Goal: Transaction & Acquisition: Book appointment/travel/reservation

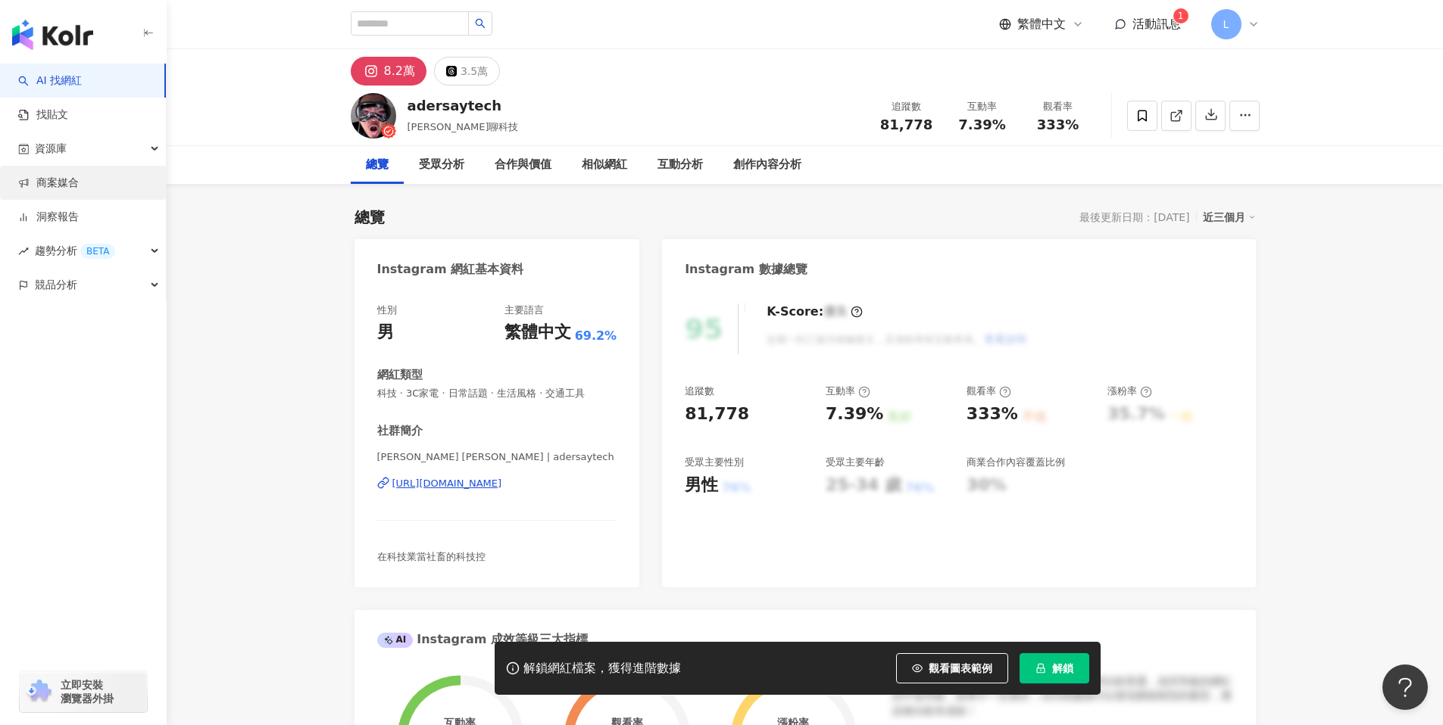
click at [47, 180] on link "商案媒合" at bounding box center [48, 183] width 61 height 15
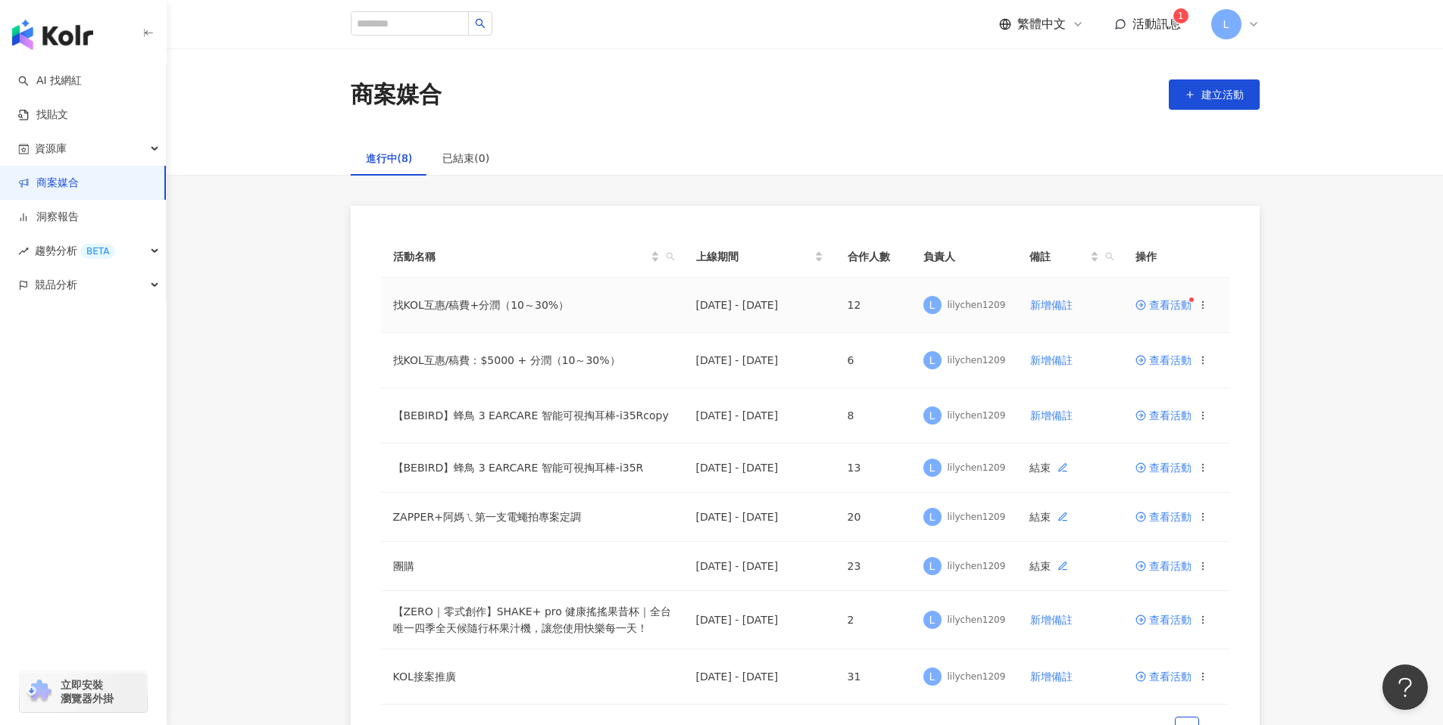
click at [1166, 301] on span "查看活動" at bounding box center [1163, 305] width 56 height 11
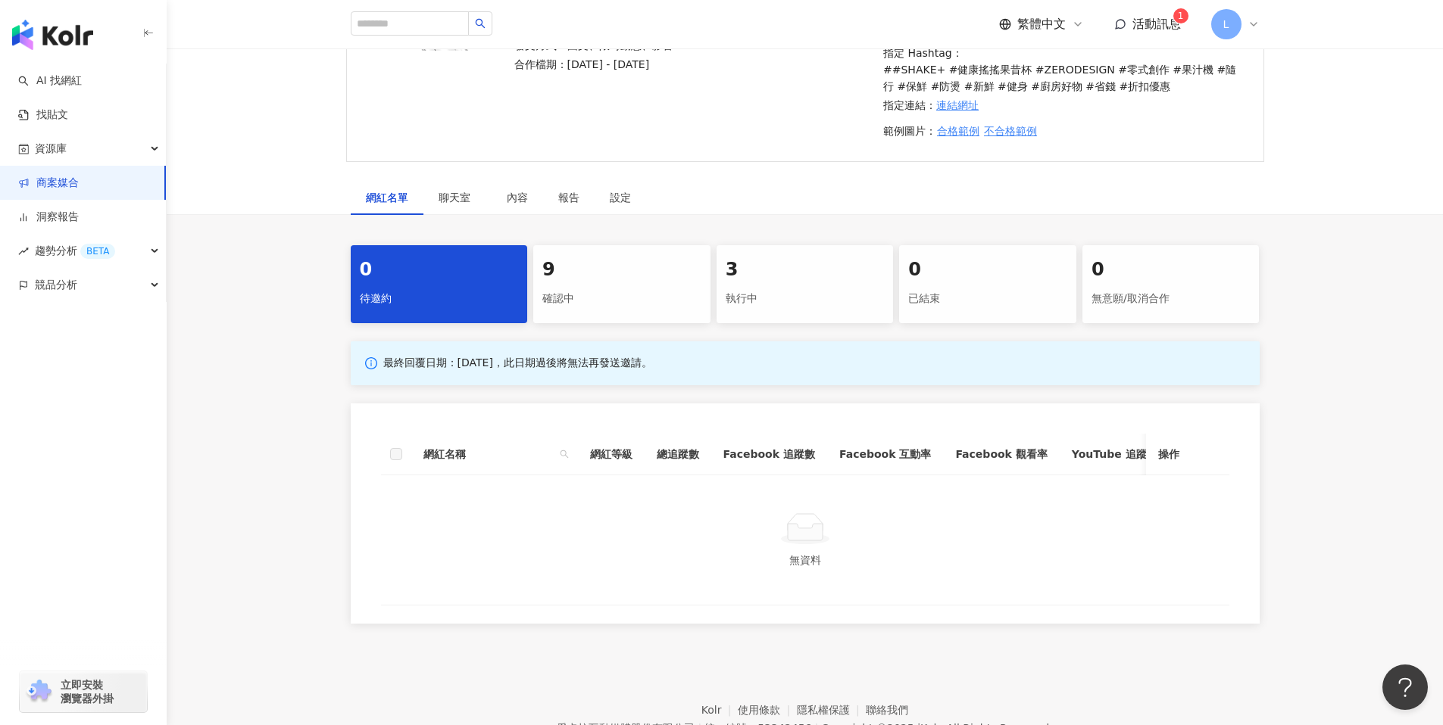
scroll to position [379, 0]
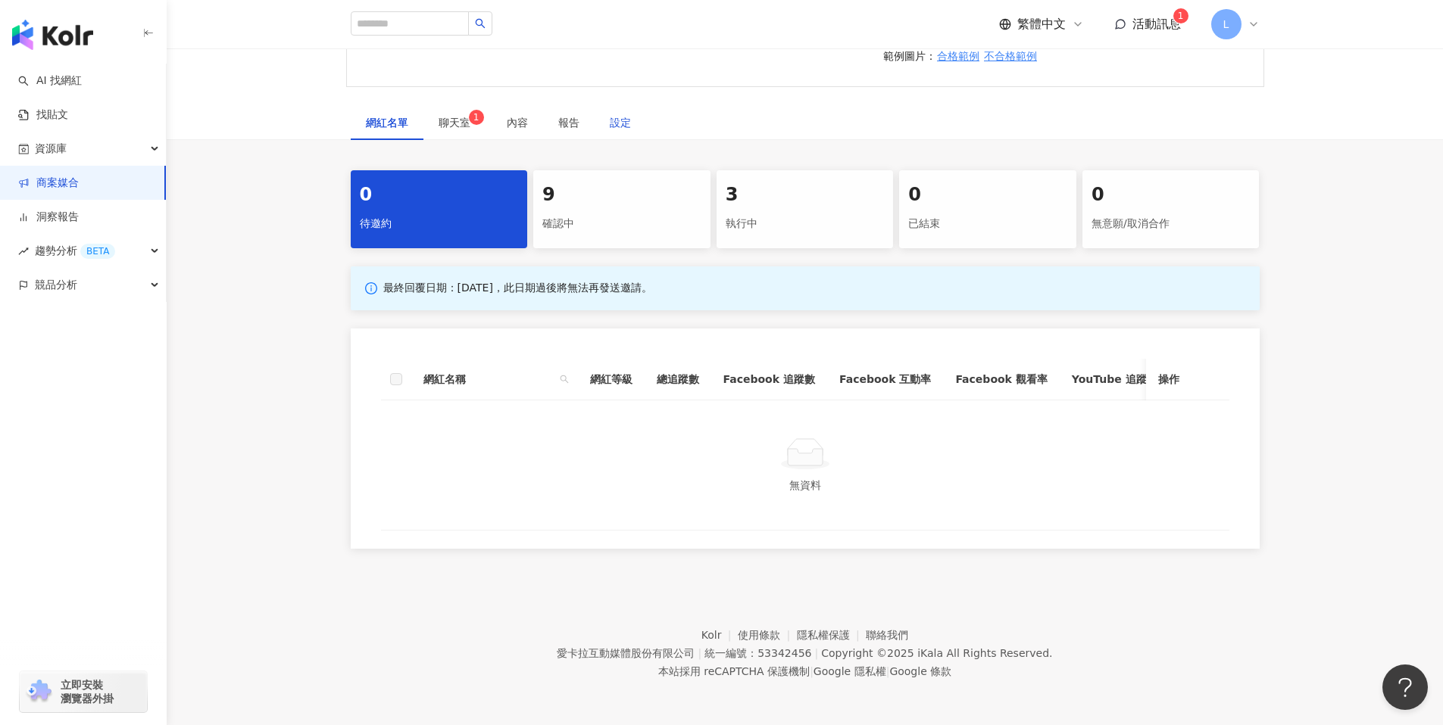
click at [622, 126] on div "設定" at bounding box center [620, 122] width 21 height 17
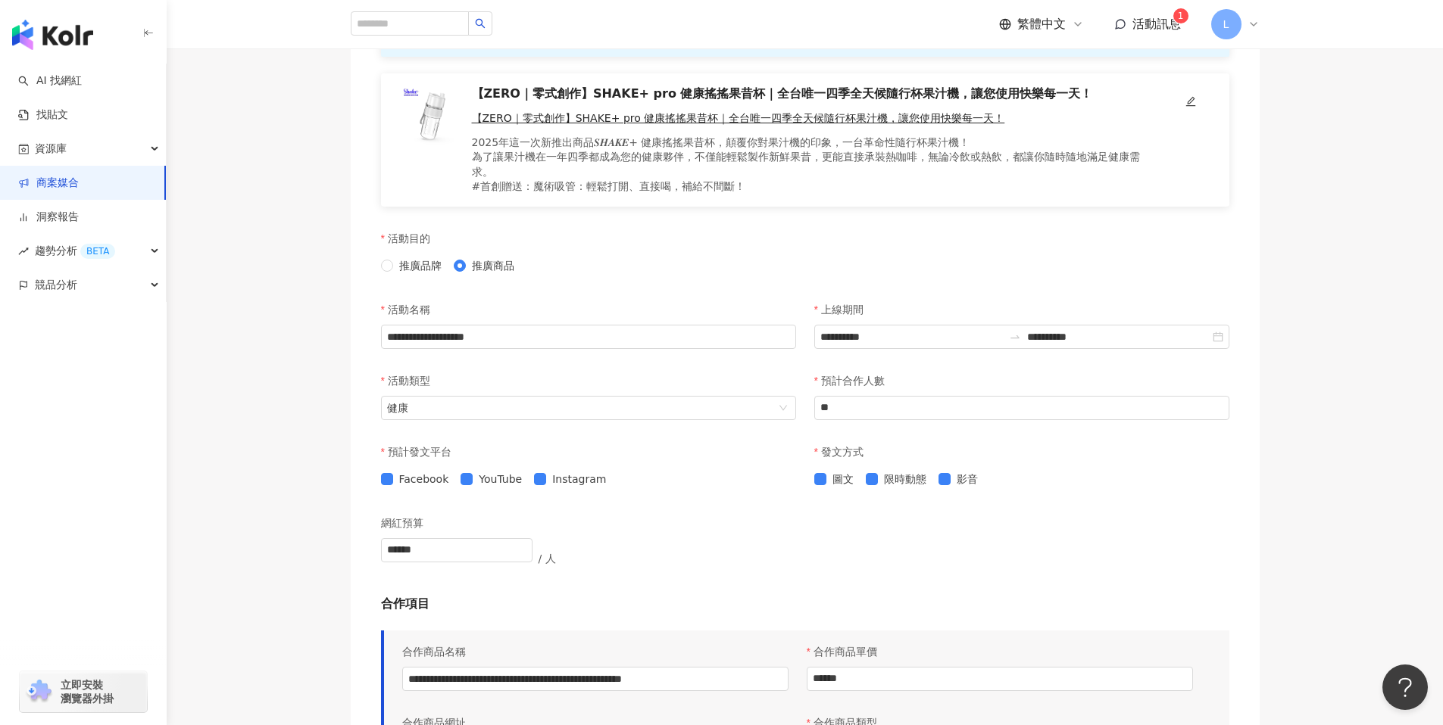
scroll to position [206, 0]
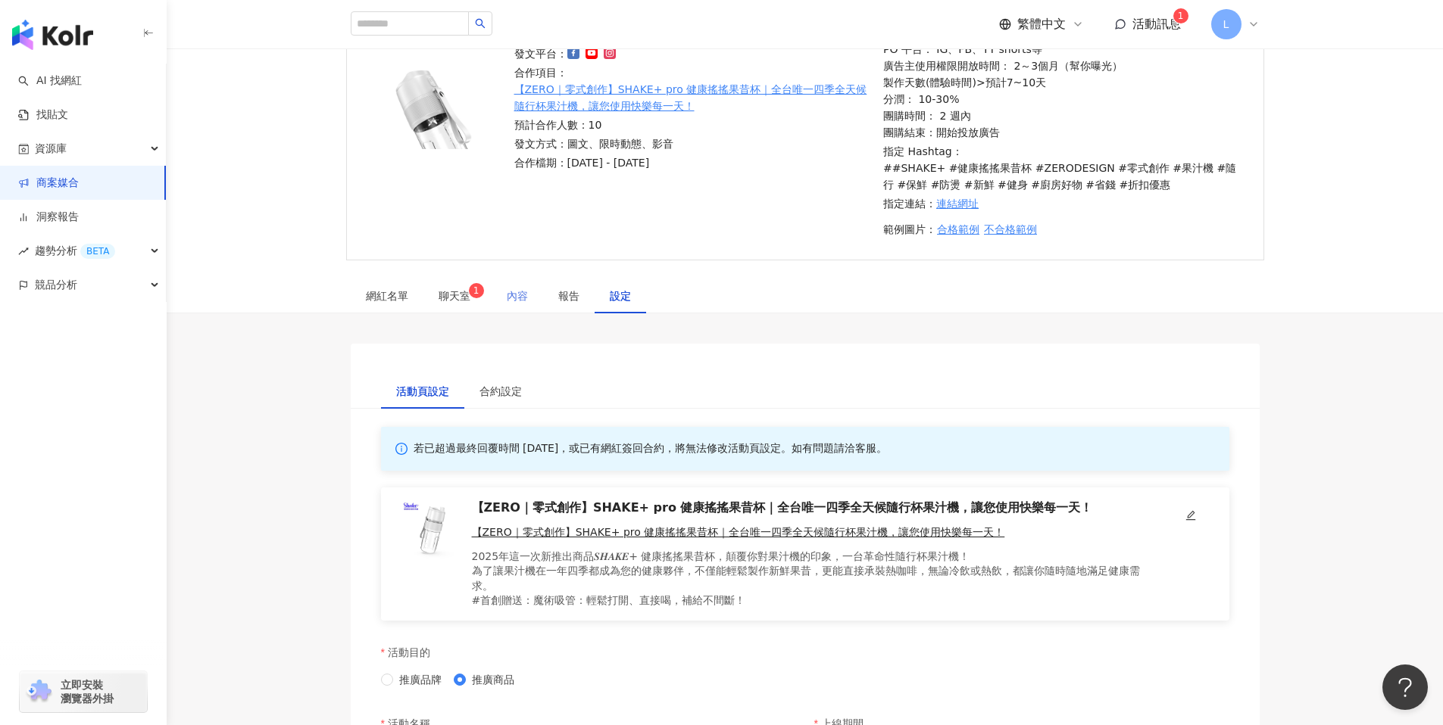
click at [539, 306] on div "內容" at bounding box center [516, 296] width 51 height 35
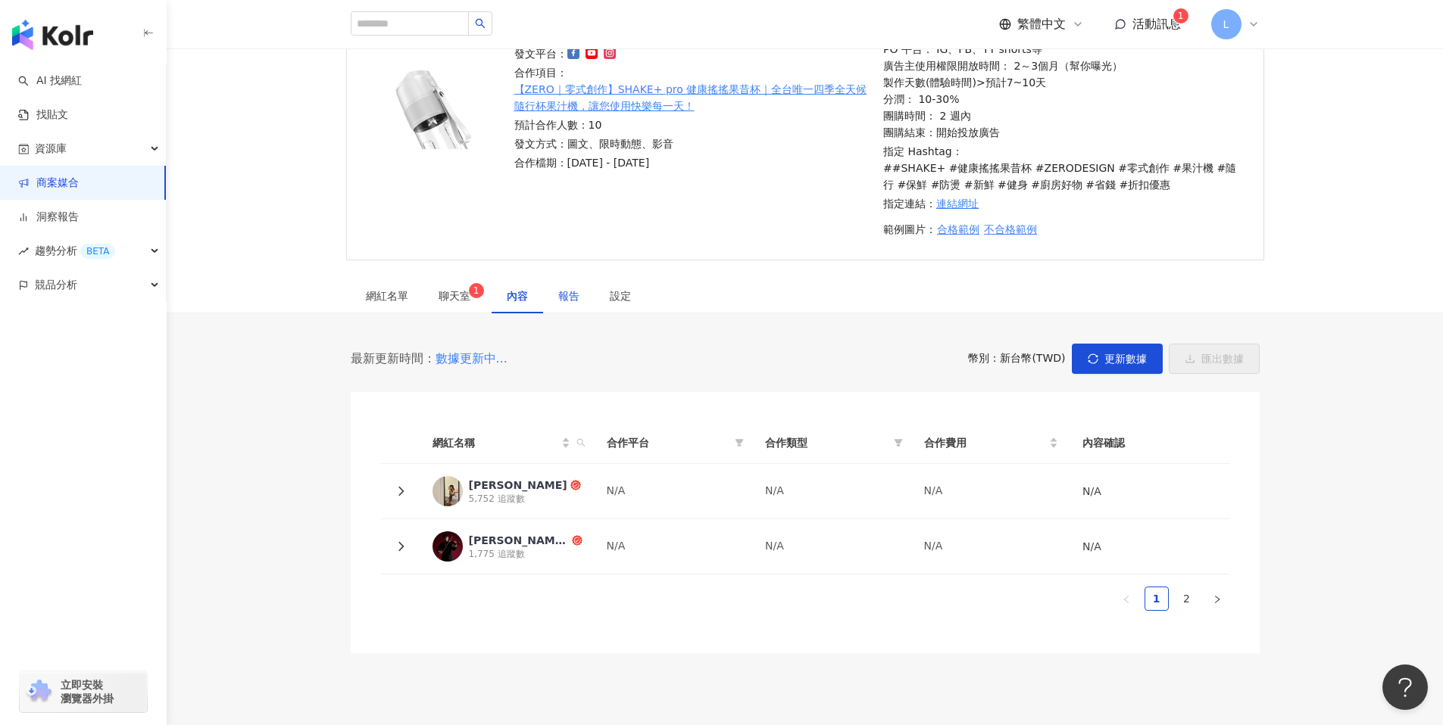
click at [567, 293] on div "報告" at bounding box center [568, 296] width 21 height 17
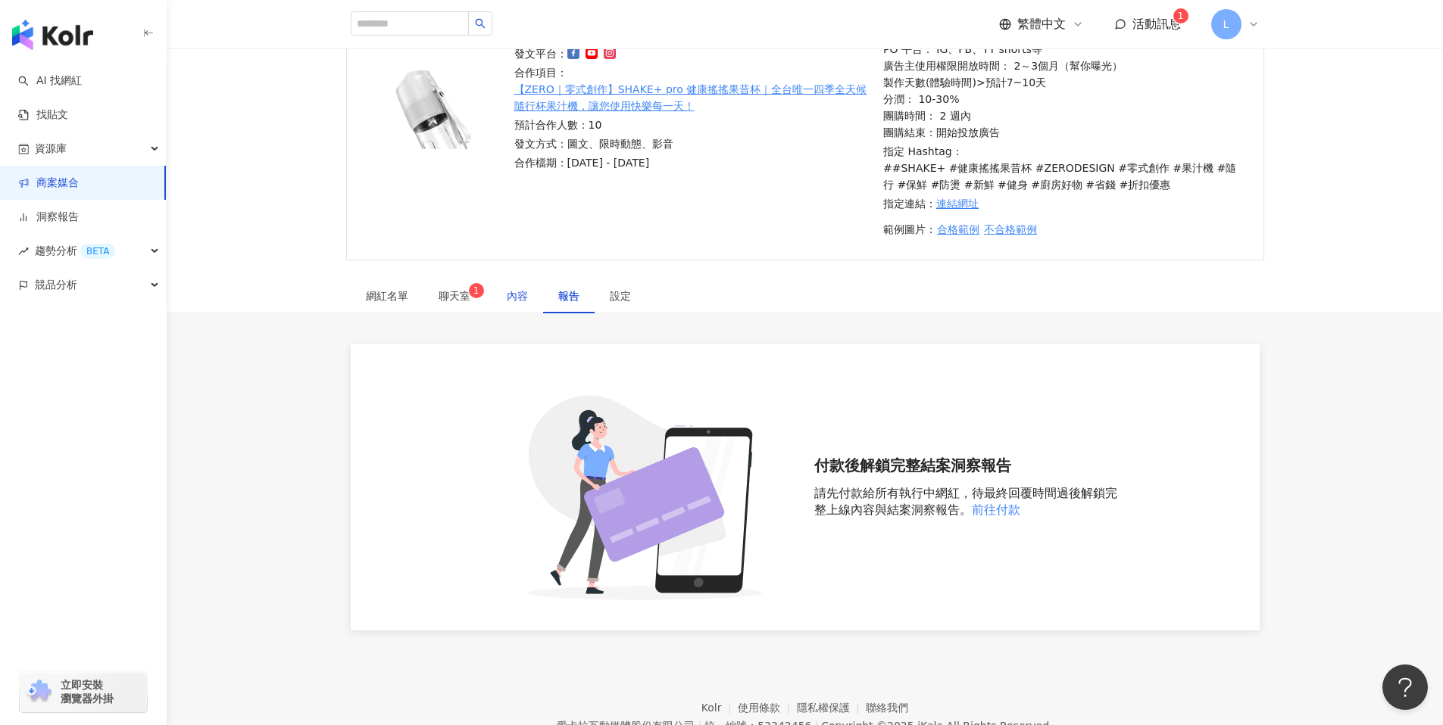
click at [519, 295] on div "內容" at bounding box center [517, 296] width 21 height 17
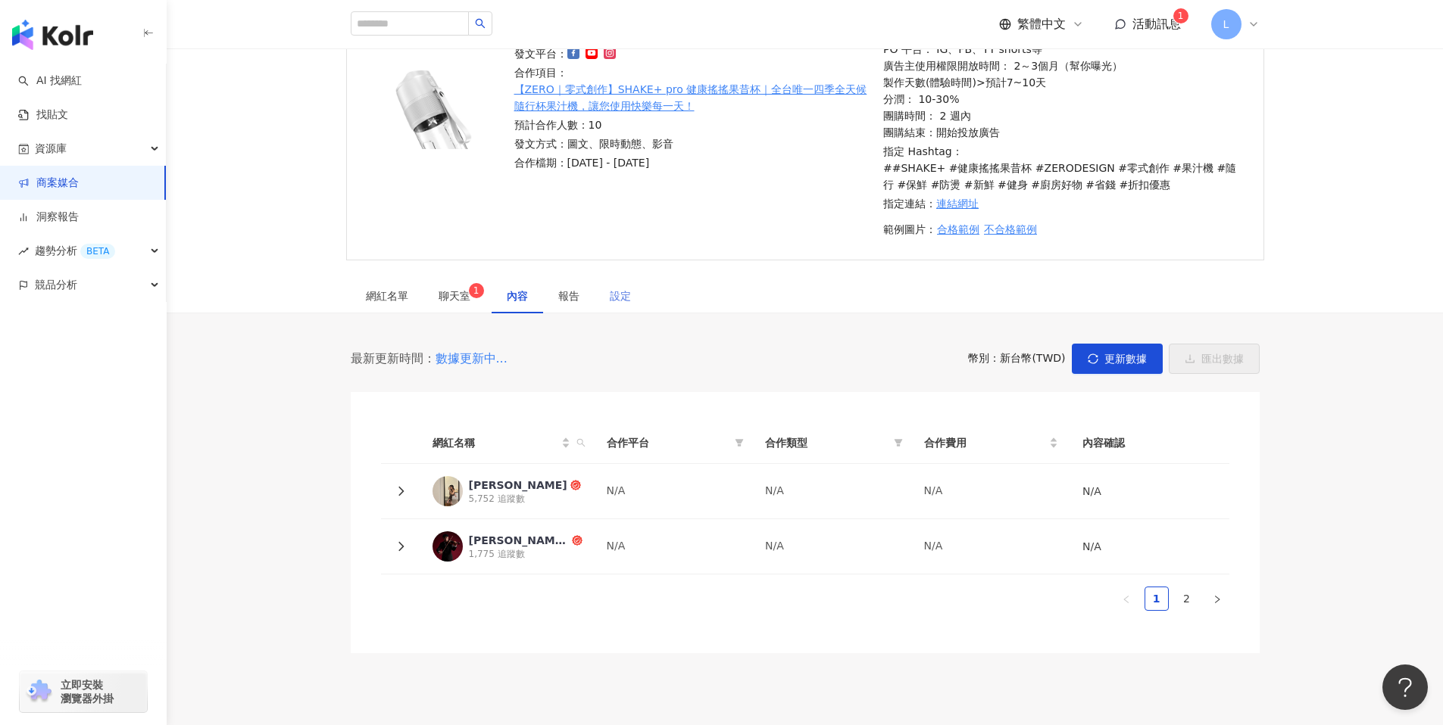
click at [633, 299] on div "設定" at bounding box center [619, 296] width 51 height 35
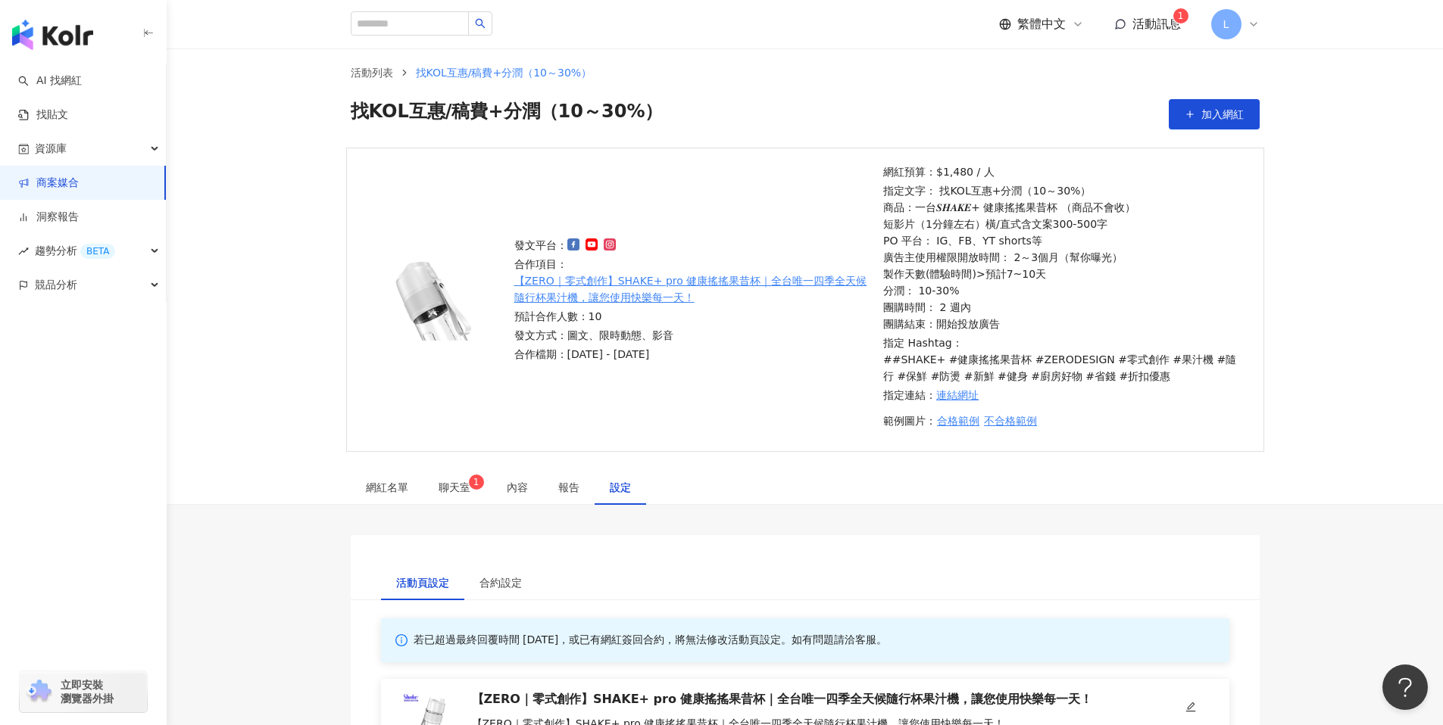
scroll to position [9, 0]
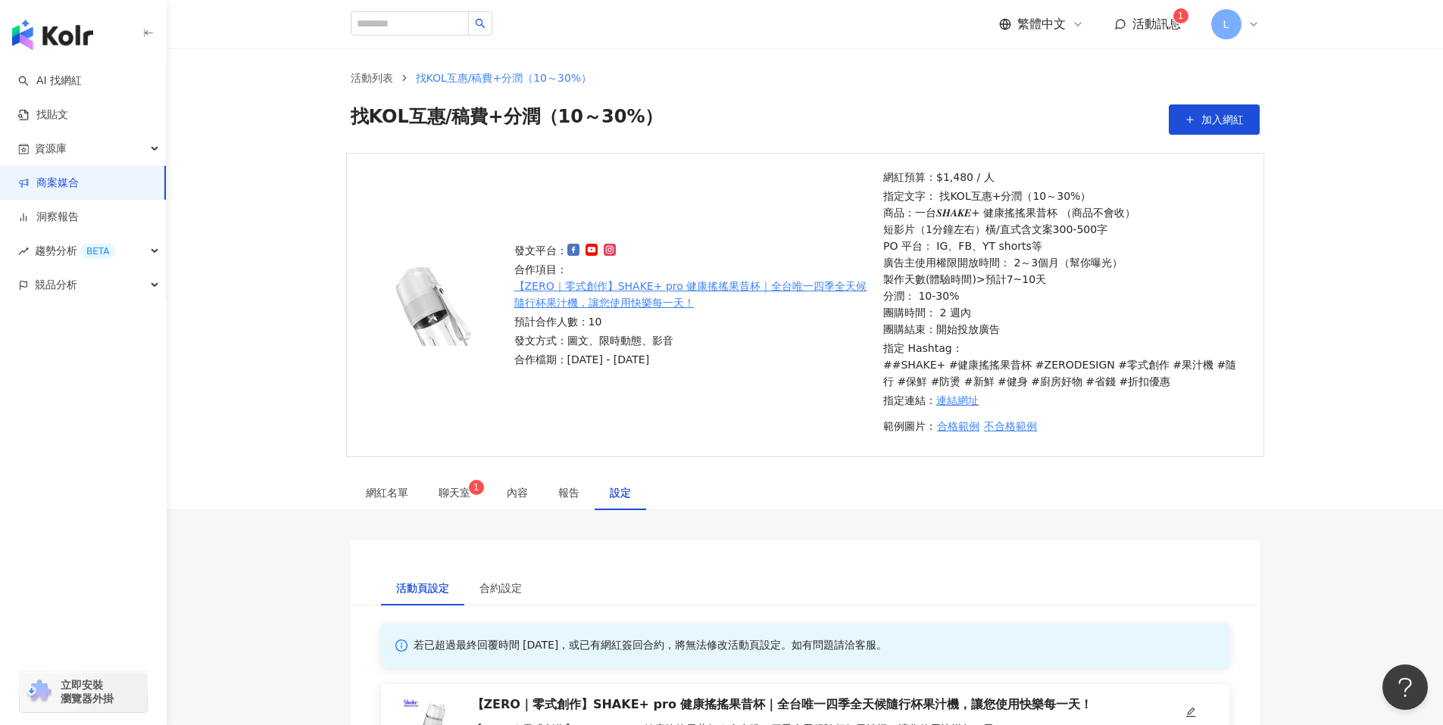
click at [49, 179] on link "商案媒合" at bounding box center [48, 183] width 61 height 15
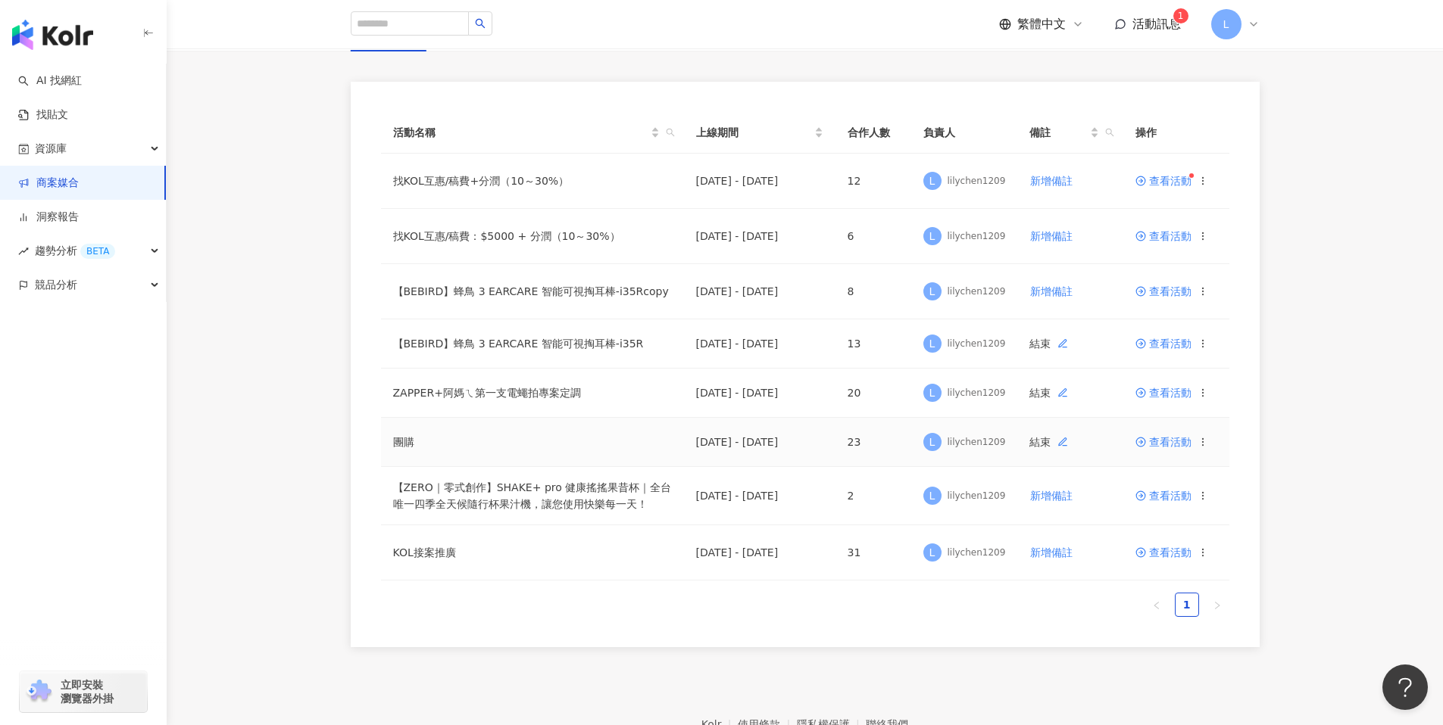
scroll to position [45, 0]
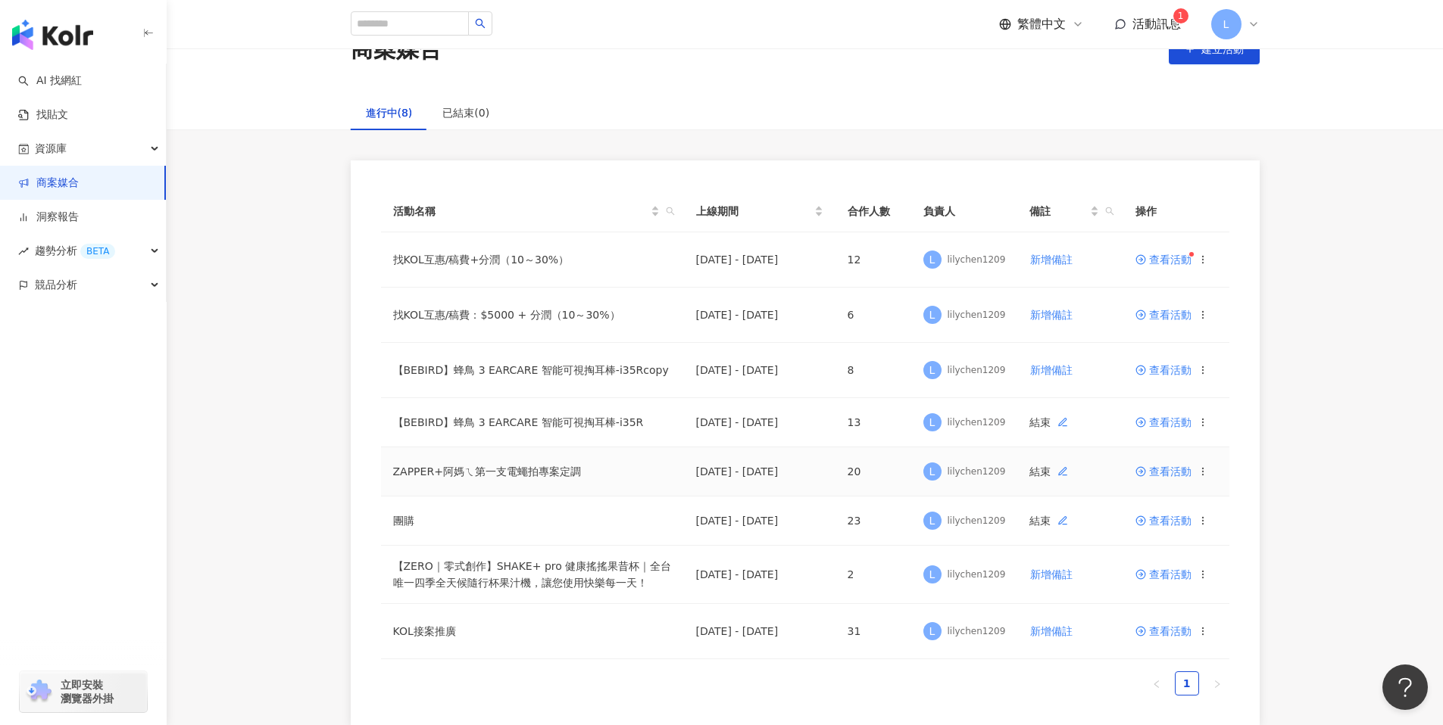
click at [1150, 476] on span "查看活動" at bounding box center [1163, 471] width 56 height 11
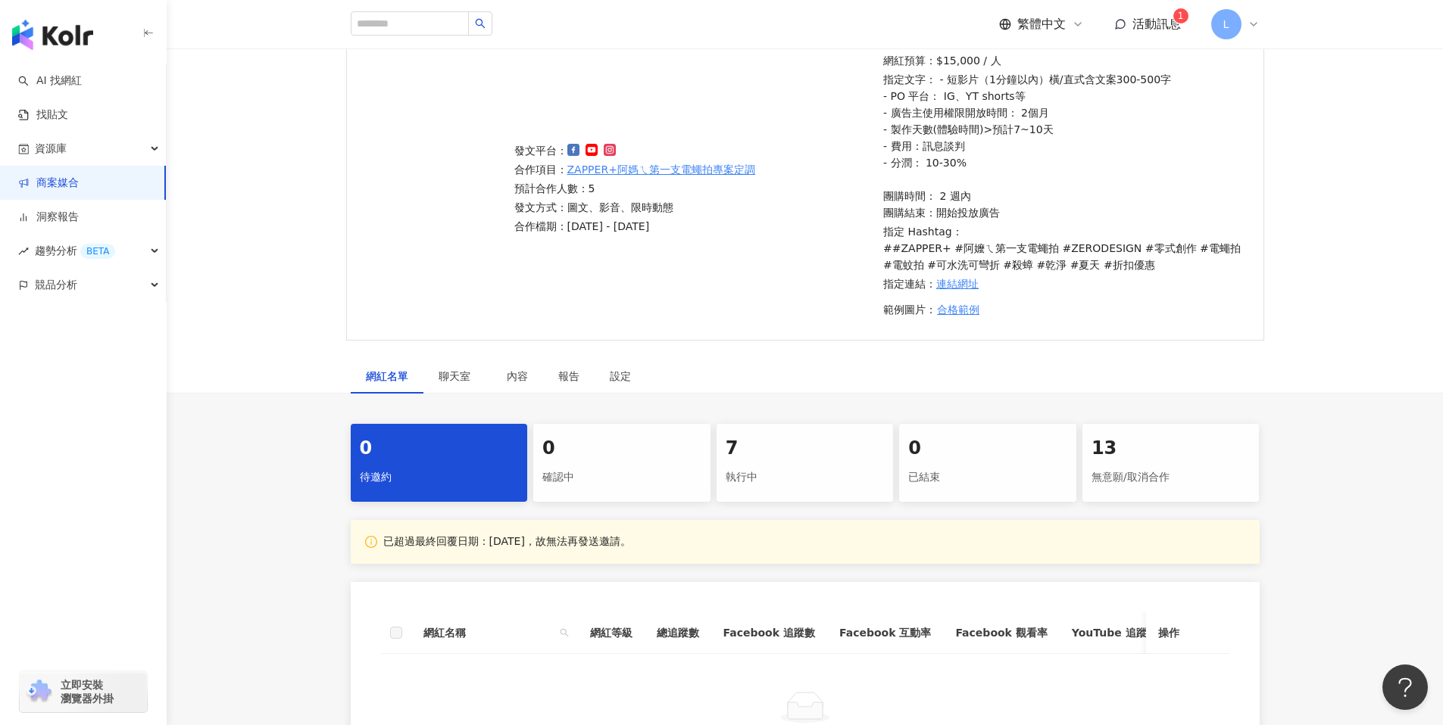
scroll to position [374, 0]
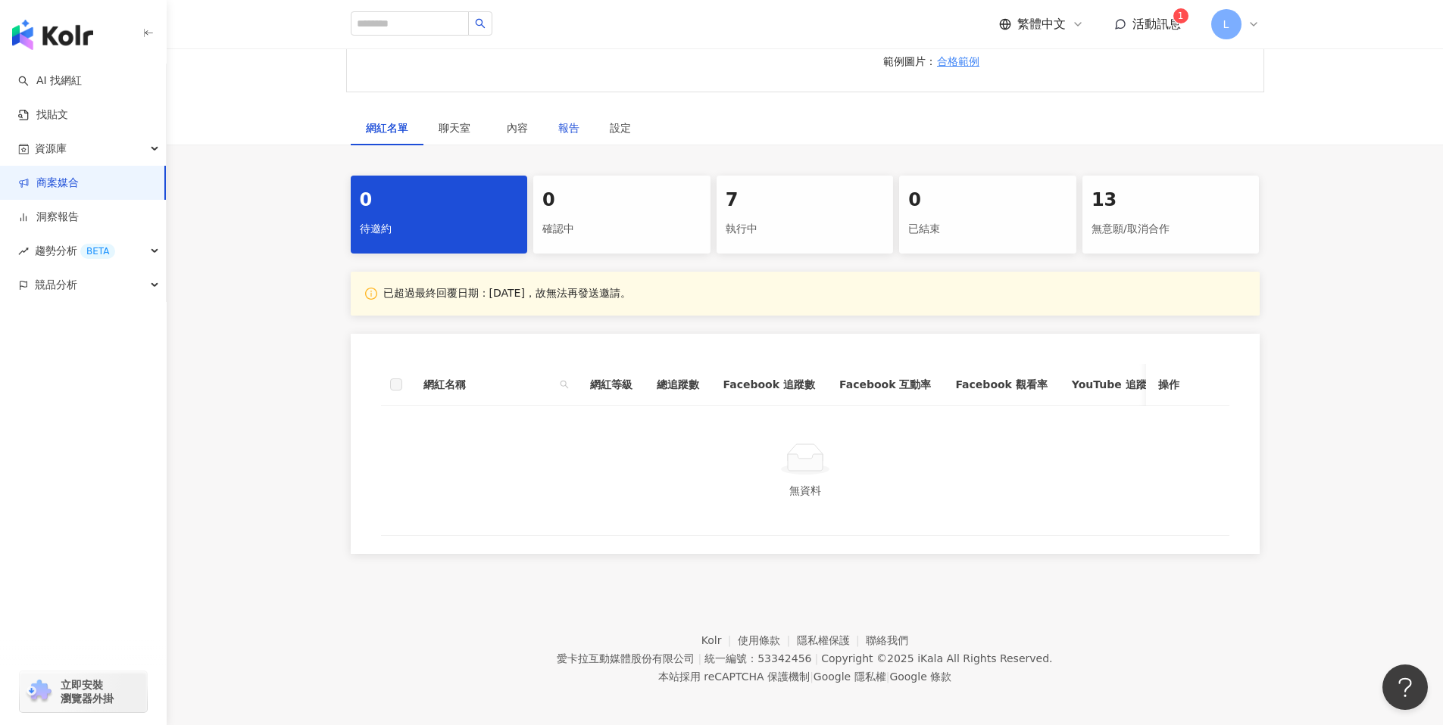
click at [567, 129] on div "報告" at bounding box center [568, 128] width 21 height 17
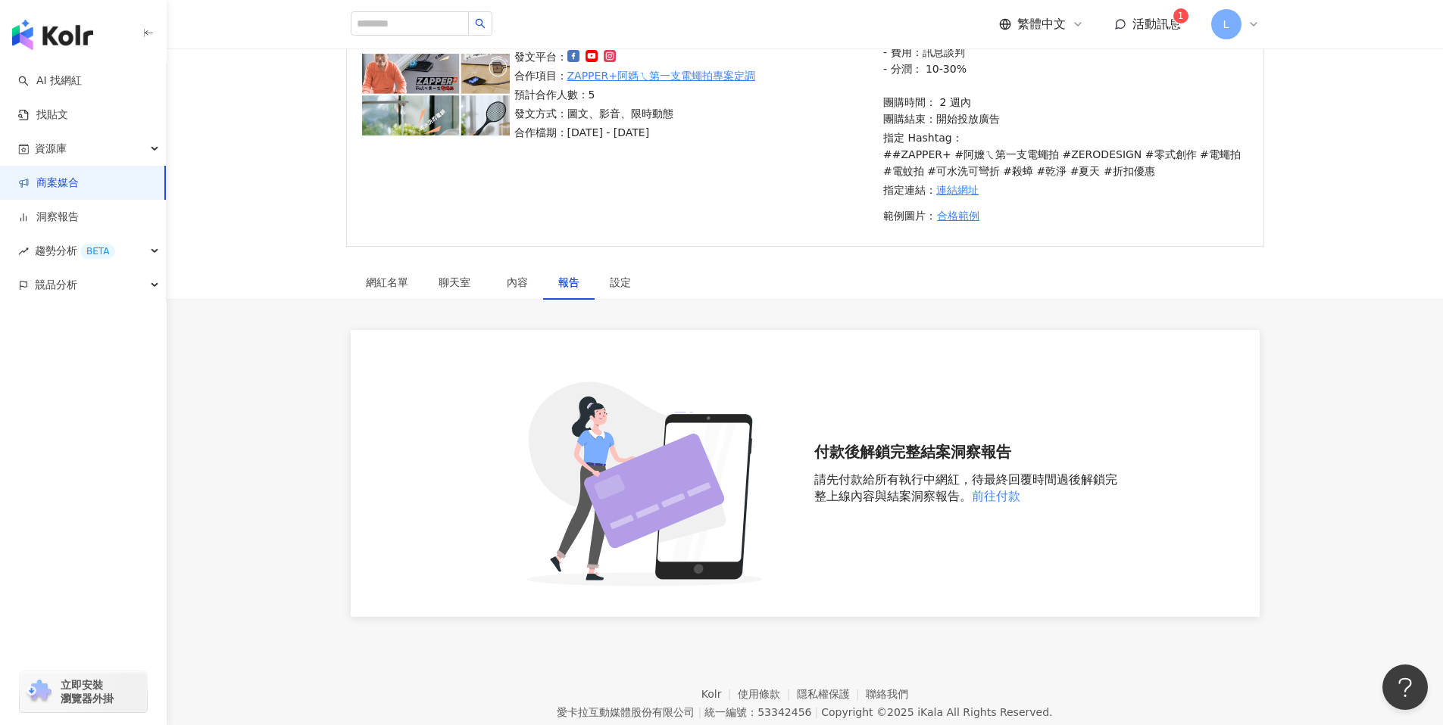
scroll to position [279, 0]
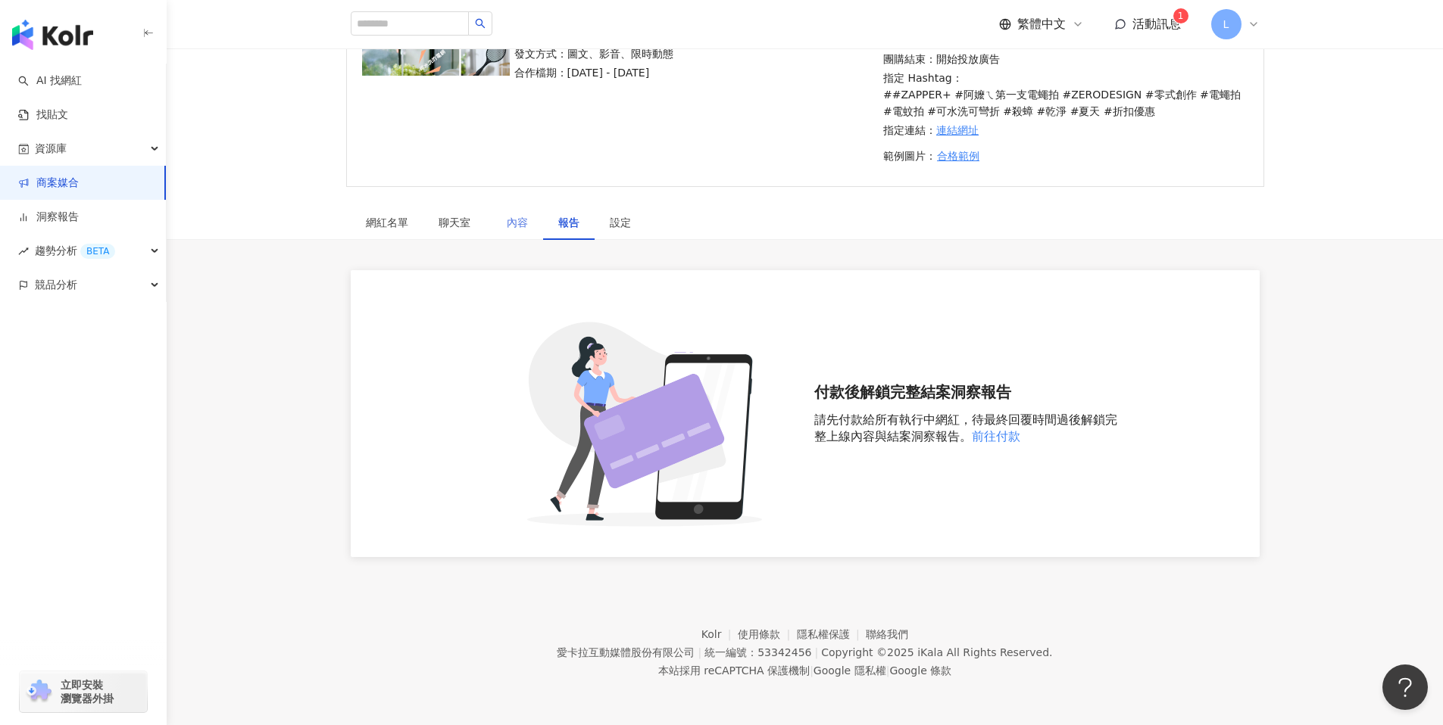
click at [511, 234] on div "內容" at bounding box center [516, 222] width 51 height 35
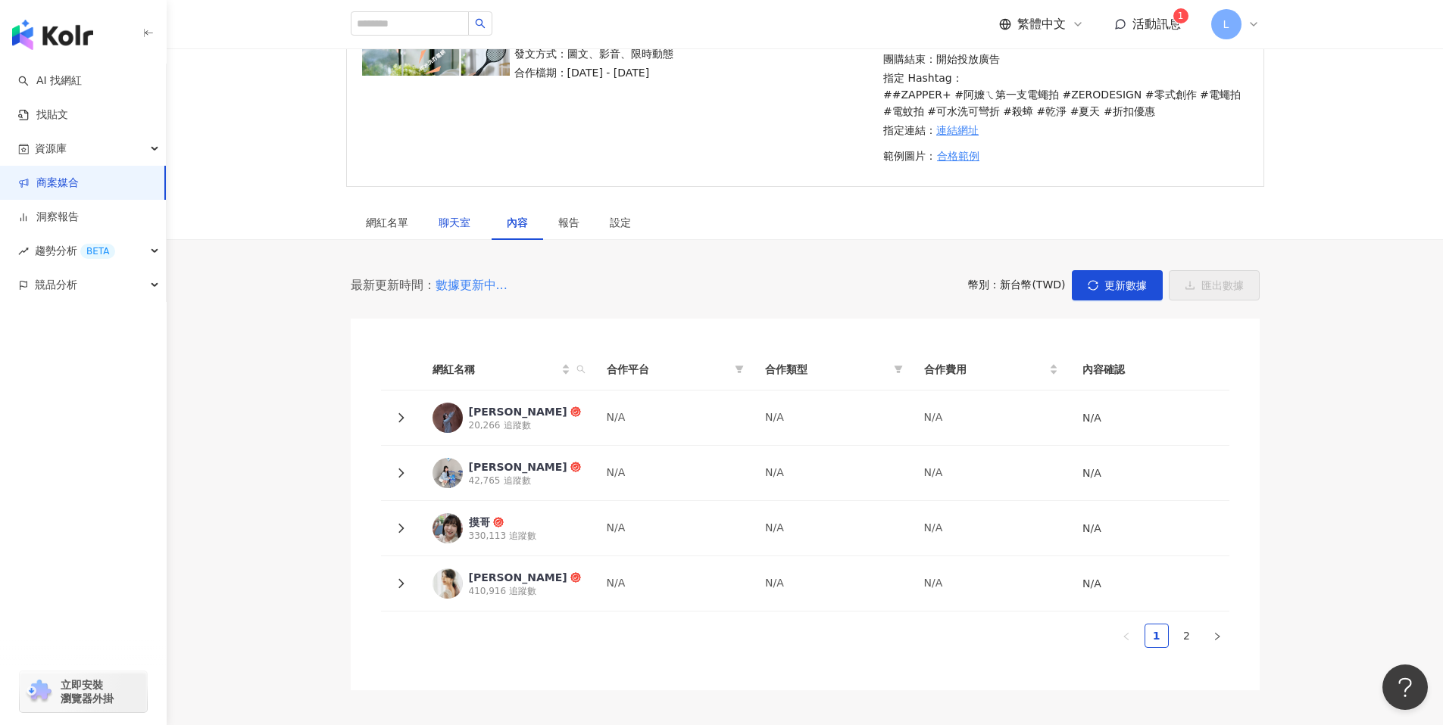
click at [449, 226] on span "聊天室" at bounding box center [457, 222] width 38 height 11
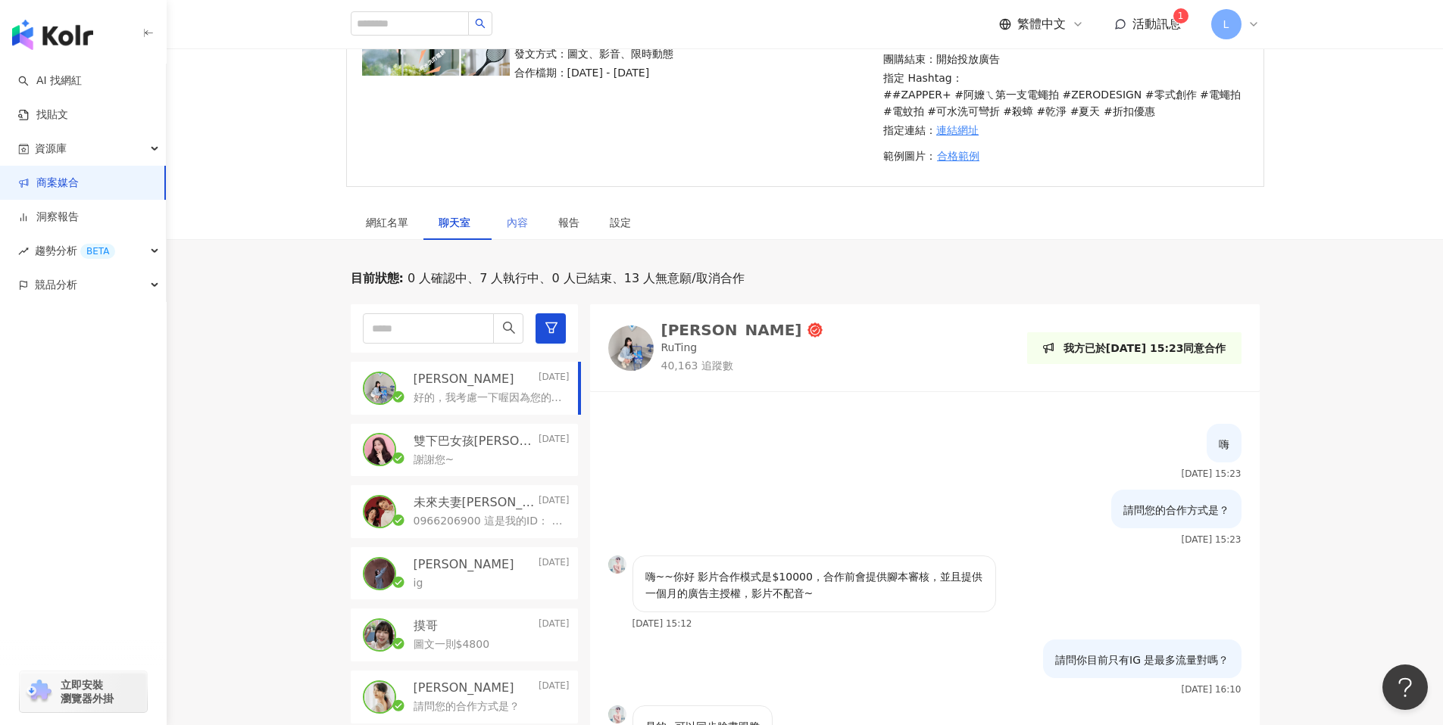
click at [517, 233] on div "內容" at bounding box center [516, 222] width 51 height 35
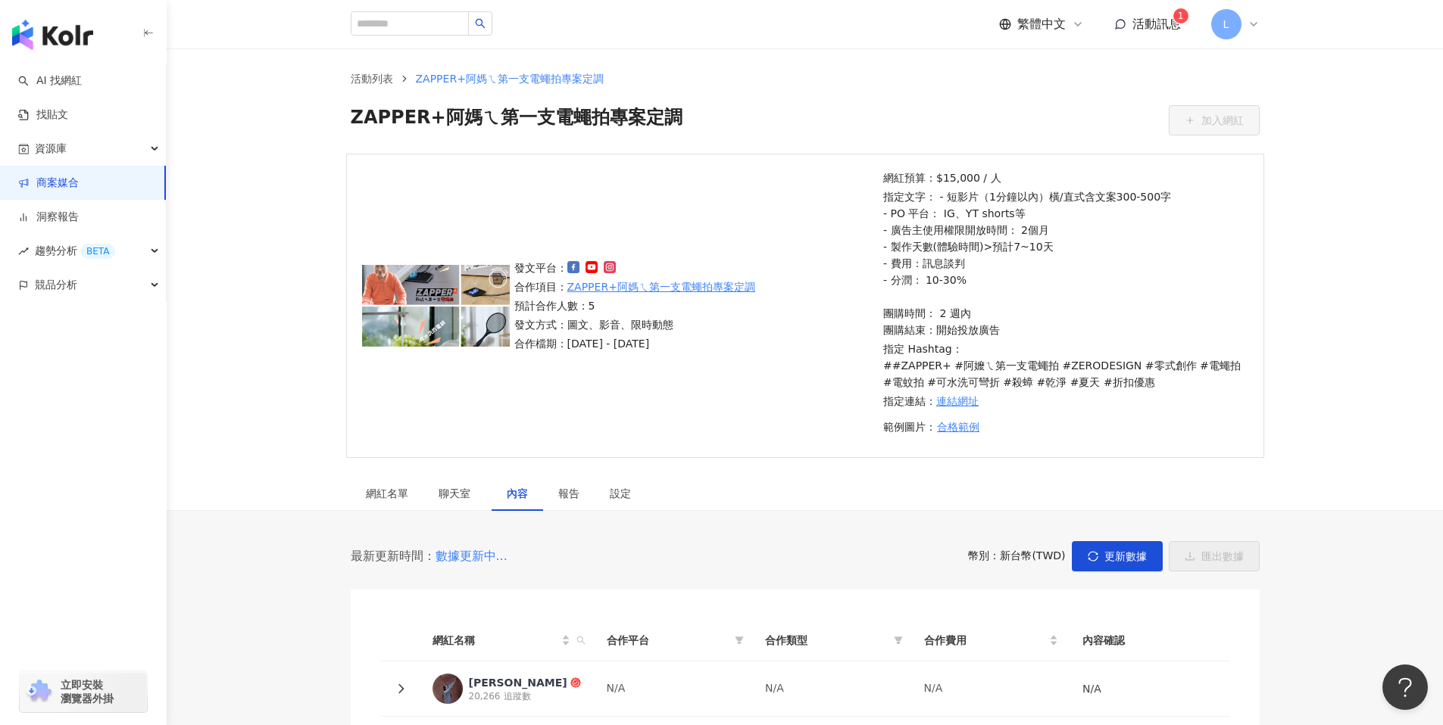
scroll to position [3, 0]
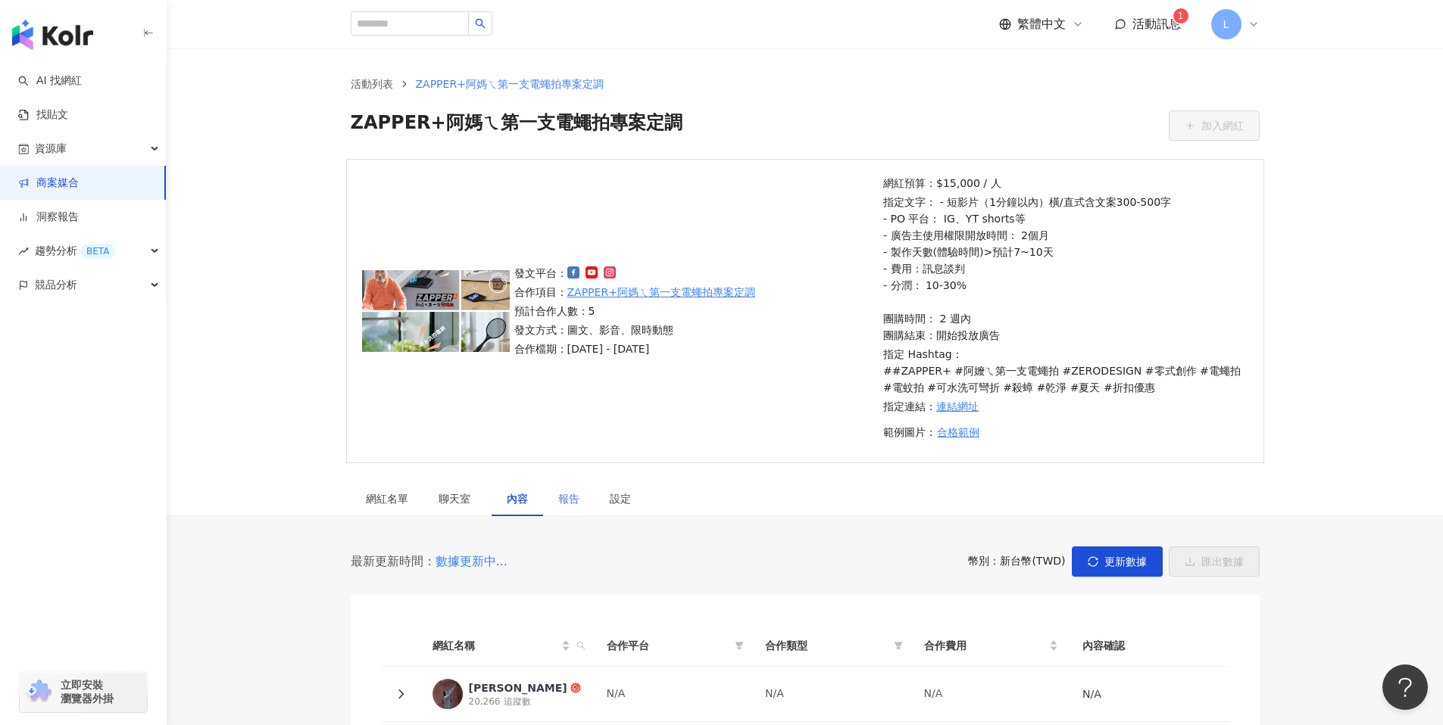
click at [572, 510] on div "報告" at bounding box center [568, 499] width 51 height 35
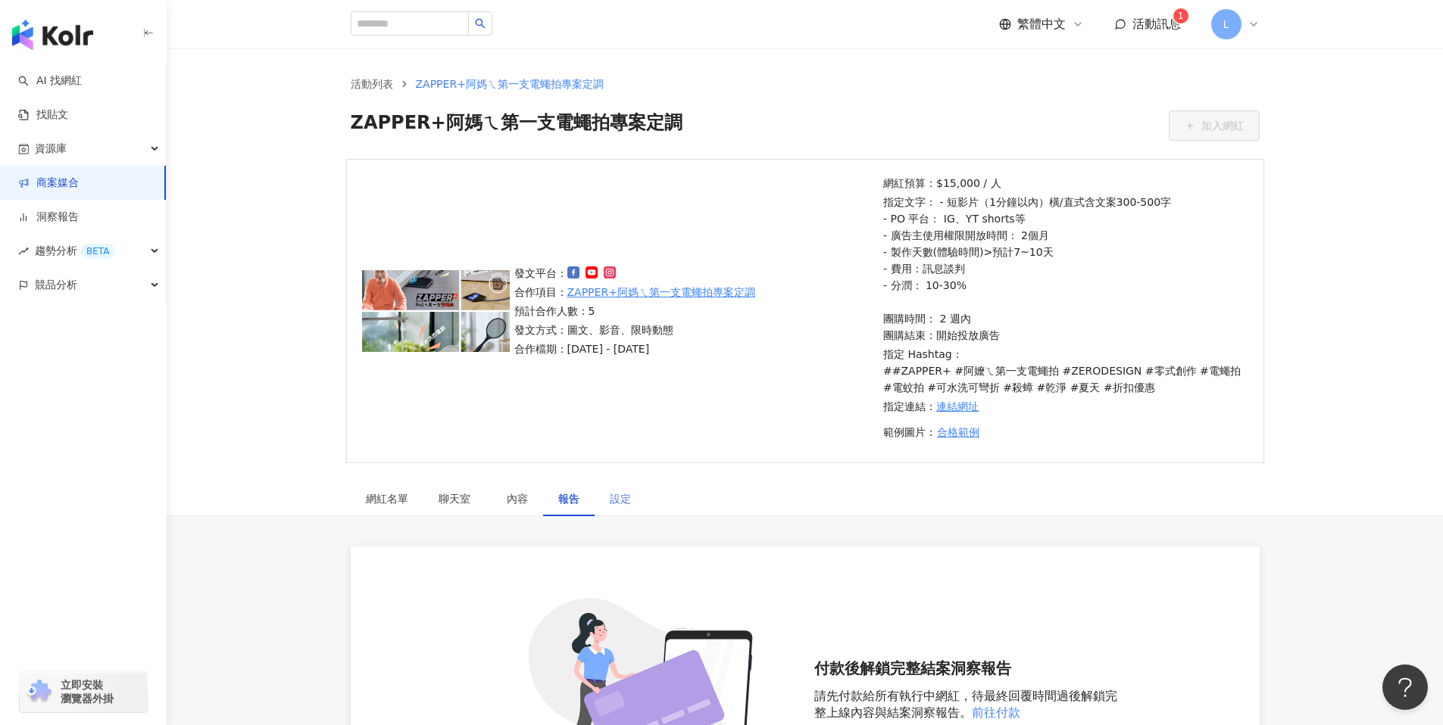
click at [610, 507] on div "設定" at bounding box center [619, 499] width 51 height 35
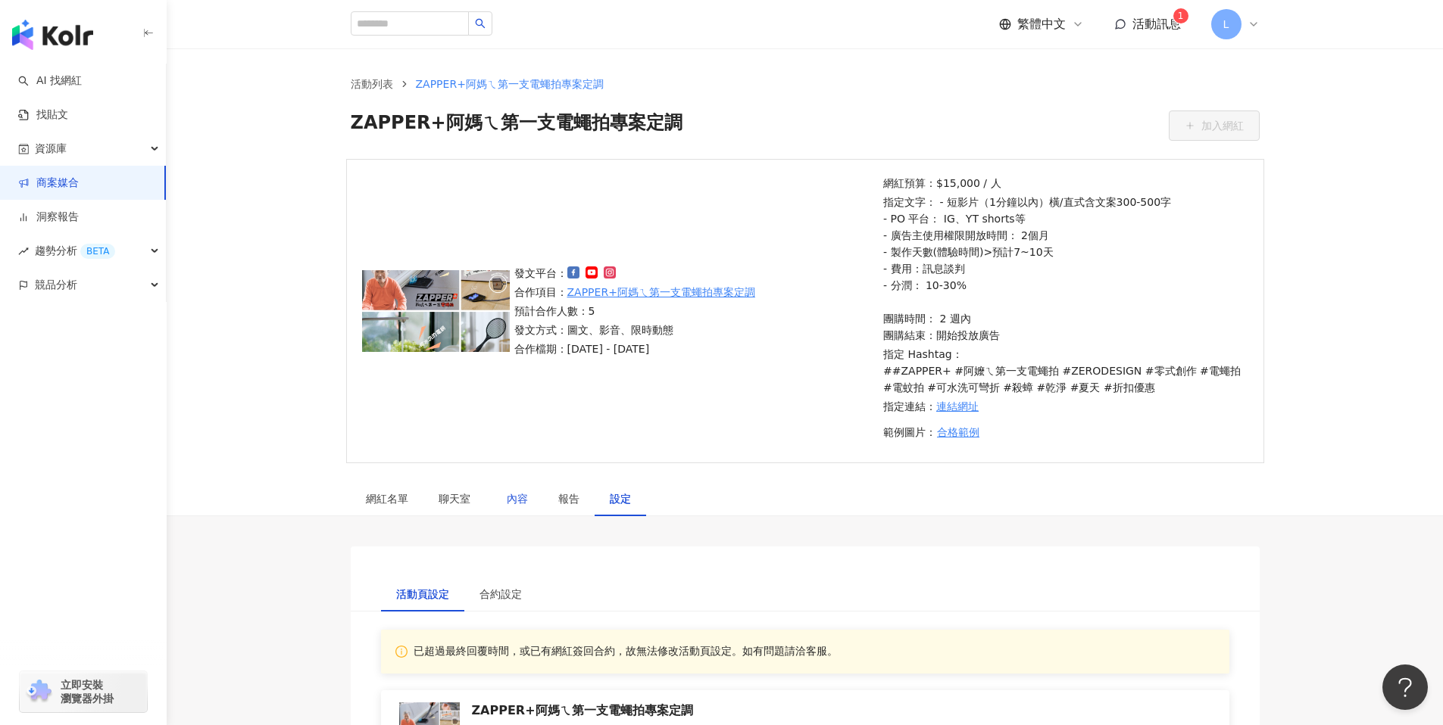
click at [519, 503] on div "內容" at bounding box center [517, 499] width 21 height 17
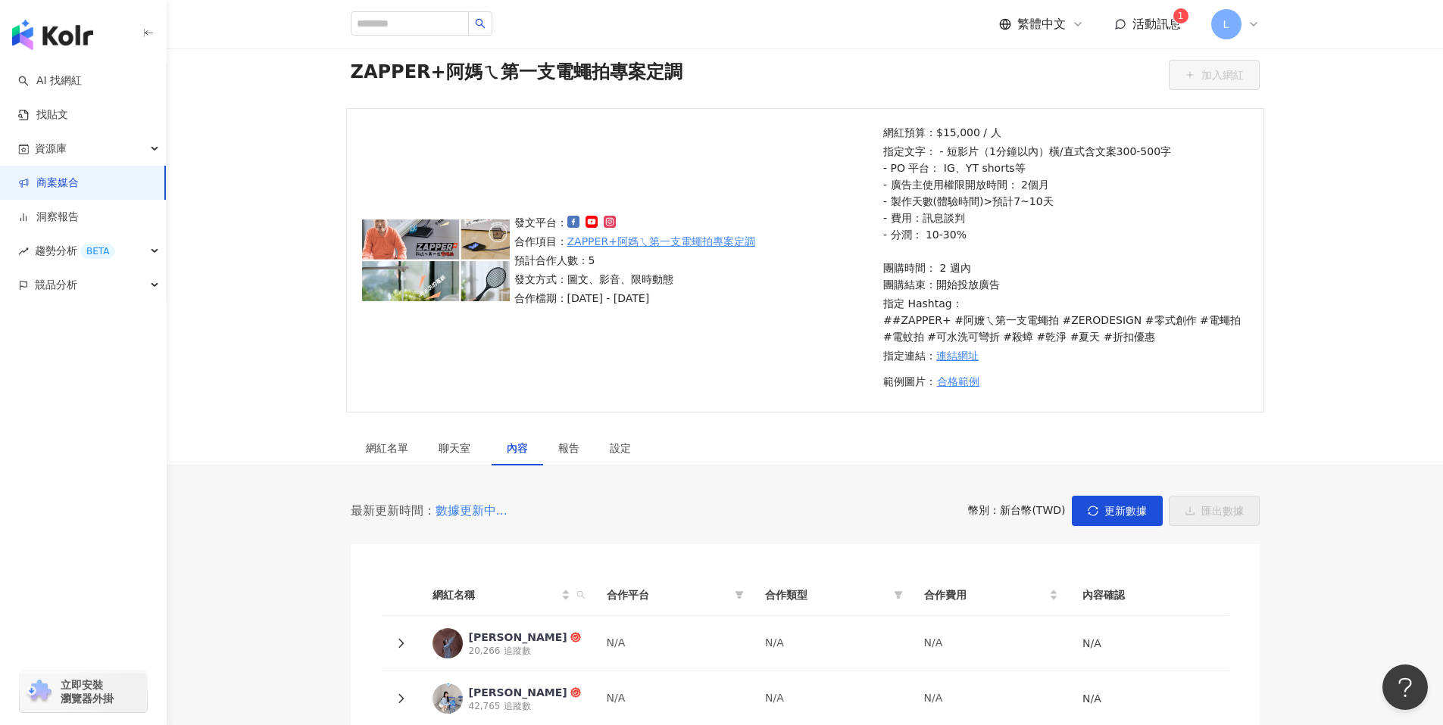
scroll to position [133, 0]
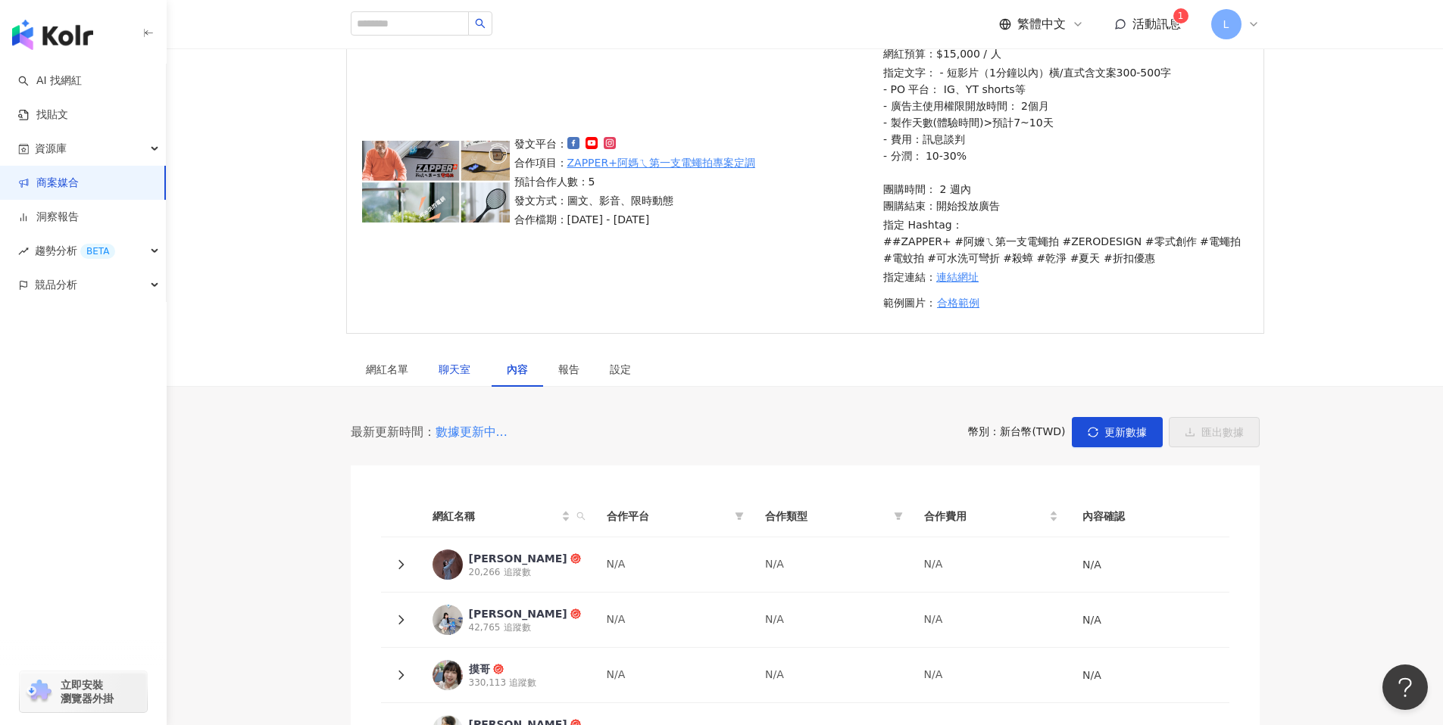
click at [457, 373] on span "聊天室" at bounding box center [457, 369] width 38 height 11
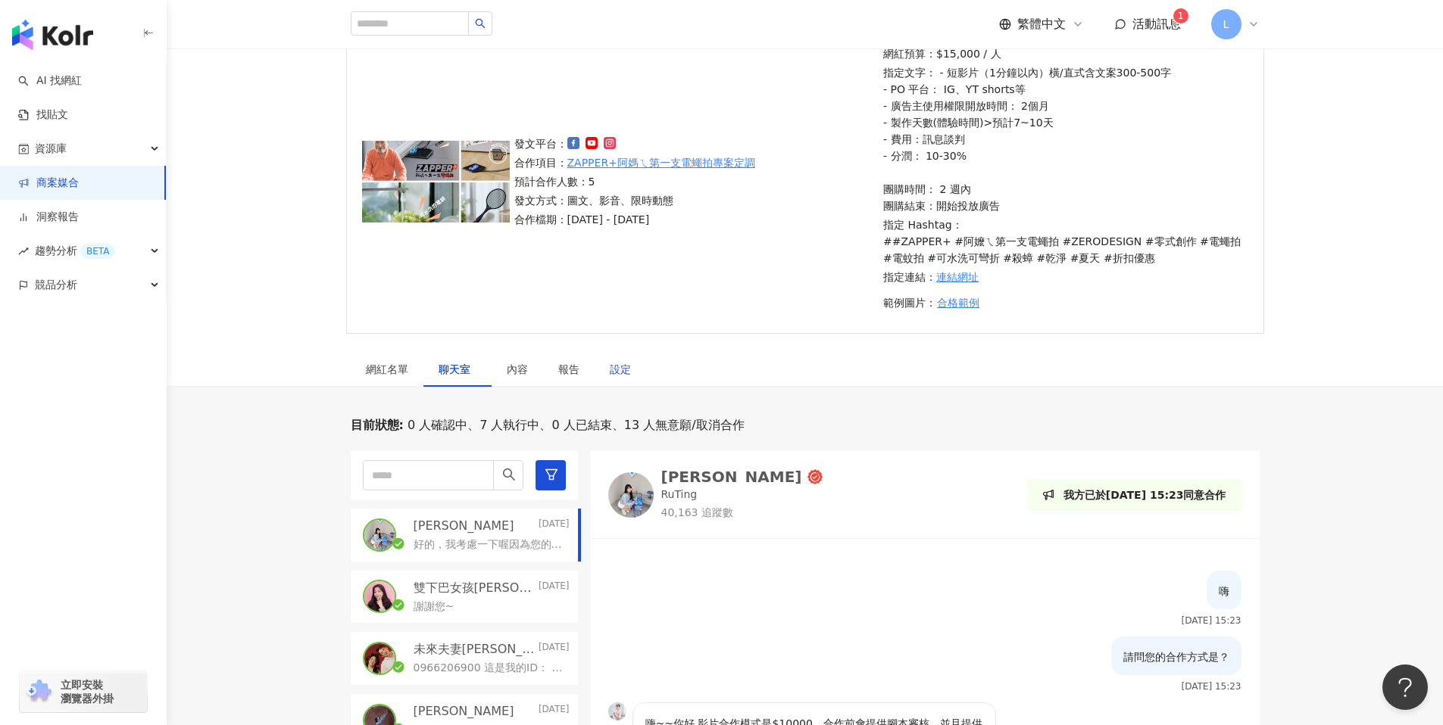
drag, startPoint x: 625, startPoint y: 367, endPoint x: 647, endPoint y: 386, distance: 29.5
click at [625, 367] on div "設定" at bounding box center [620, 369] width 21 height 17
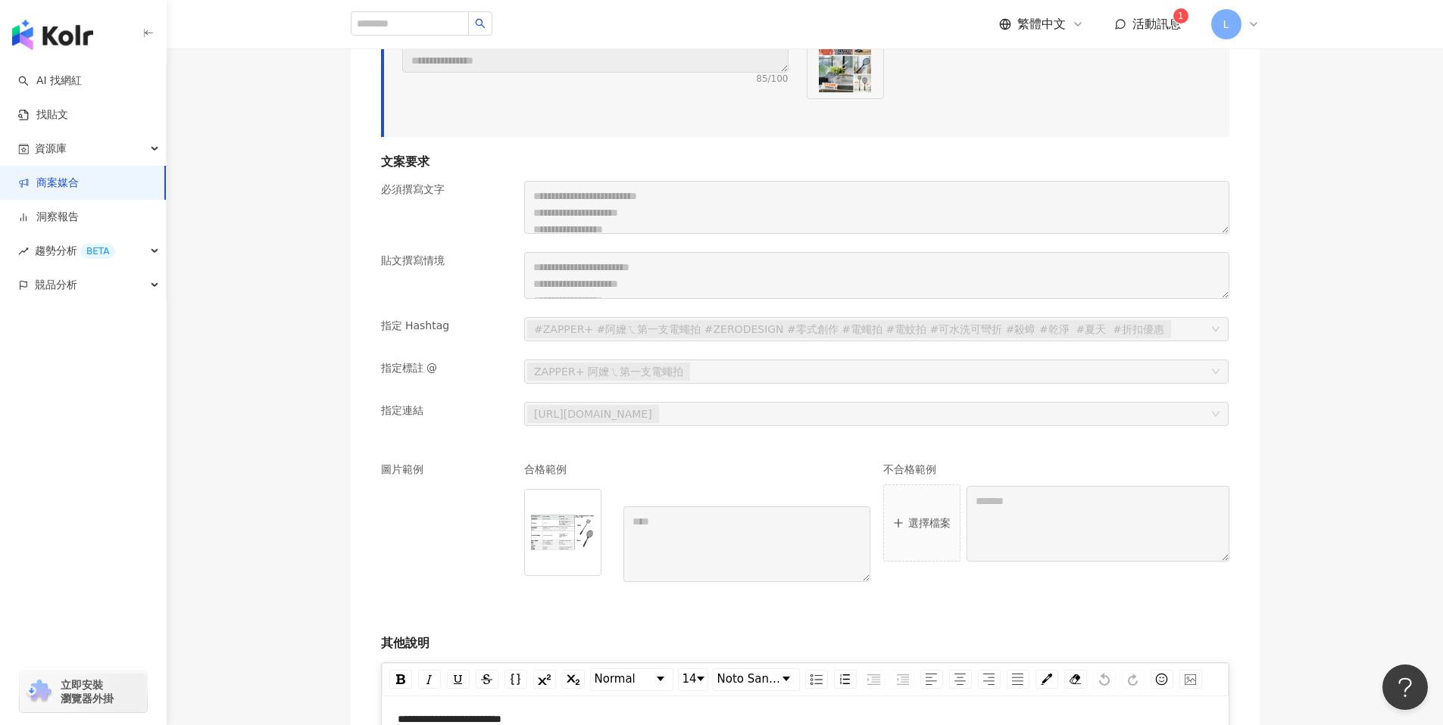
scroll to position [111, 0]
click at [716, 270] on form "**********" at bounding box center [805, 560] width 848 height 813
click at [712, 373] on form "**********" at bounding box center [805, 560] width 848 height 813
click at [631, 467] on div "合格範例 ****" at bounding box center [697, 523] width 346 height 120
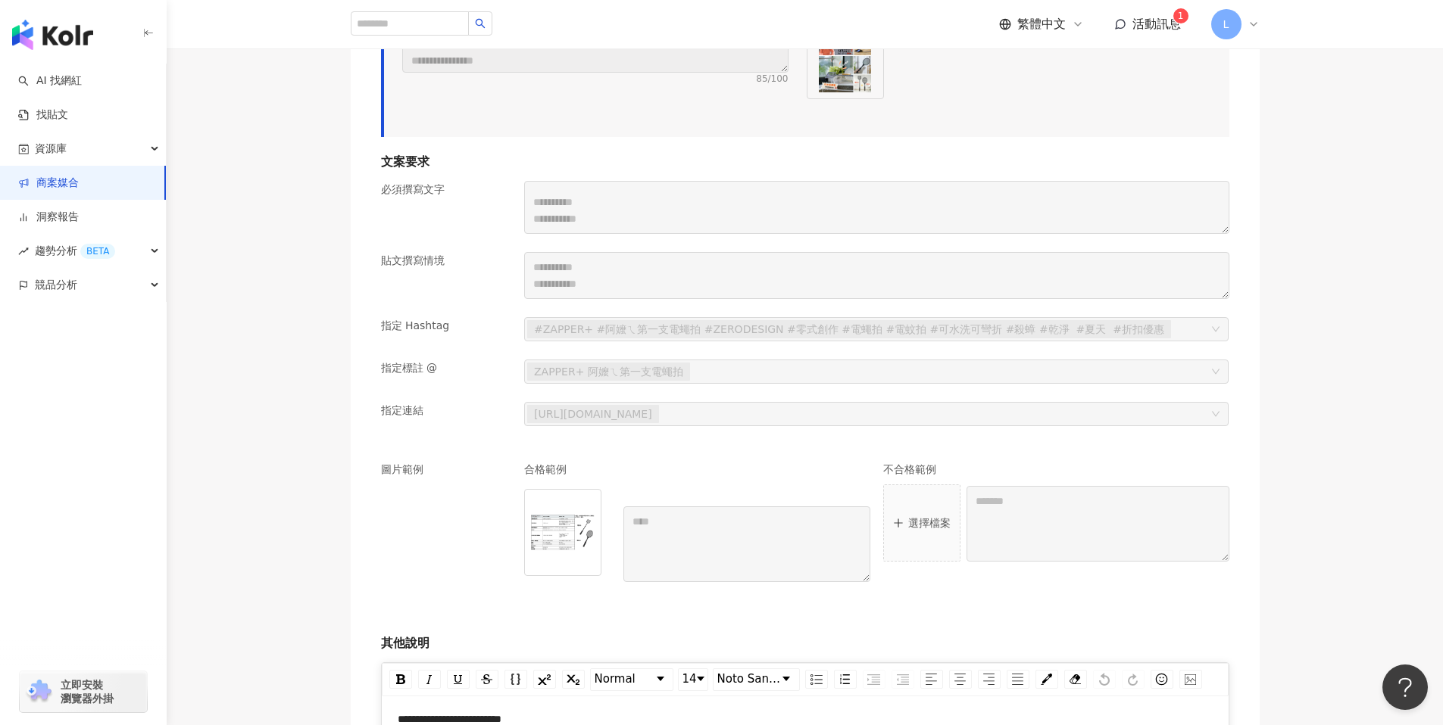
click at [620, 517] on div "合格範例 ****" at bounding box center [697, 523] width 346 height 120
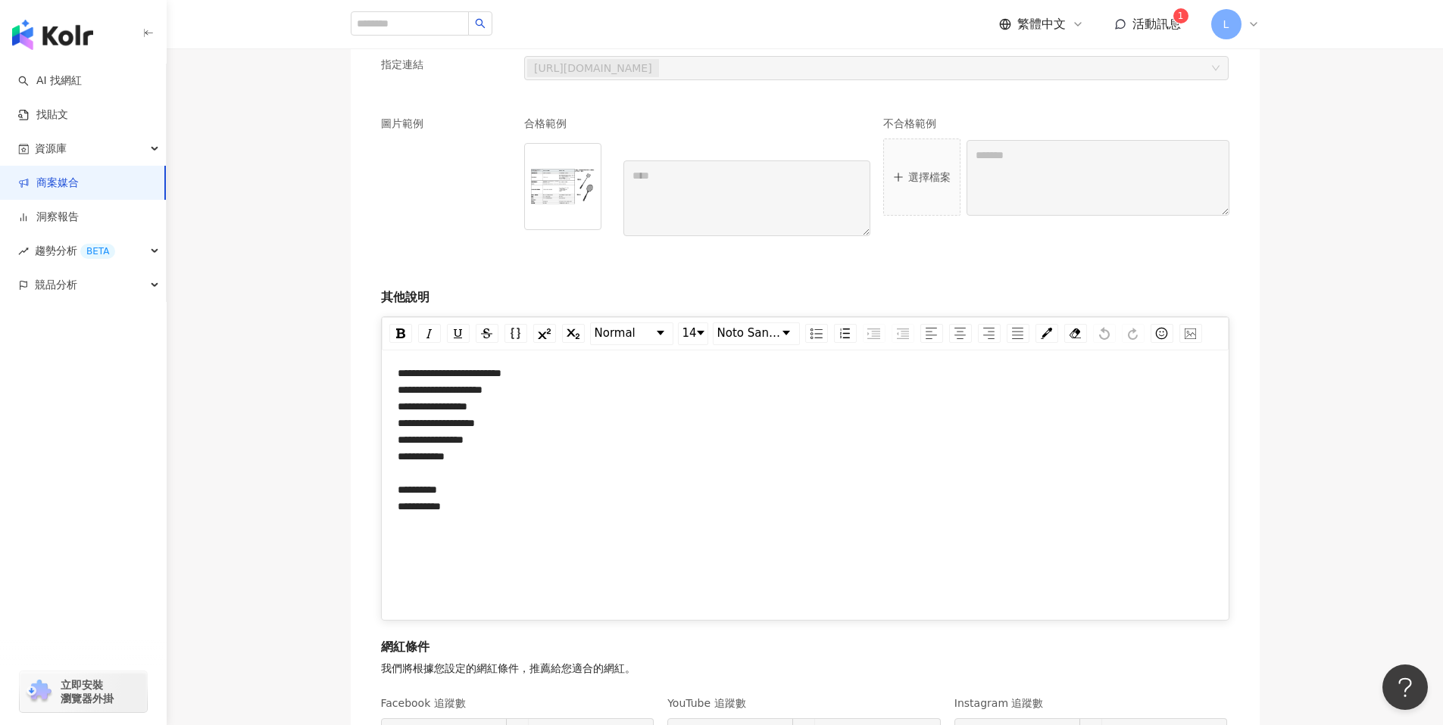
scroll to position [1754, 0]
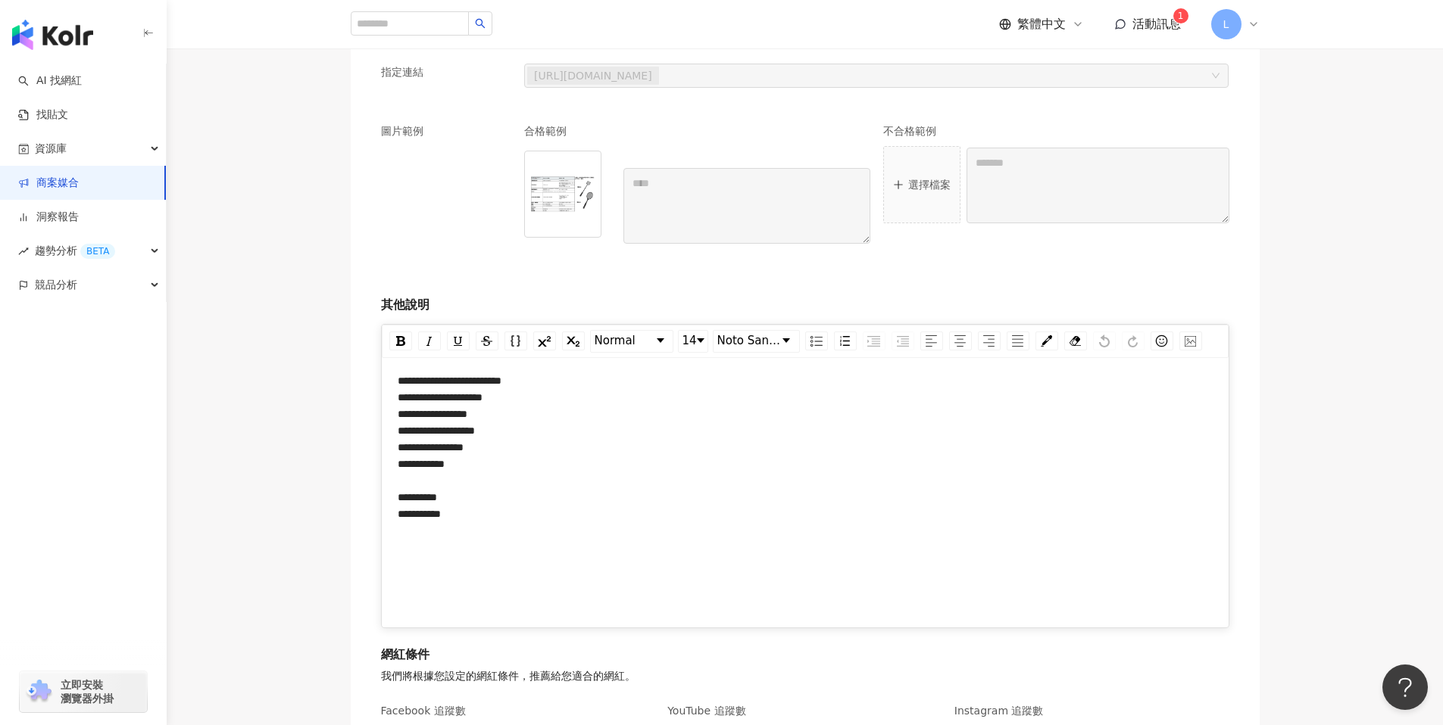
click at [79, 179] on link "商案媒合" at bounding box center [48, 183] width 61 height 15
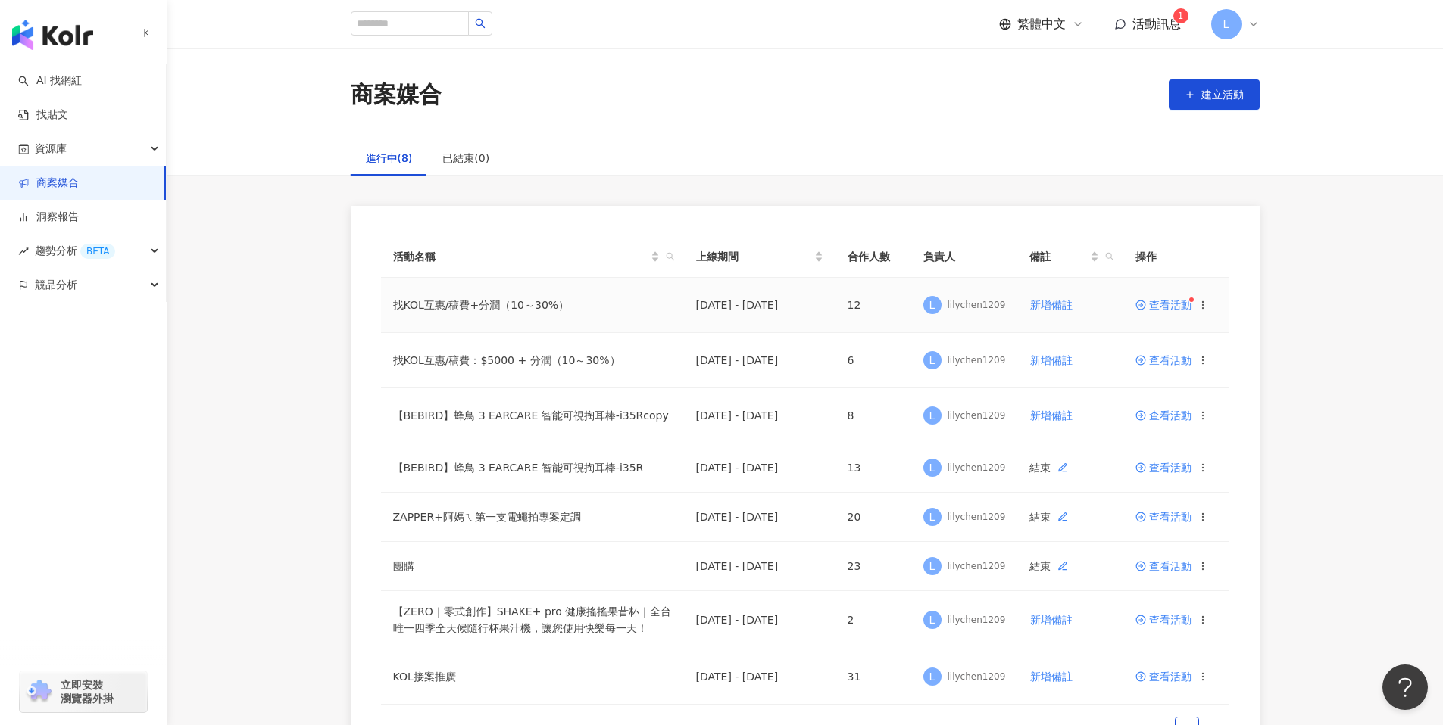
click at [1154, 306] on span "查看活動" at bounding box center [1163, 305] width 56 height 11
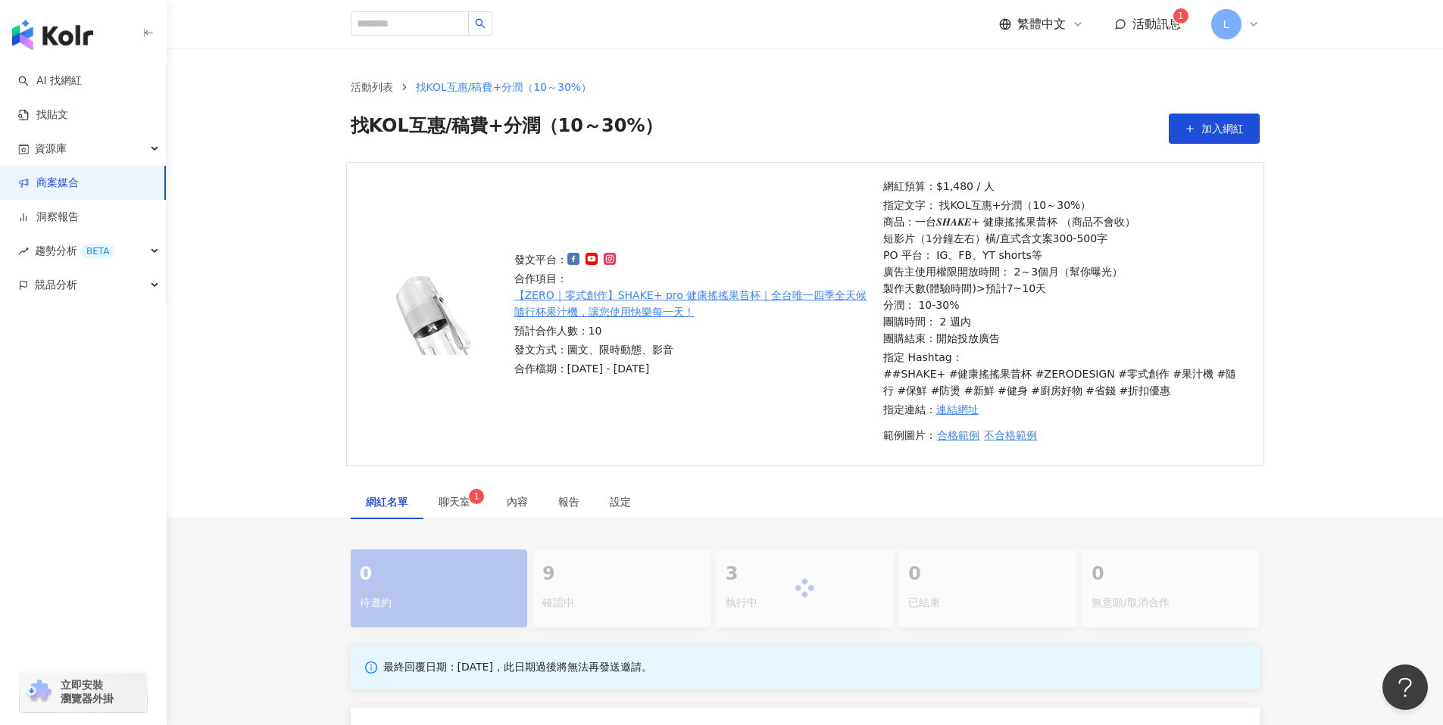
scroll to position [391, 0]
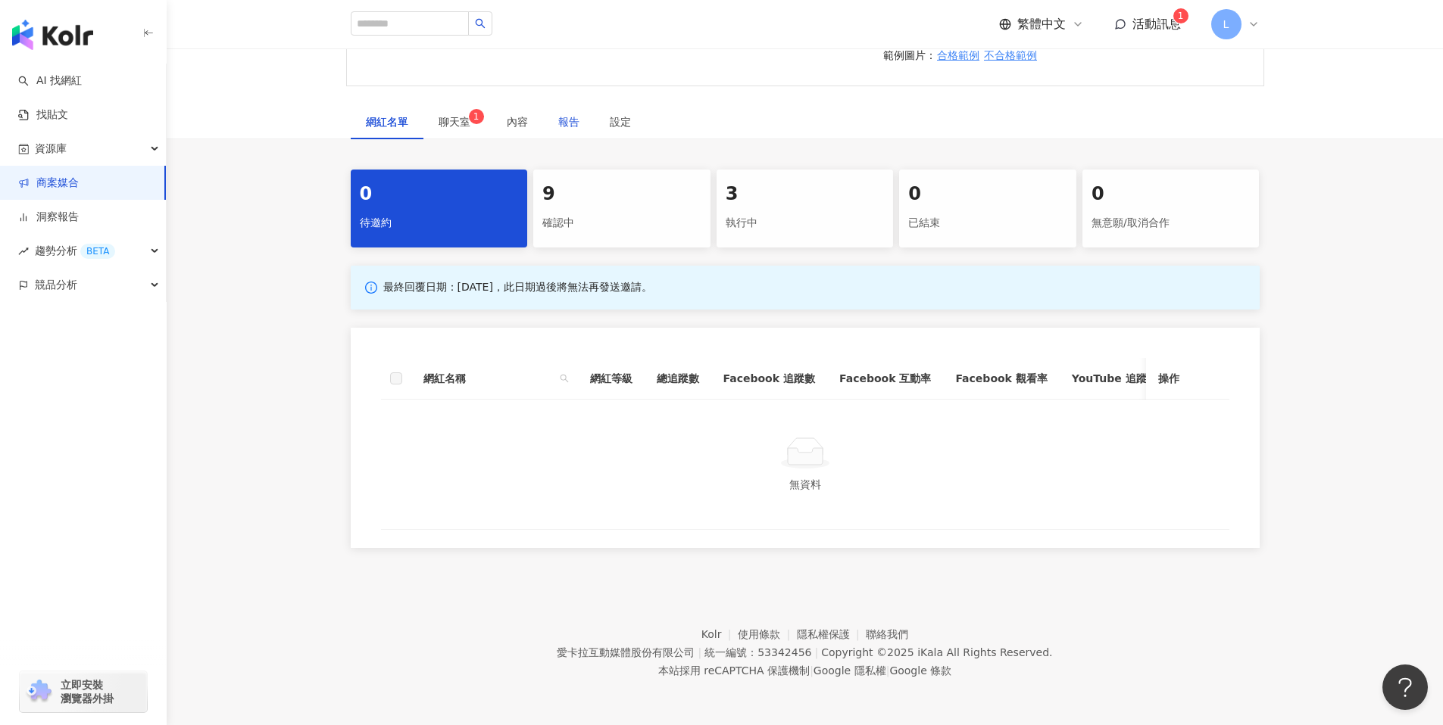
click at [570, 114] on div "報告" at bounding box center [568, 122] width 21 height 17
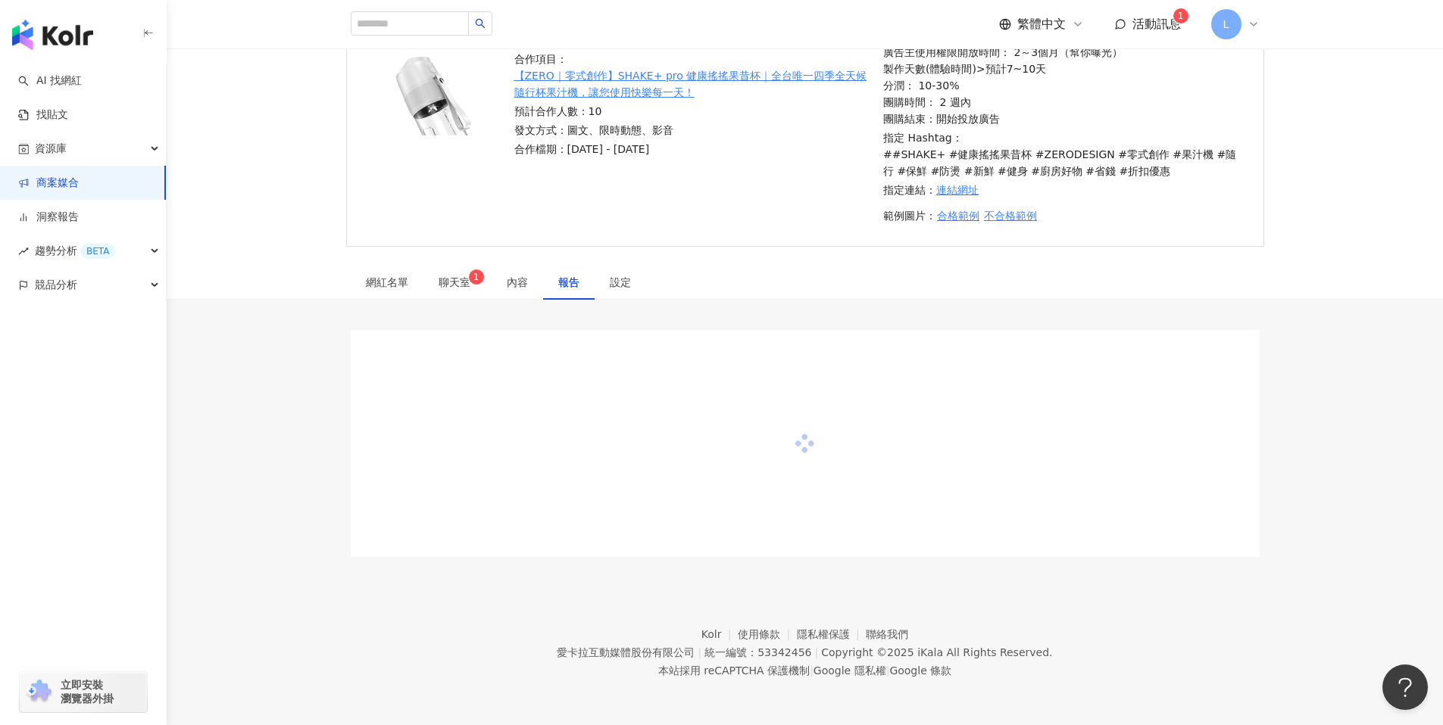
scroll to position [279, 0]
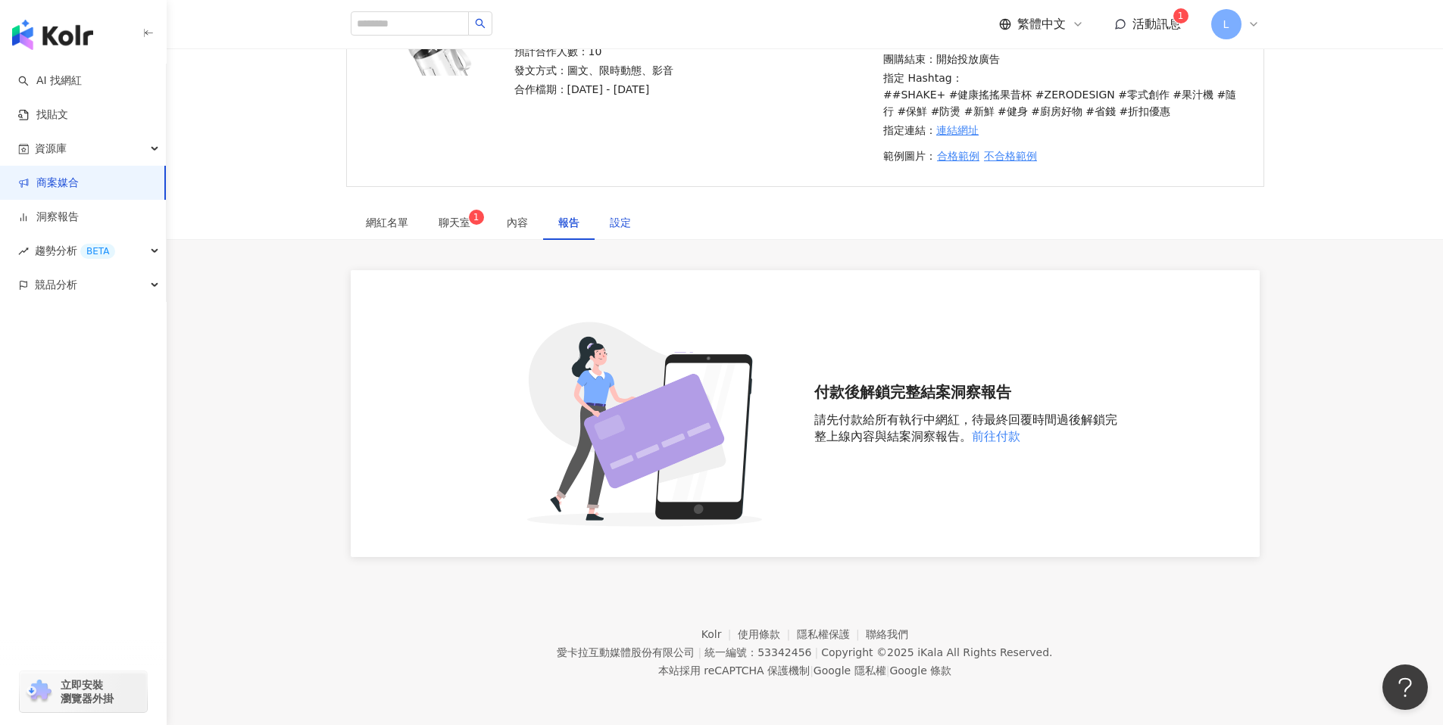
click at [629, 223] on div "設定" at bounding box center [620, 222] width 21 height 17
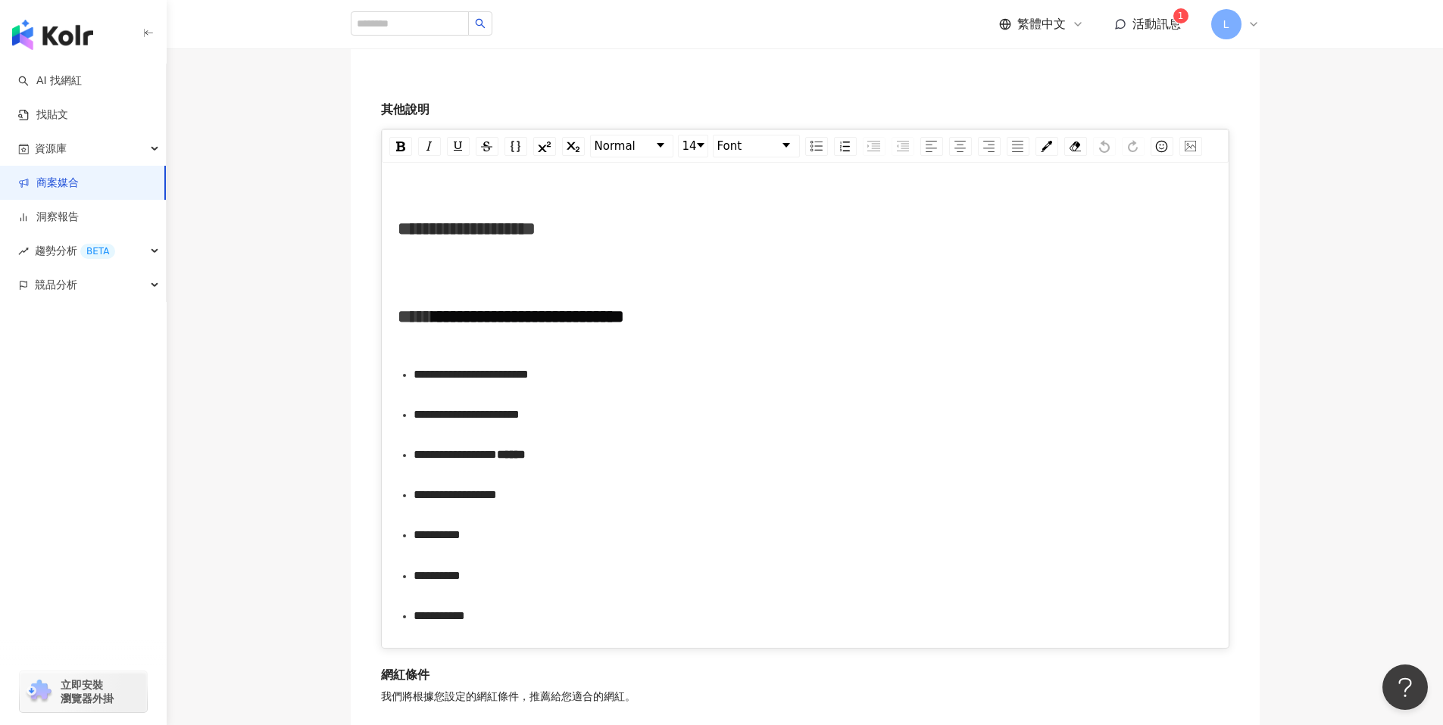
scroll to position [2043, 0]
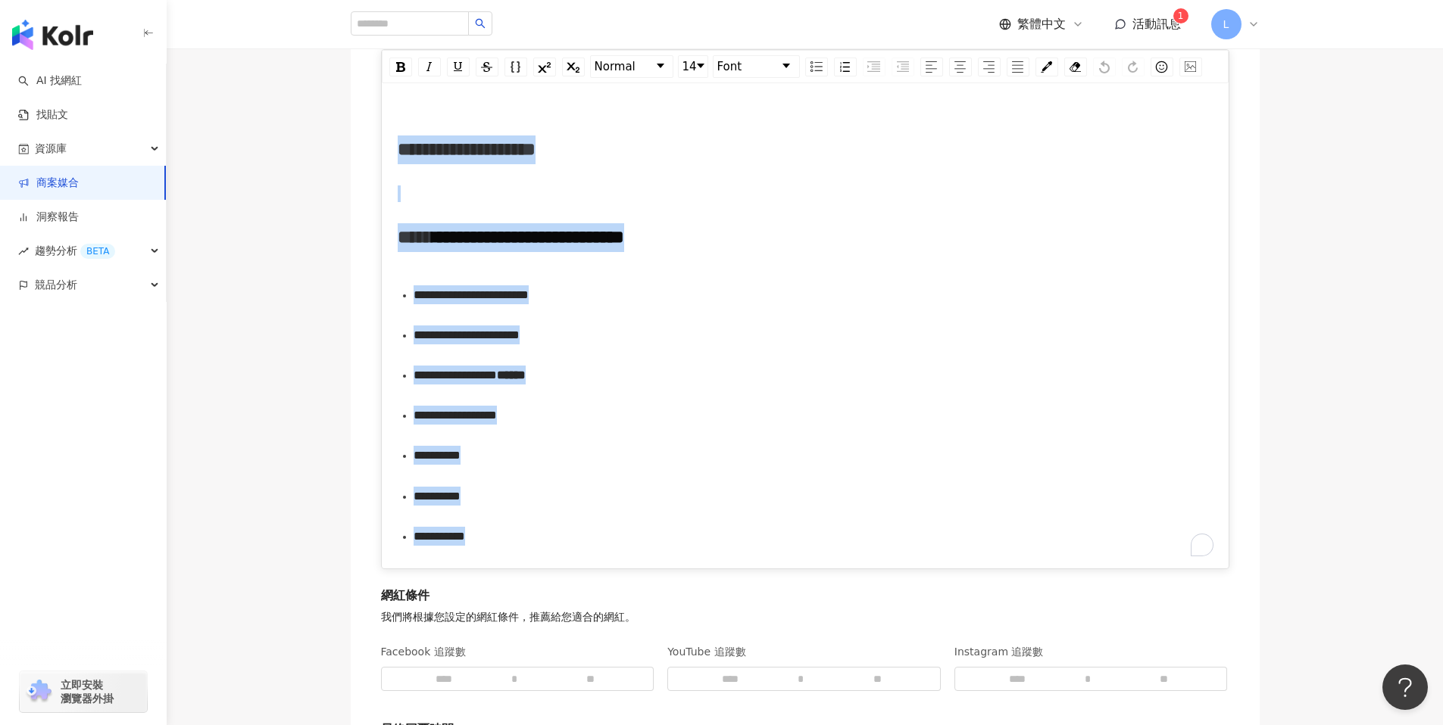
drag, startPoint x: 400, startPoint y: 146, endPoint x: 565, endPoint y: 523, distance: 411.7
click at [565, 523] on div "**********" at bounding box center [806, 327] width 816 height 458
copy div "**********"
click at [756, 395] on li "**********" at bounding box center [813, 415] width 800 height 40
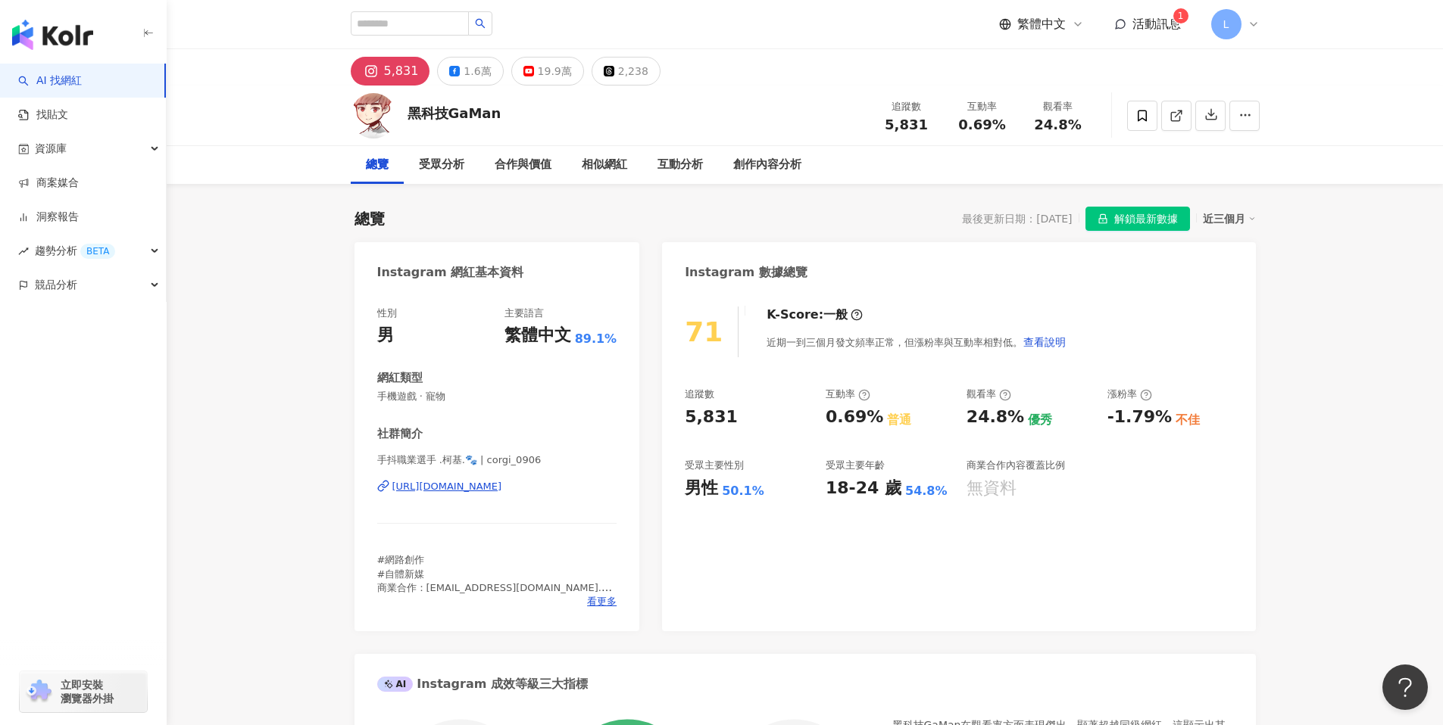
click at [82, 76] on link "AI 找網紅" at bounding box center [50, 80] width 64 height 15
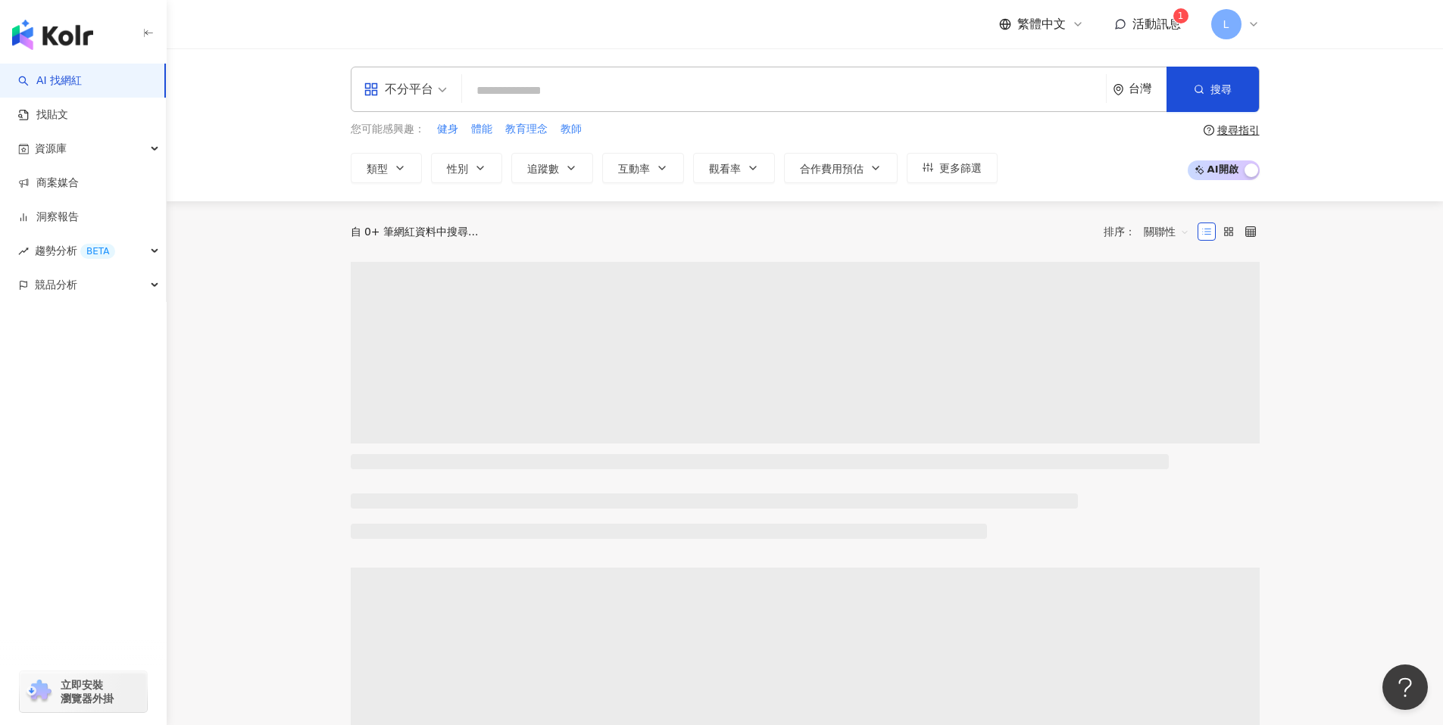
click at [602, 98] on input "search" at bounding box center [784, 90] width 632 height 29
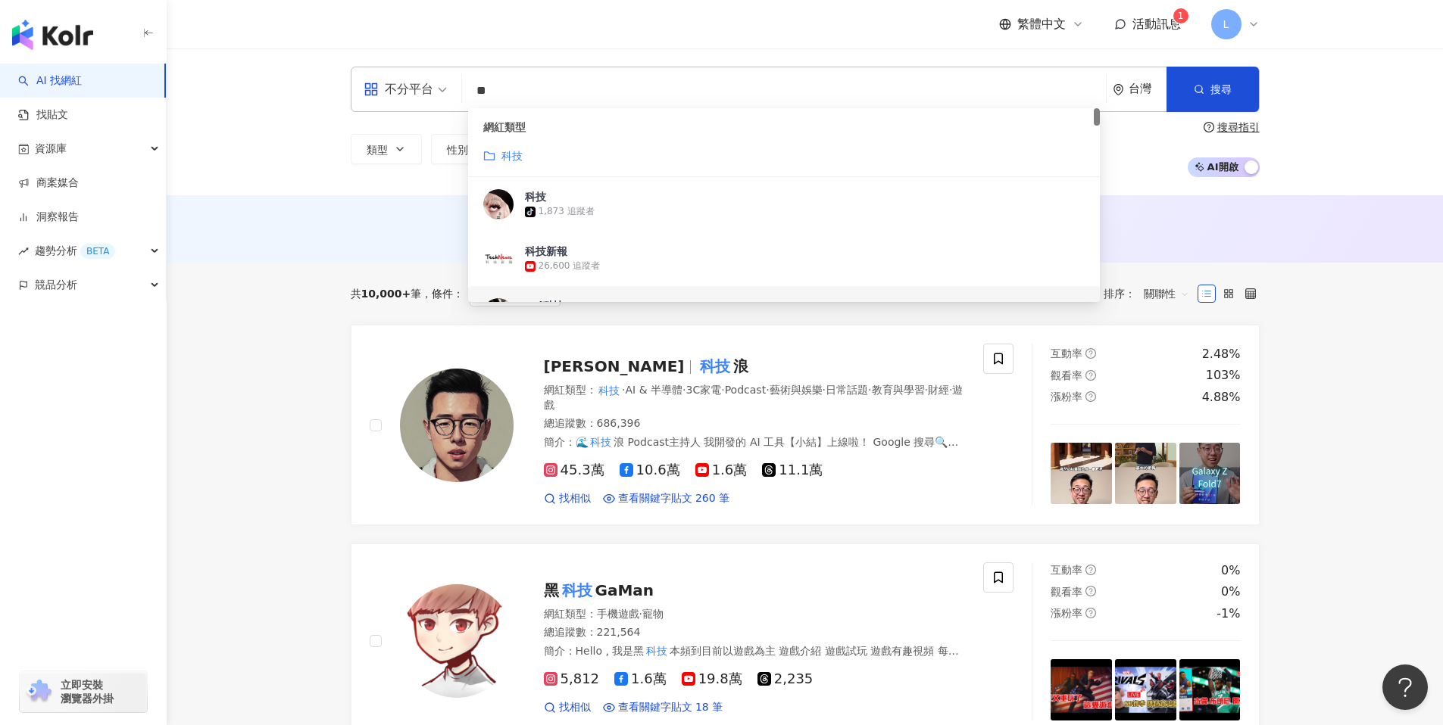
click at [563, 76] on input "**" at bounding box center [784, 90] width 632 height 29
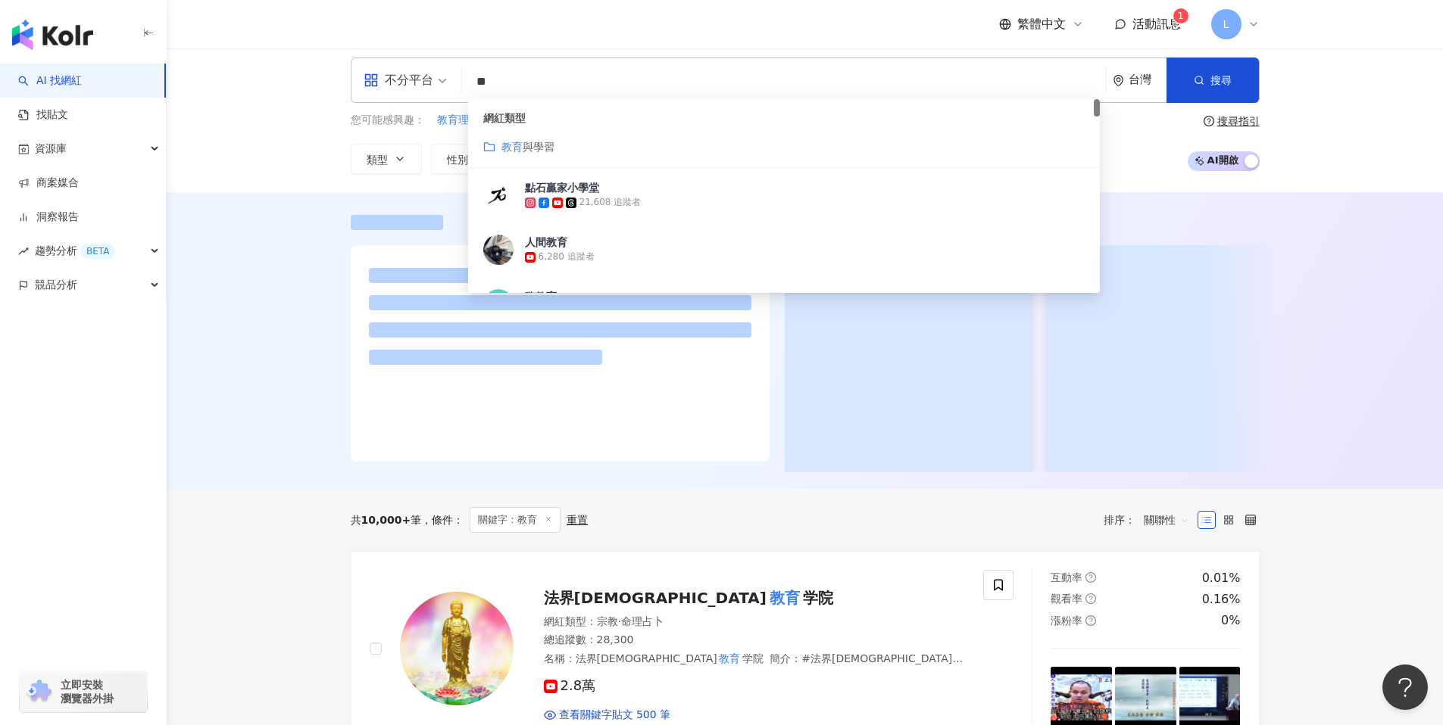
scroll to position [363, 0]
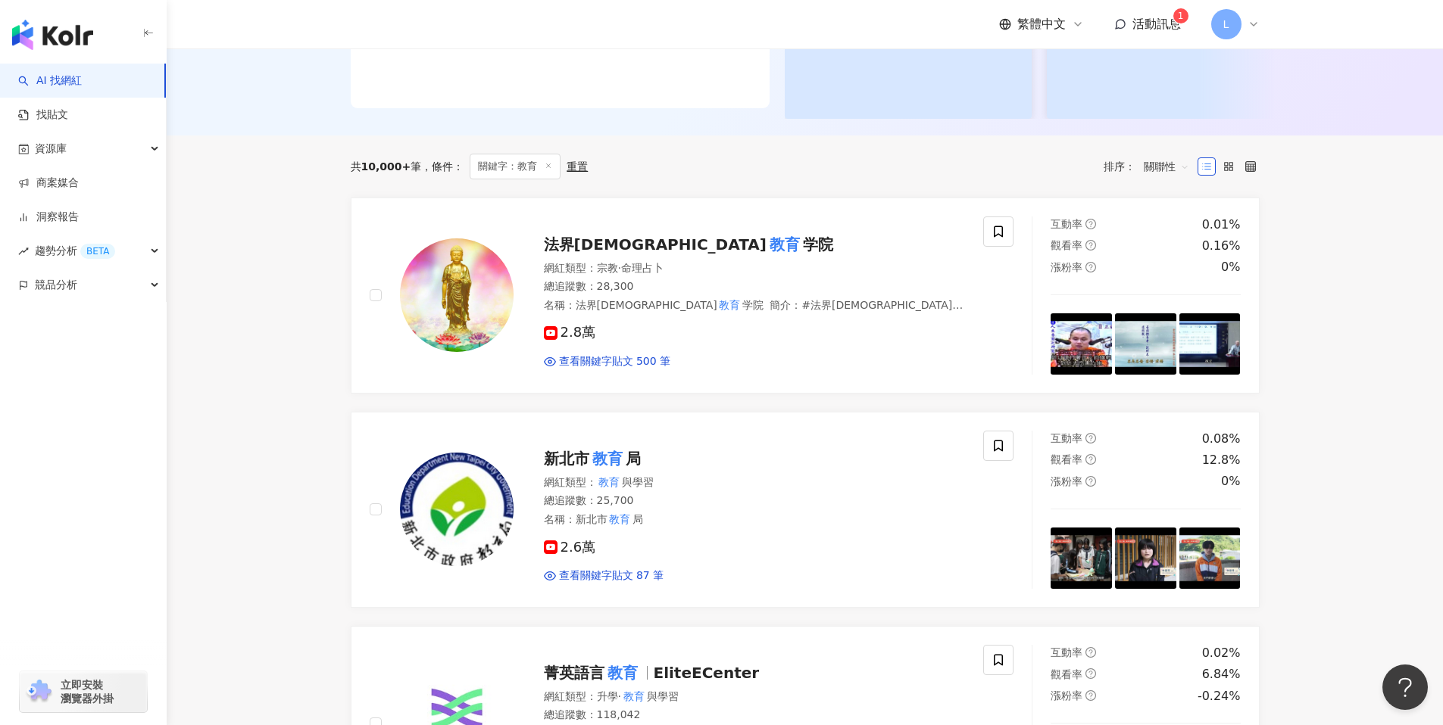
type input "**"
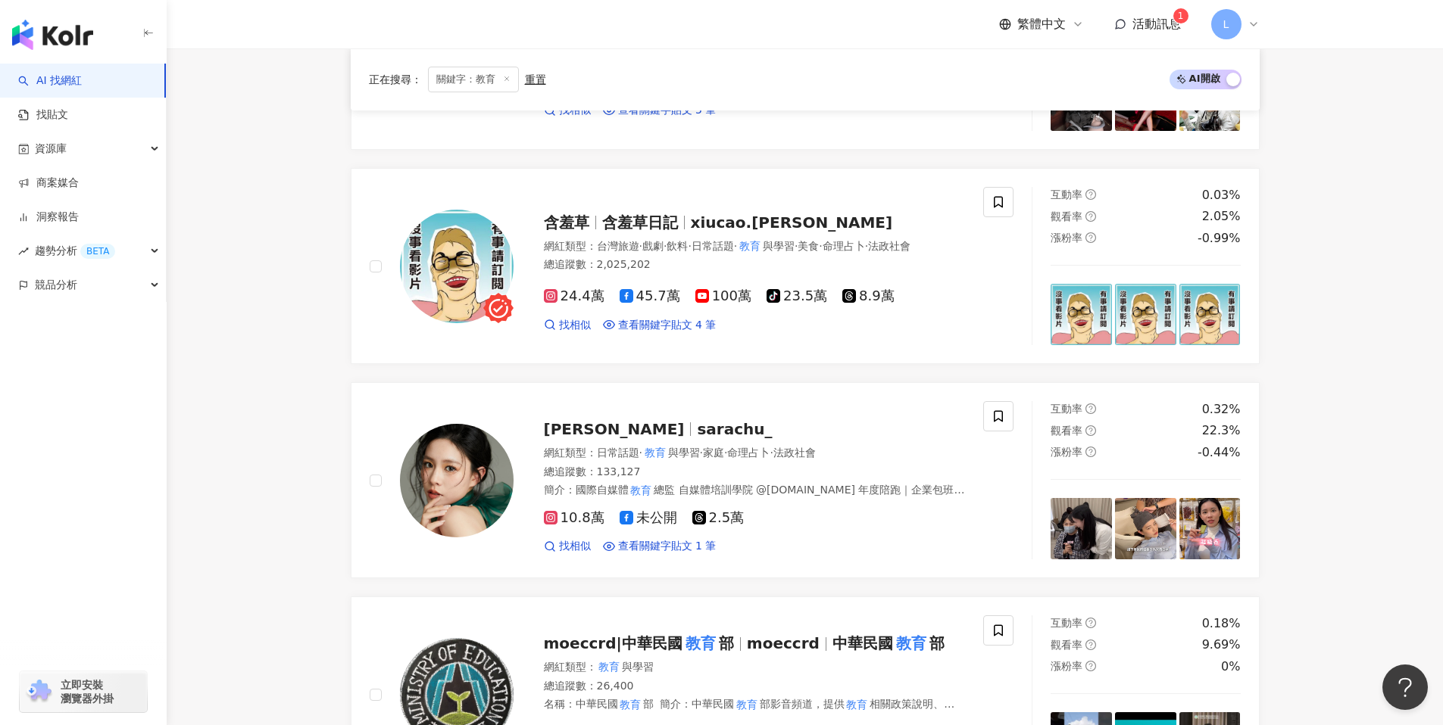
scroll to position [2582, 0]
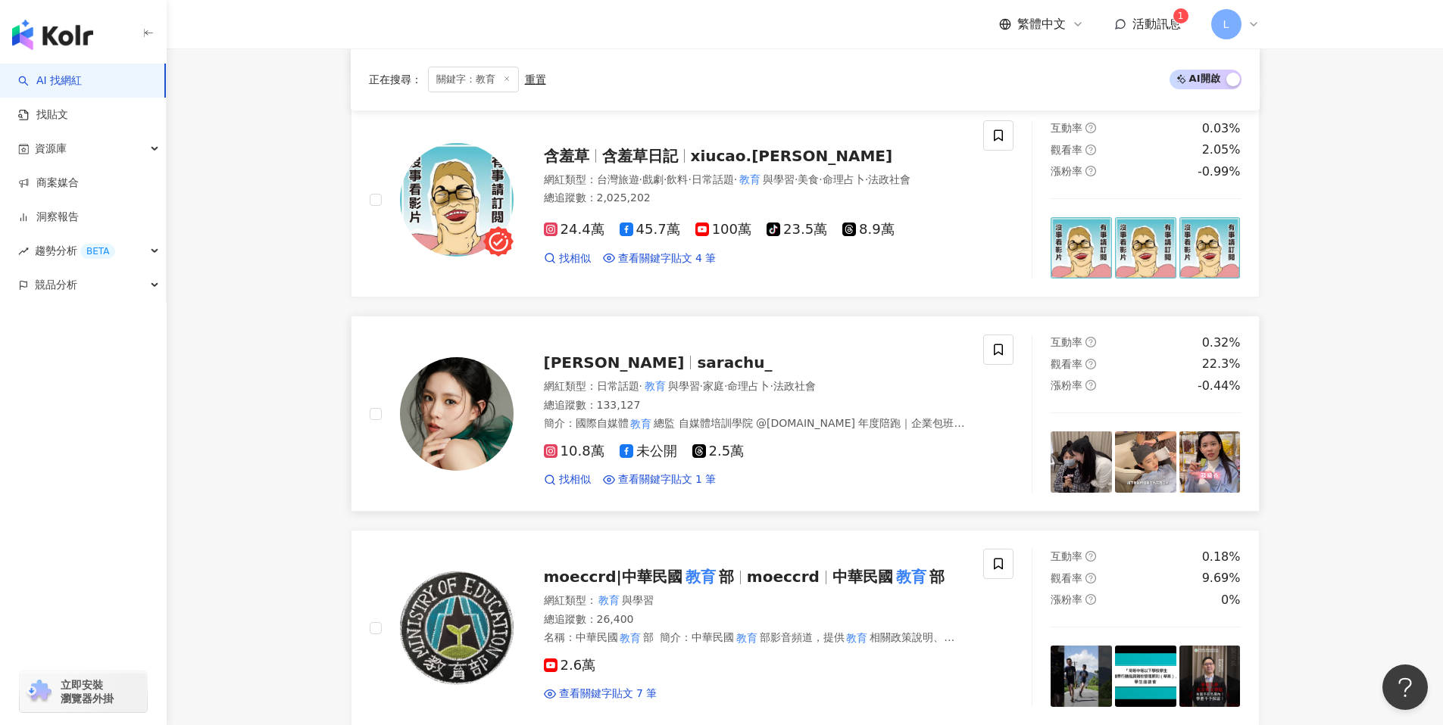
click at [455, 416] on img at bounding box center [457, 414] width 114 height 114
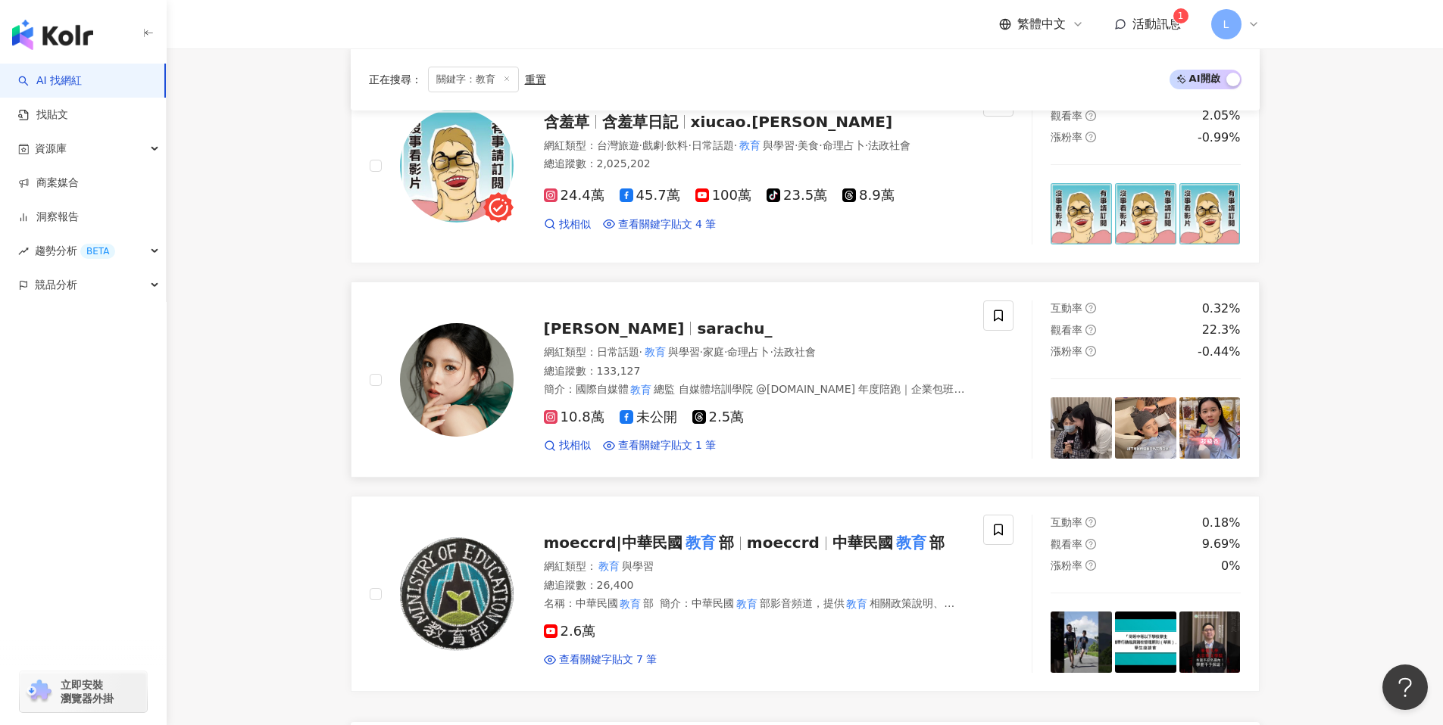
scroll to position [3024, 0]
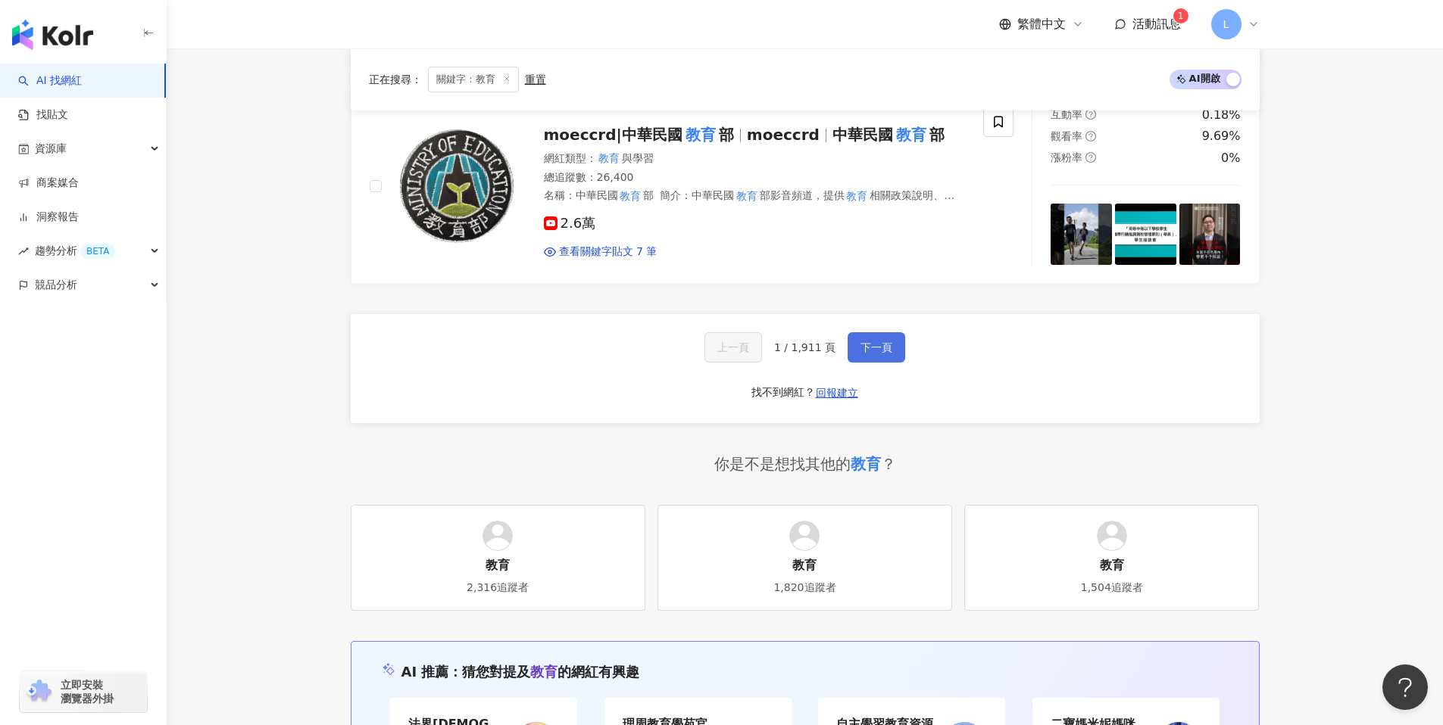
click at [851, 335] on button "下一頁" at bounding box center [876, 347] width 58 height 30
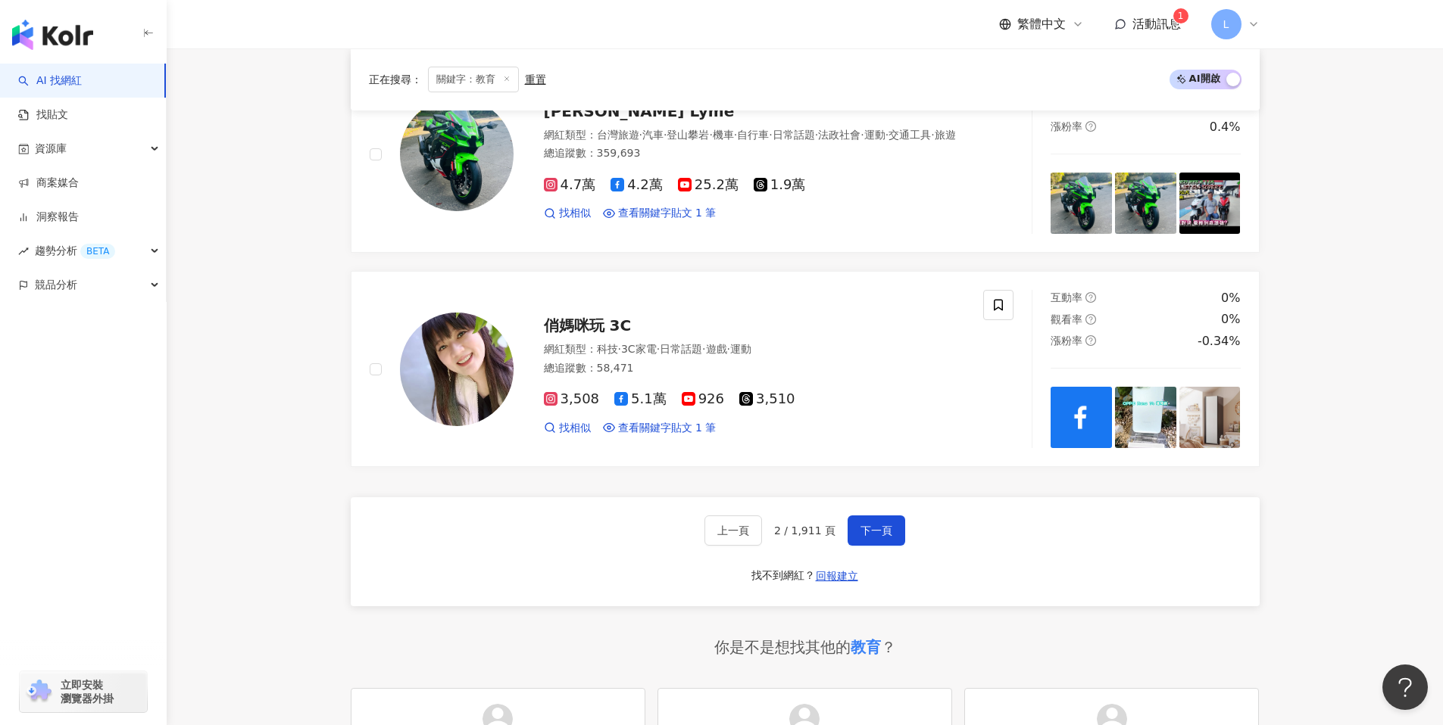
scroll to position [2763, 0]
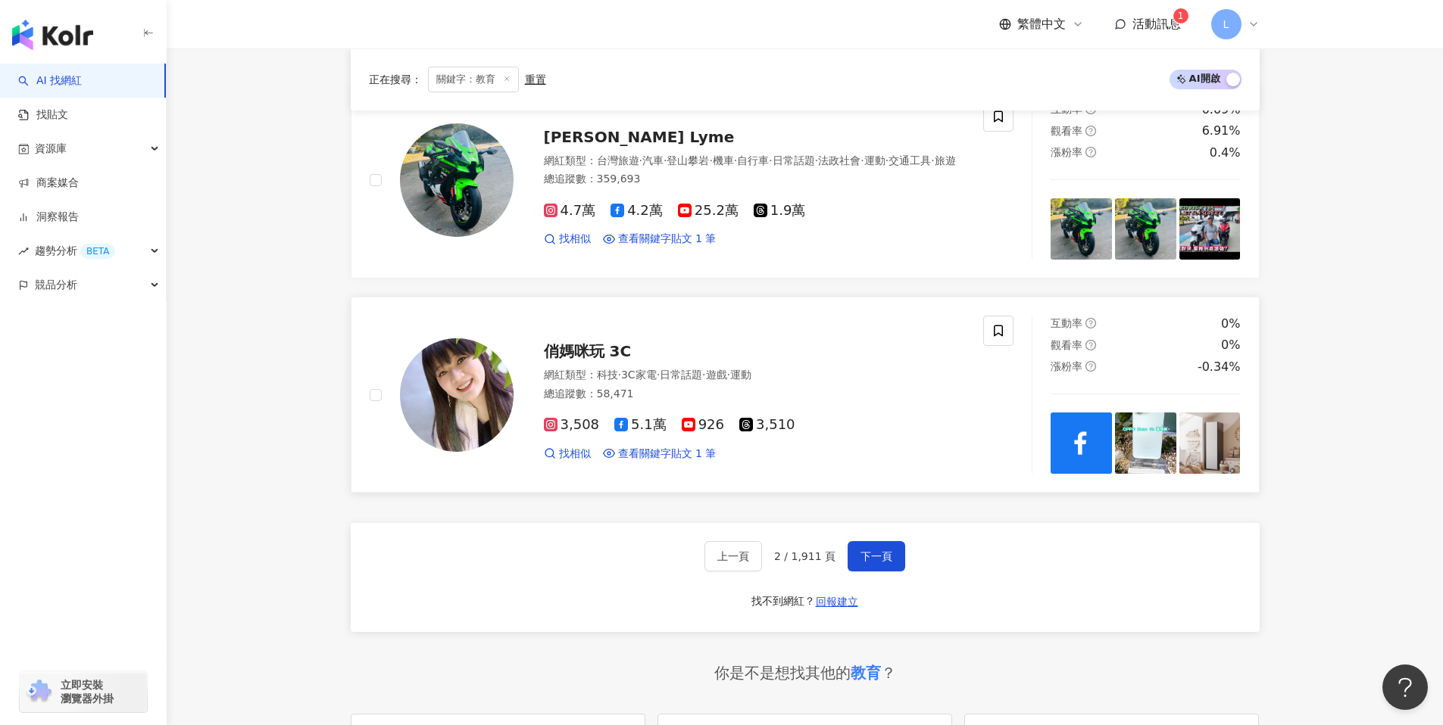
click at [437, 375] on img at bounding box center [457, 395] width 114 height 114
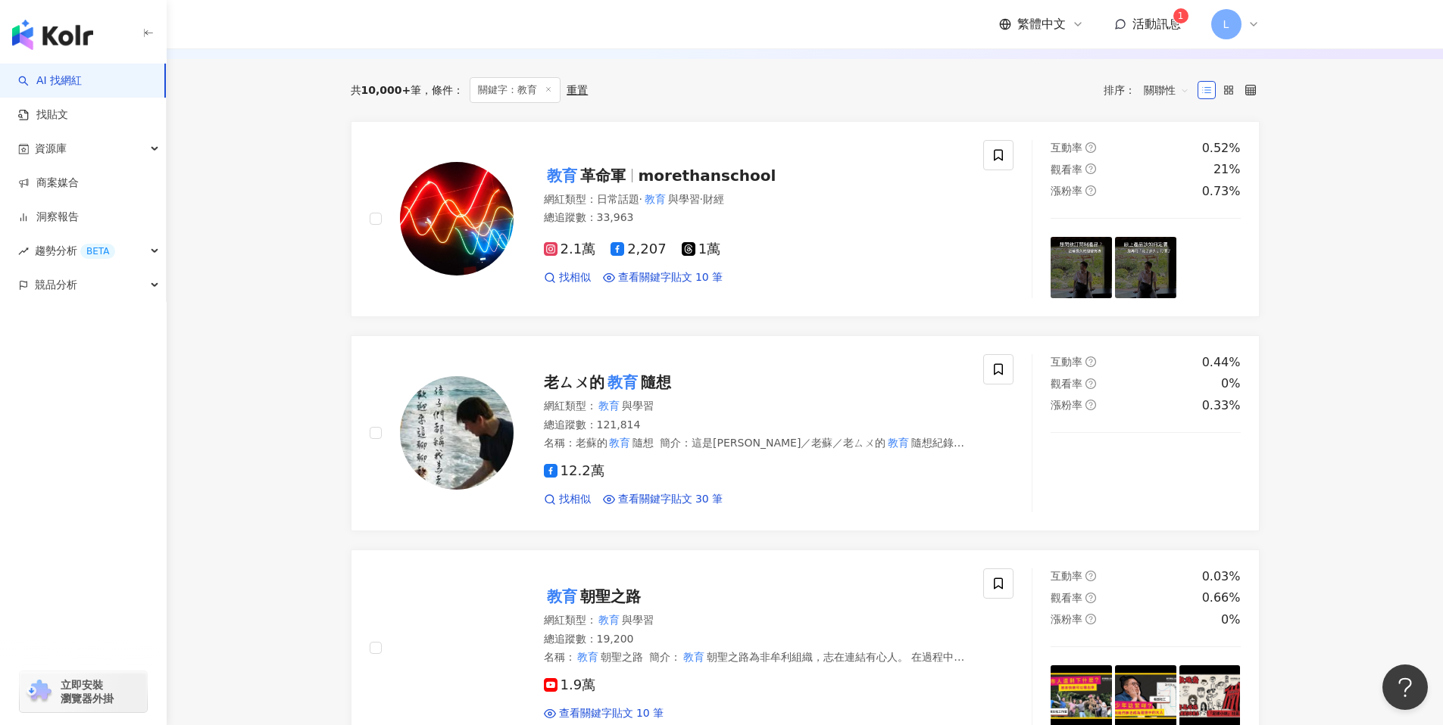
scroll to position [0, 0]
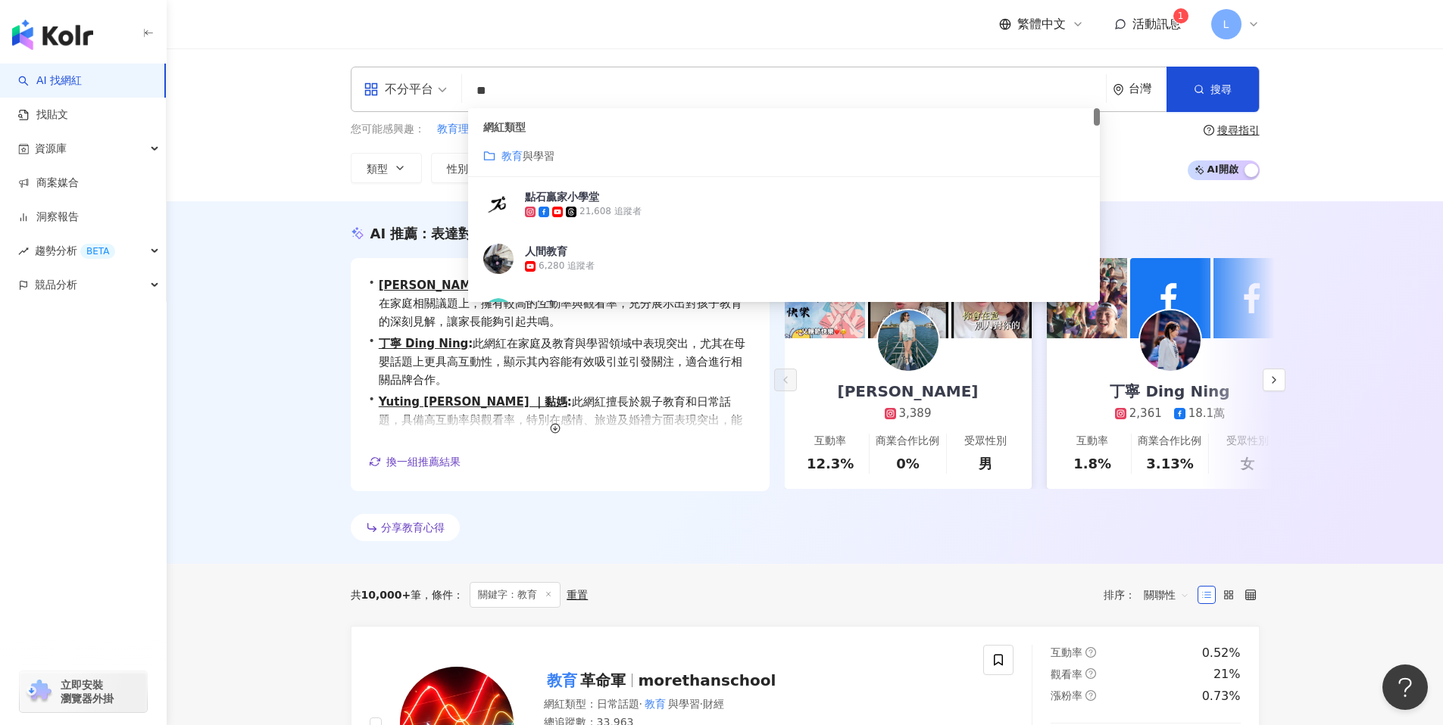
click at [578, 98] on input "**" at bounding box center [784, 90] width 632 height 29
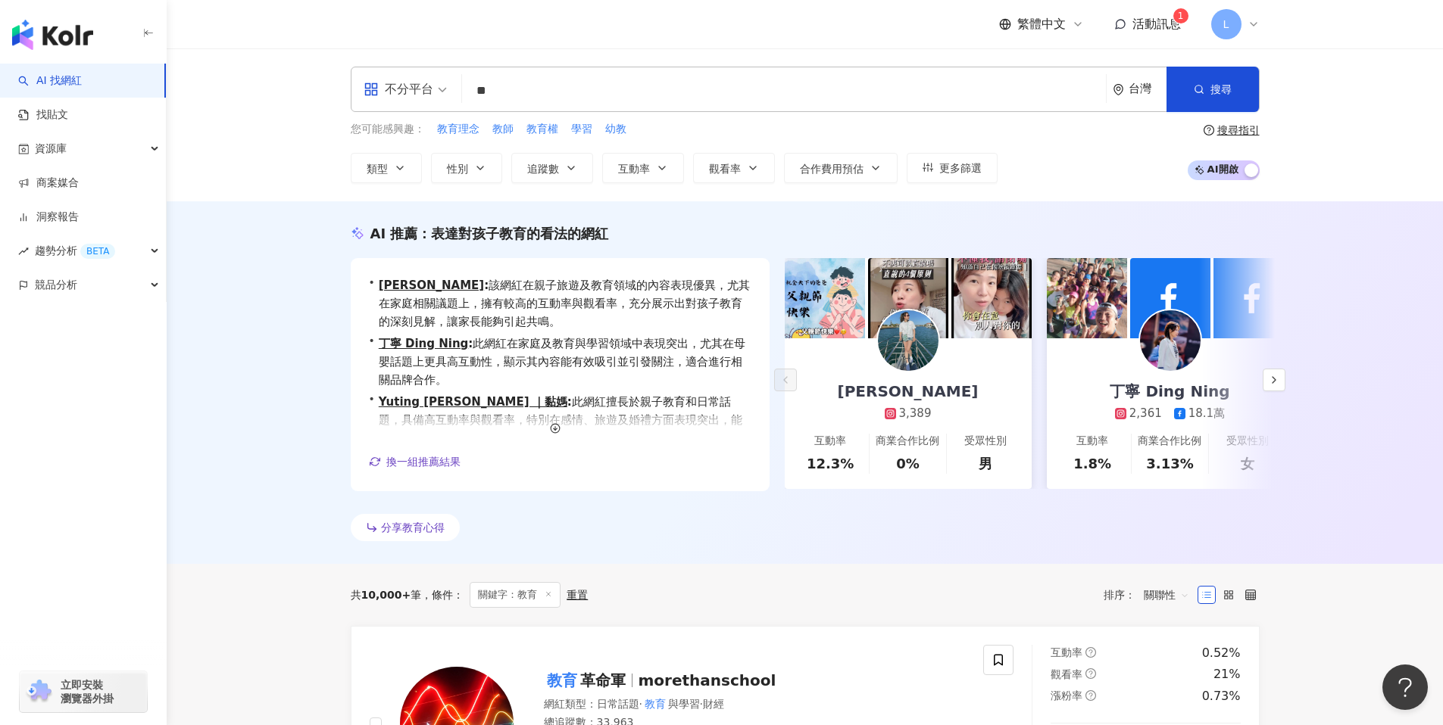
type input "*"
type input "**"
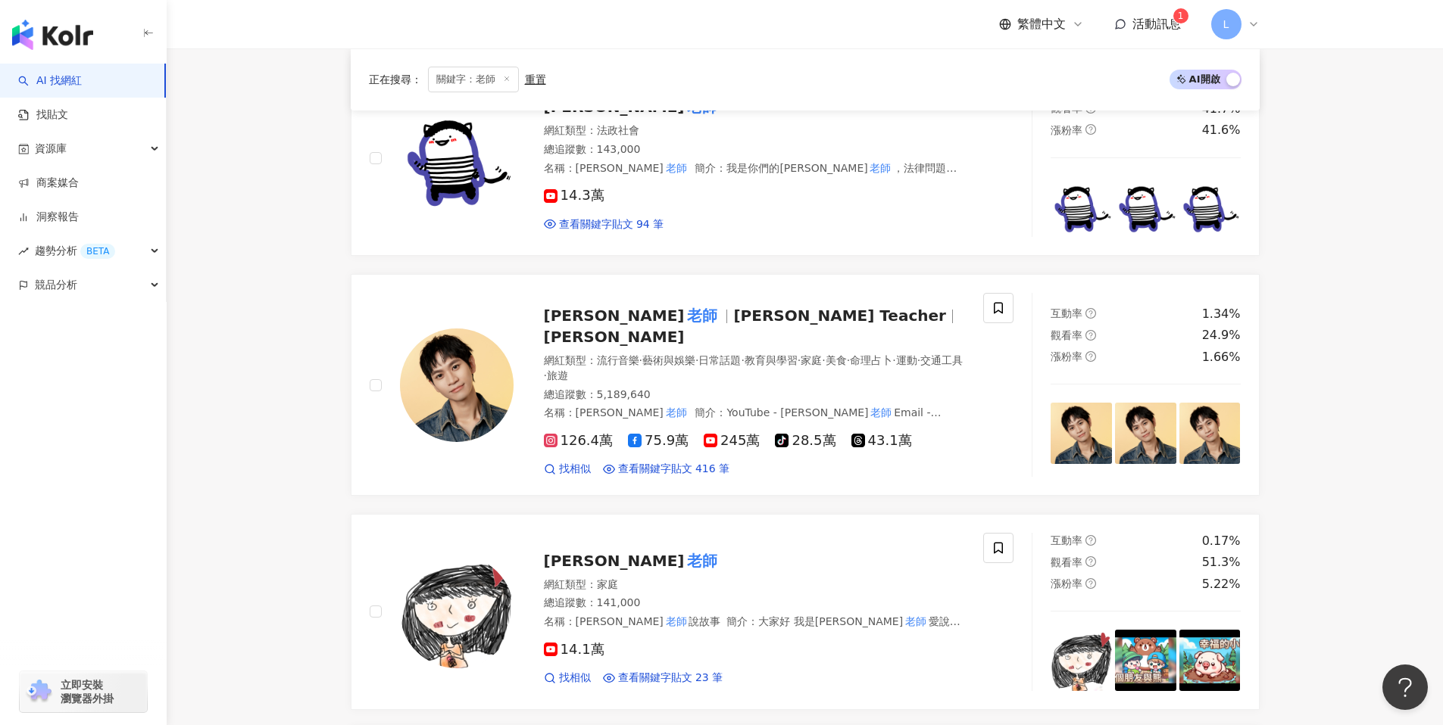
scroll to position [223, 0]
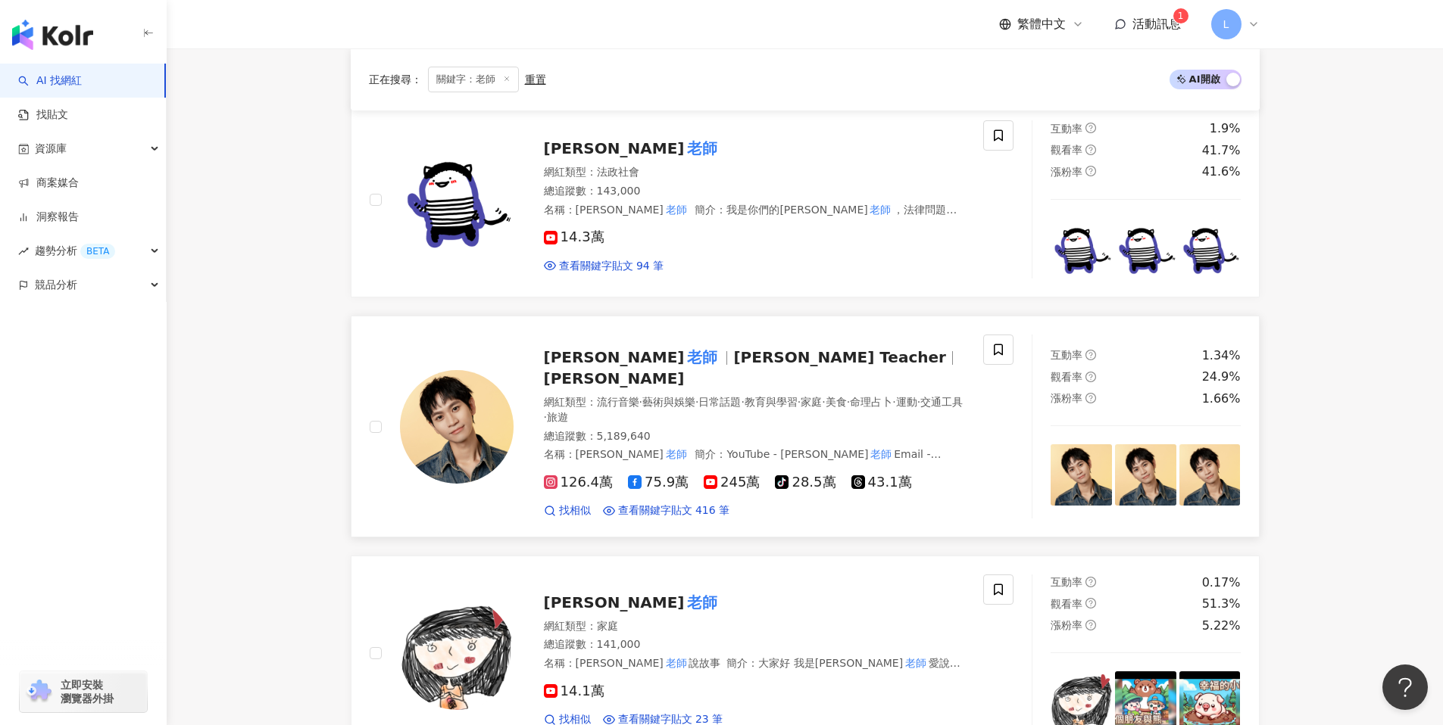
click at [450, 423] on img at bounding box center [457, 427] width 114 height 114
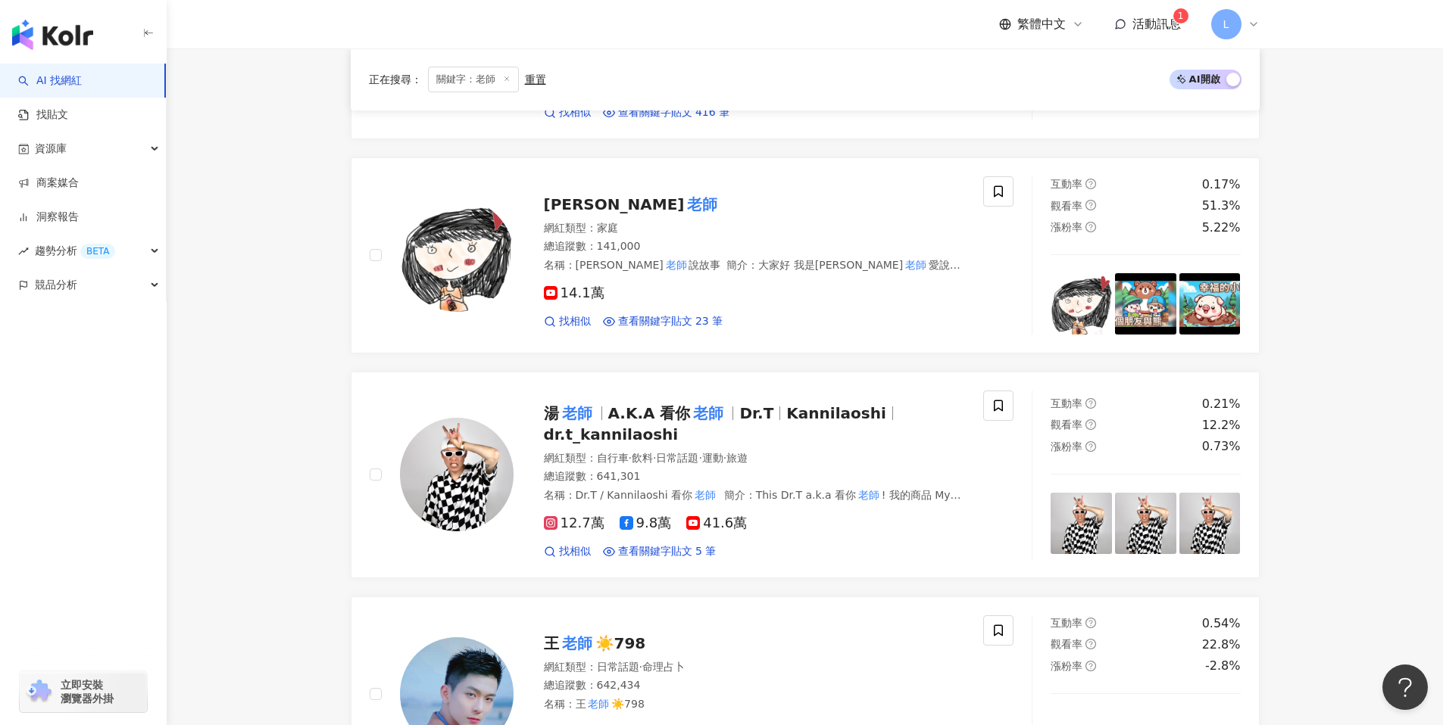
scroll to position [666, 0]
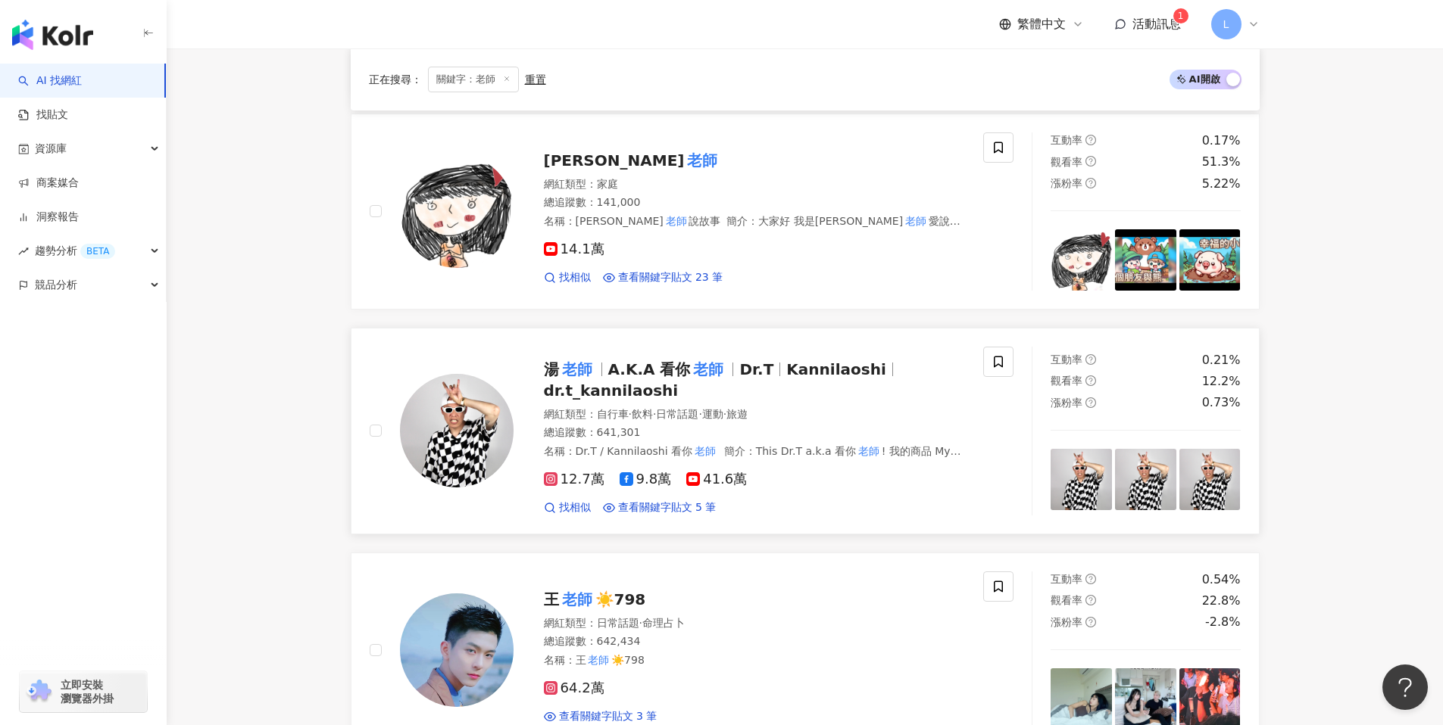
click at [458, 402] on img at bounding box center [457, 431] width 114 height 114
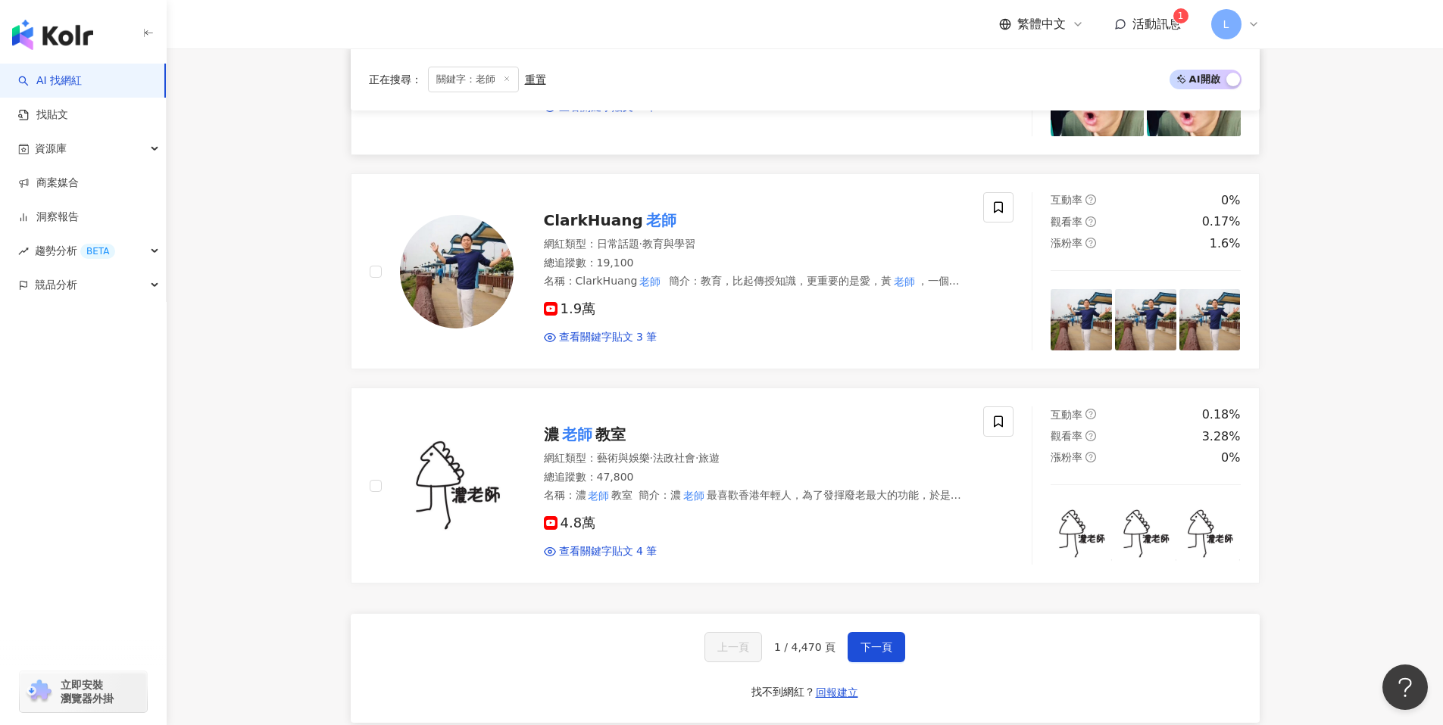
scroll to position [2374, 0]
click at [864, 632] on button "下一頁" at bounding box center [876, 647] width 58 height 30
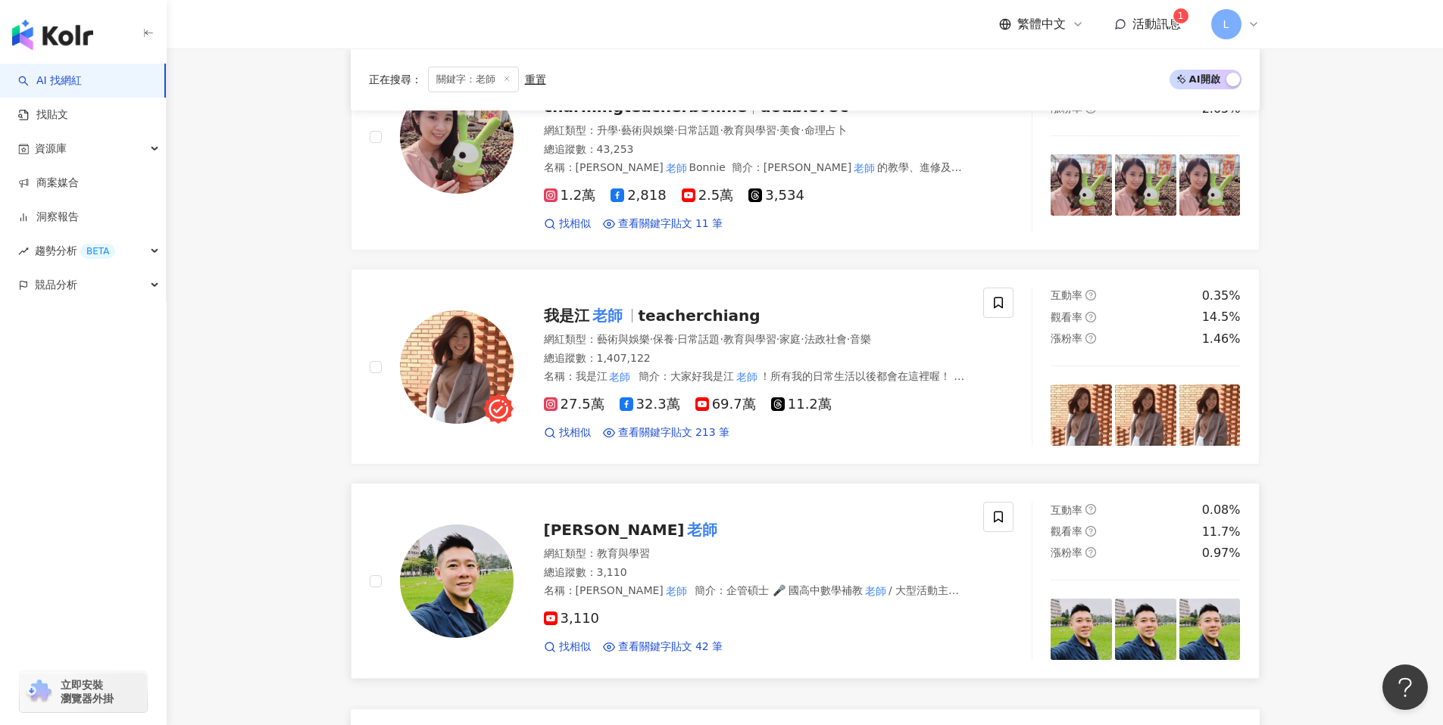
scroll to position [2273, 0]
click at [481, 311] on img at bounding box center [457, 368] width 114 height 114
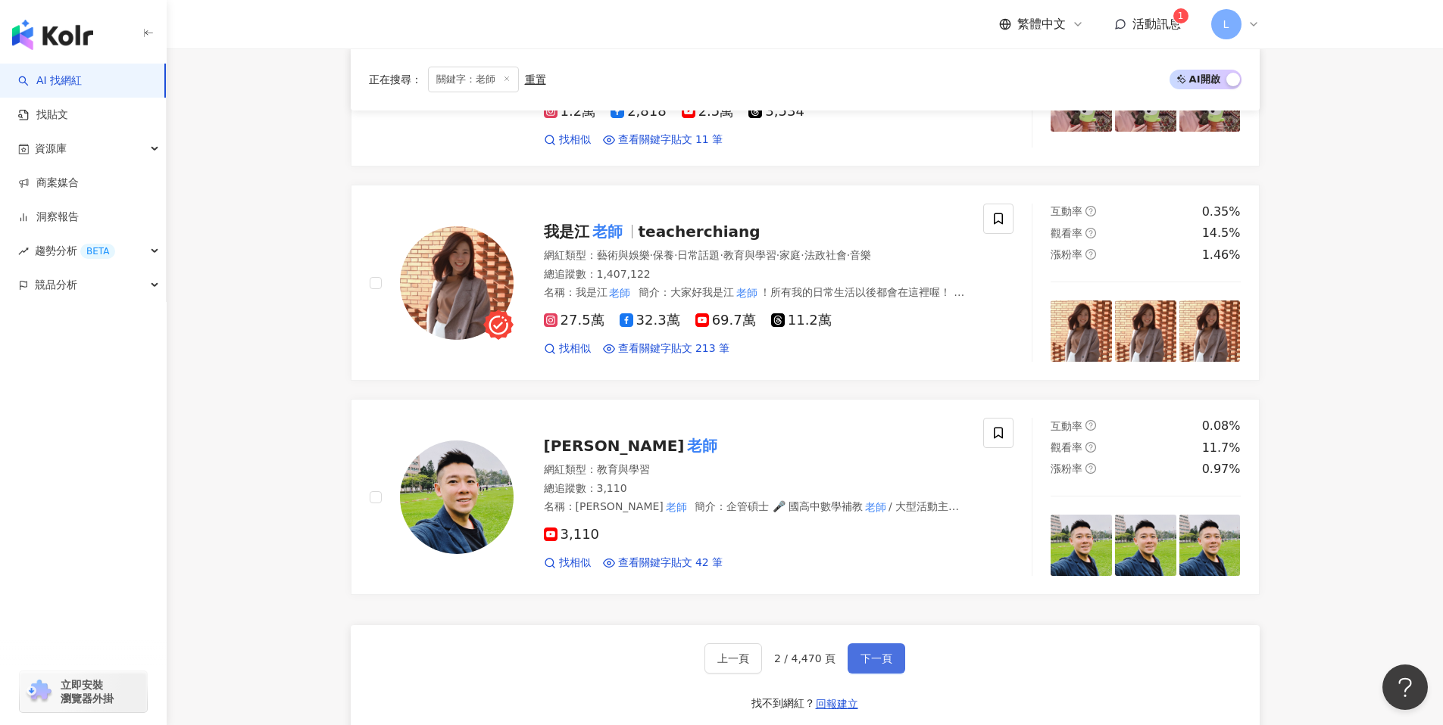
click at [881, 644] on button "下一頁" at bounding box center [876, 659] width 58 height 30
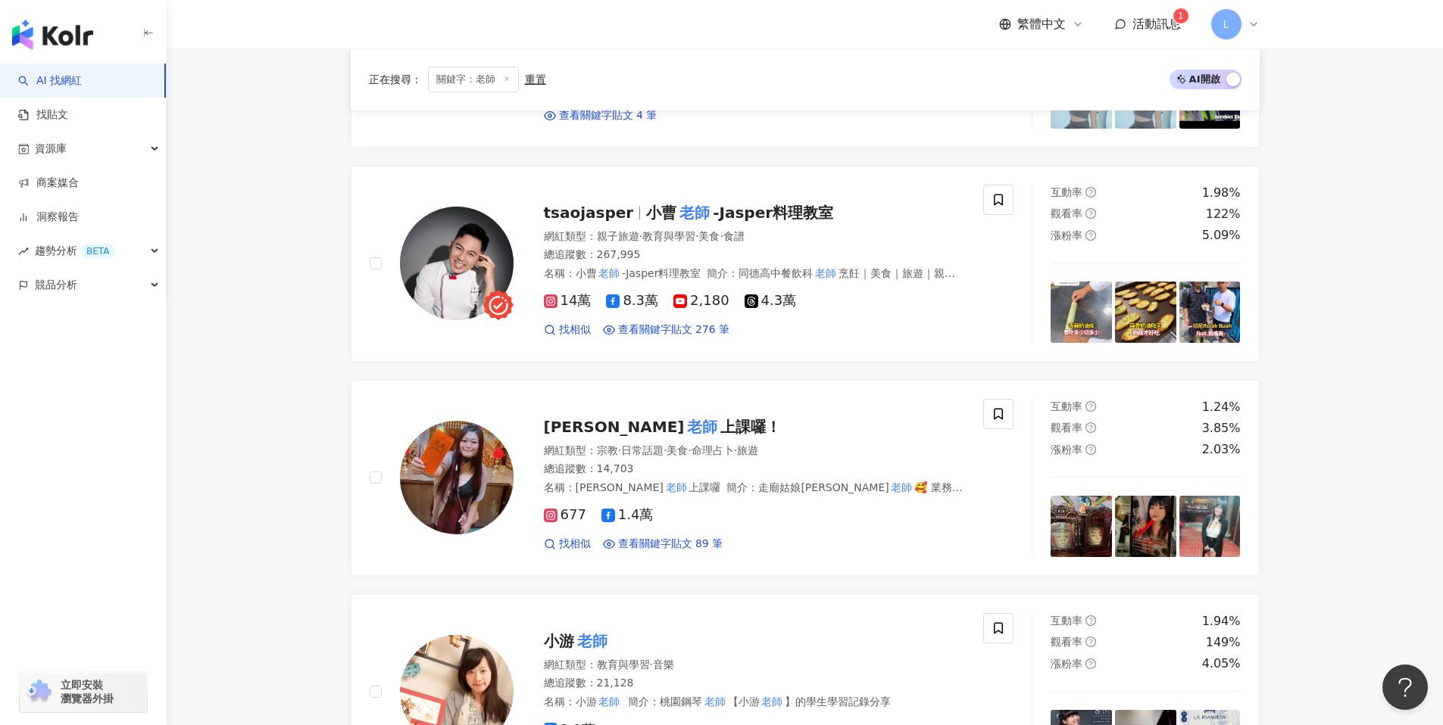
scroll to position [1137, 0]
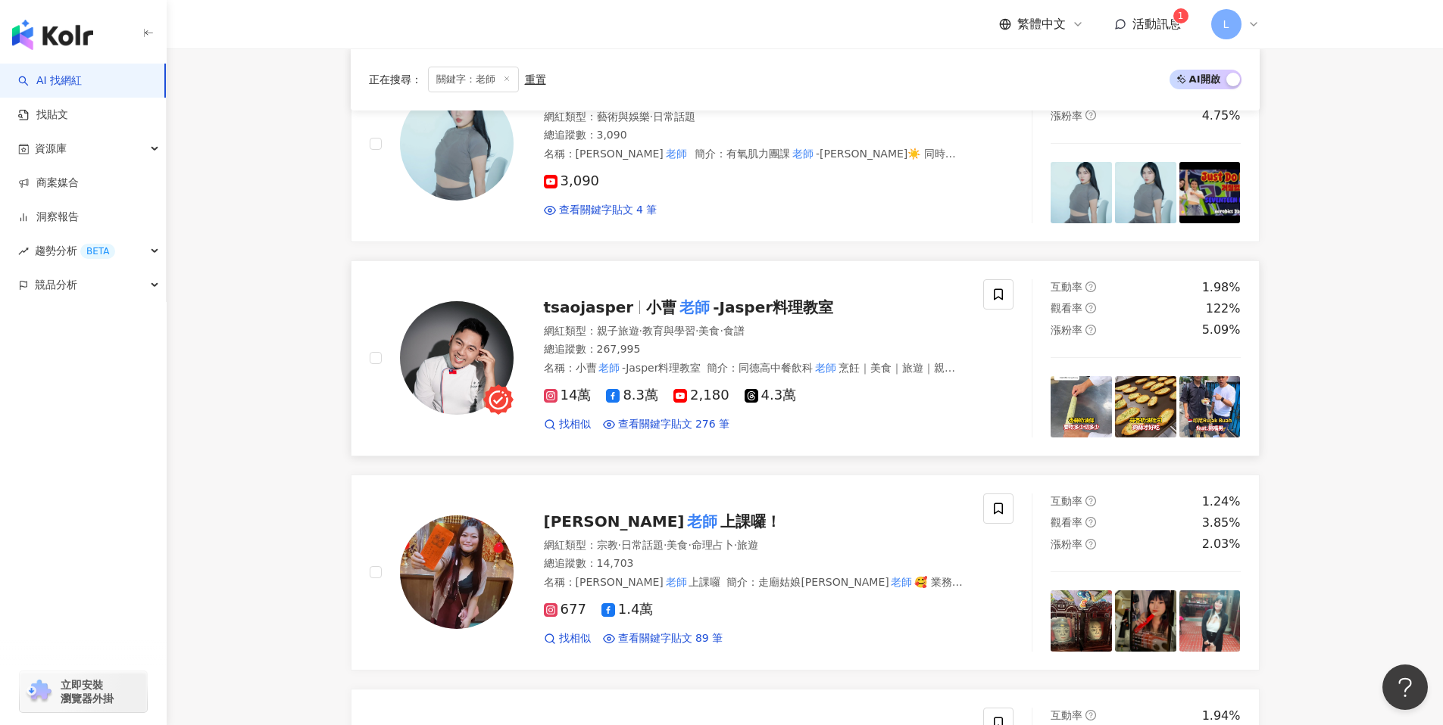
click at [484, 345] on img at bounding box center [457, 358] width 114 height 114
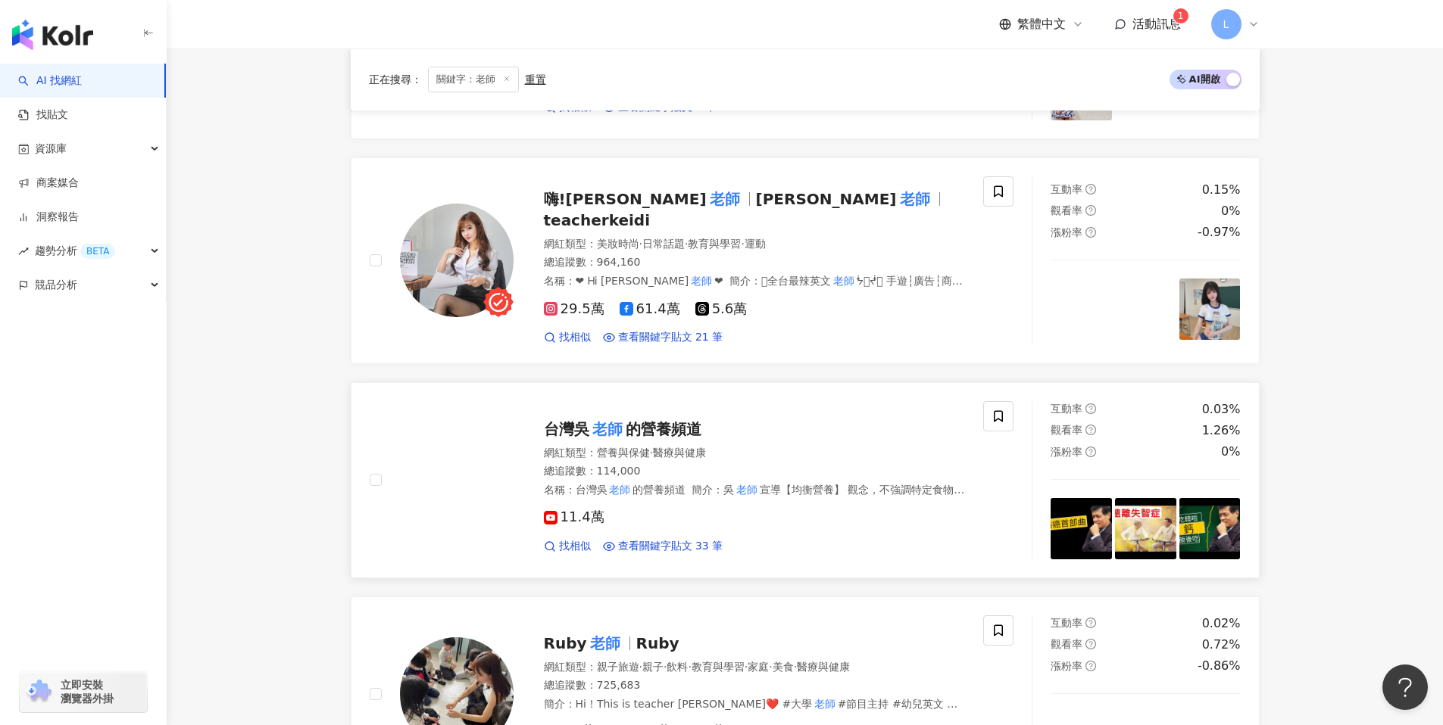
scroll to position [2600, 0]
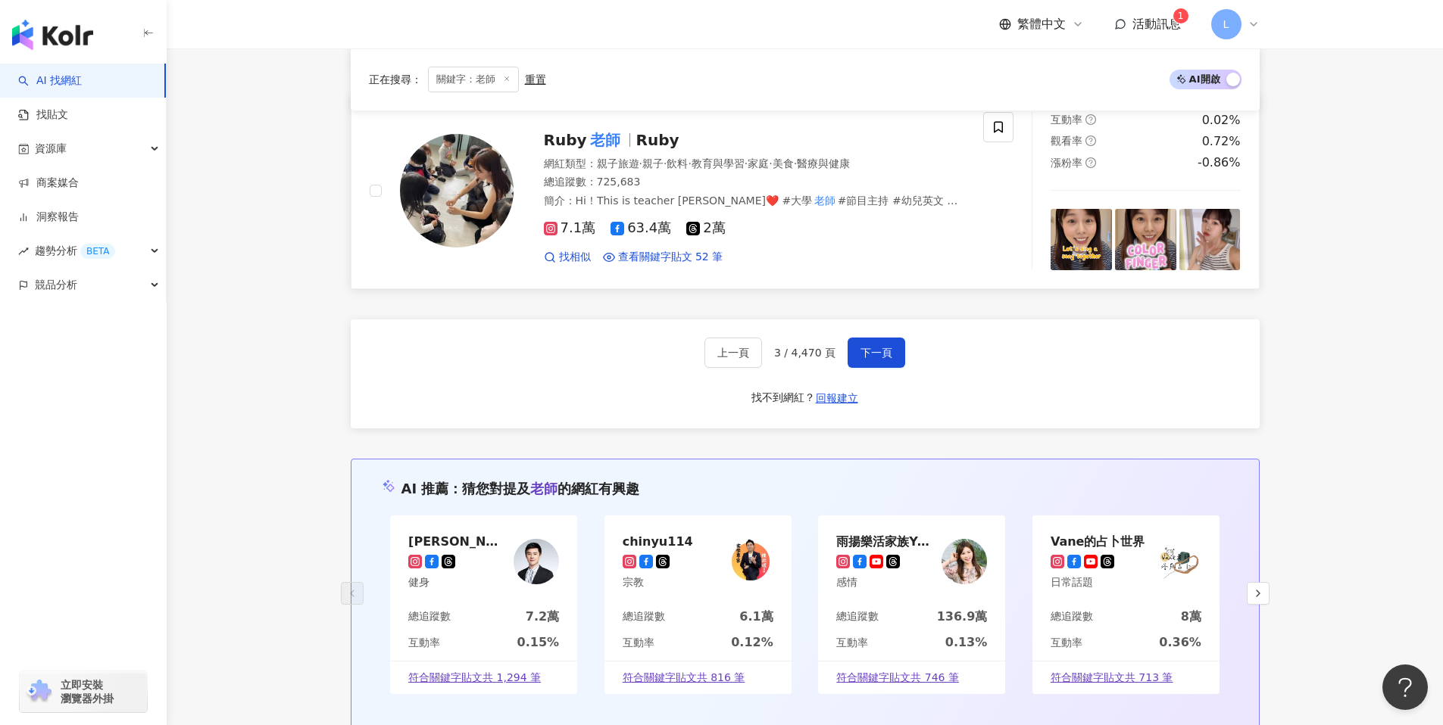
click at [469, 184] on img at bounding box center [457, 191] width 114 height 114
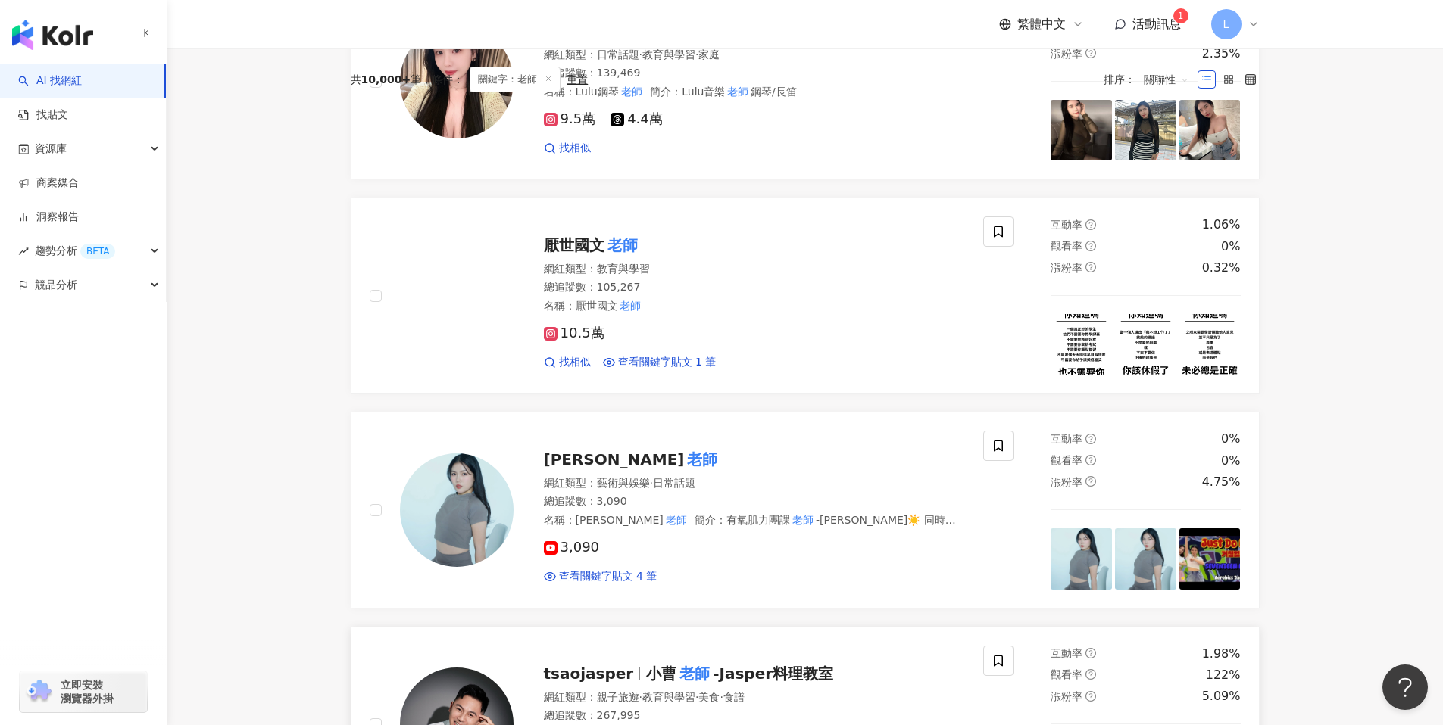
scroll to position [0, 0]
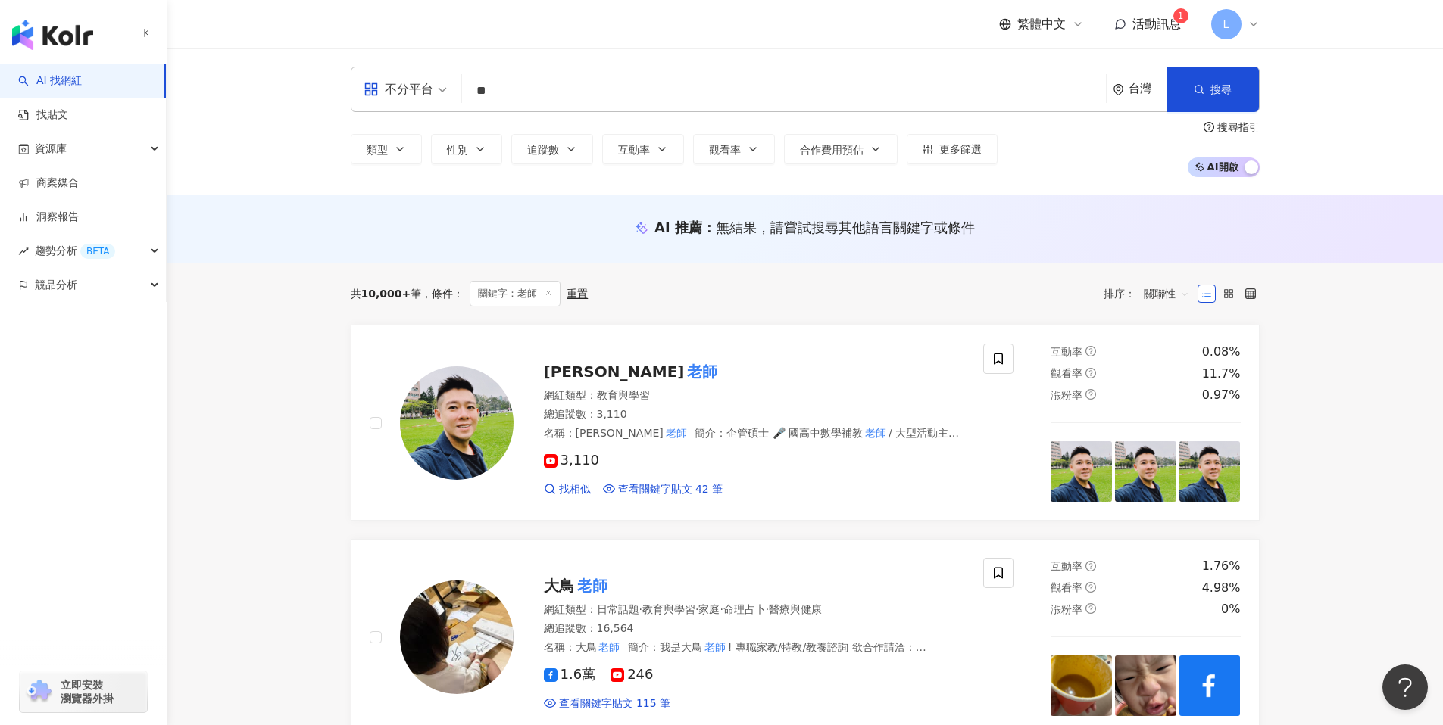
drag, startPoint x: 538, startPoint y: 70, endPoint x: 537, endPoint y: 84, distance: 13.7
click at [537, 78] on div "不分平台 ** 台灣 搜尋 c614b44b-188d-427a-b763-d2bfa84a7065 老師 6,470 追蹤者 老師 tiktok-icon …" at bounding box center [805, 89] width 909 height 45
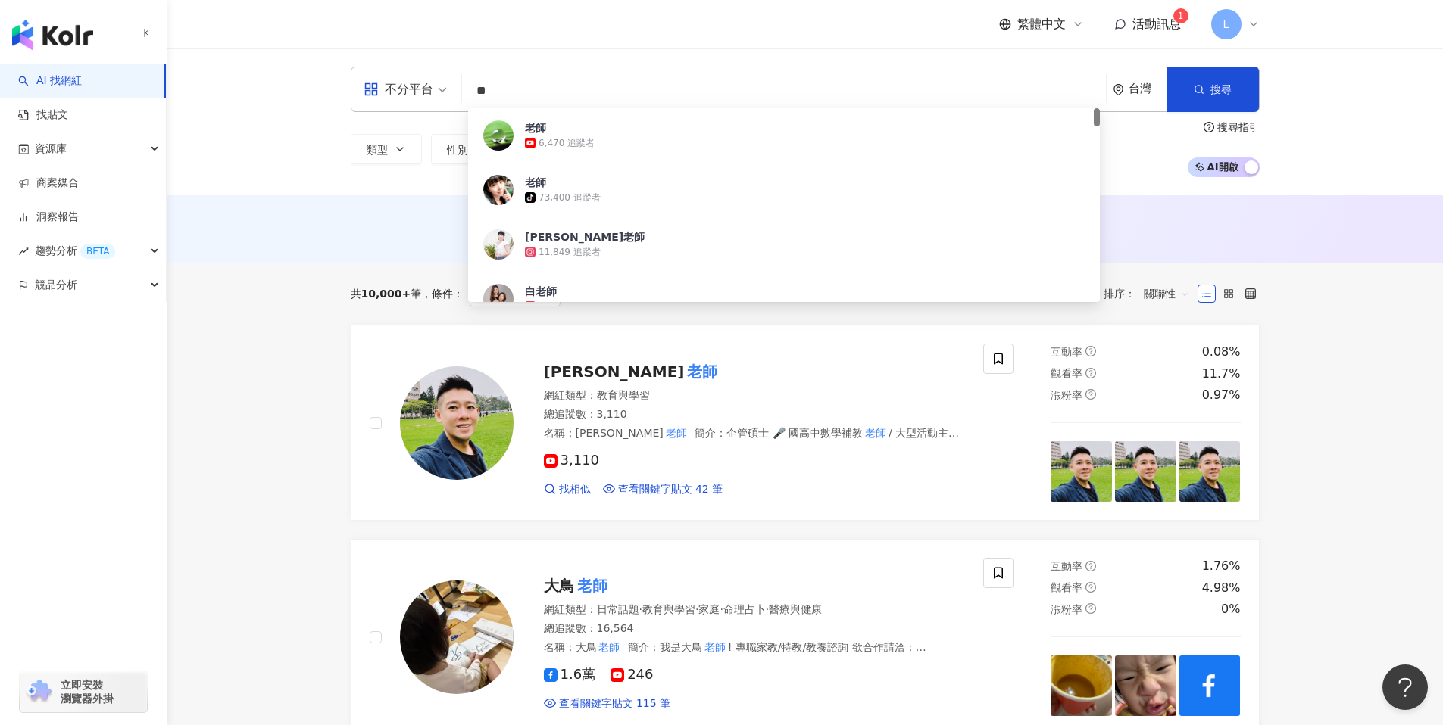
click at [537, 84] on input "**" at bounding box center [784, 90] width 632 height 29
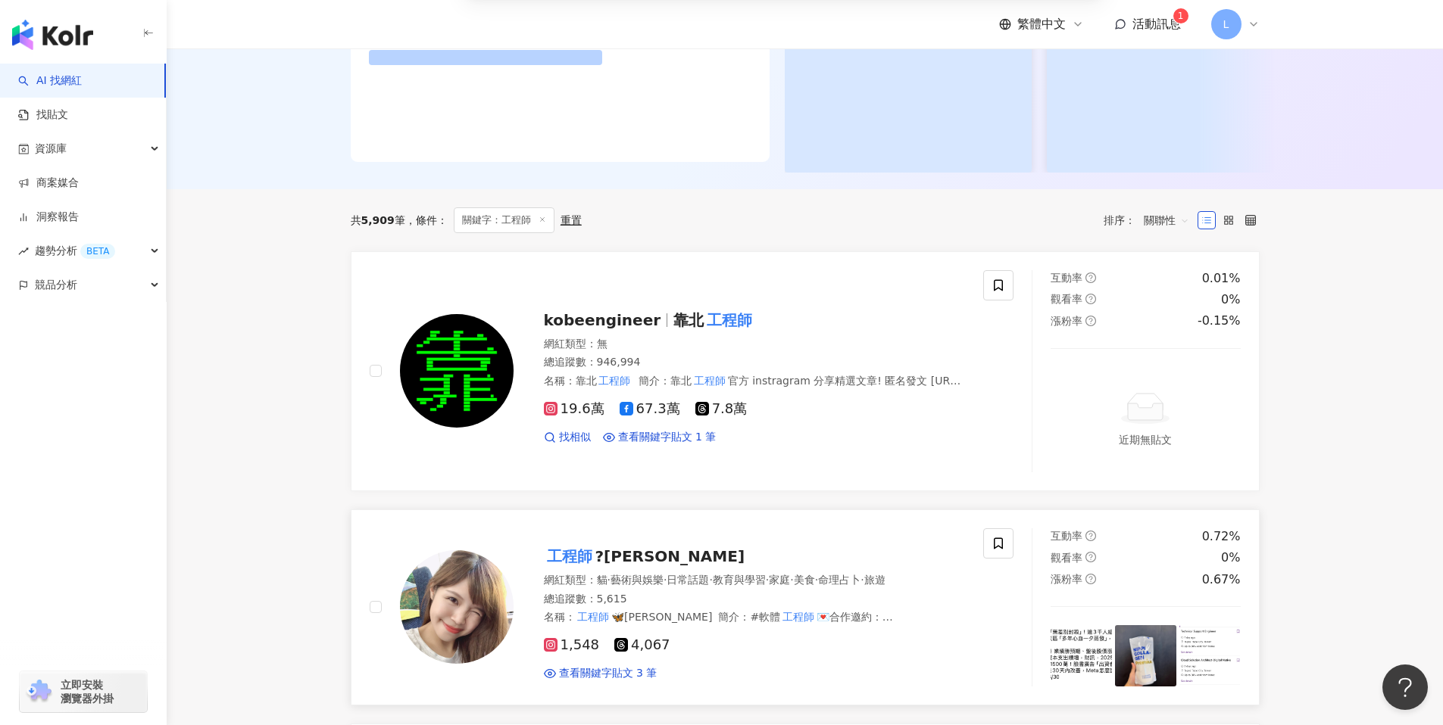
scroll to position [423, 0]
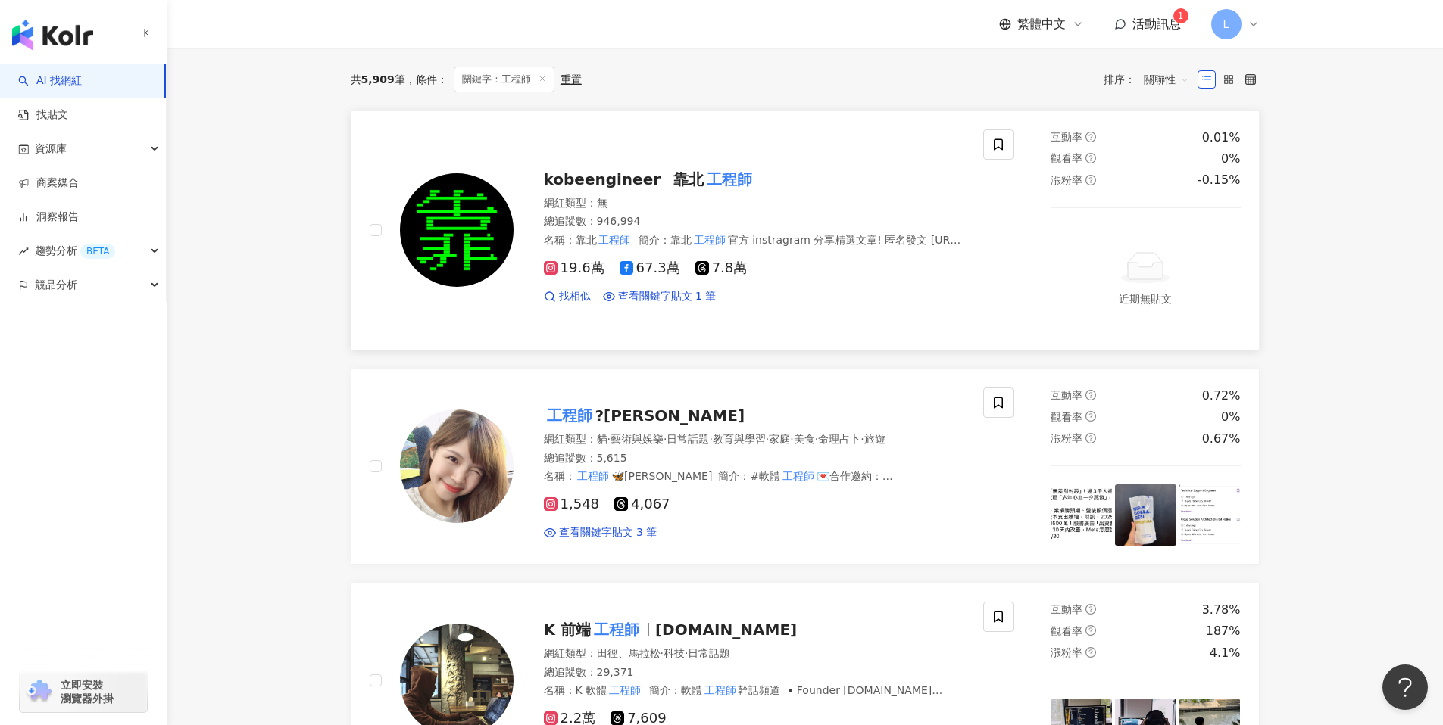
click at [431, 270] on img at bounding box center [457, 230] width 114 height 114
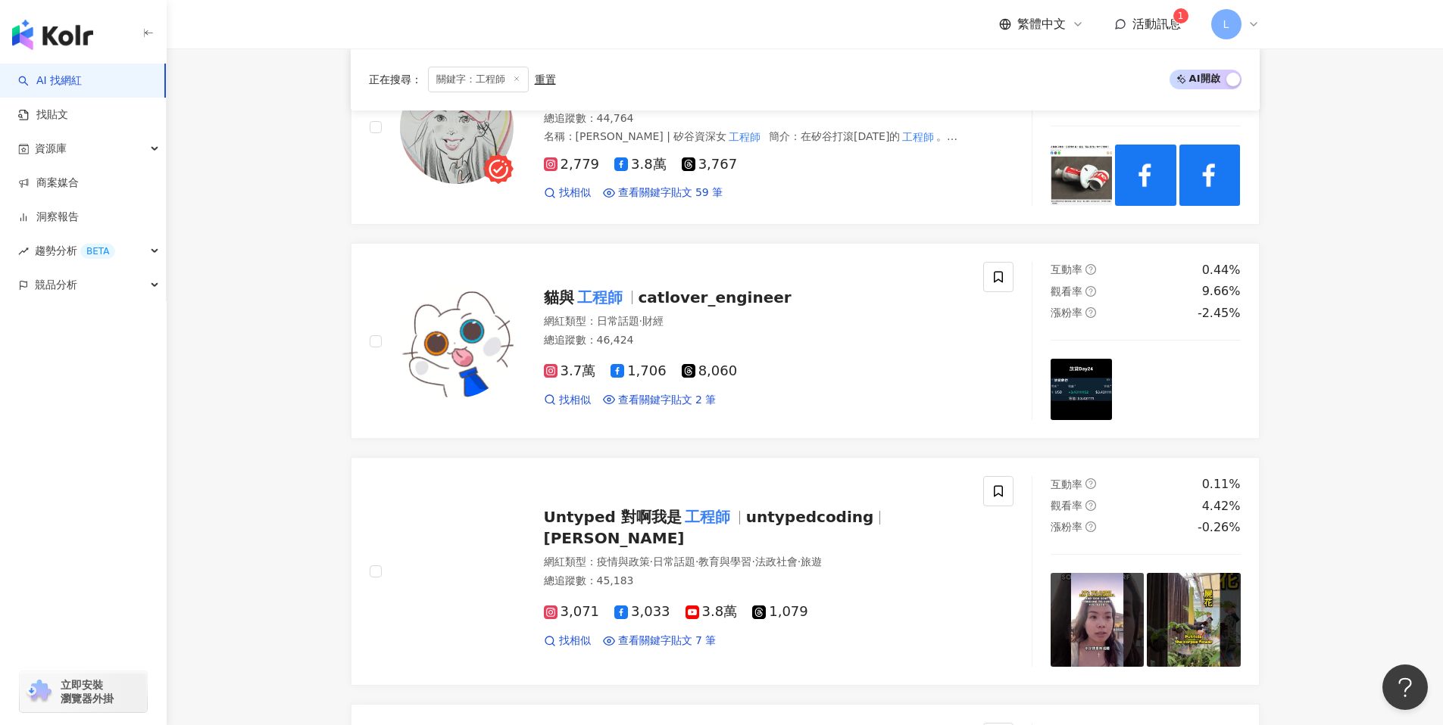
scroll to position [1469, 0]
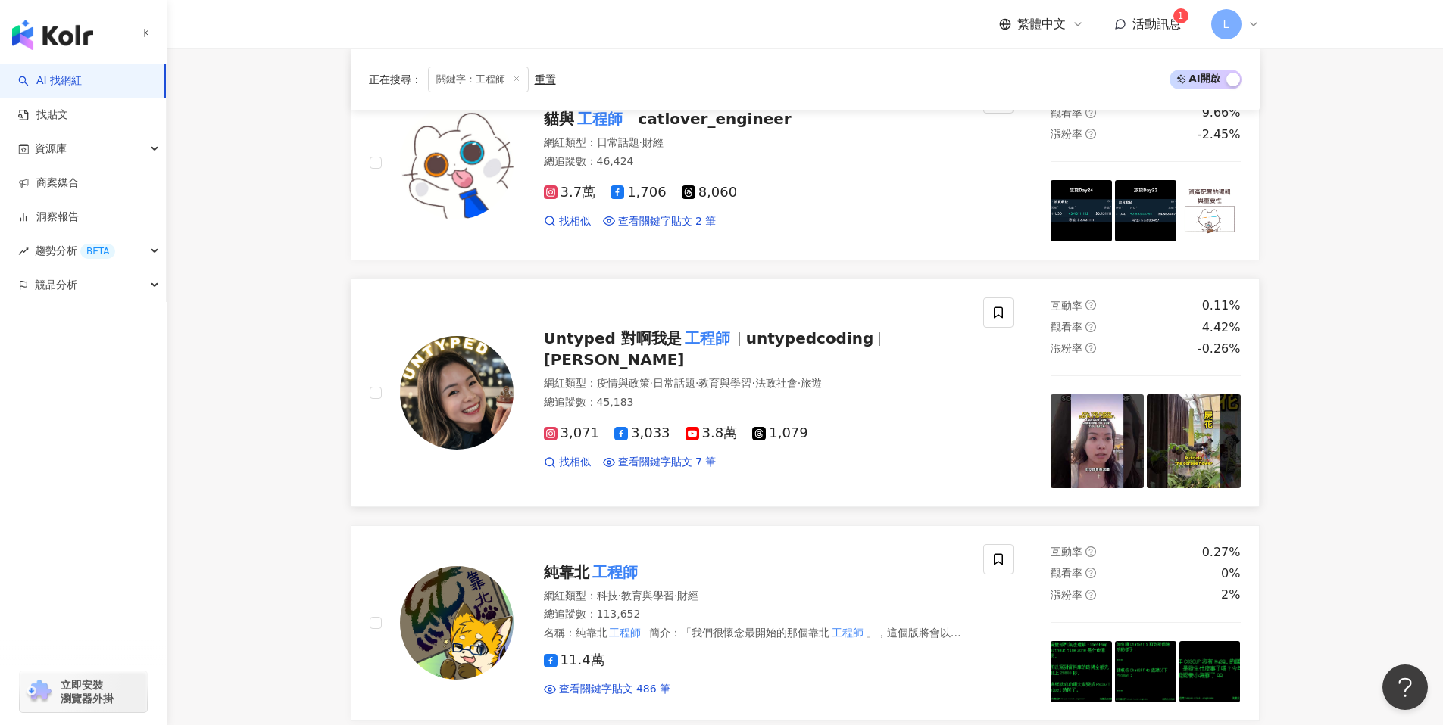
click at [436, 392] on img at bounding box center [457, 393] width 114 height 114
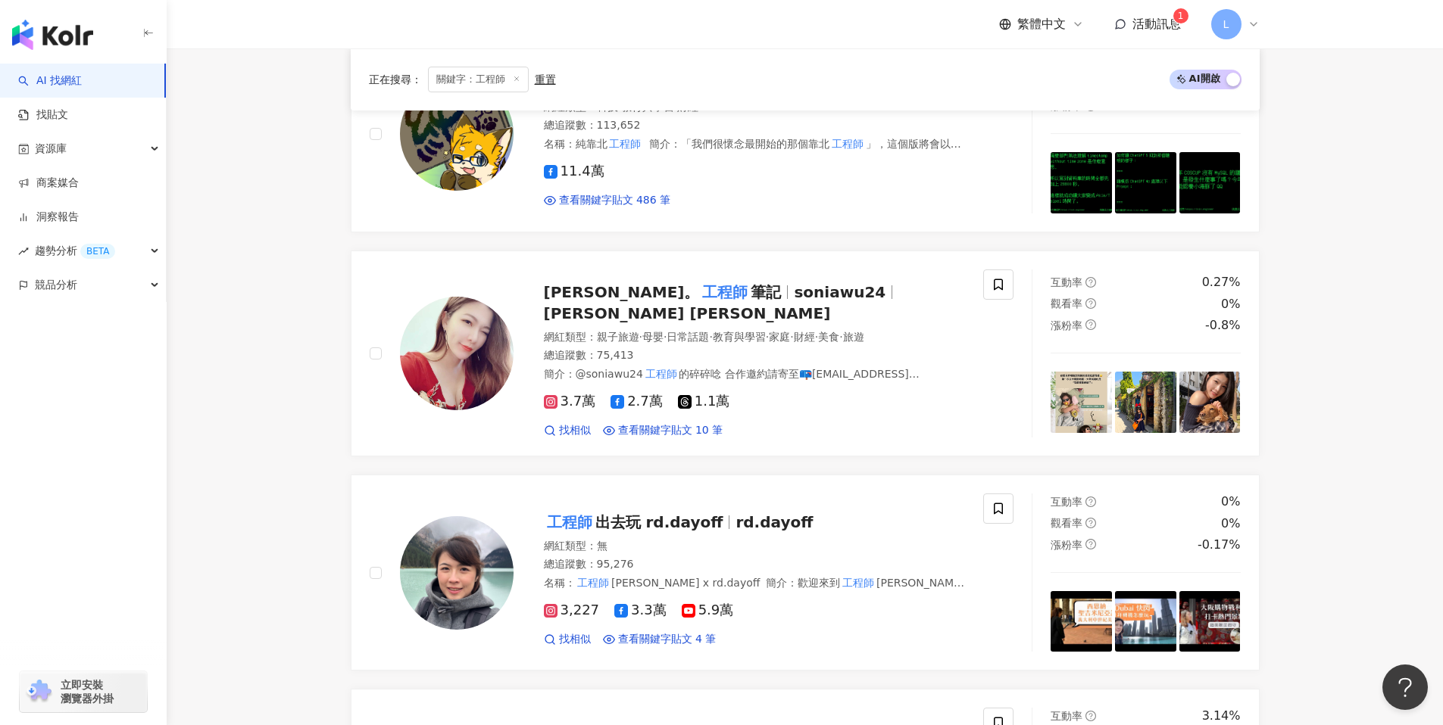
scroll to position [1982, 0]
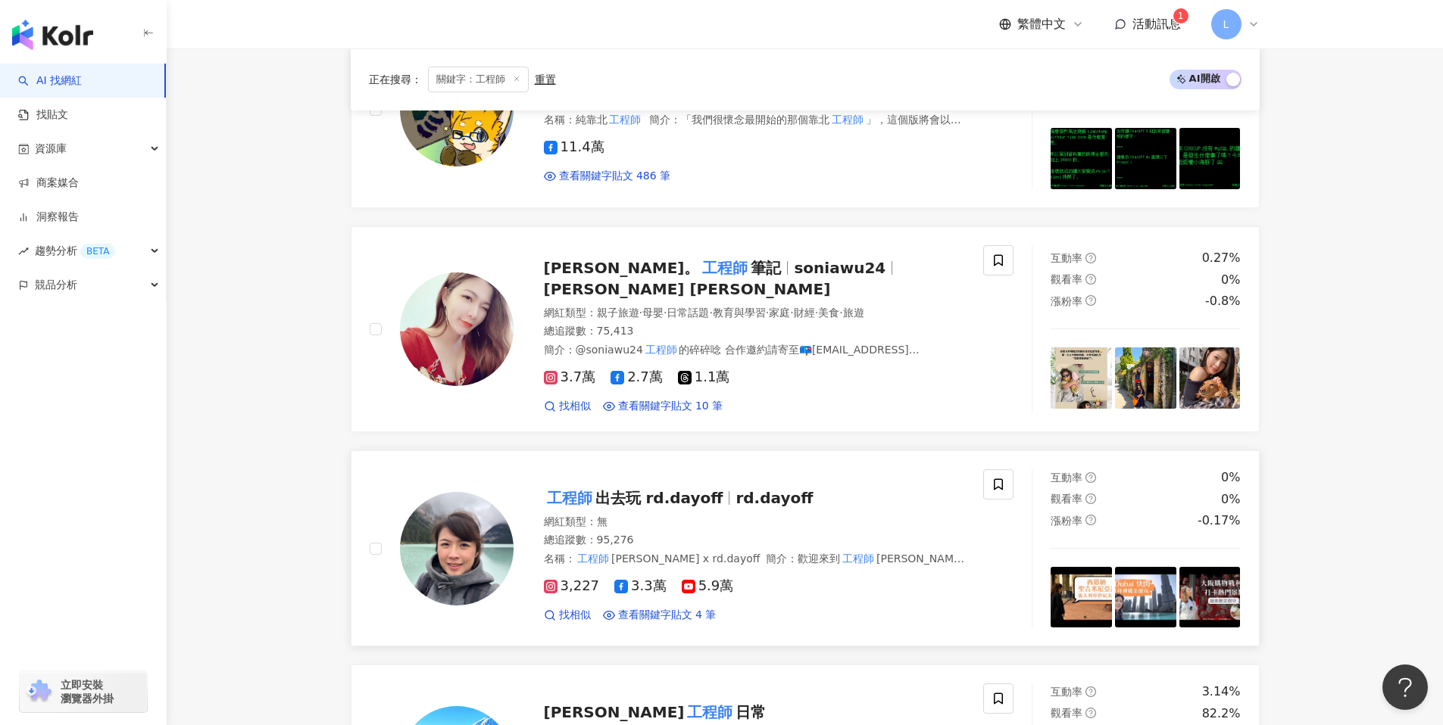
click at [468, 543] on img at bounding box center [457, 549] width 114 height 114
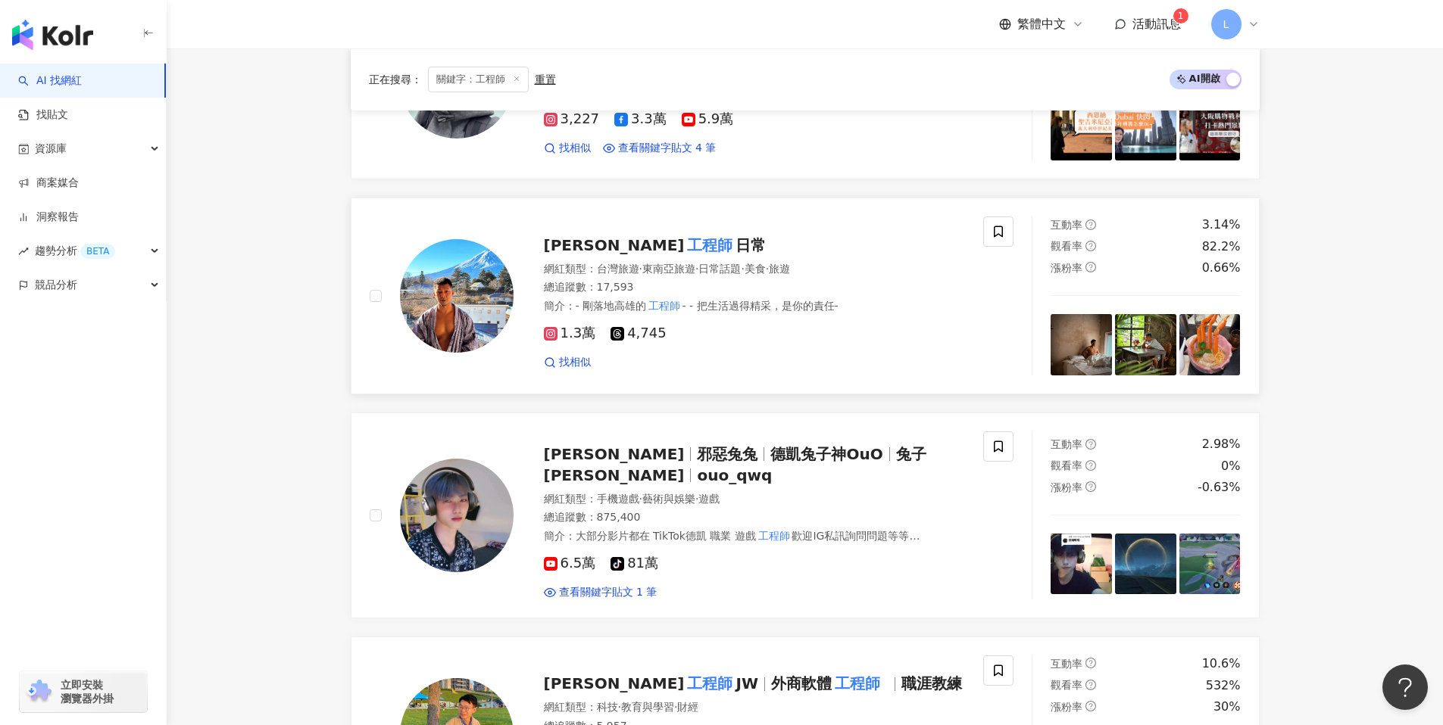
scroll to position [2507, 0]
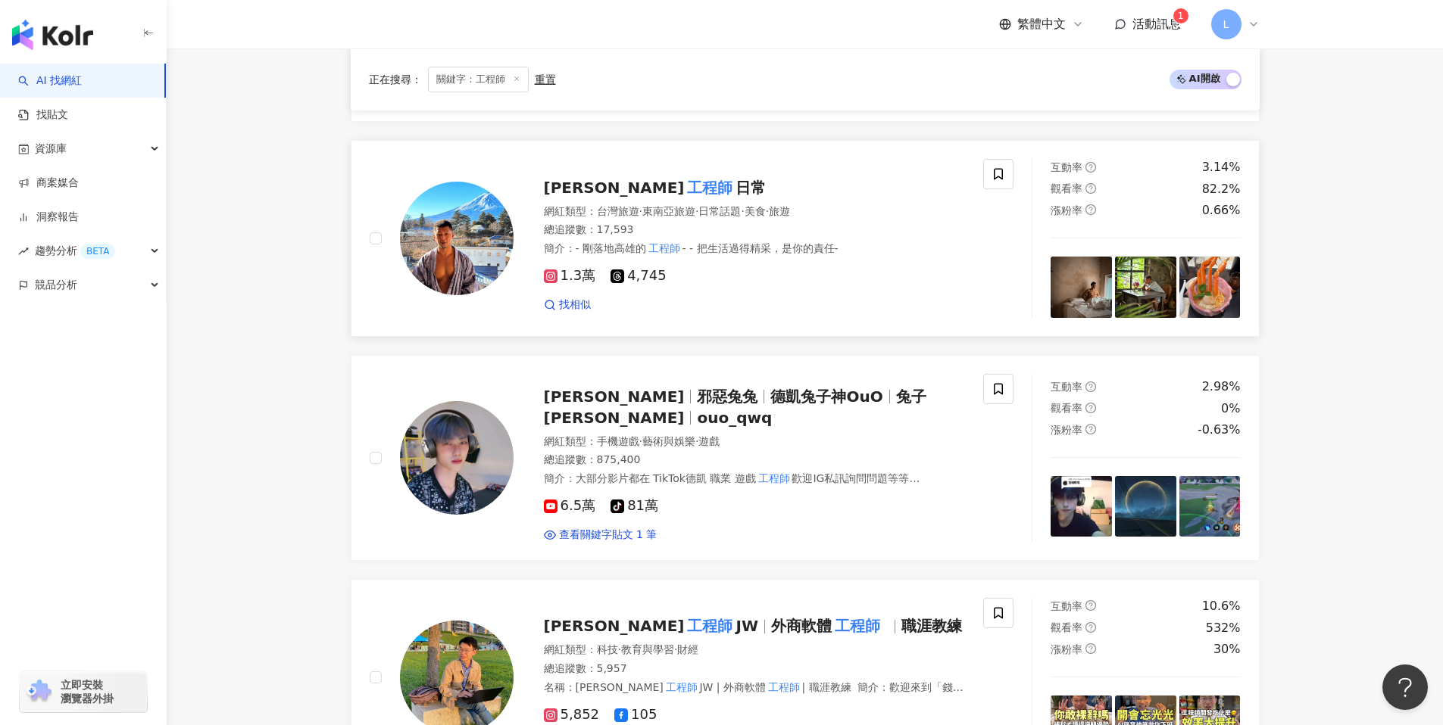
click at [445, 191] on img at bounding box center [457, 239] width 114 height 114
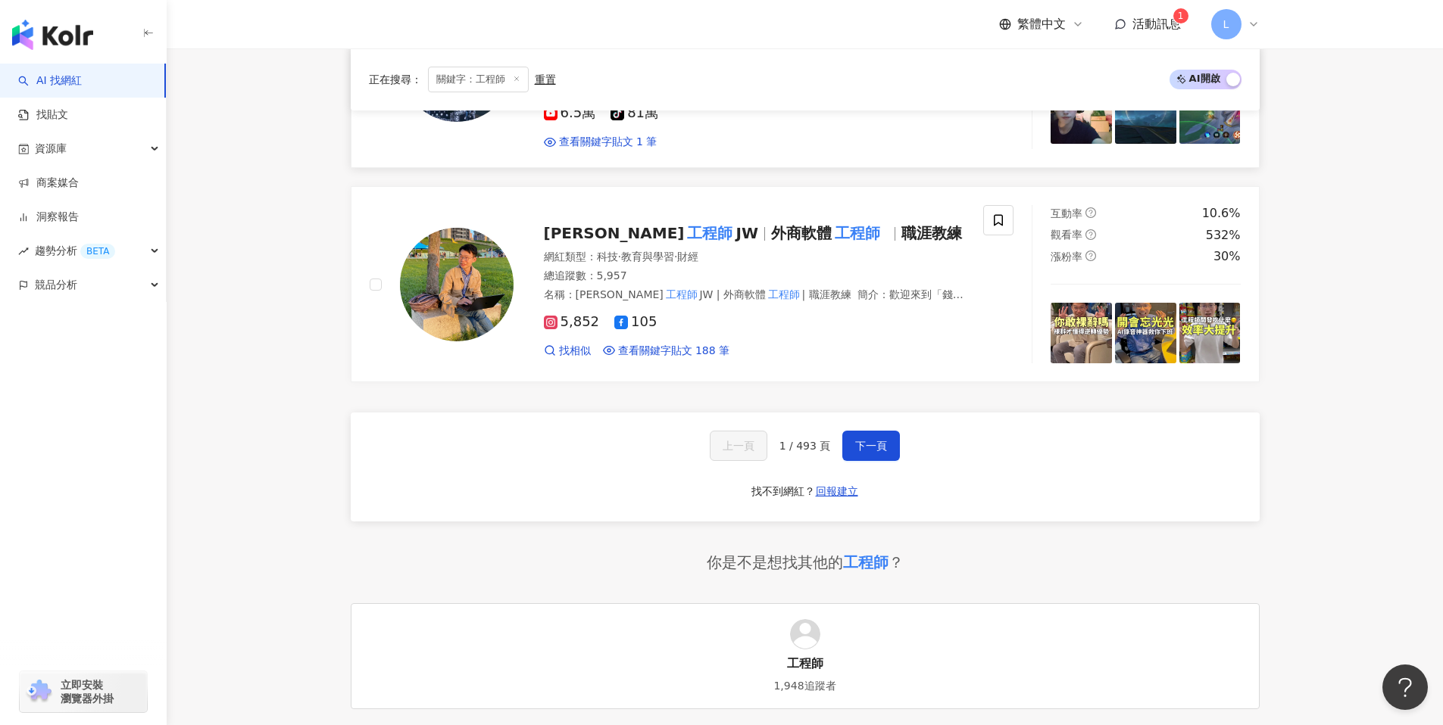
scroll to position [2925, 0]
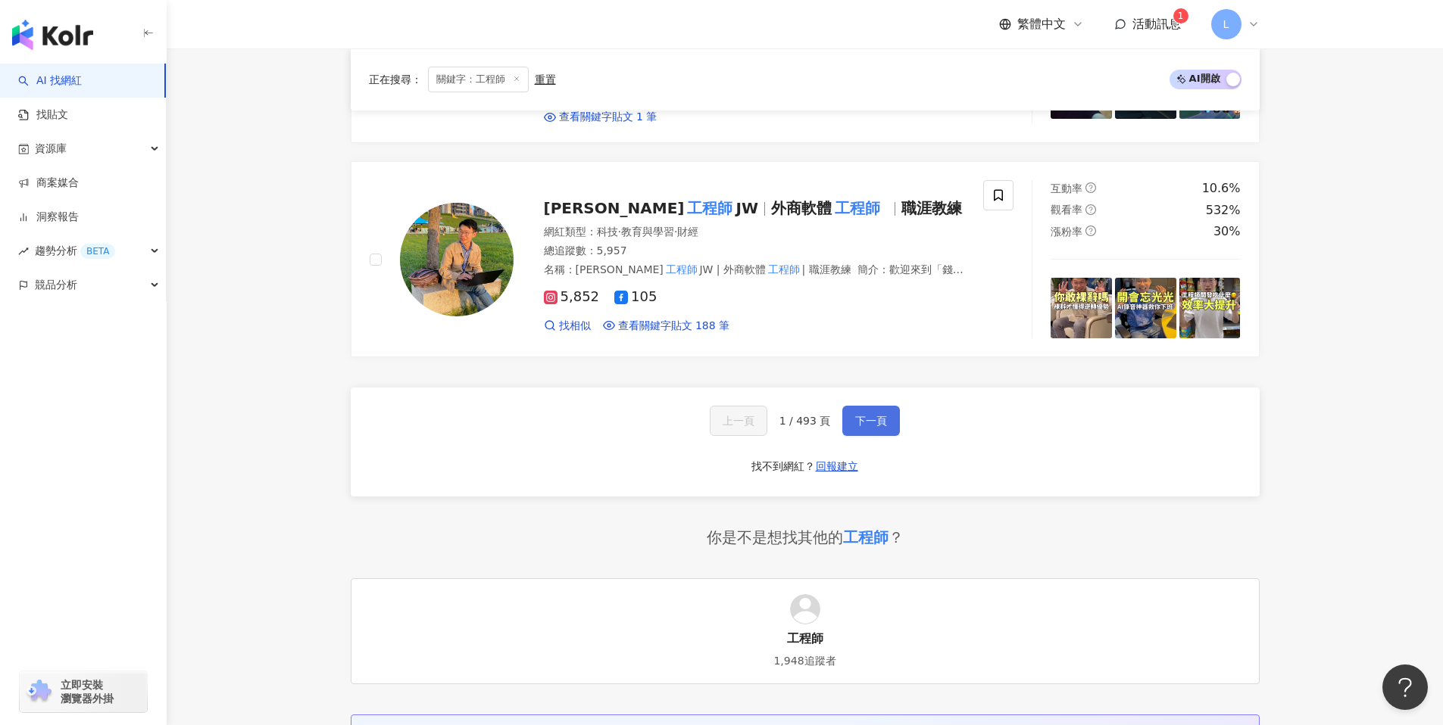
click at [875, 415] on span "下一頁" at bounding box center [871, 421] width 32 height 12
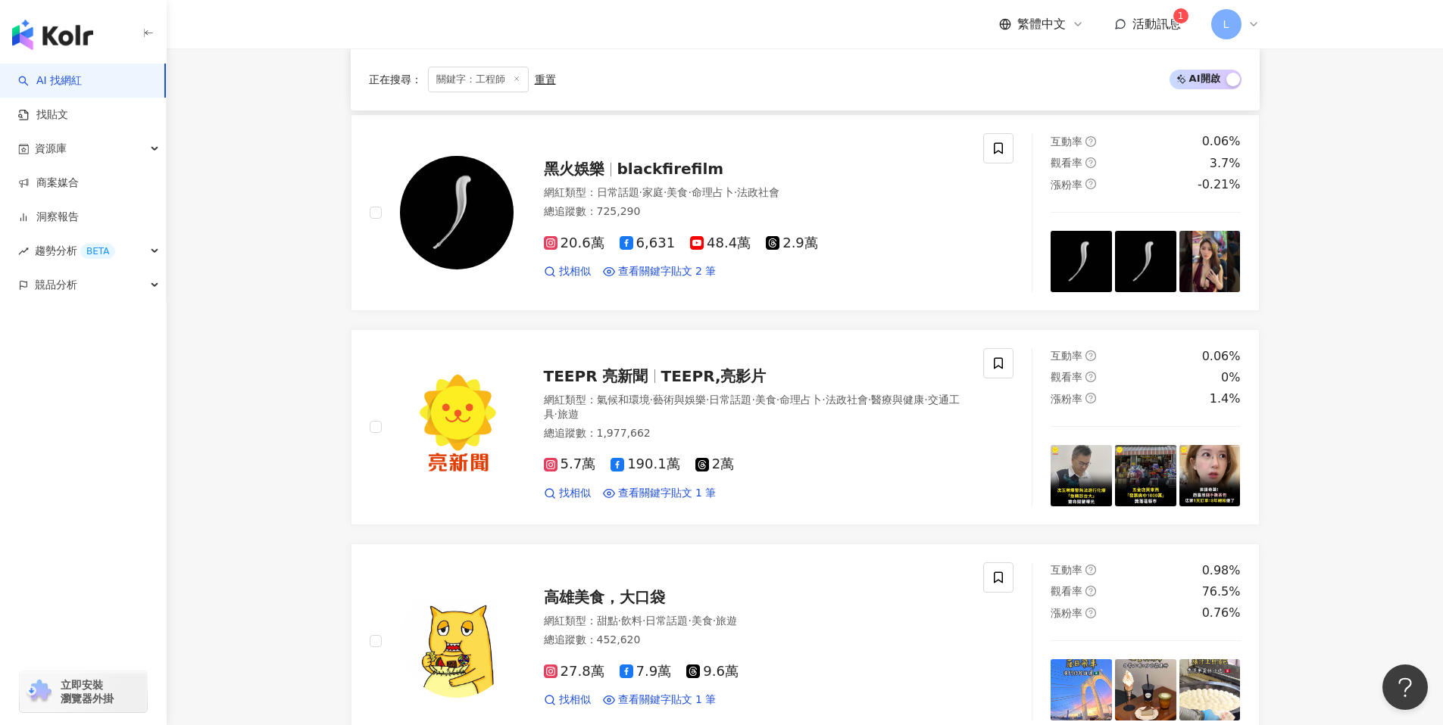
scroll to position [872, 0]
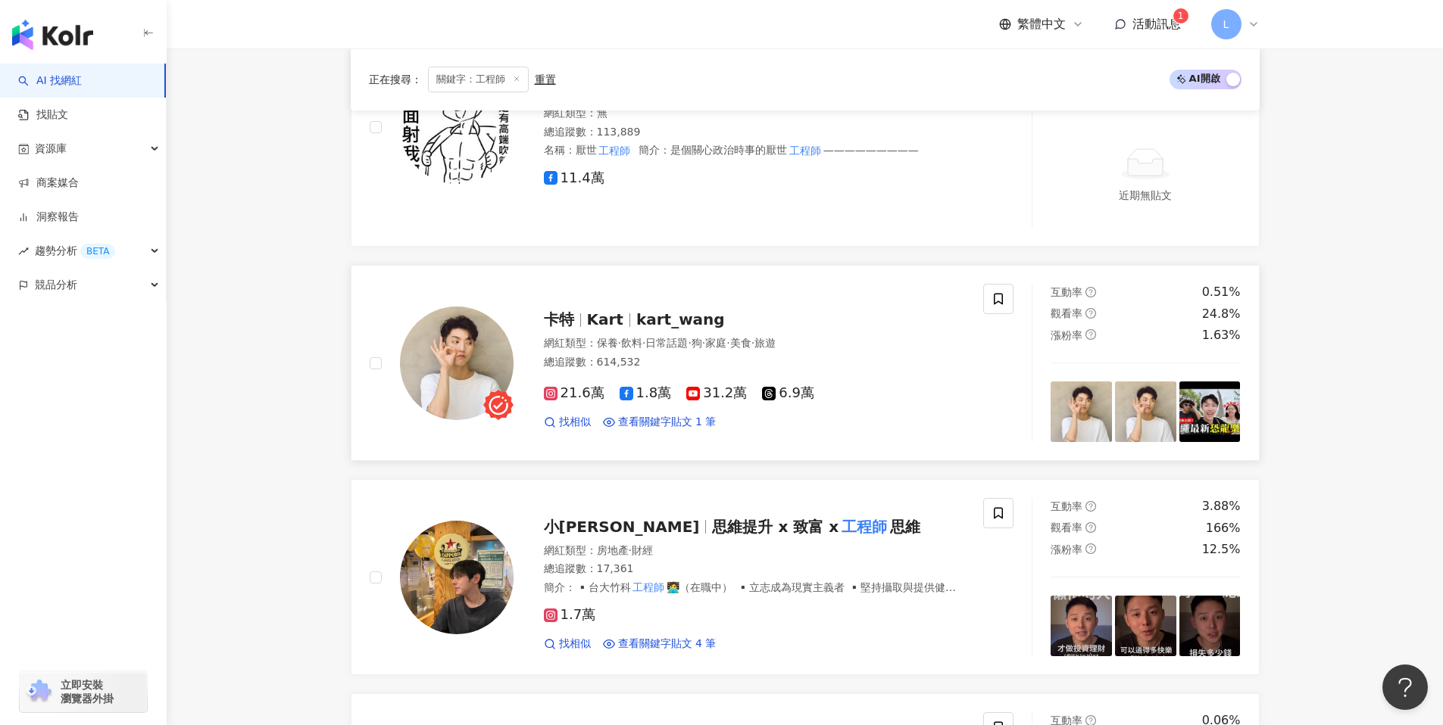
click at [471, 359] on img at bounding box center [457, 364] width 114 height 114
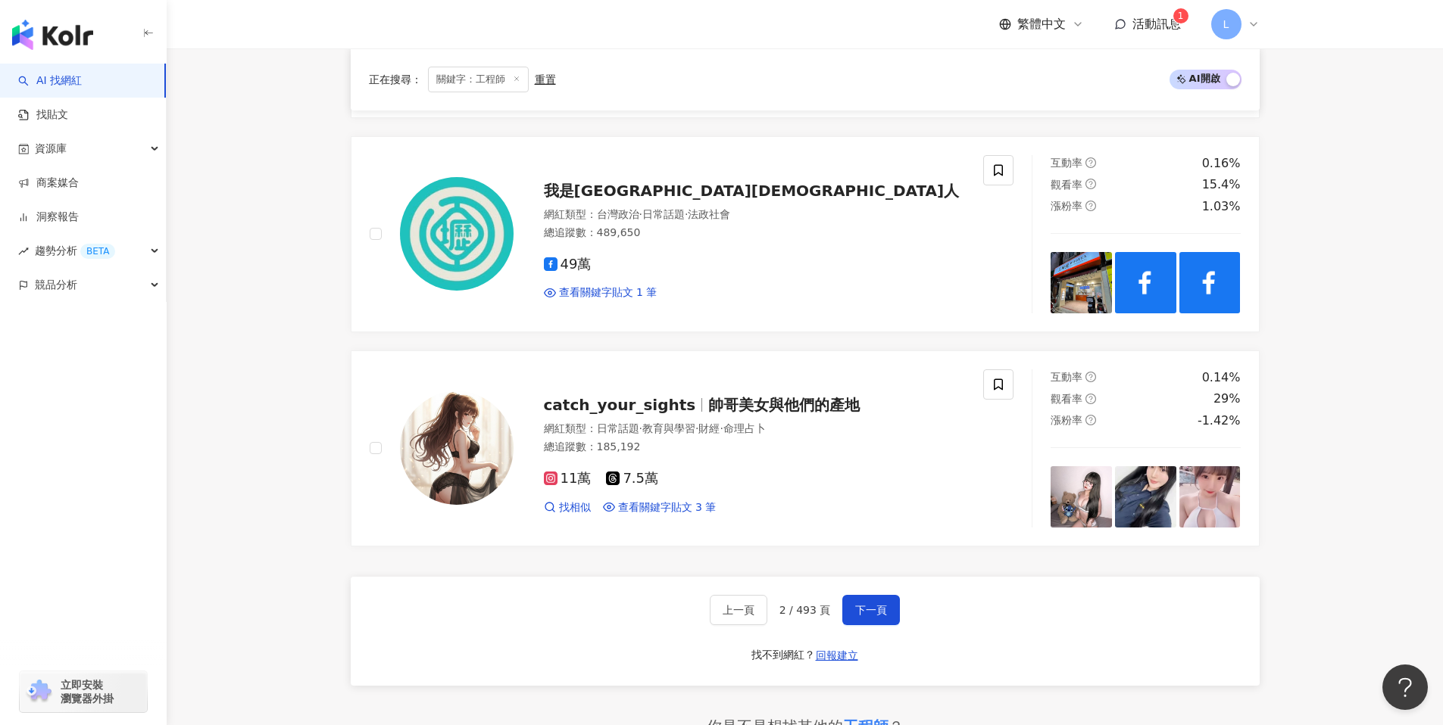
scroll to position [2857, 0]
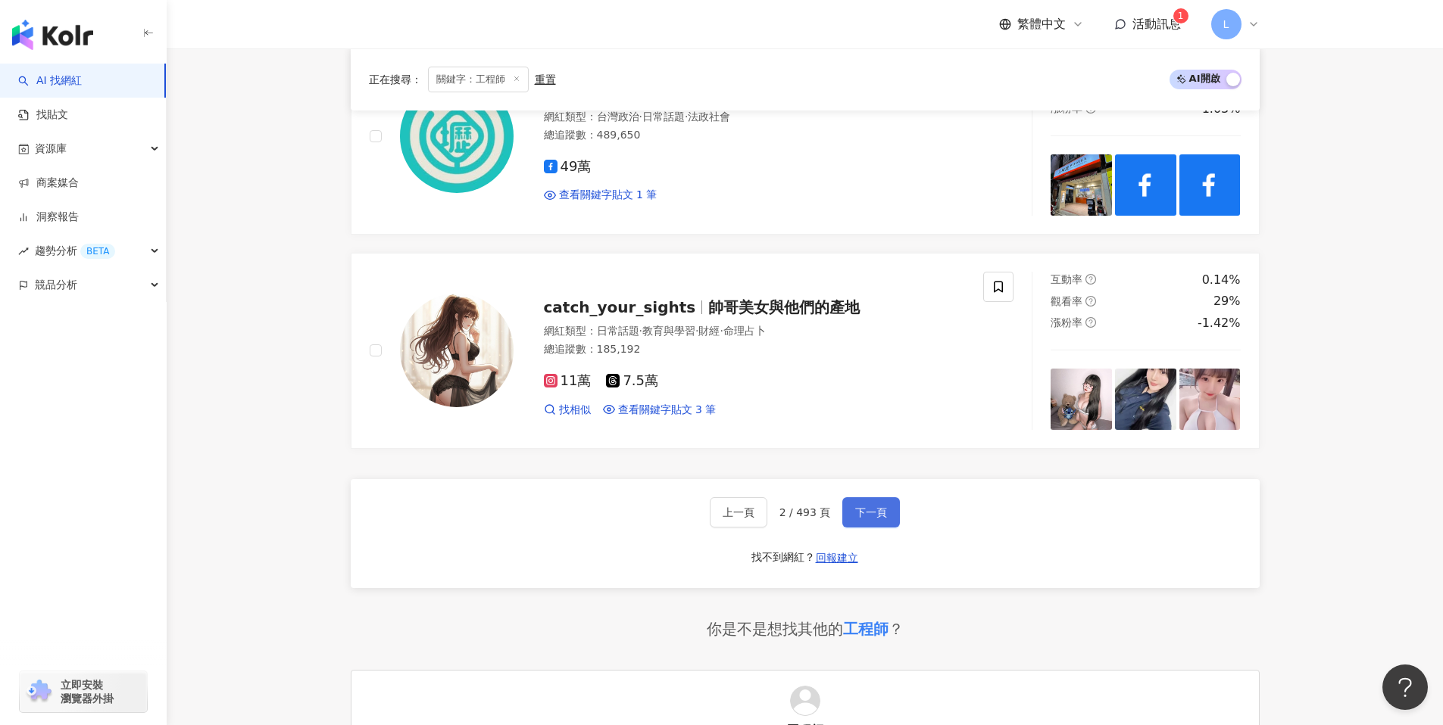
click at [884, 528] on button "下一頁" at bounding box center [871, 513] width 58 height 30
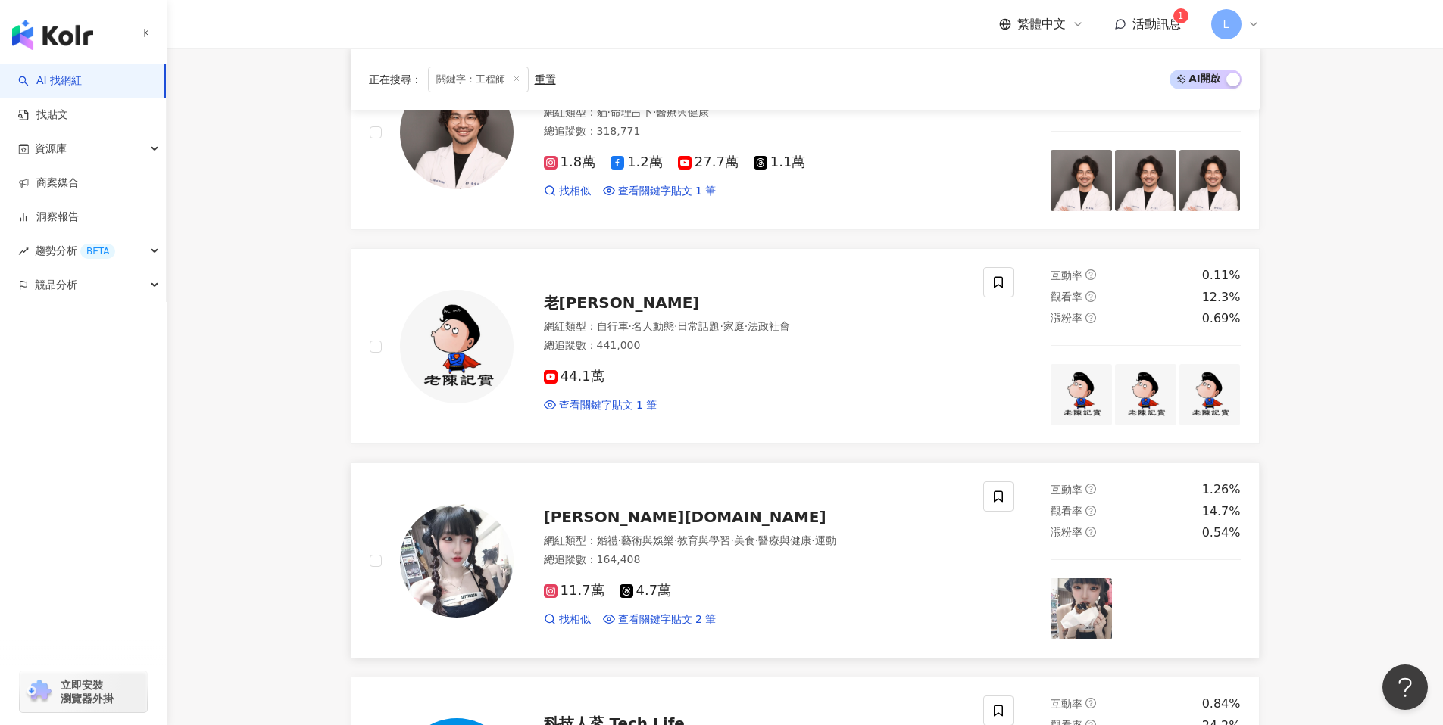
scroll to position [2135, 0]
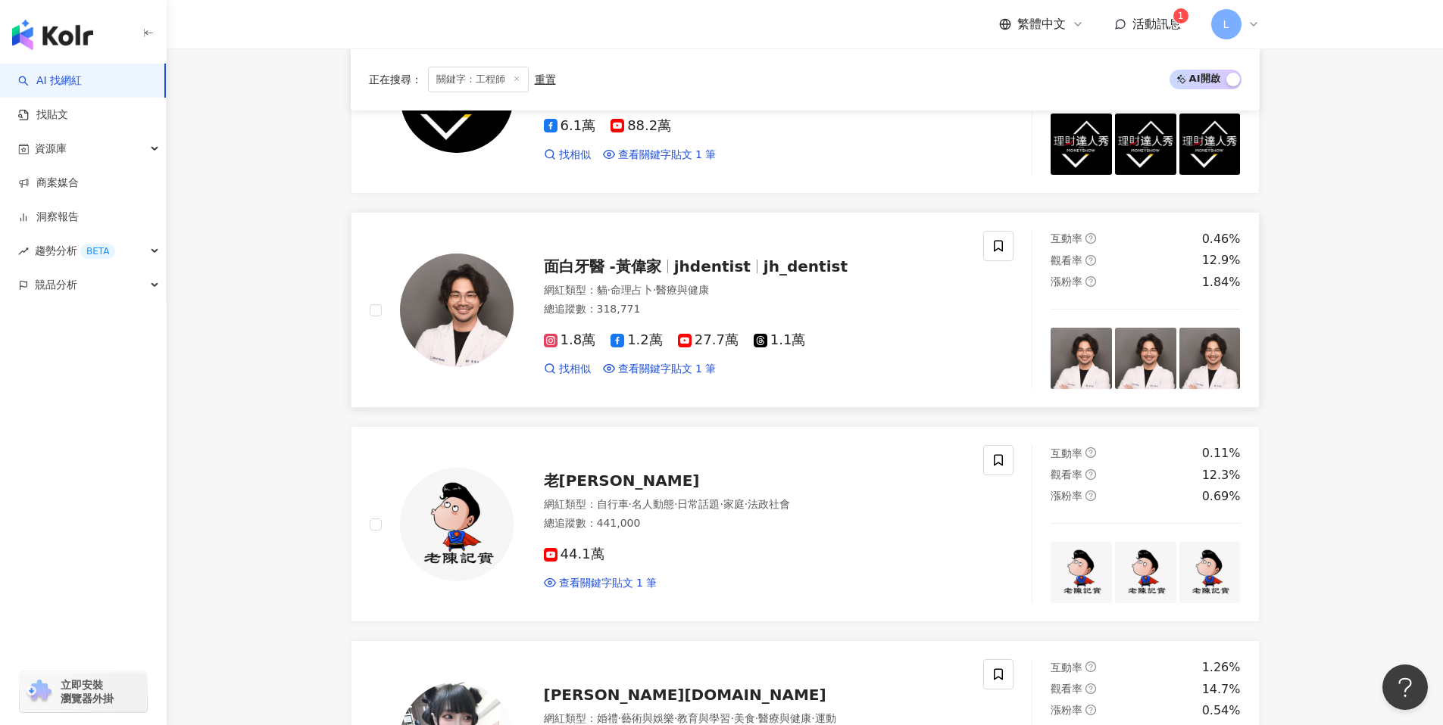
click at [466, 332] on img at bounding box center [457, 311] width 114 height 114
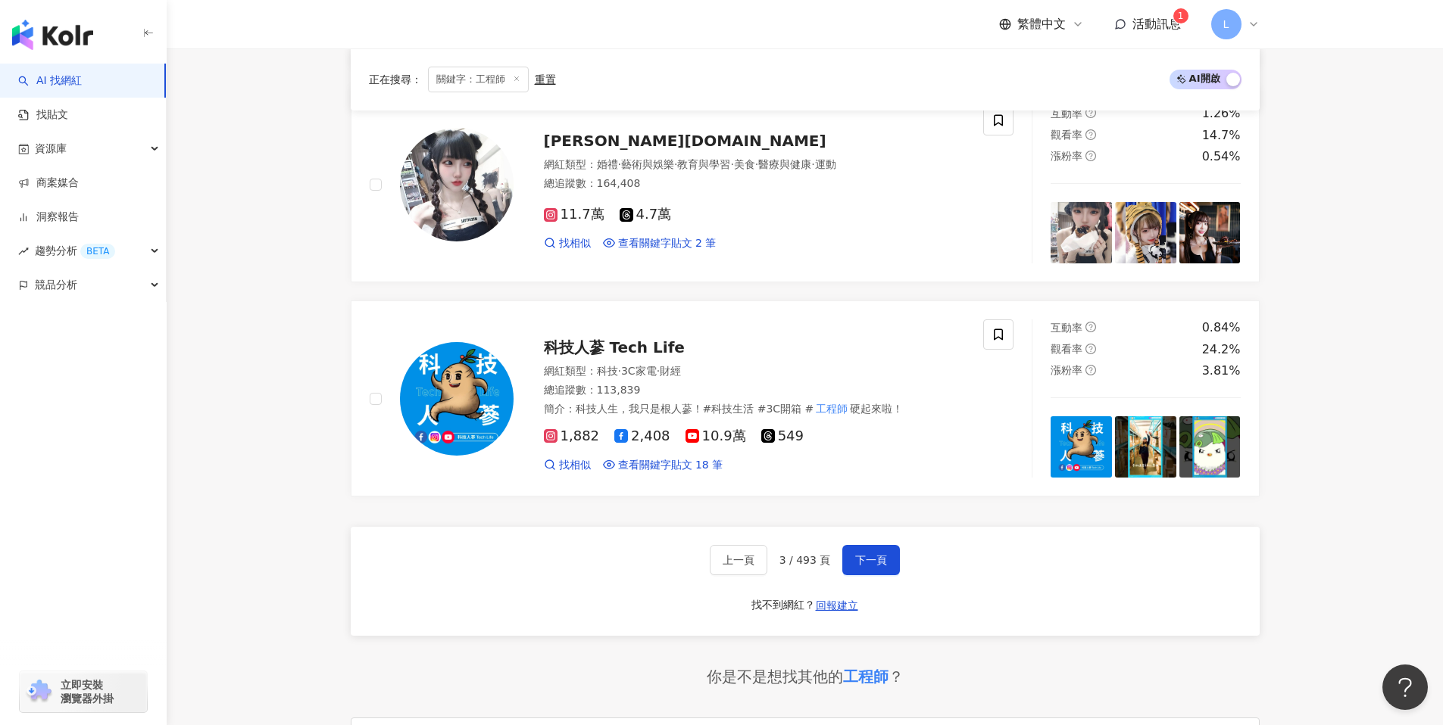
scroll to position [2750, 0]
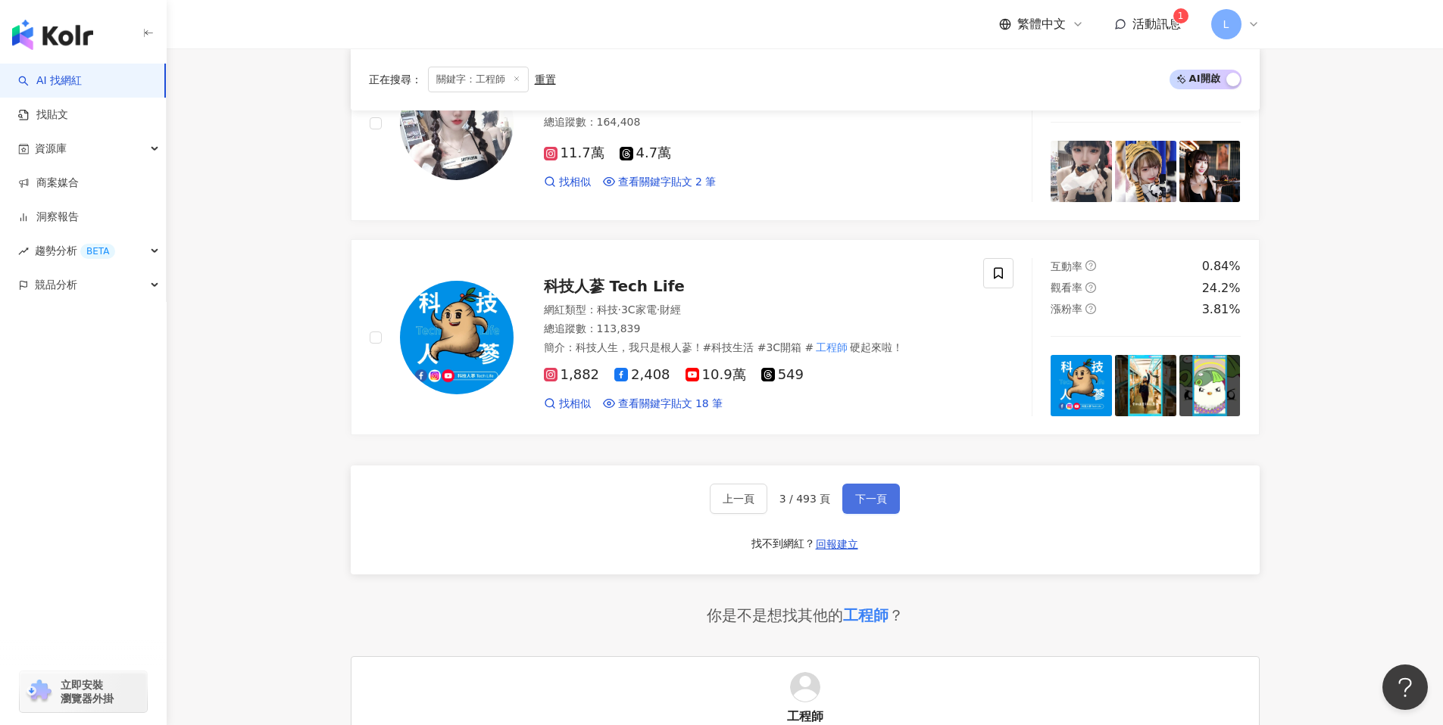
click at [884, 505] on span "下一頁" at bounding box center [871, 499] width 32 height 12
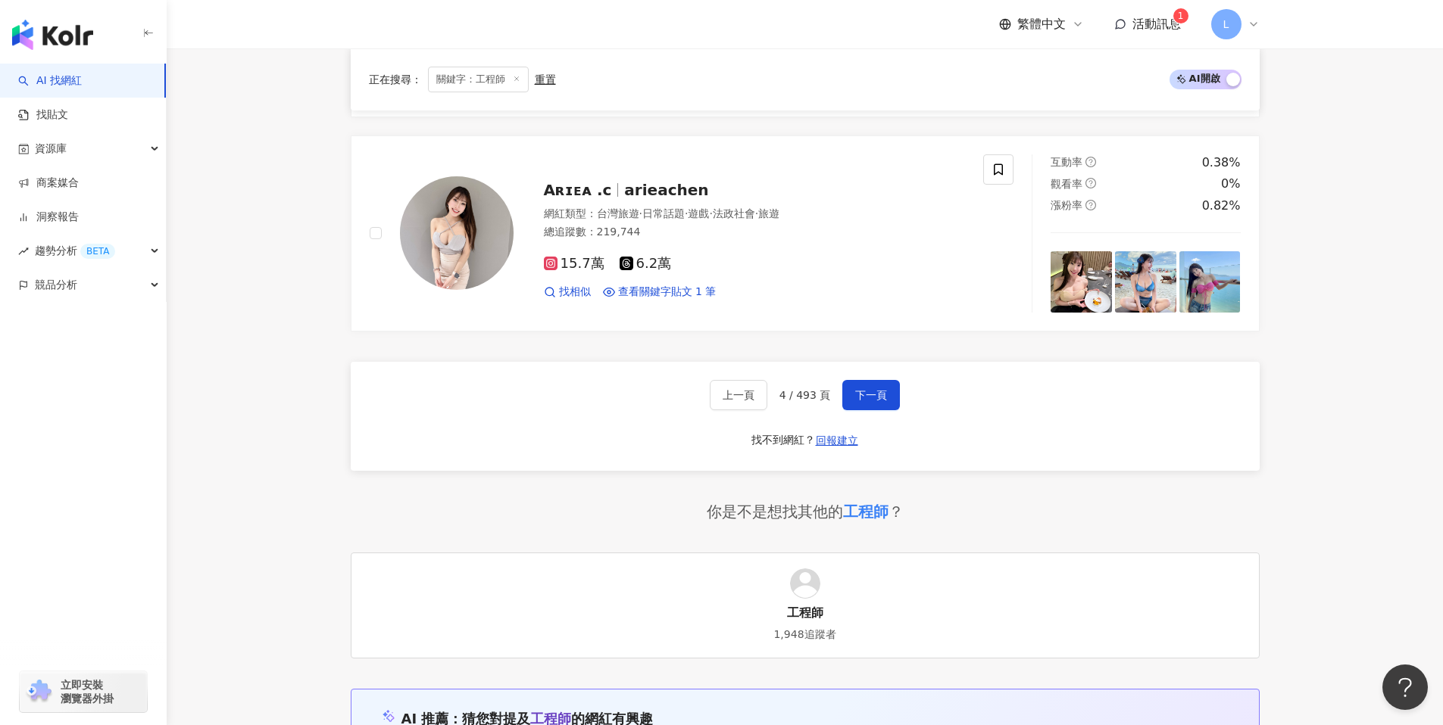
scroll to position [2996, 0]
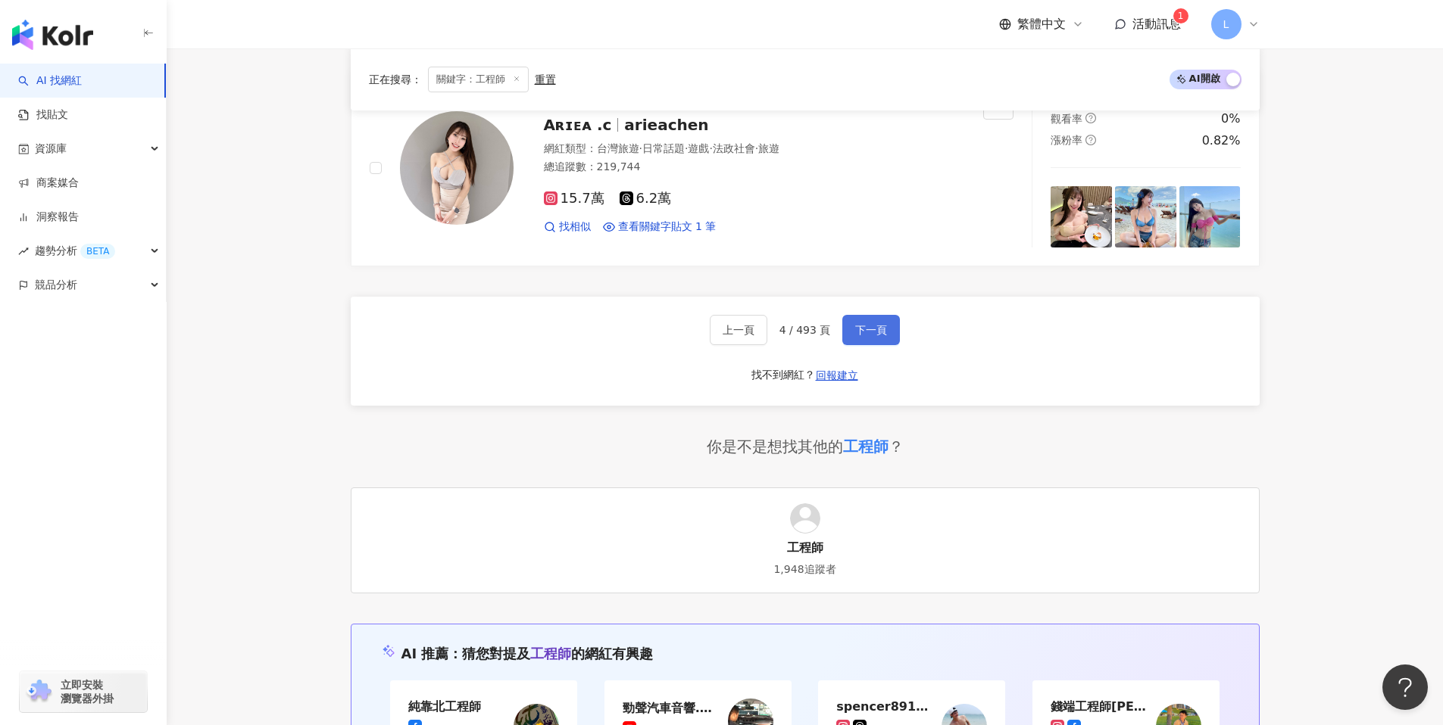
click at [866, 336] on span "下一頁" at bounding box center [871, 330] width 32 height 12
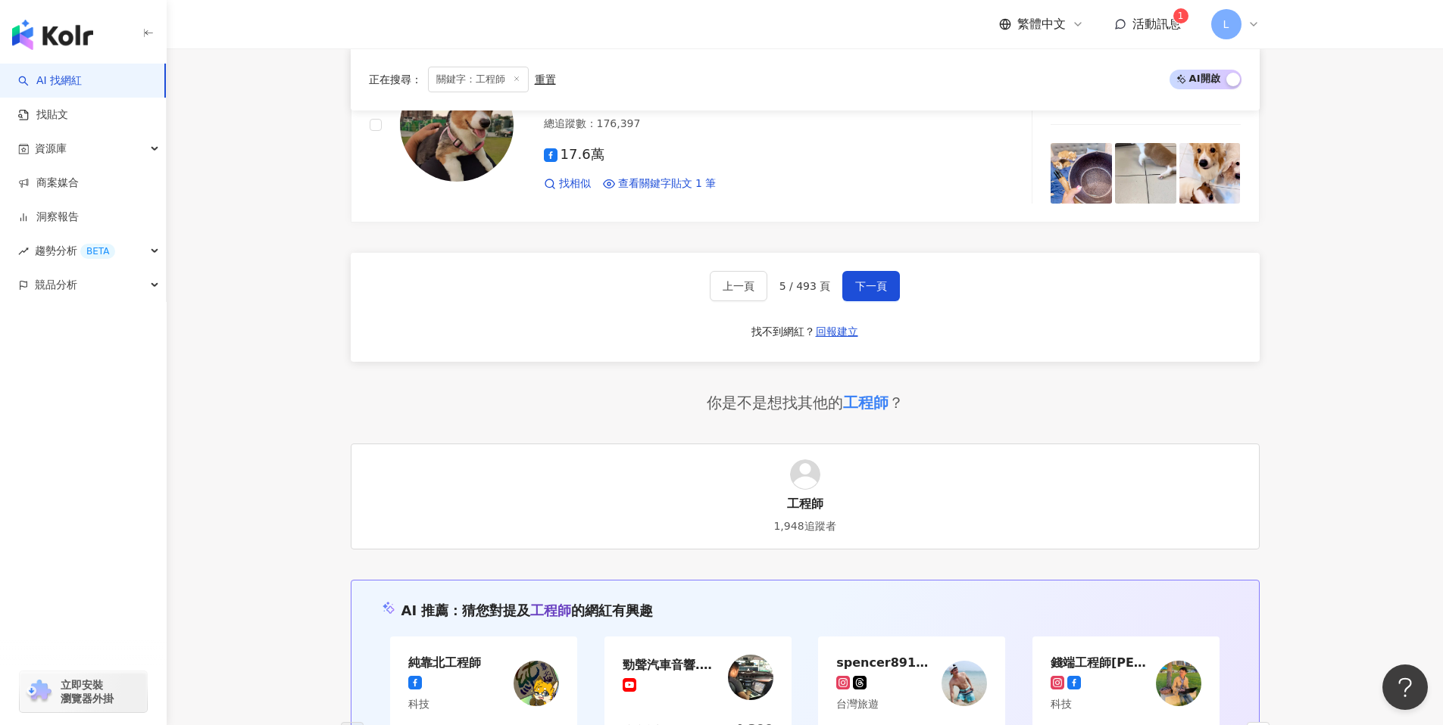
scroll to position [3020, 0]
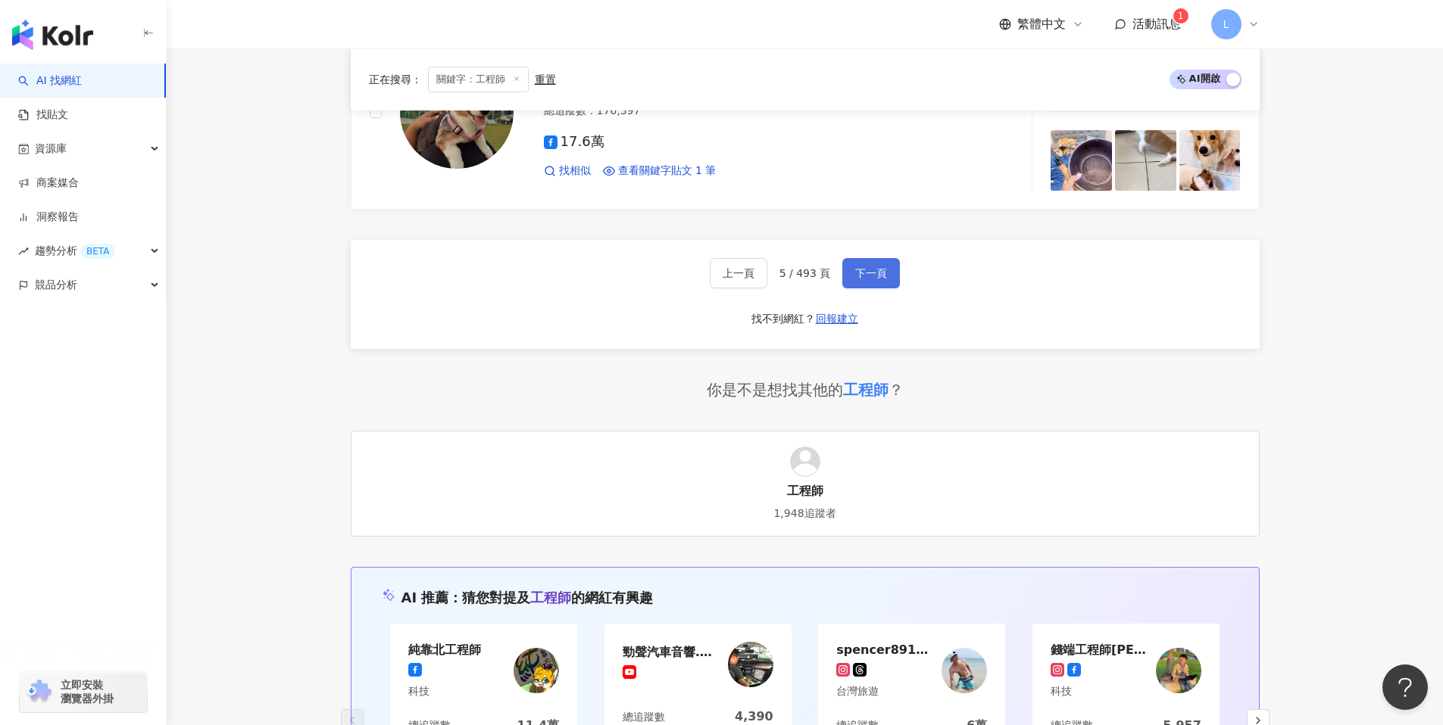
click at [891, 277] on button "下一頁" at bounding box center [871, 273] width 58 height 30
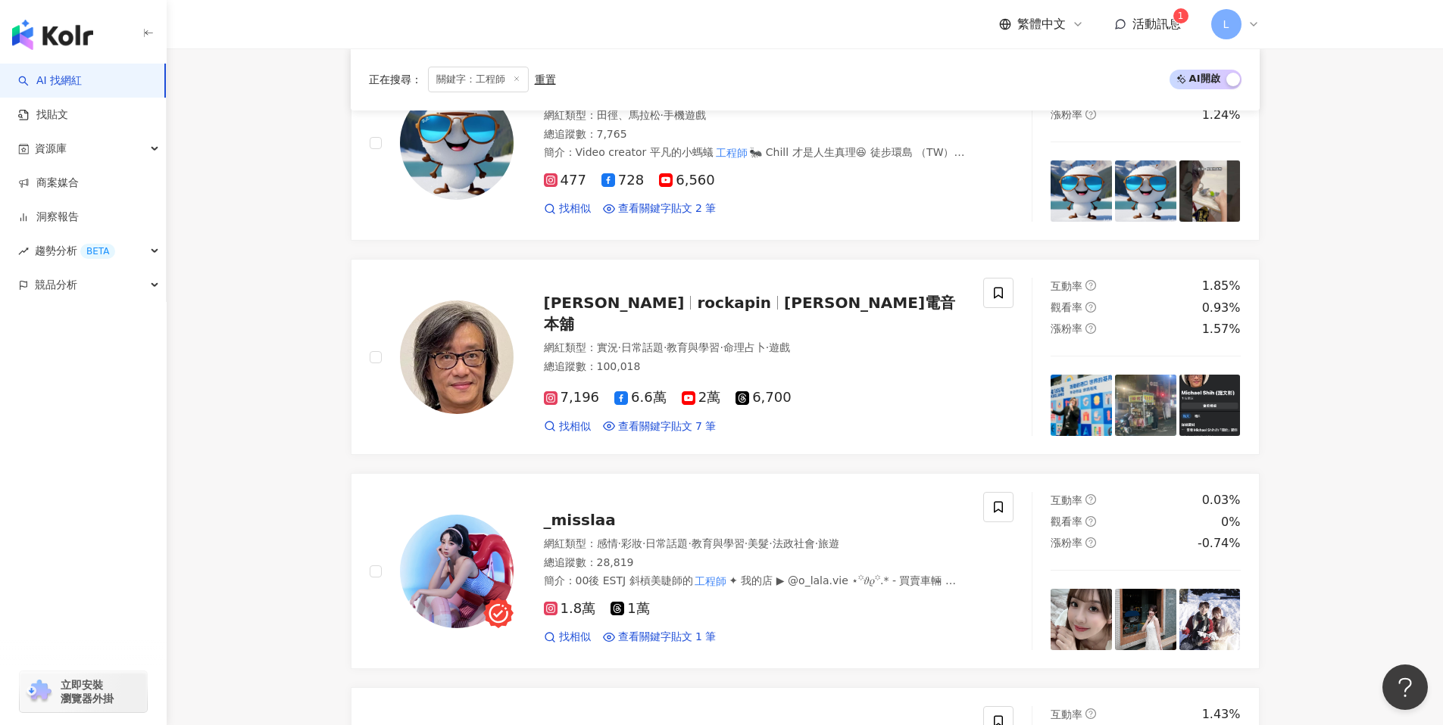
scroll to position [2296, 0]
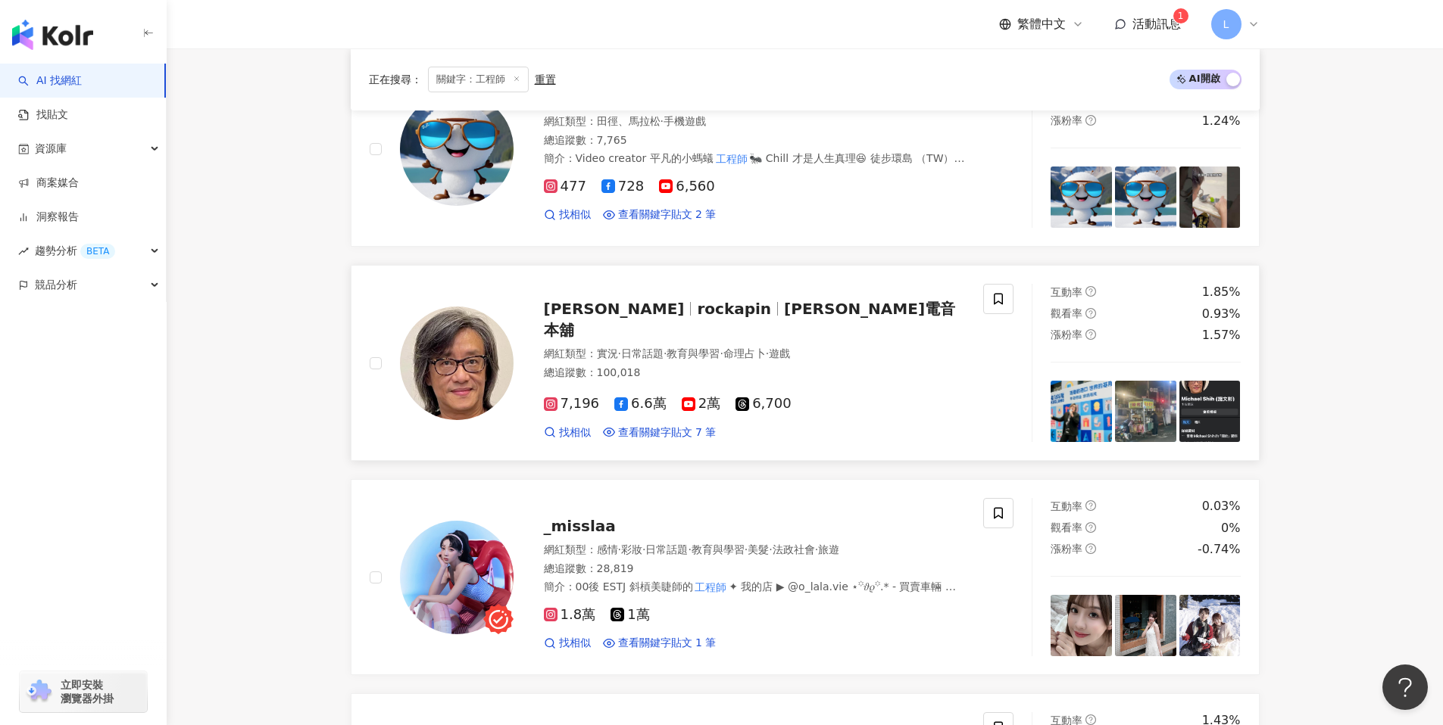
click at [451, 343] on img at bounding box center [457, 364] width 114 height 114
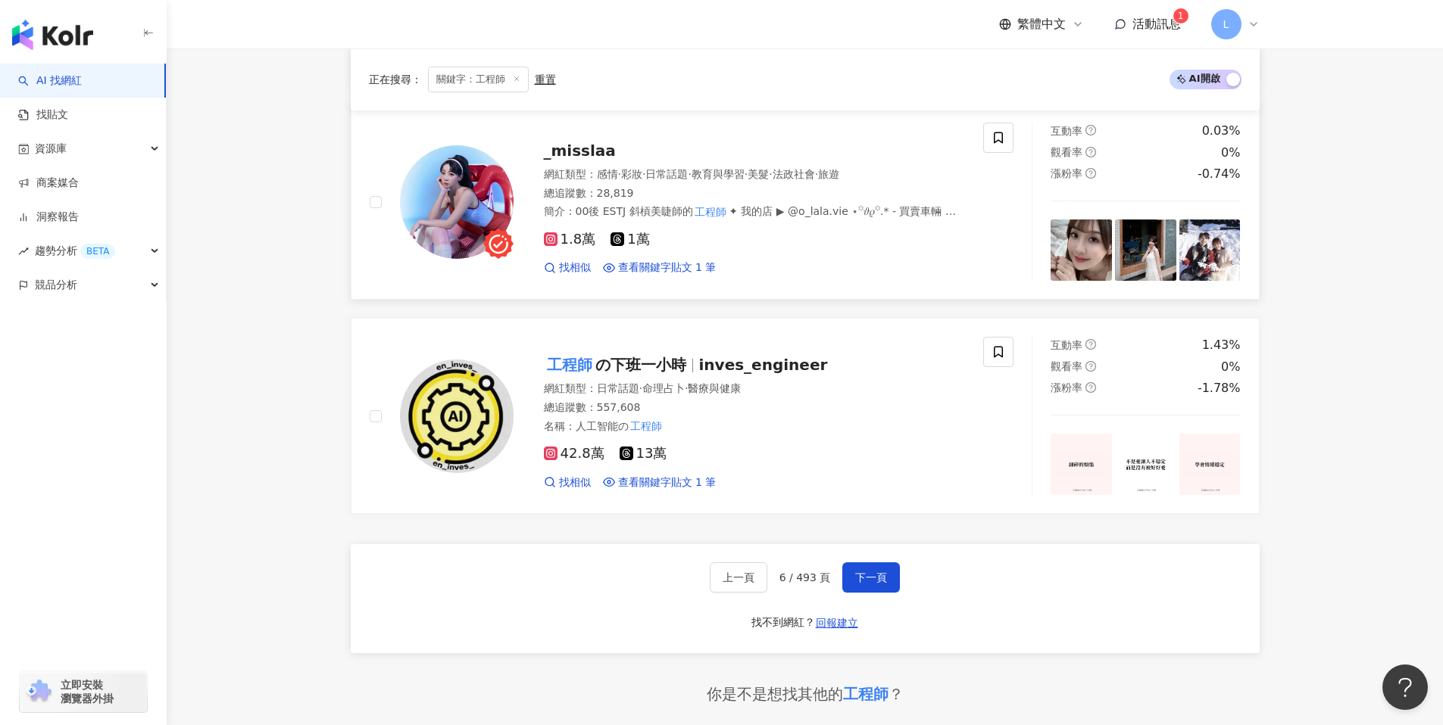
scroll to position [2675, 0]
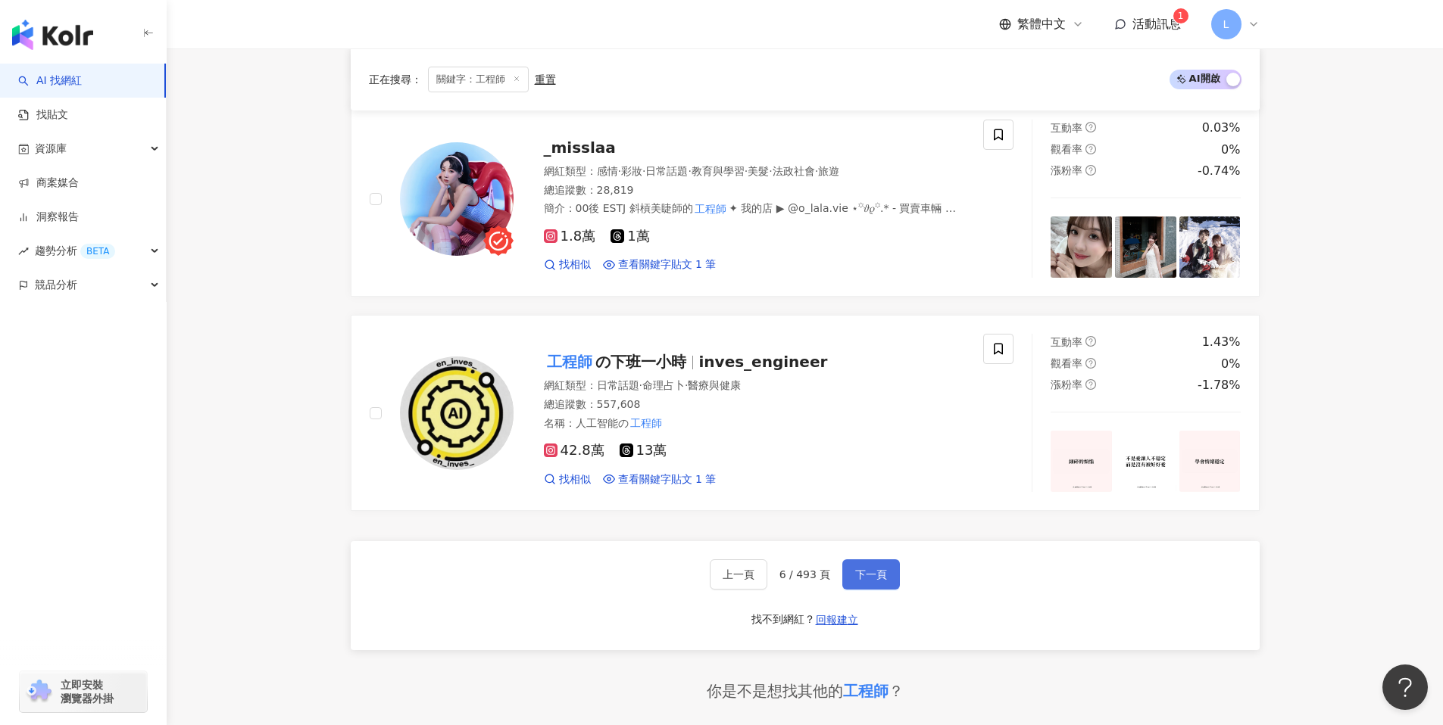
click at [880, 581] on span "下一頁" at bounding box center [871, 575] width 32 height 12
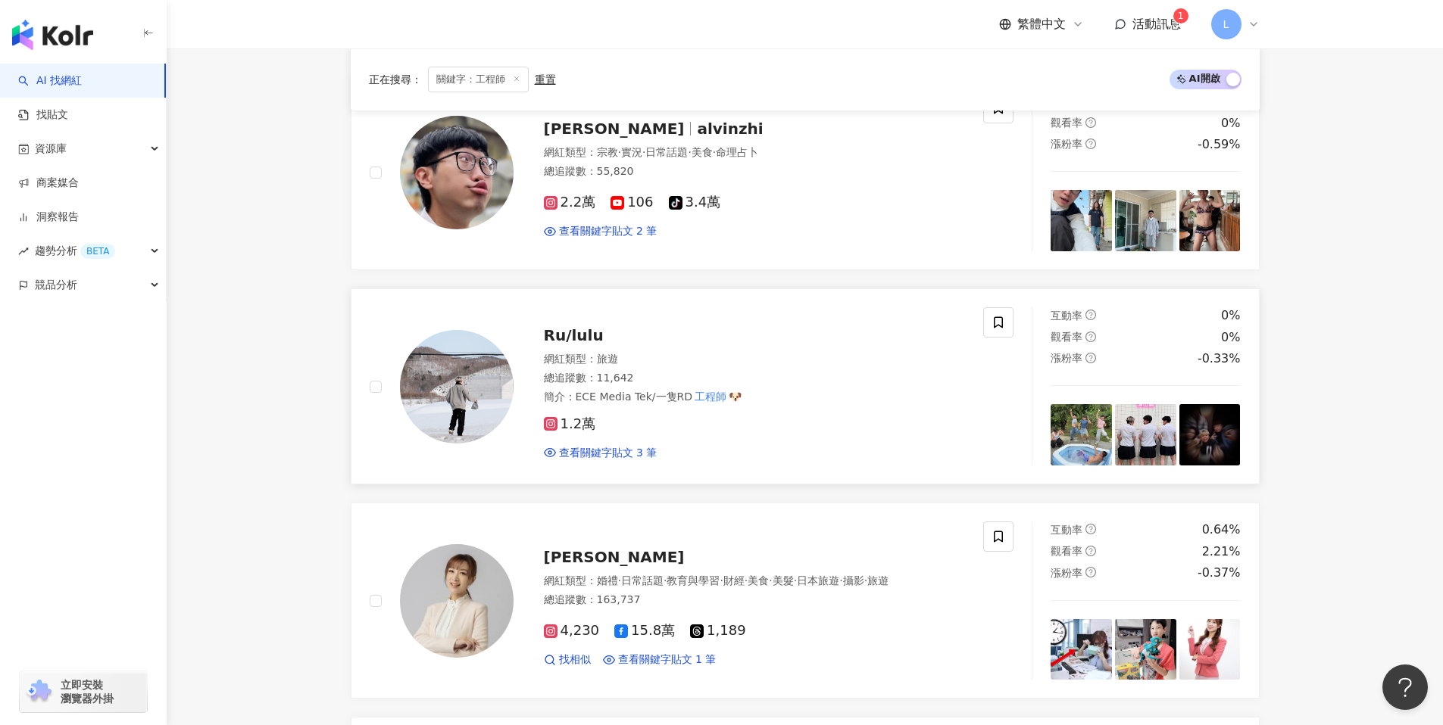
scroll to position [2103, 0]
click at [448, 595] on img at bounding box center [457, 601] width 114 height 114
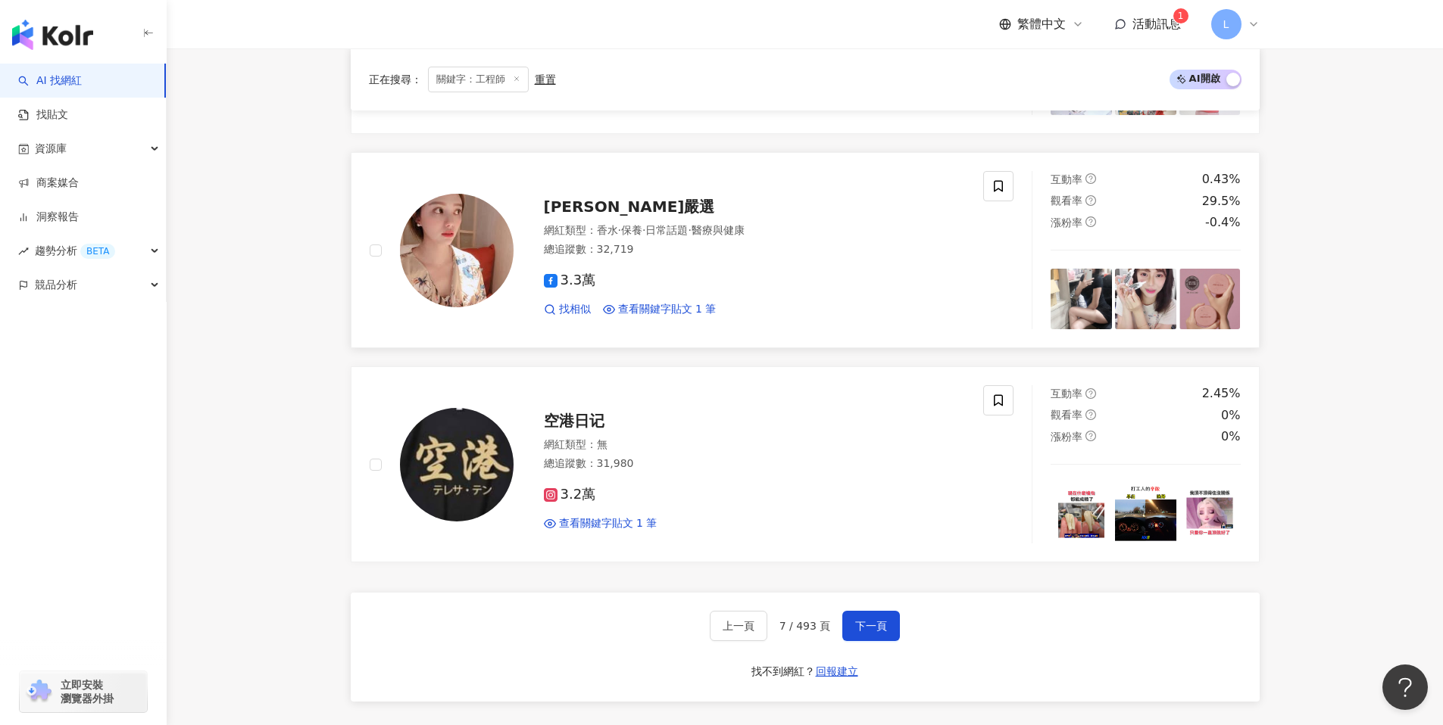
scroll to position [2818, 0]
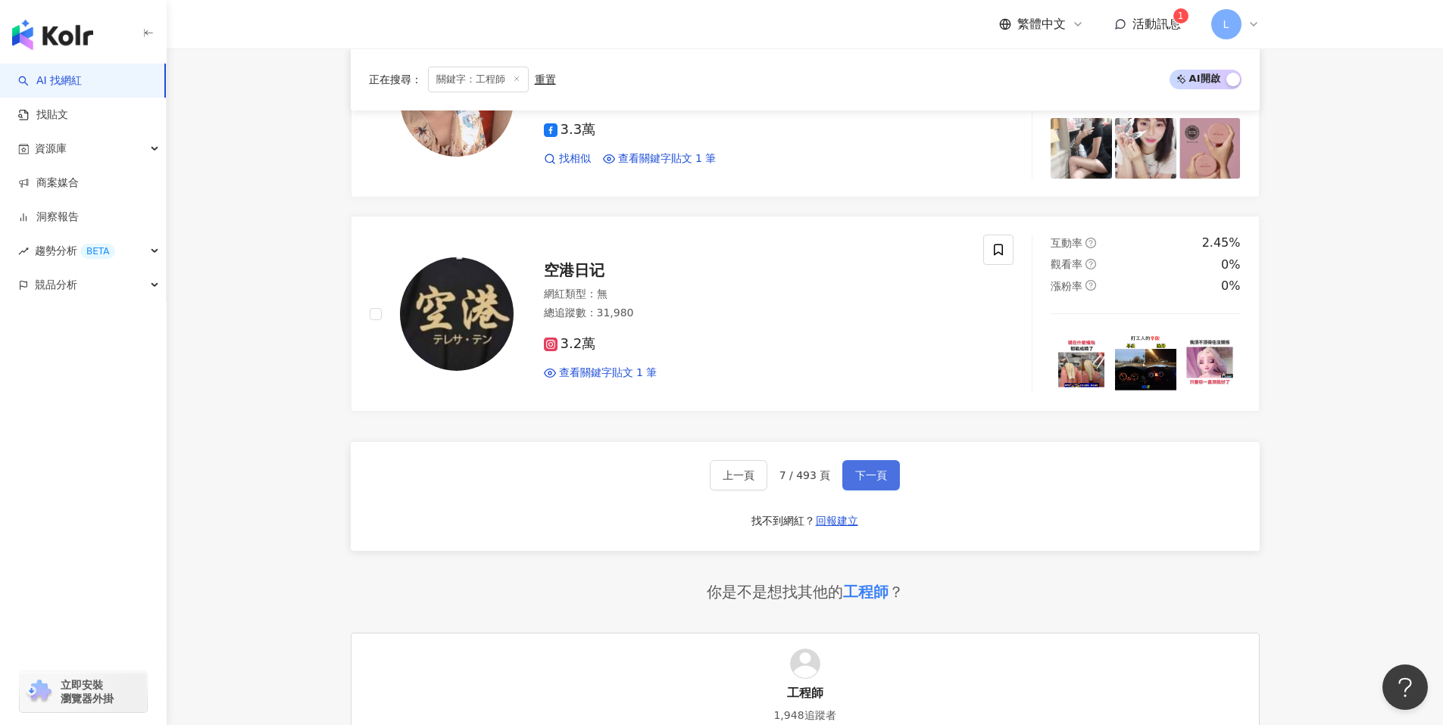
click at [870, 482] on span "下一頁" at bounding box center [871, 475] width 32 height 12
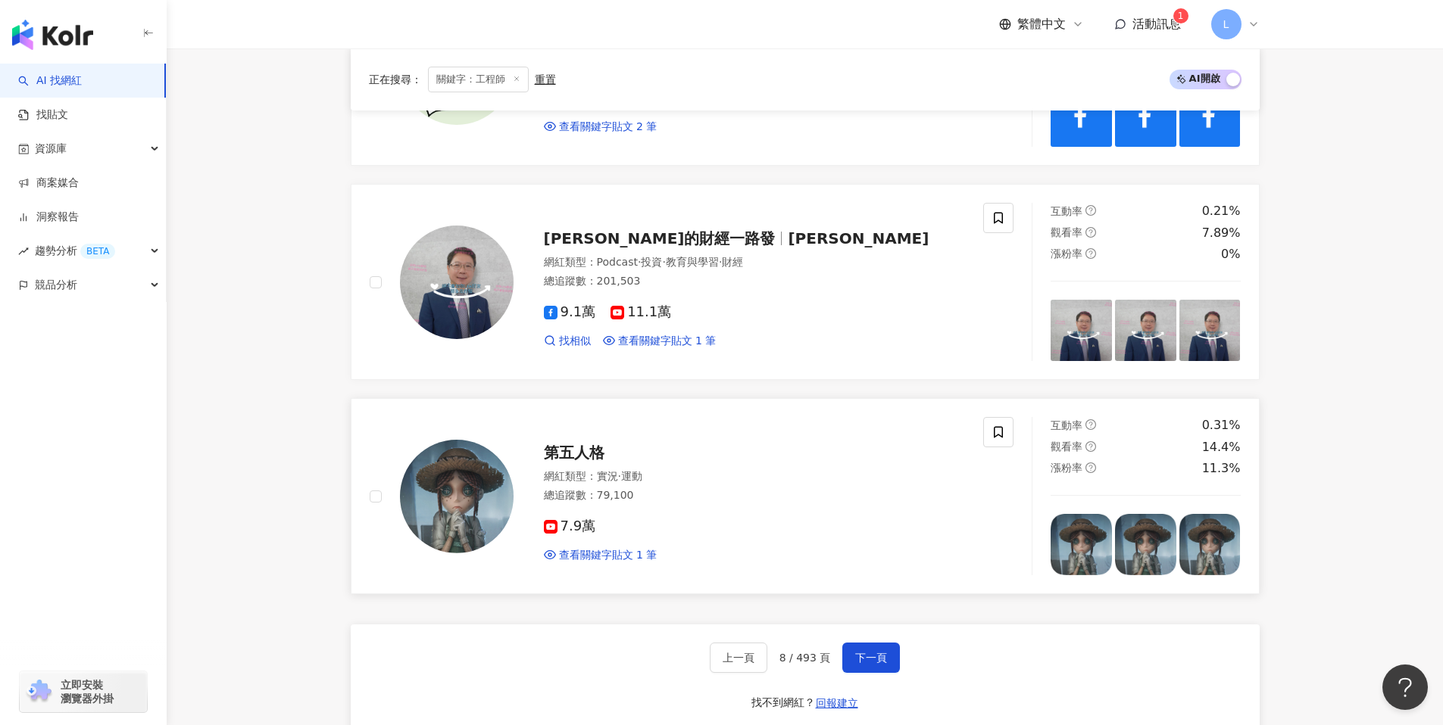
scroll to position [2647, 0]
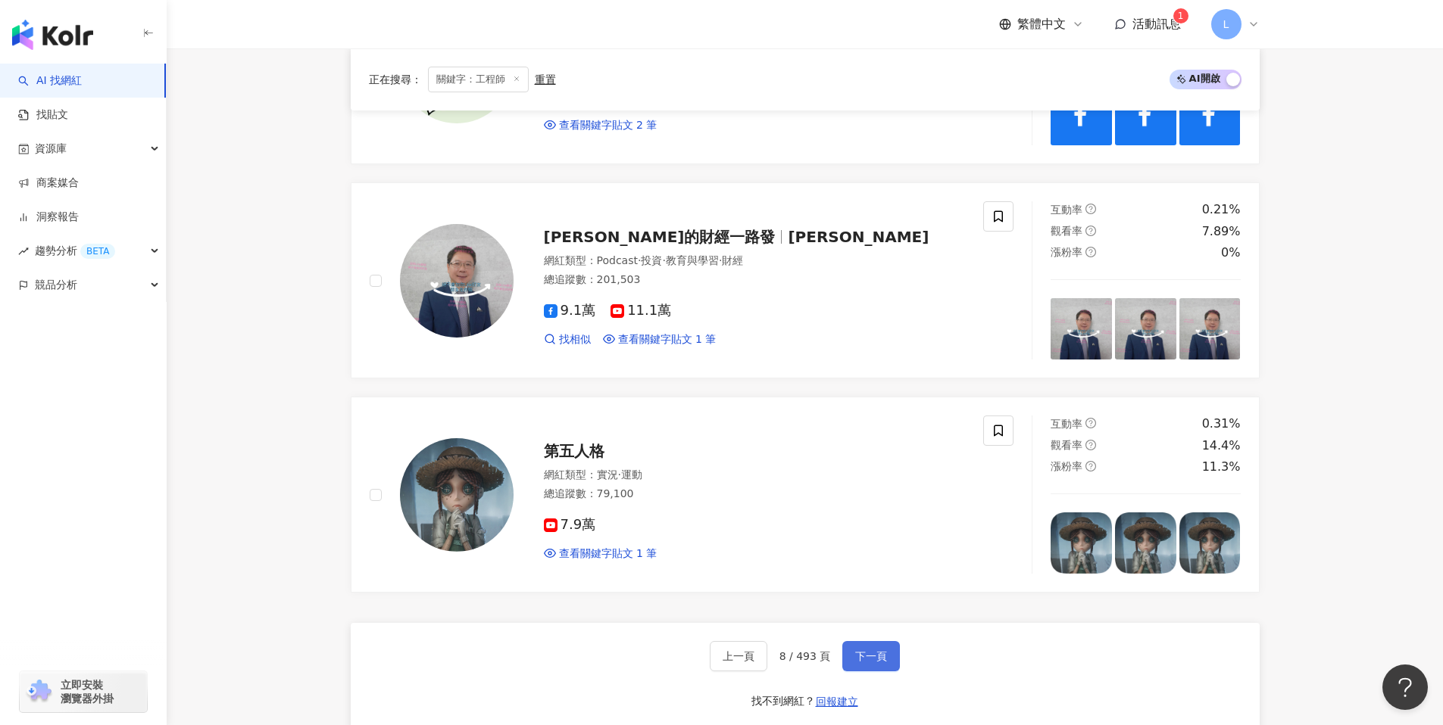
click at [865, 644] on button "下一頁" at bounding box center [871, 656] width 58 height 30
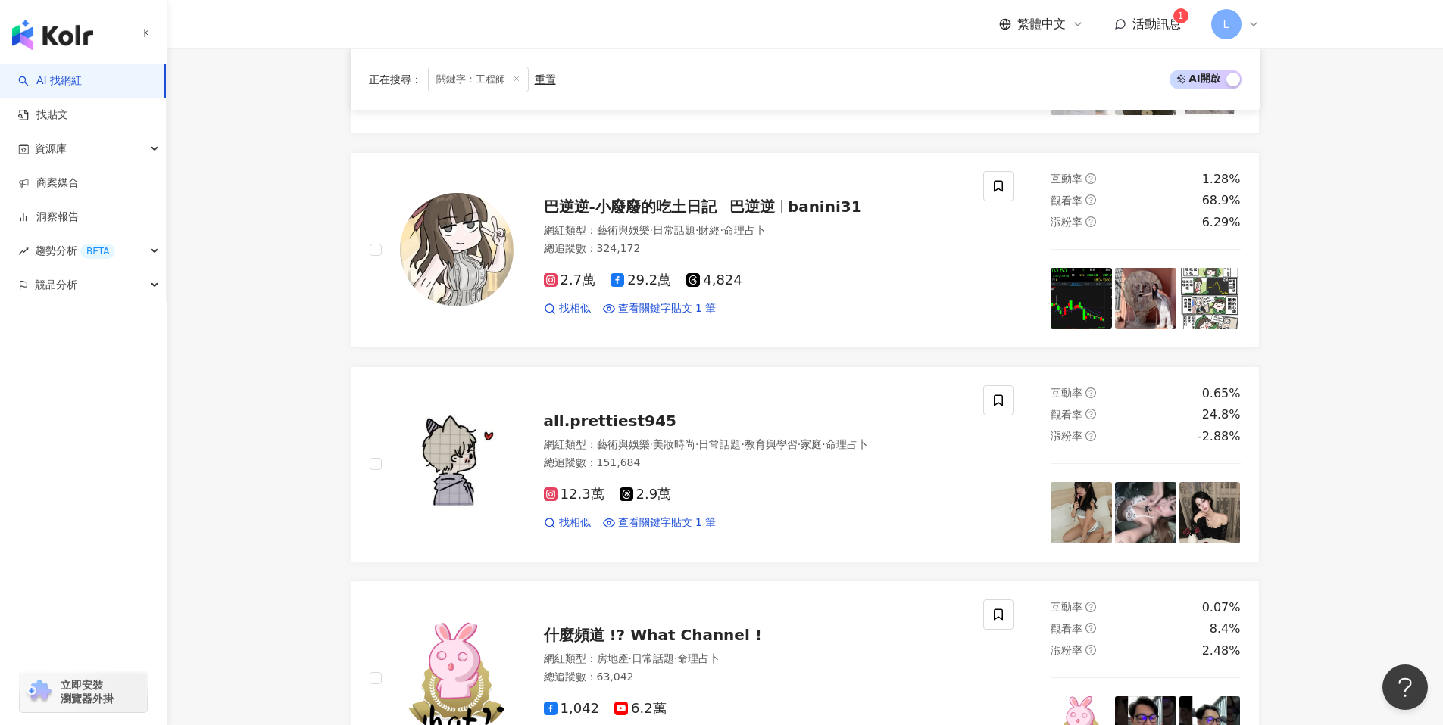
scroll to position [2807, 0]
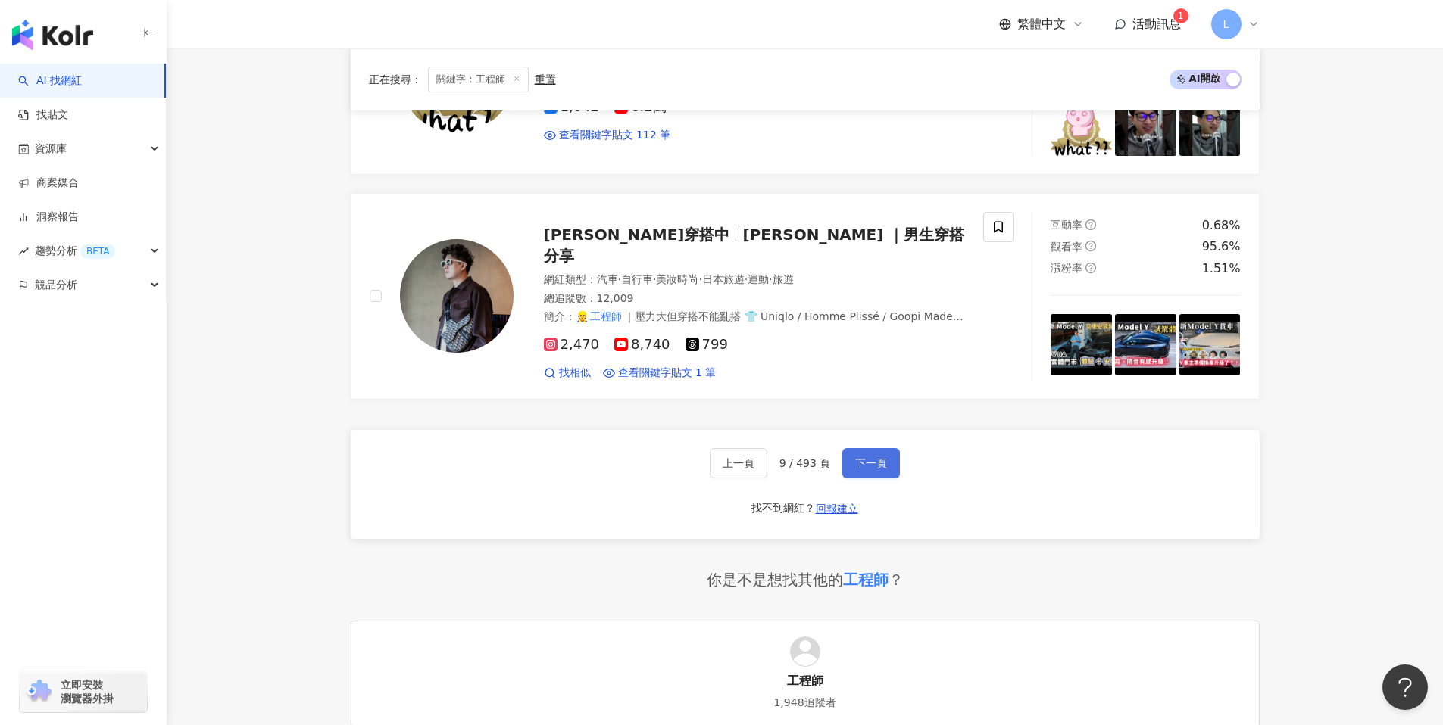
click at [884, 463] on button "下一頁" at bounding box center [871, 463] width 58 height 30
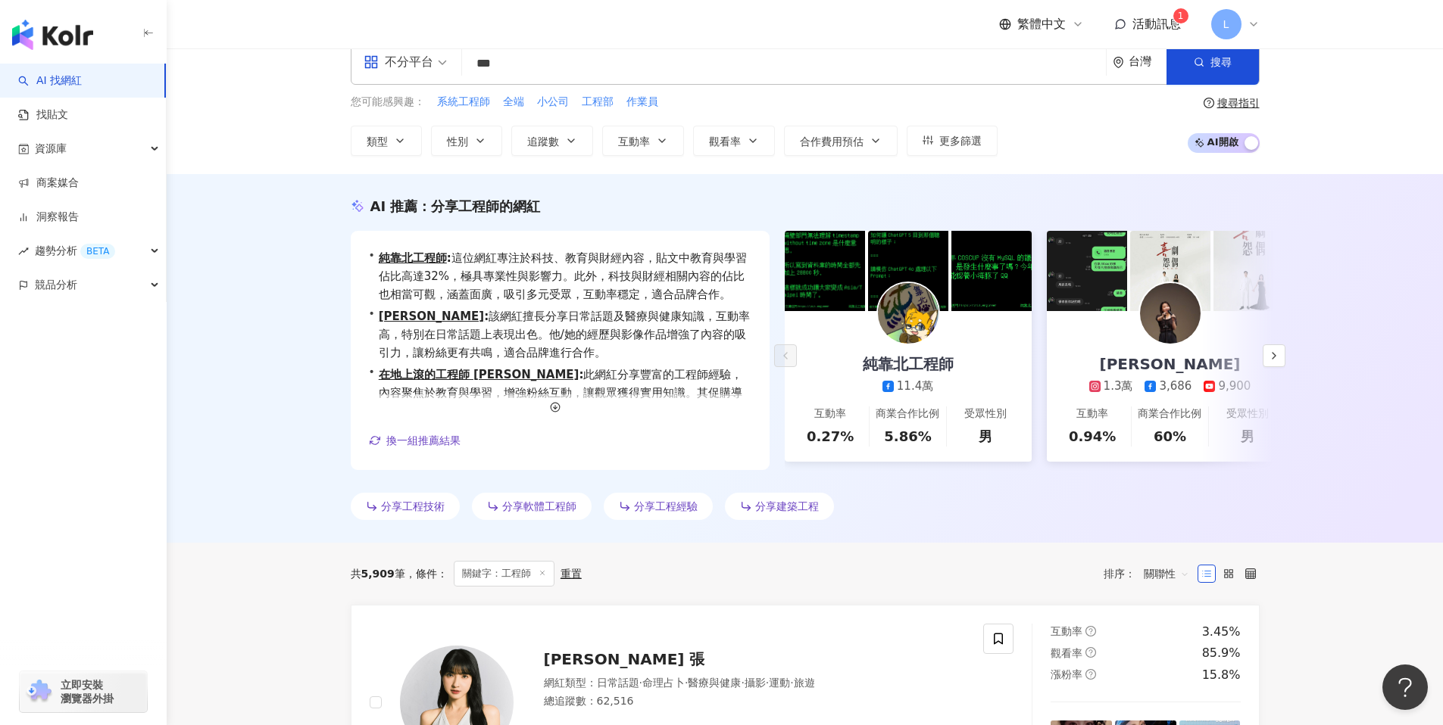
scroll to position [0, 0]
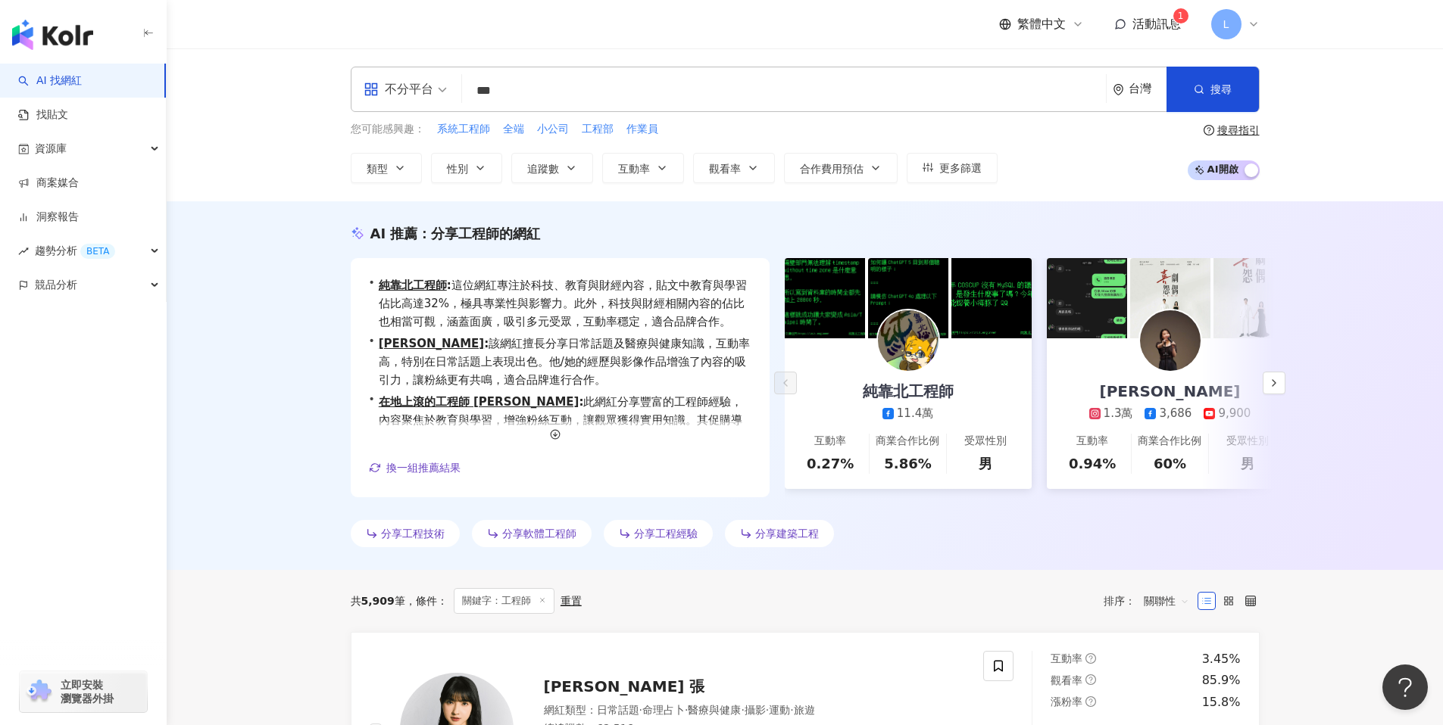
click at [625, 89] on input "***" at bounding box center [784, 90] width 632 height 29
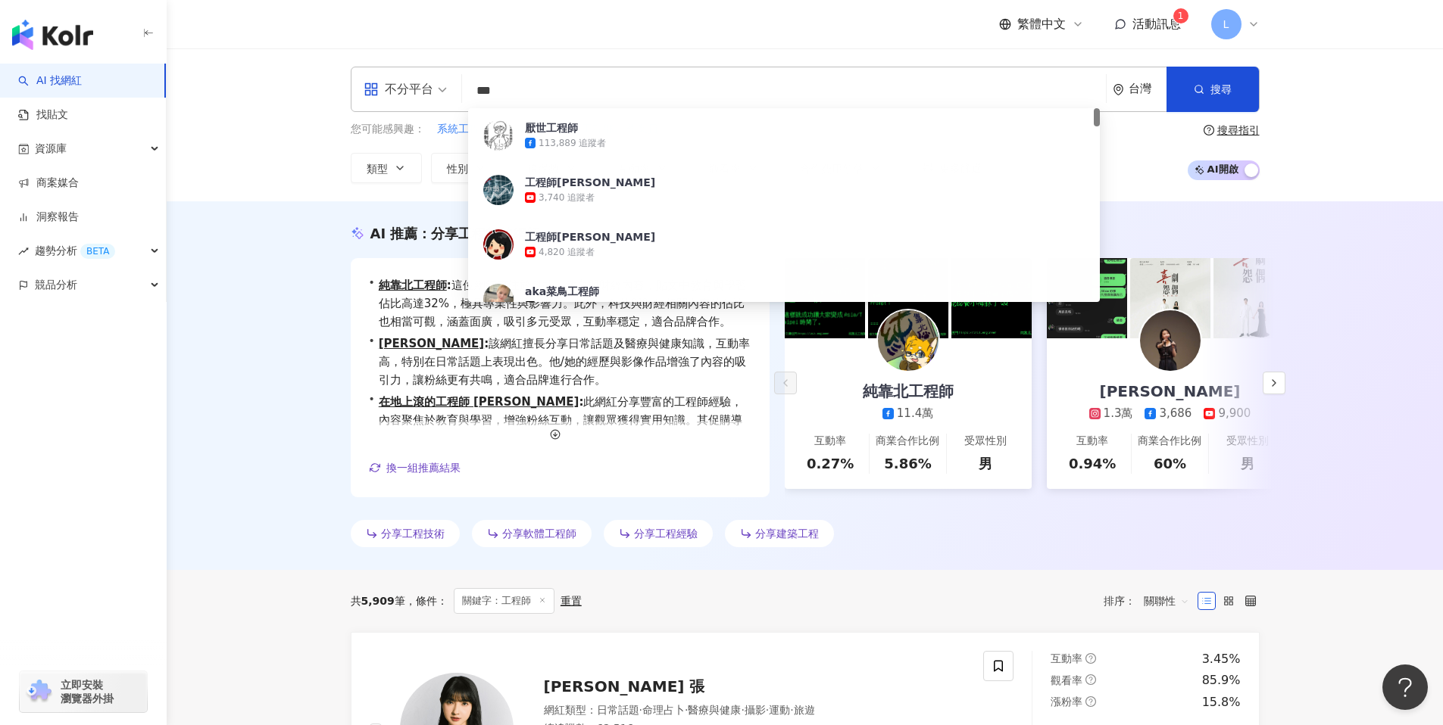
click at [625, 89] on input "***" at bounding box center [784, 90] width 632 height 29
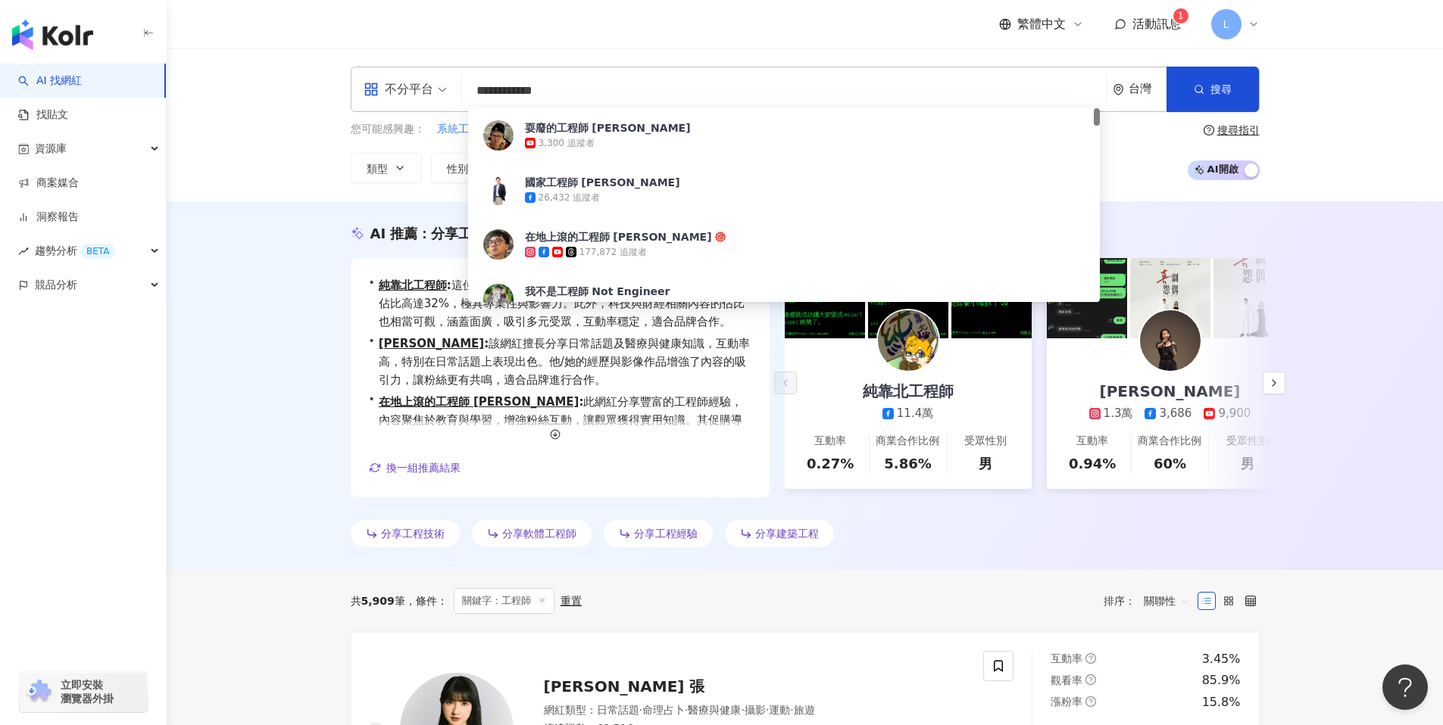
type input "******"
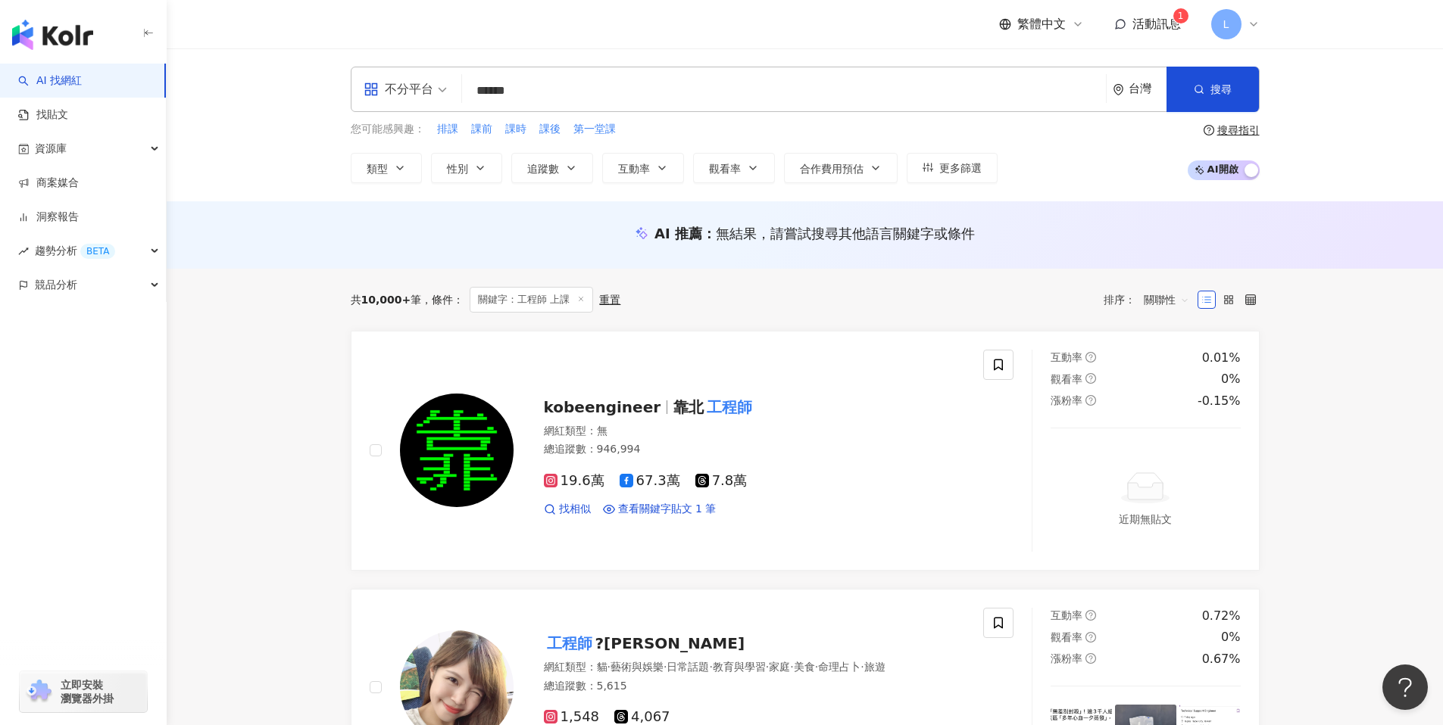
click at [632, 83] on input "******" at bounding box center [784, 90] width 632 height 29
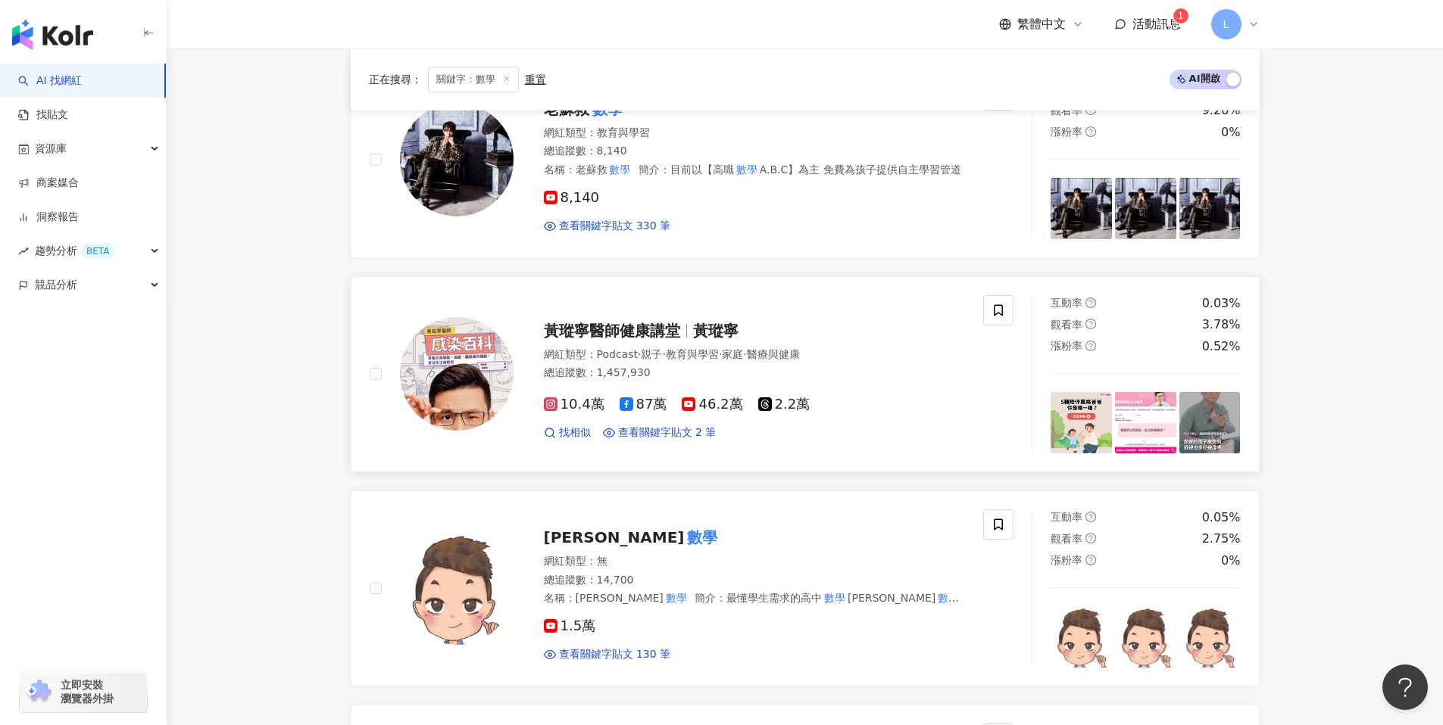
scroll to position [839, 0]
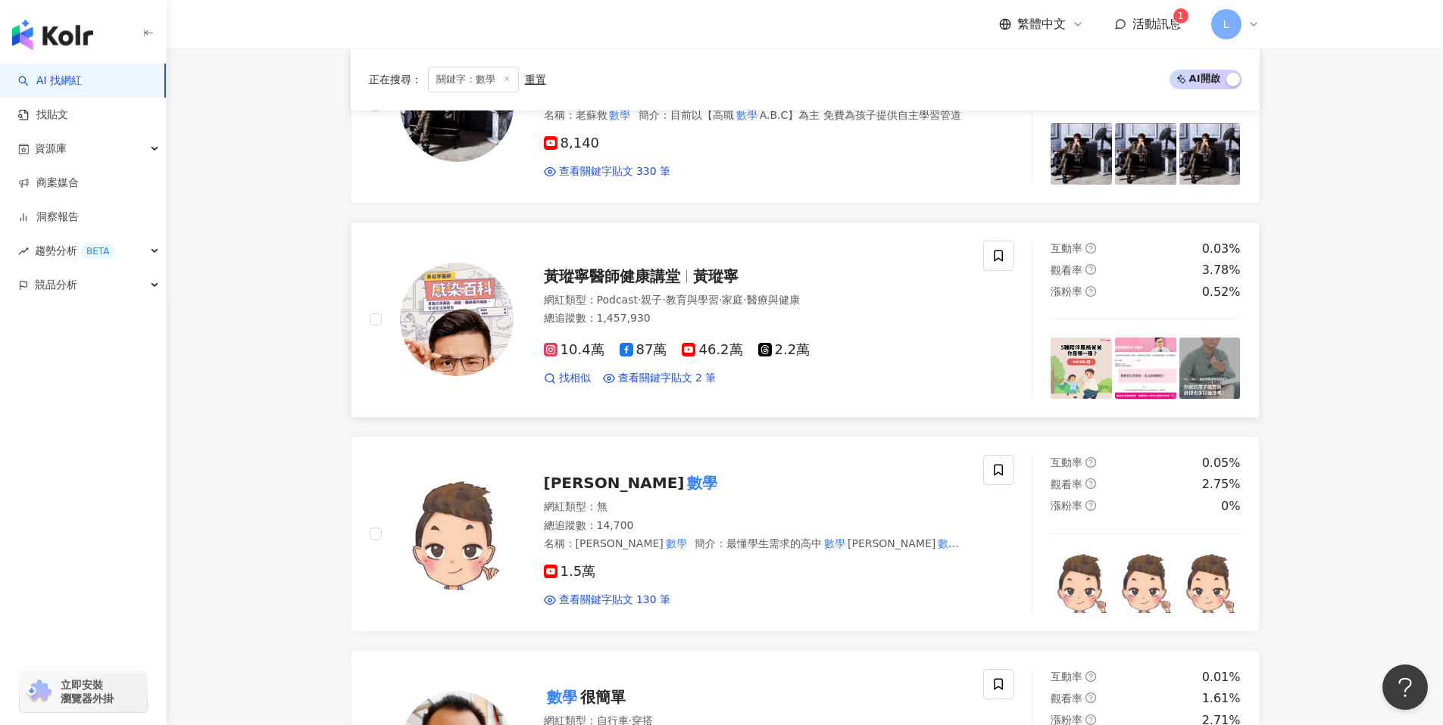
click at [473, 318] on img at bounding box center [457, 320] width 114 height 114
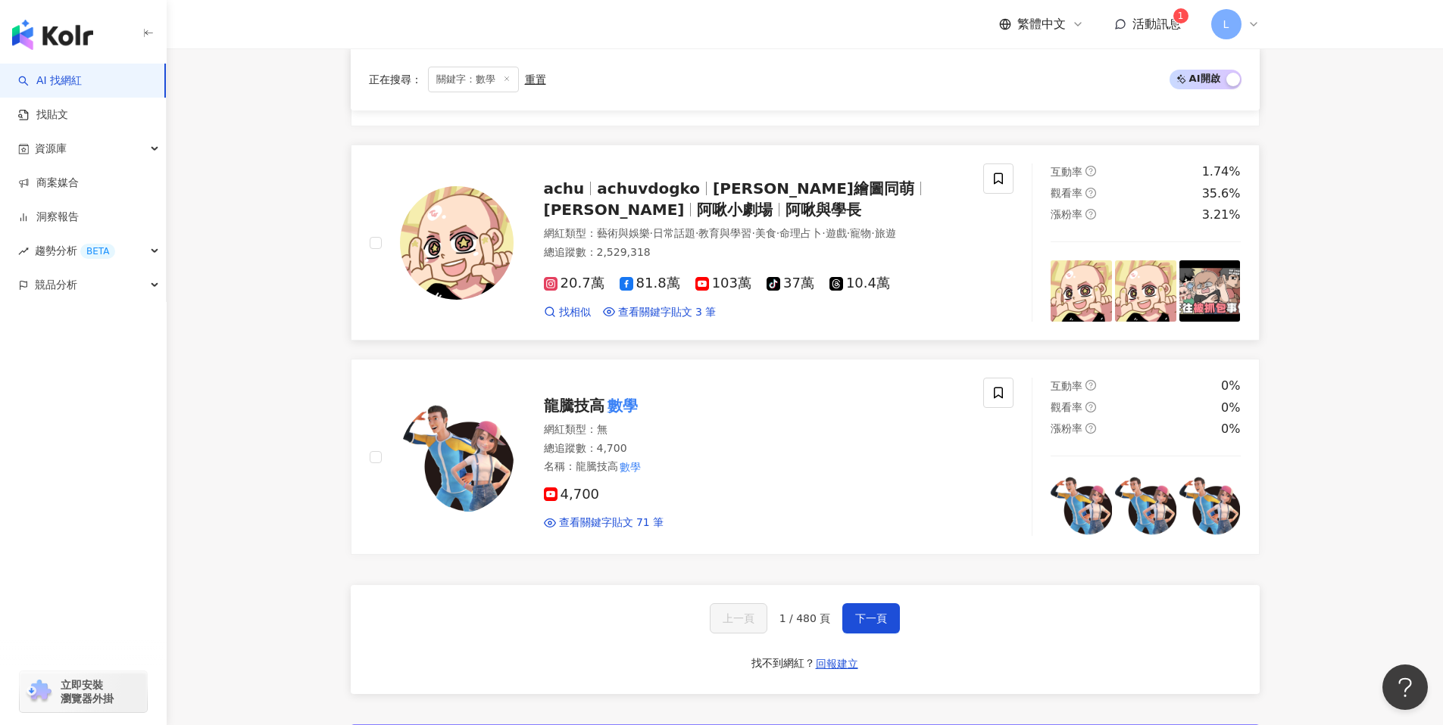
scroll to position [2688, 0]
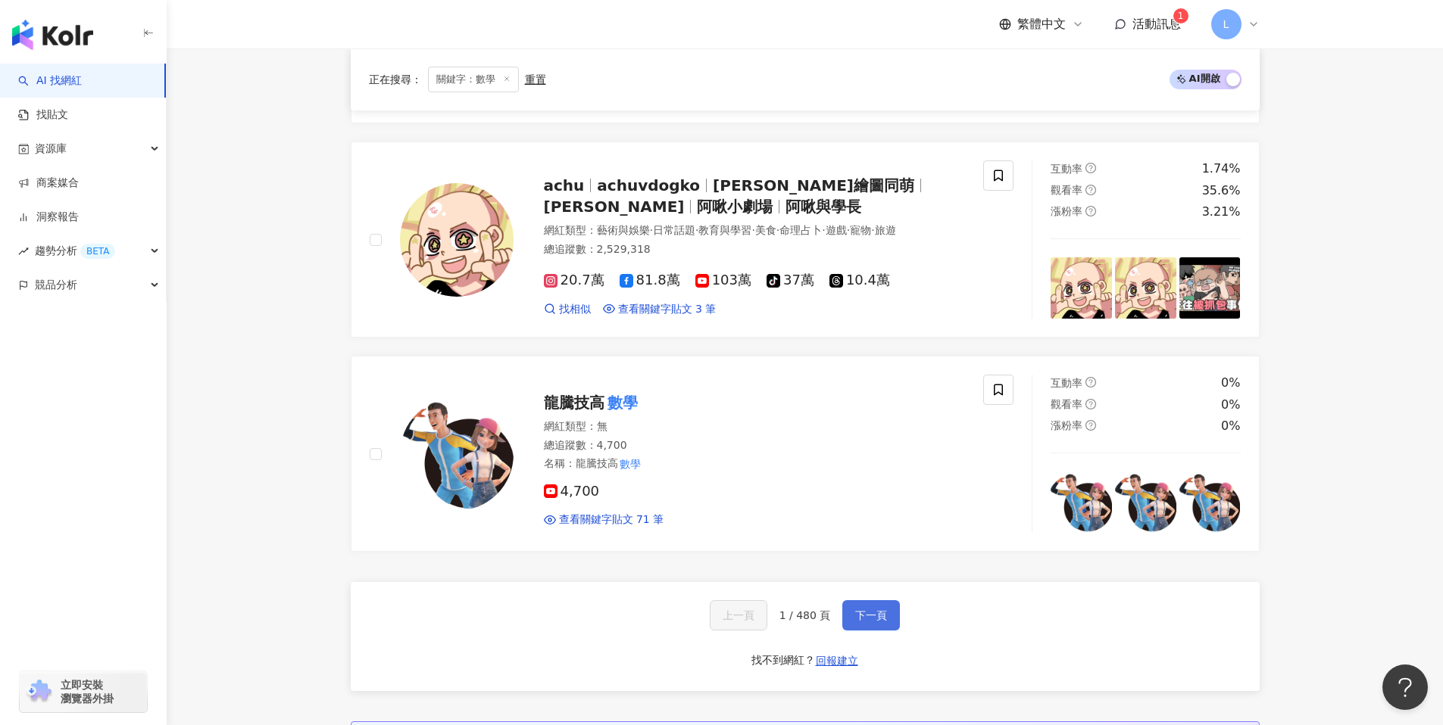
click at [881, 605] on button "下一頁" at bounding box center [871, 615] width 58 height 30
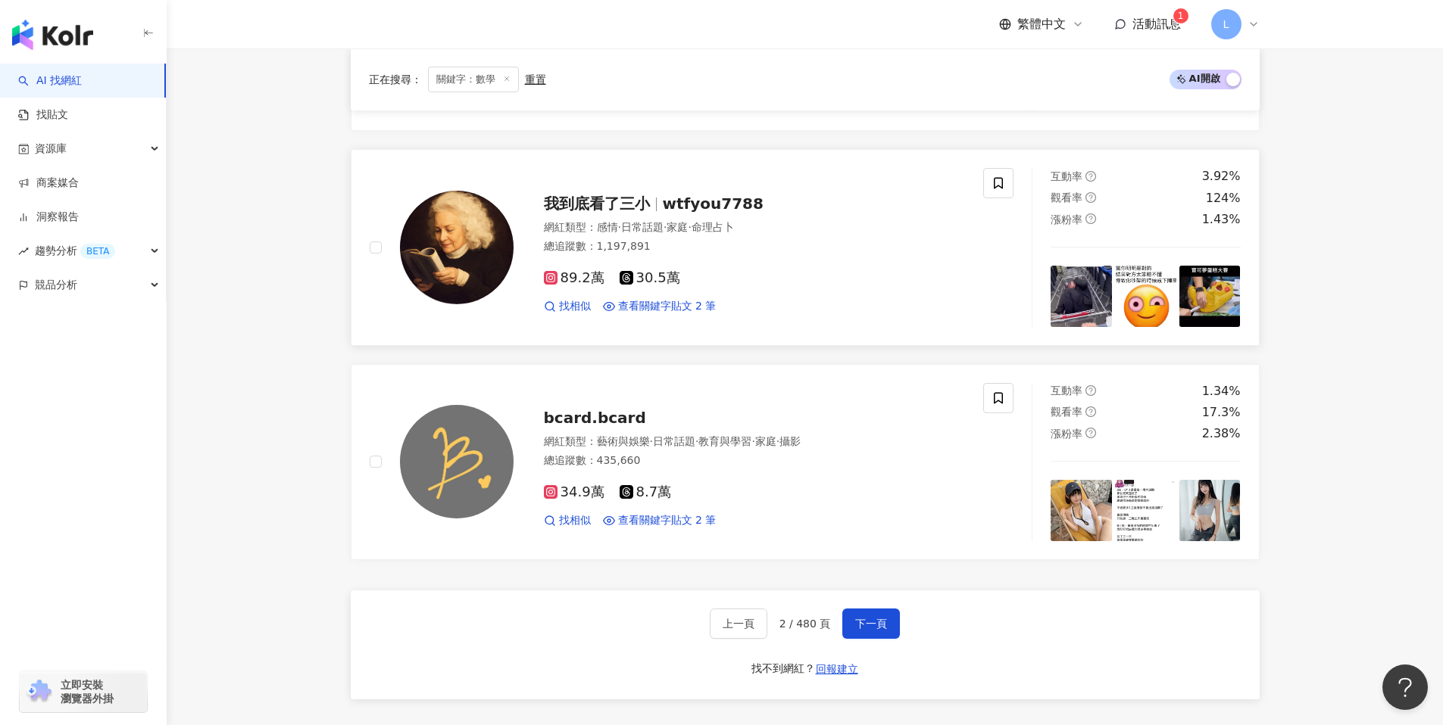
scroll to position [3092, 0]
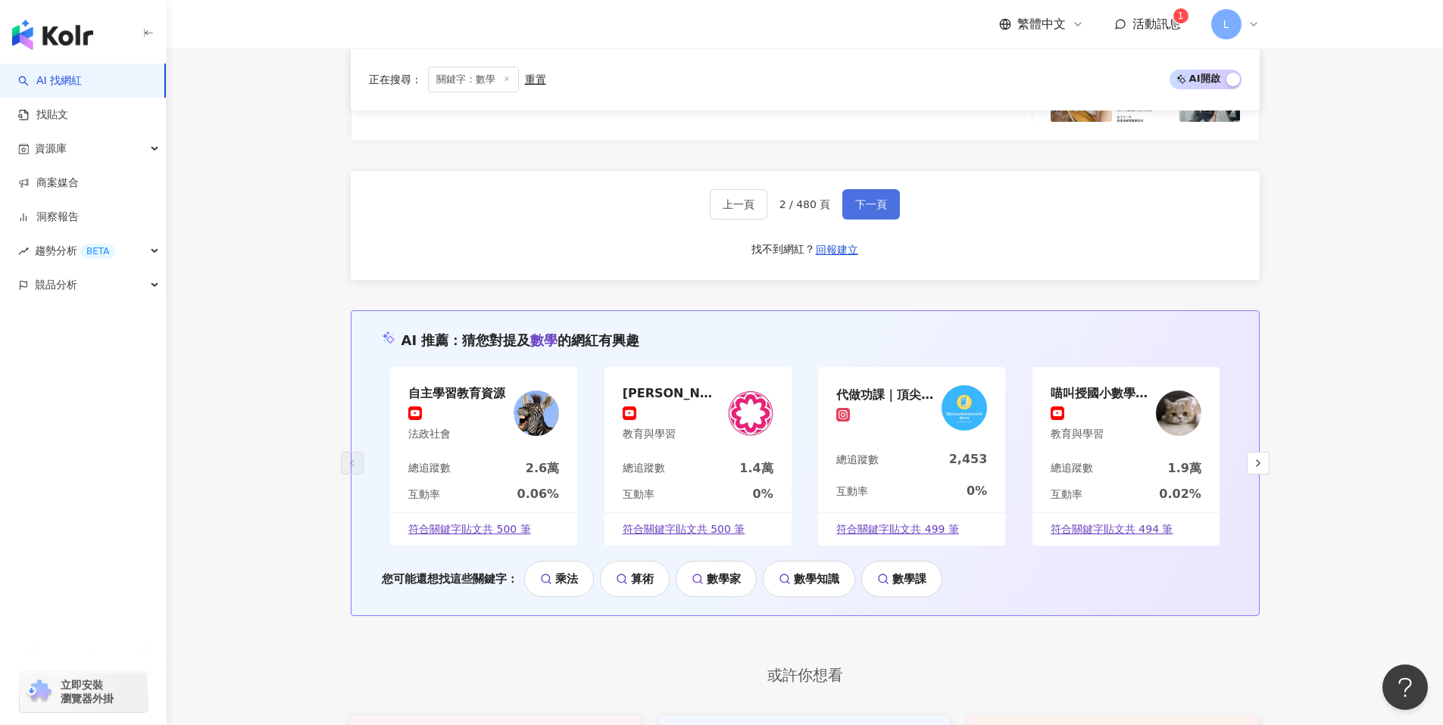
click at [873, 189] on button "下一頁" at bounding box center [871, 204] width 58 height 30
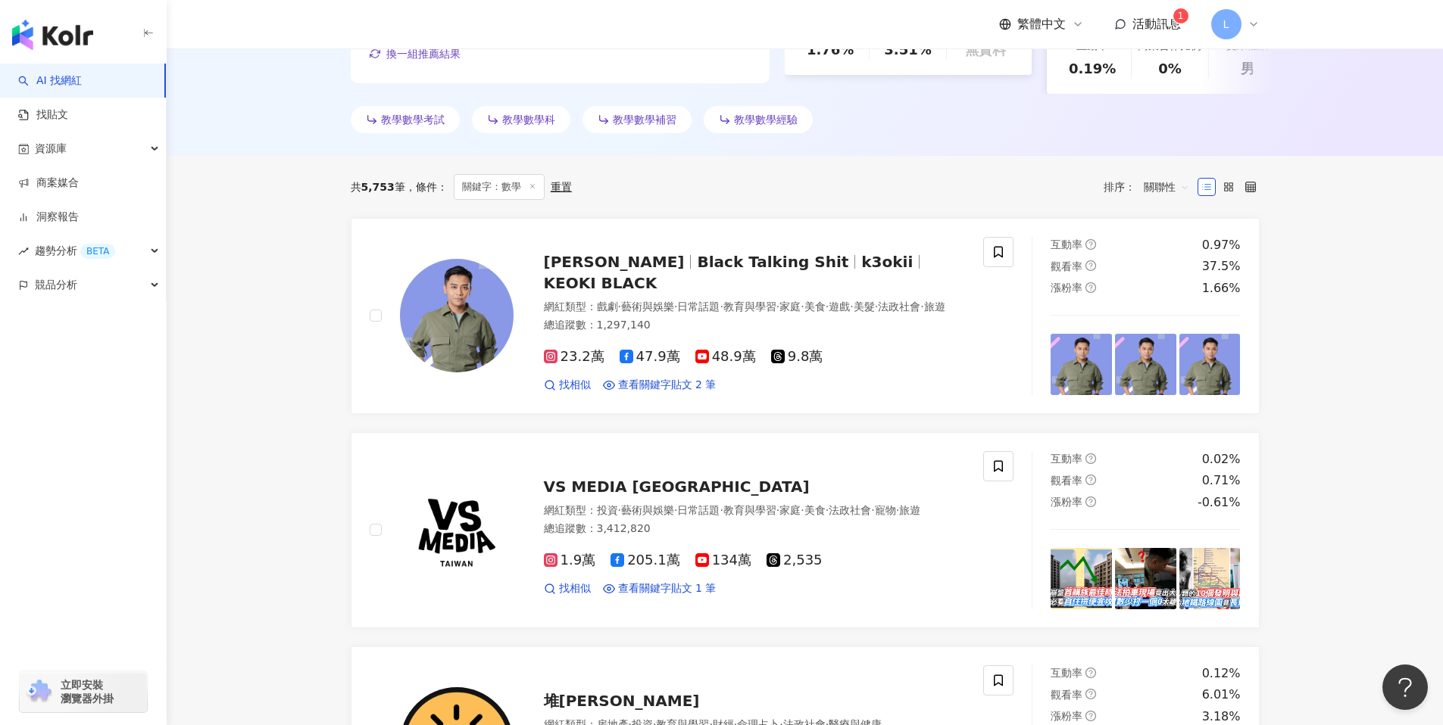
scroll to position [411, 0]
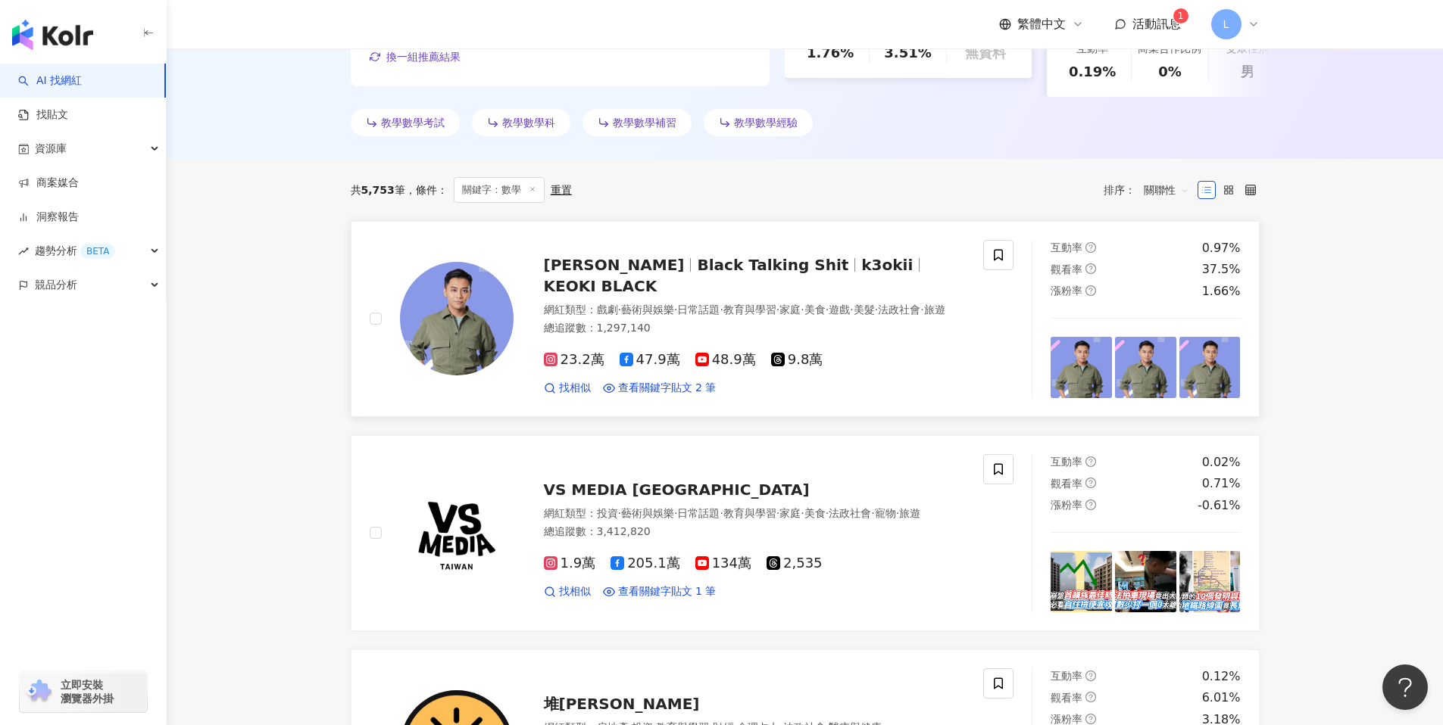
click at [482, 303] on img at bounding box center [457, 319] width 114 height 114
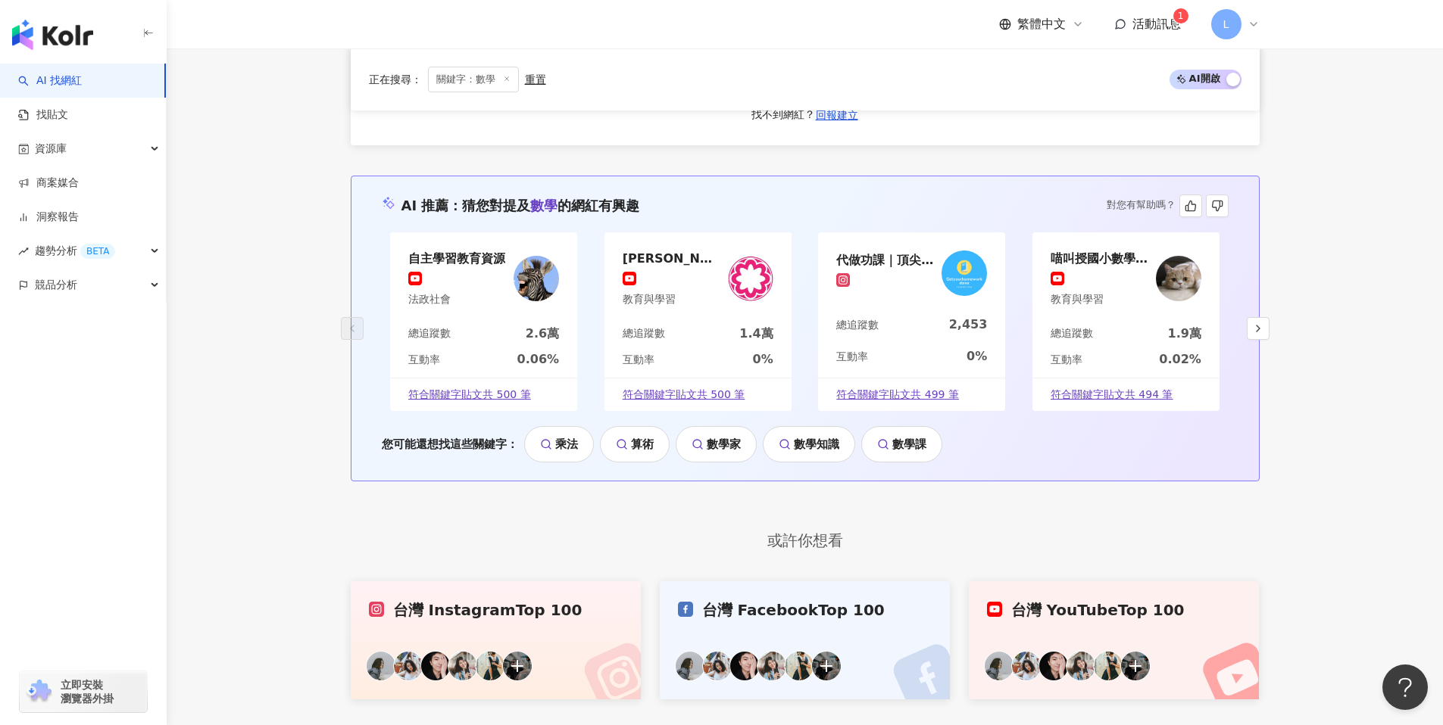
scroll to position [2709, 0]
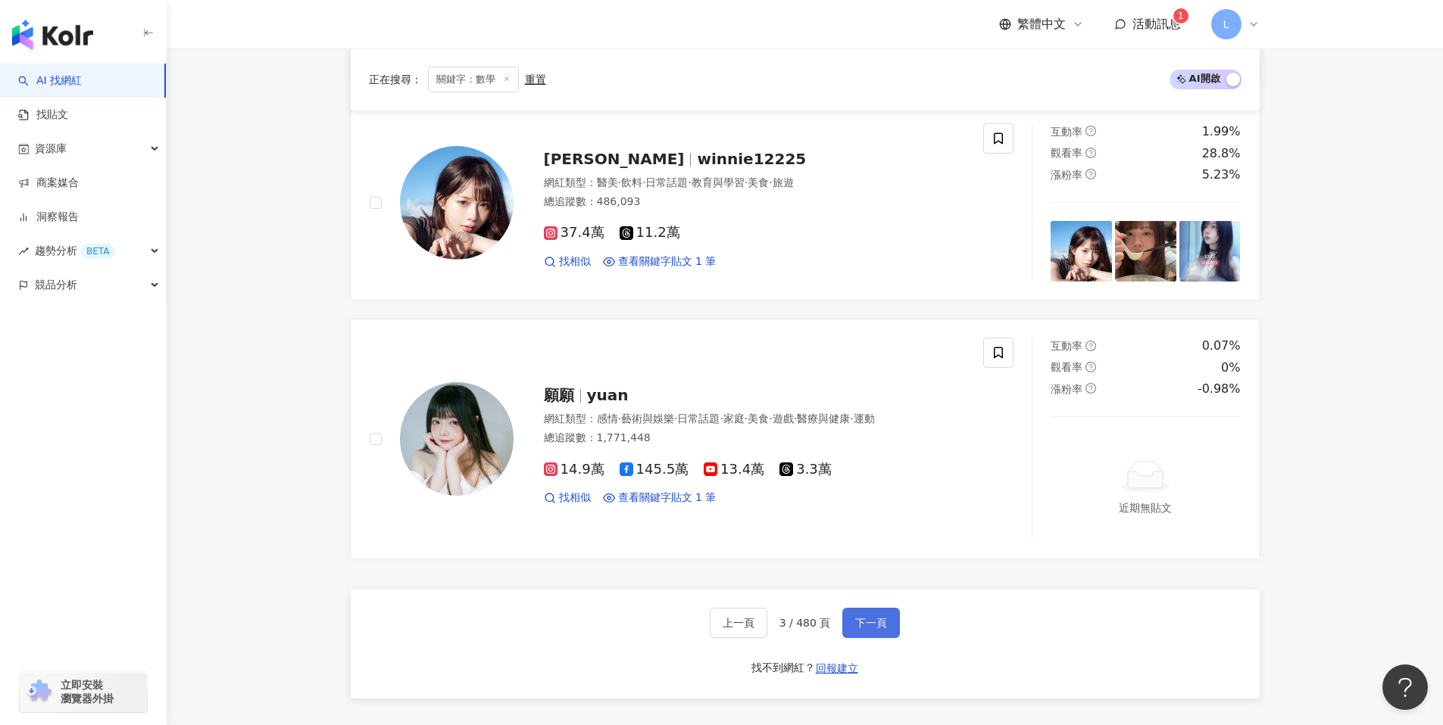
click at [868, 617] on span "下一頁" at bounding box center [871, 623] width 32 height 12
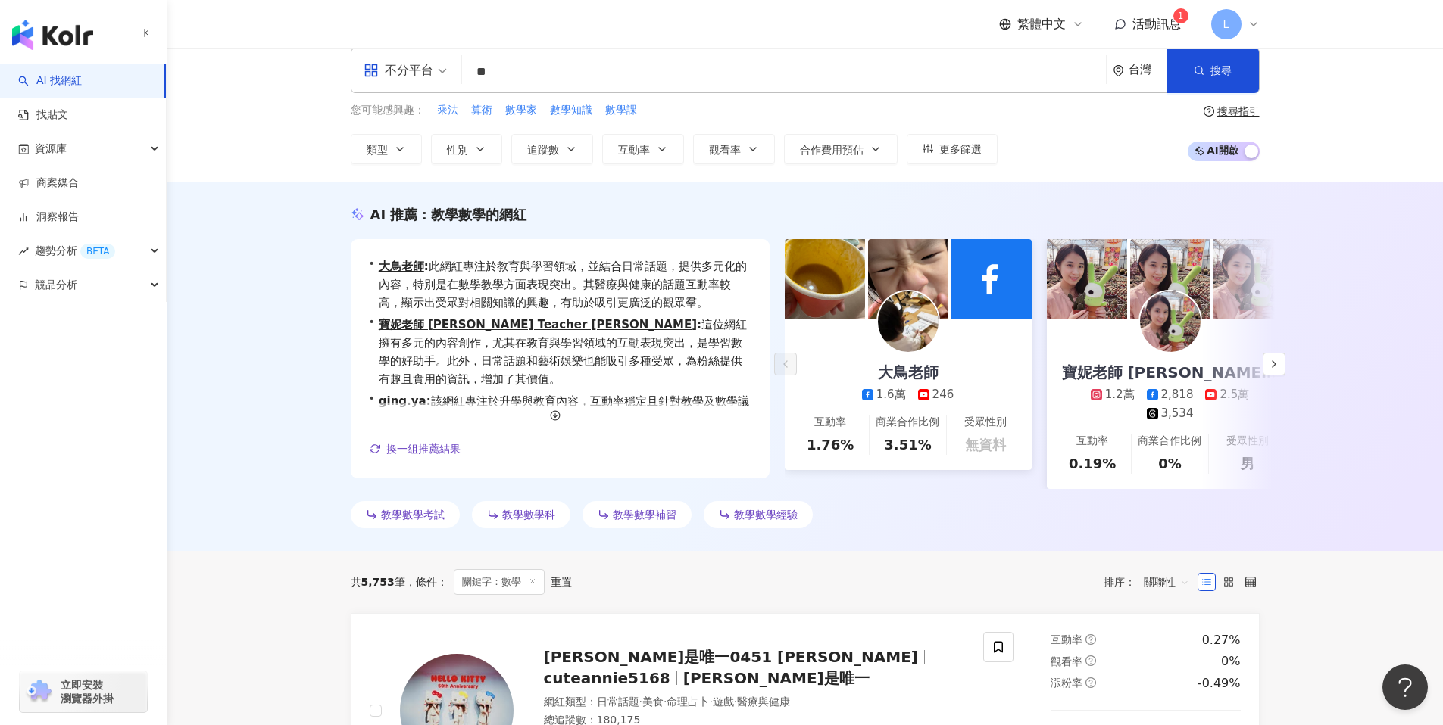
scroll to position [0, 0]
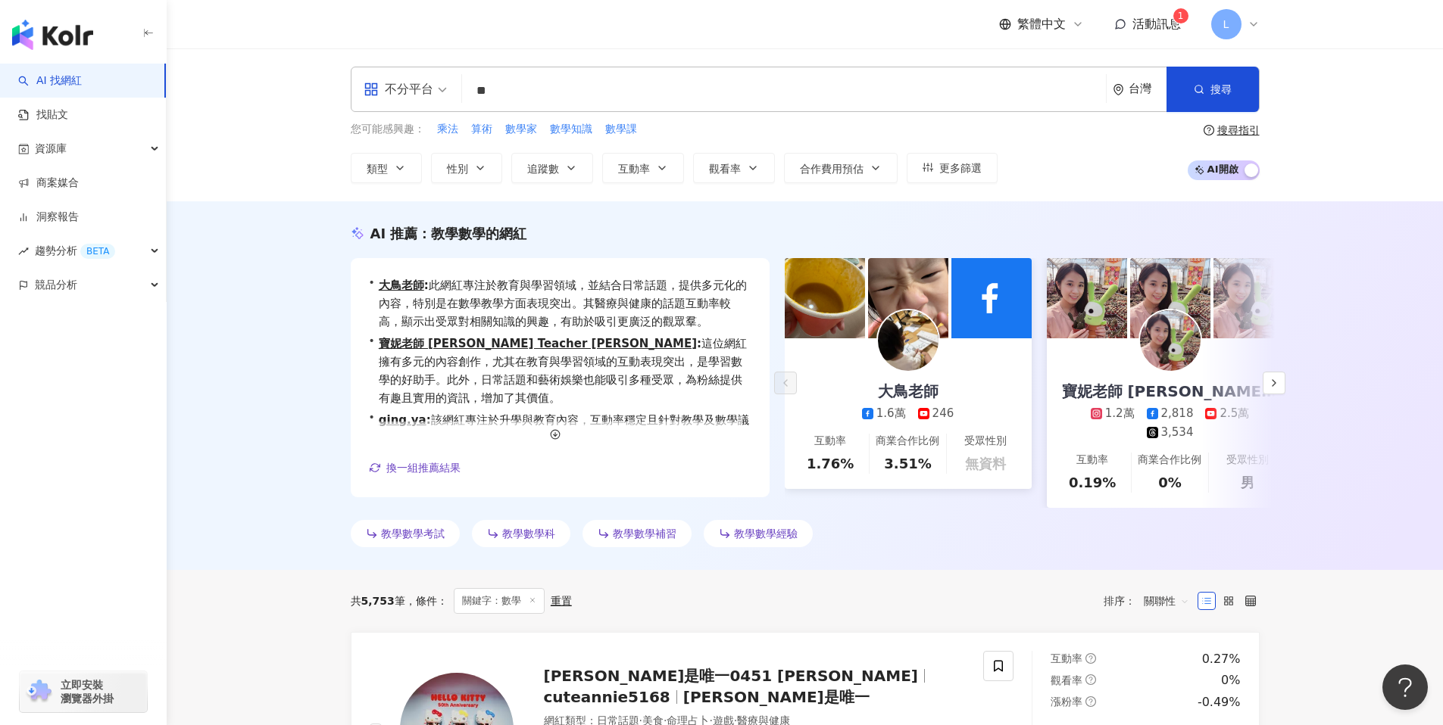
click at [611, 90] on input "**" at bounding box center [784, 90] width 632 height 29
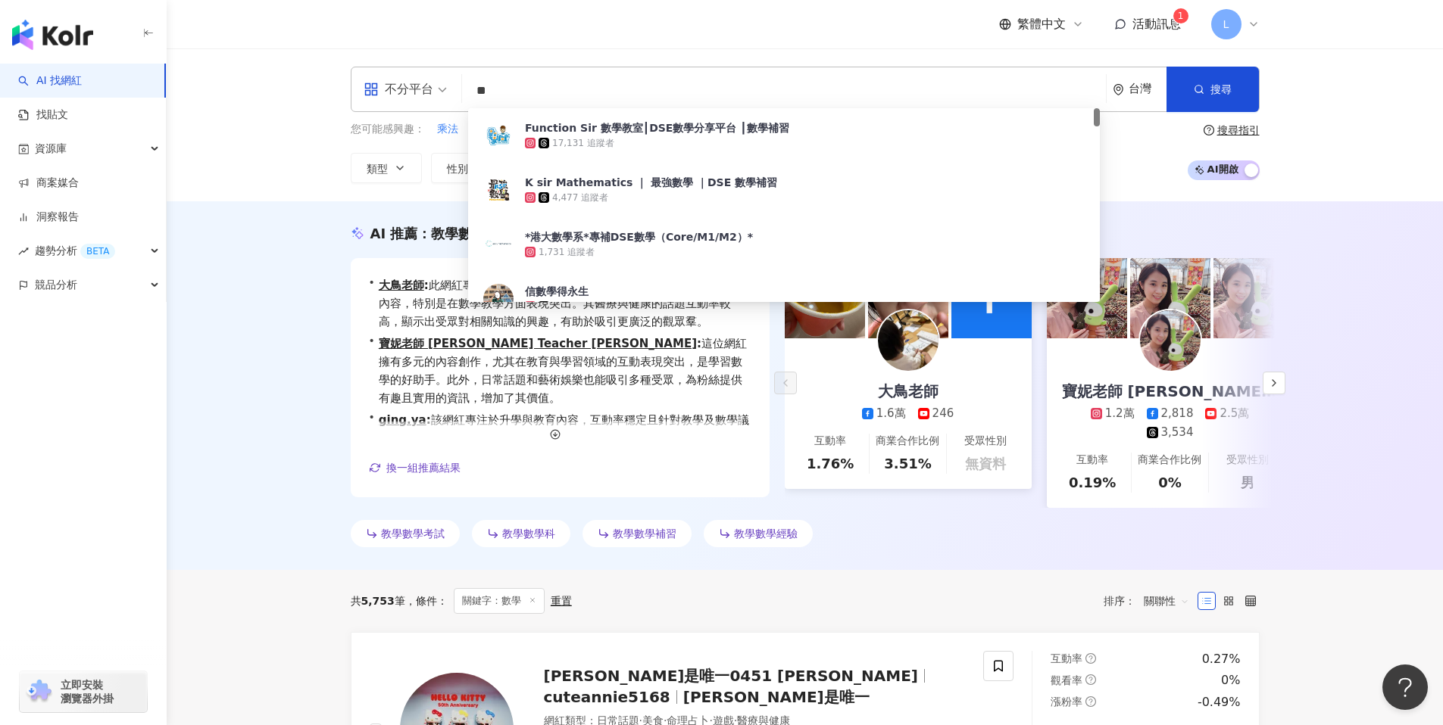
click at [611, 90] on input "**" at bounding box center [784, 90] width 632 height 29
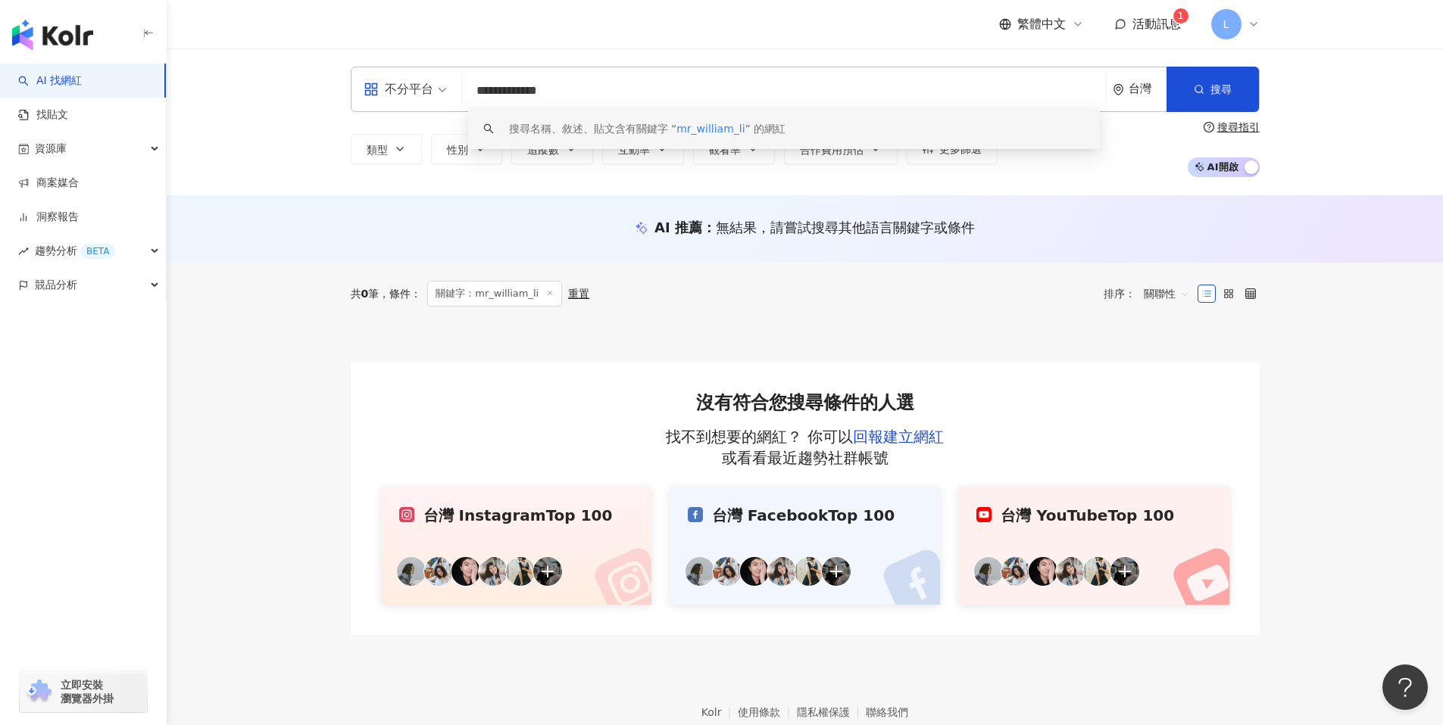
click at [538, 95] on input "**********" at bounding box center [784, 90] width 632 height 29
type input "**********"
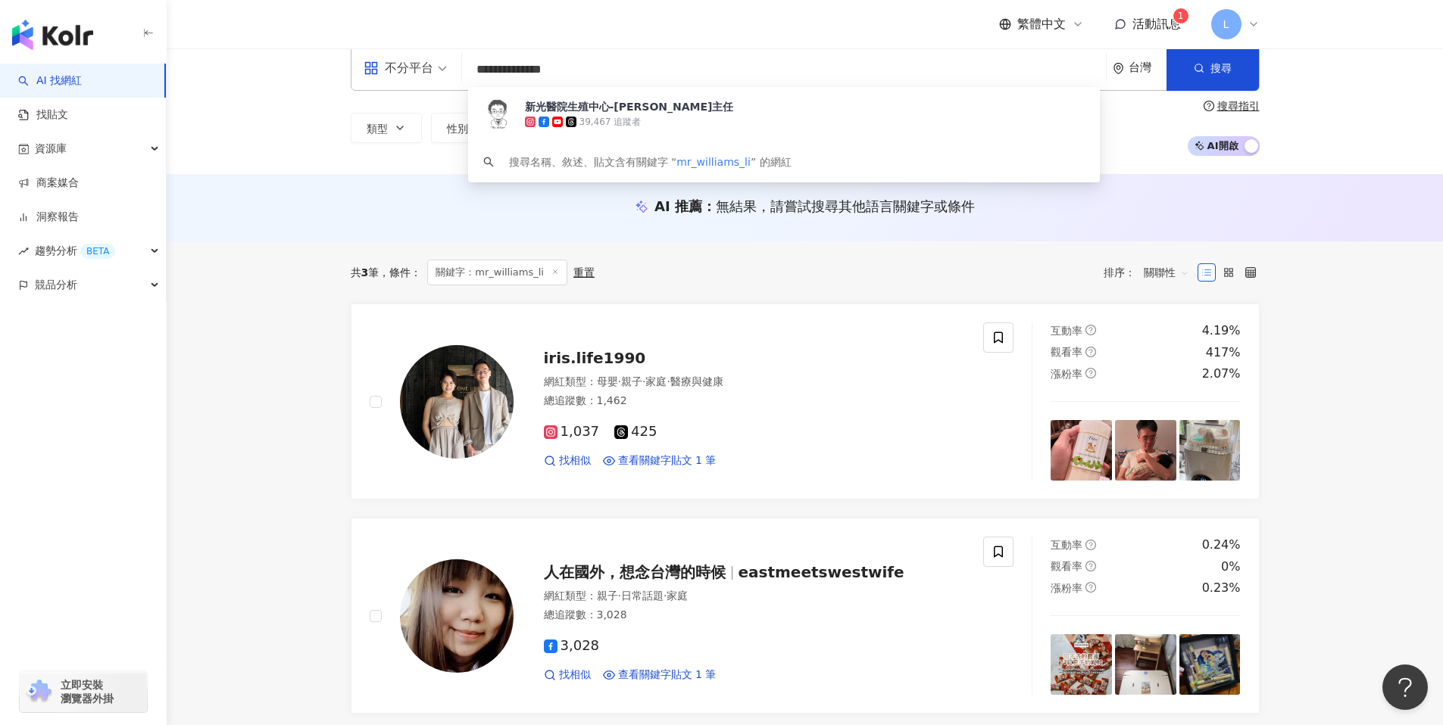
scroll to position [22, 0]
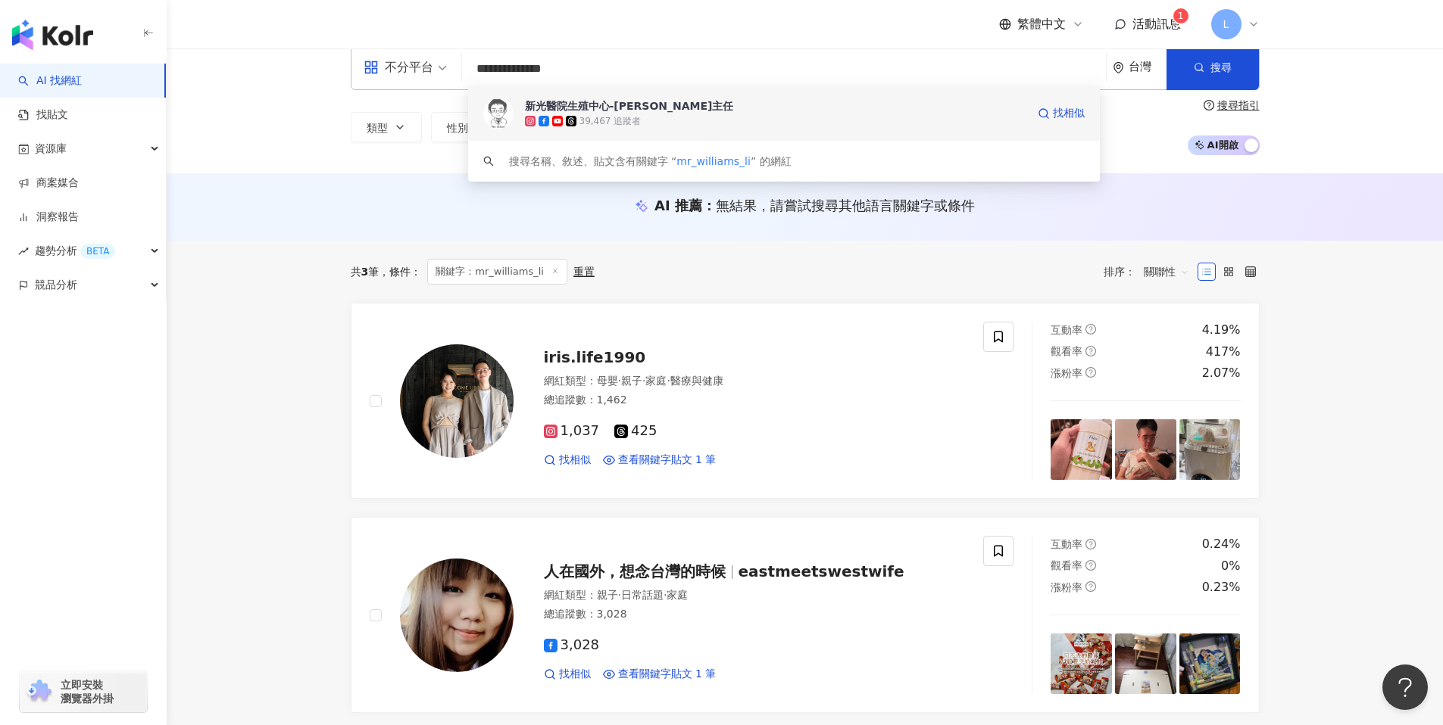
click at [583, 109] on div "新光醫院生殖中心-李毅評主任" at bounding box center [629, 105] width 209 height 15
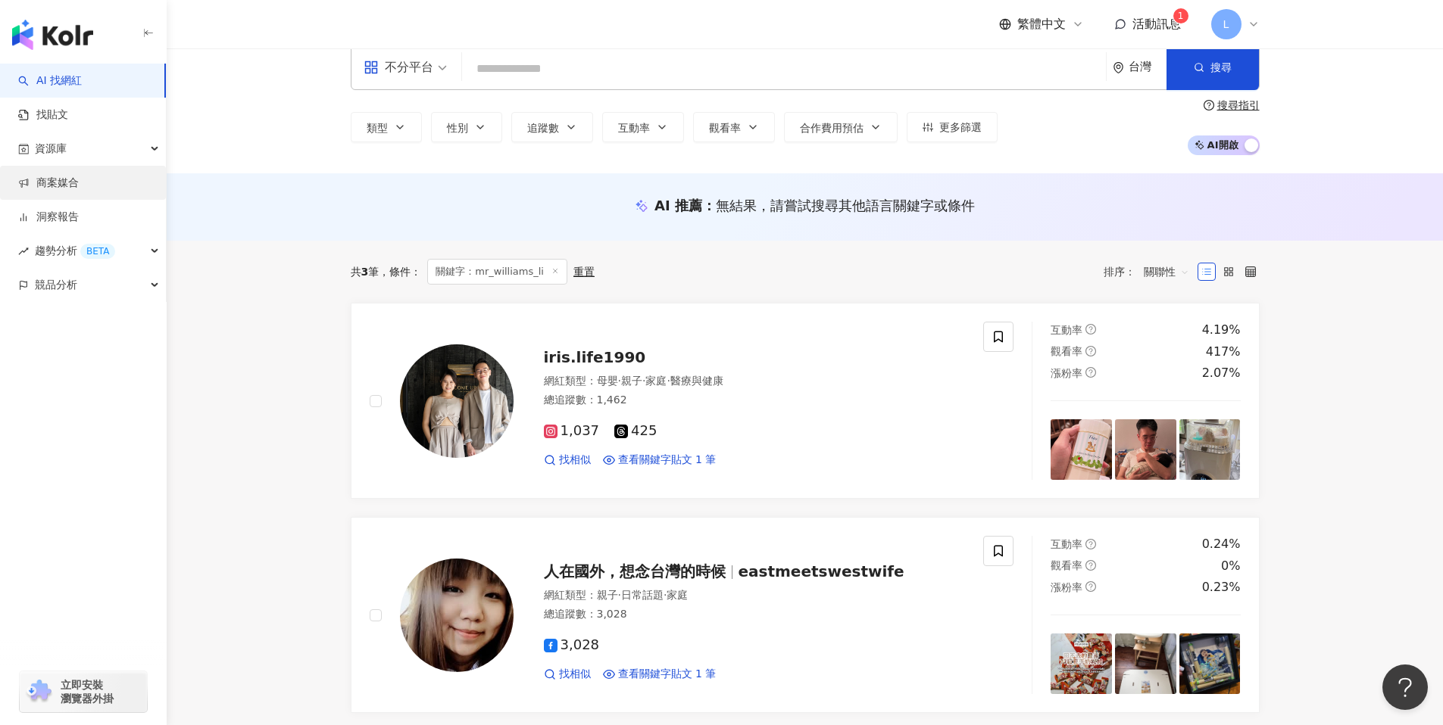
click at [51, 179] on link "商案媒合" at bounding box center [48, 183] width 61 height 15
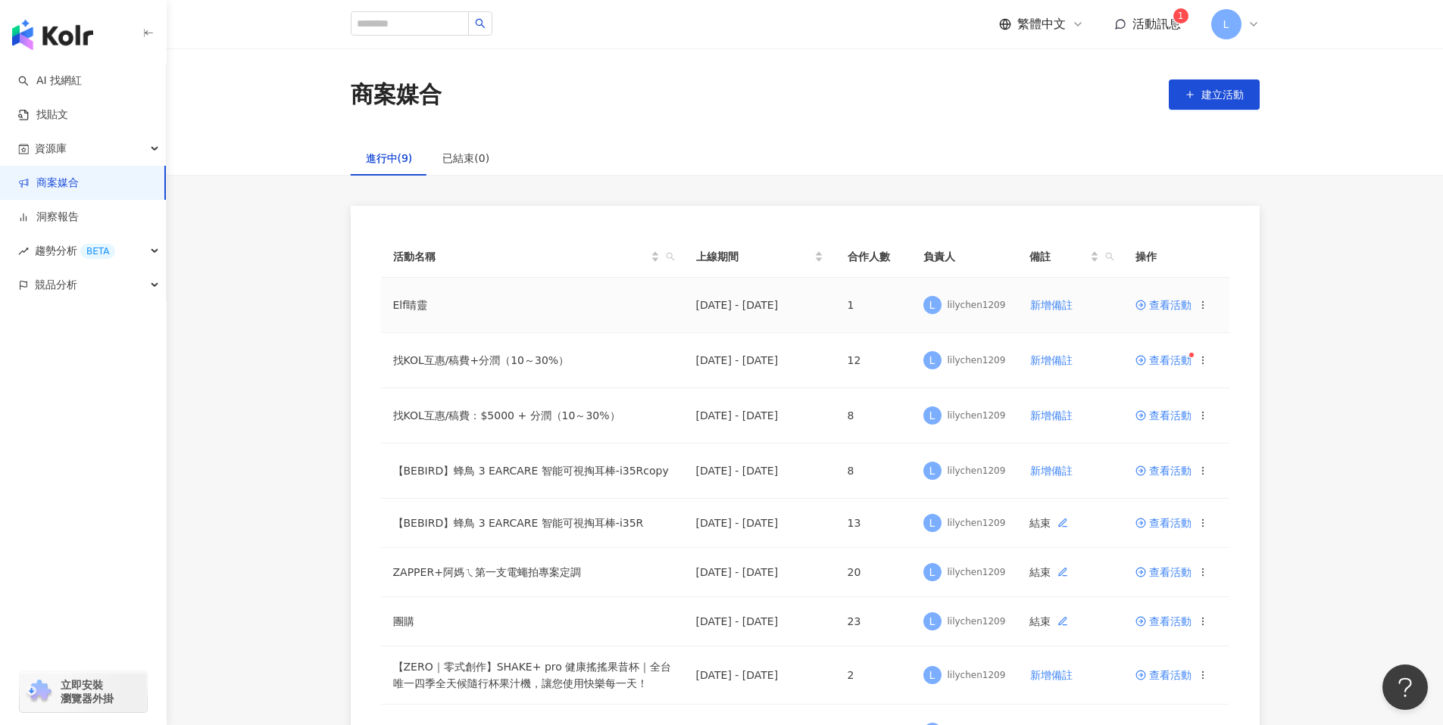
click at [1171, 310] on td "查看活動" at bounding box center [1176, 305] width 106 height 55
click at [1168, 296] on td "查看活動" at bounding box center [1176, 305] width 106 height 55
click at [1163, 306] on span "查看活動" at bounding box center [1163, 305] width 56 height 11
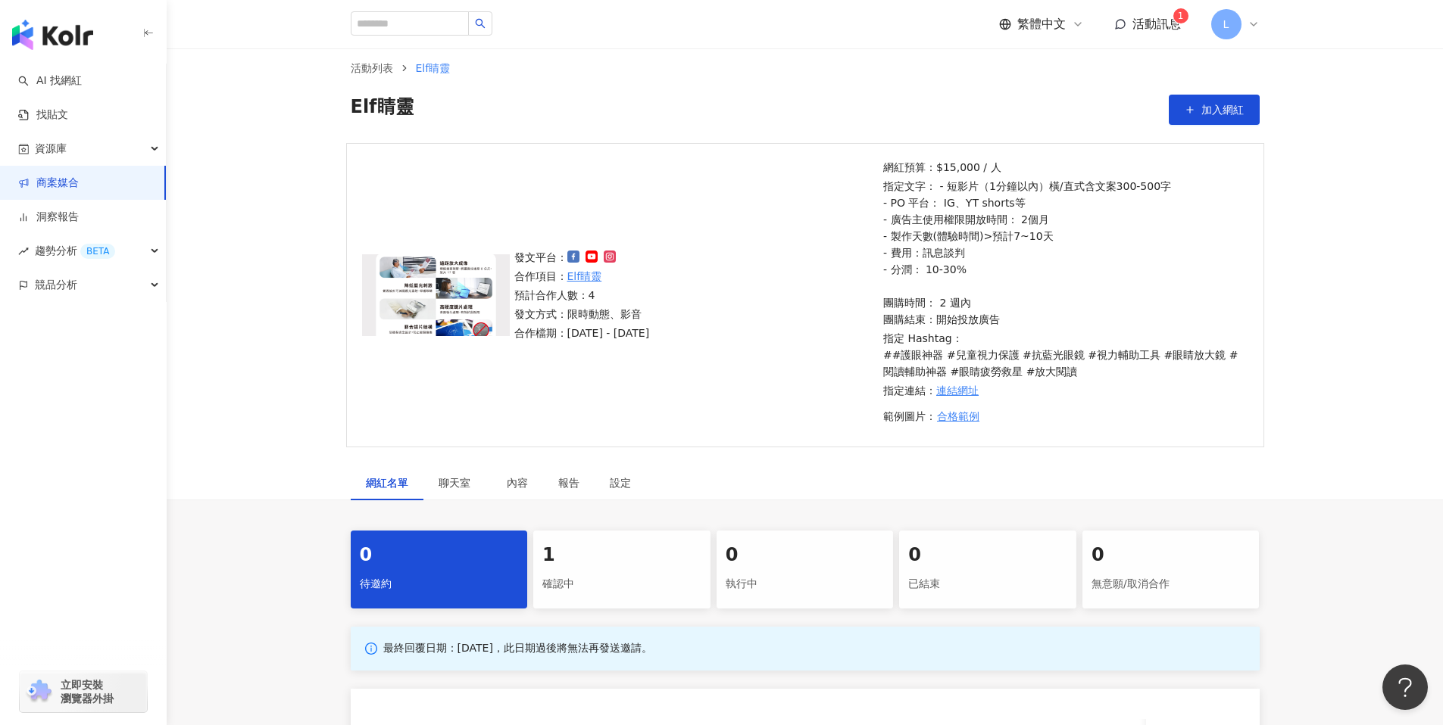
scroll to position [391, 0]
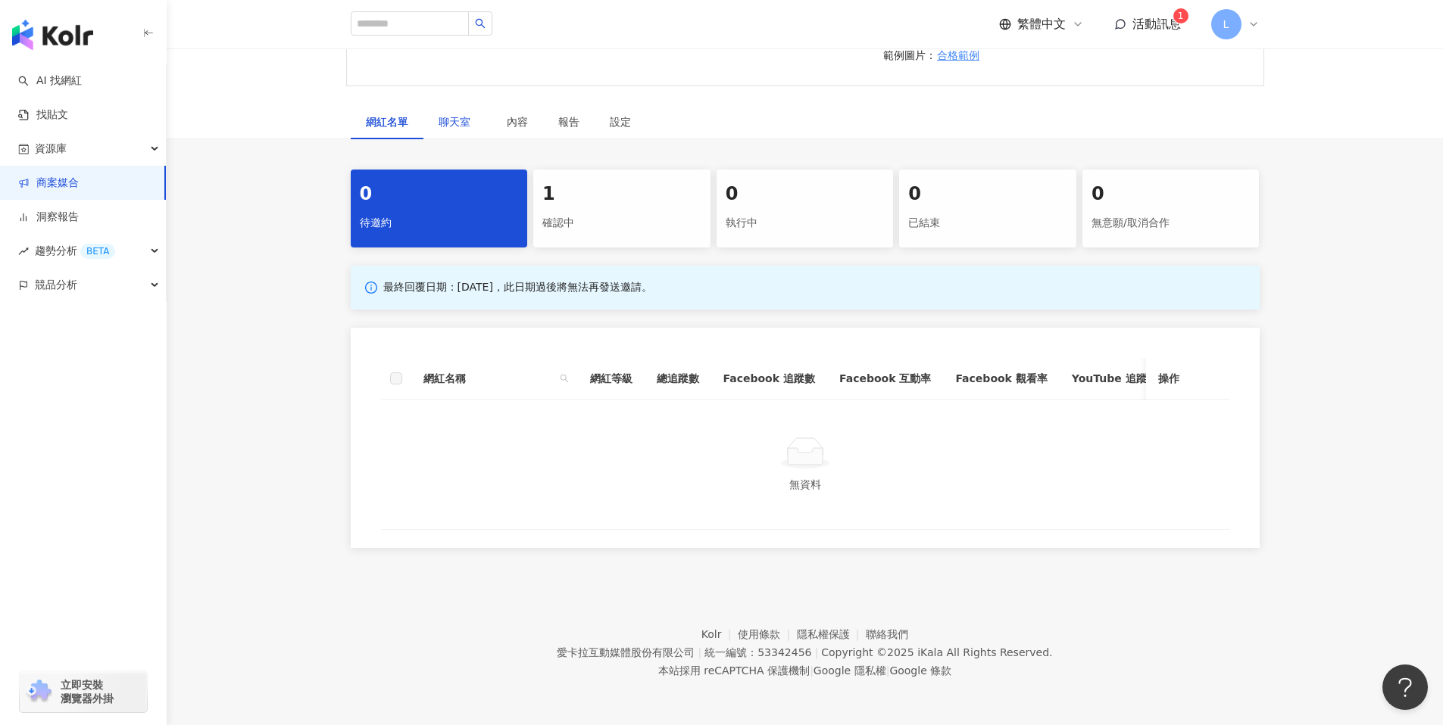
click at [454, 117] on div "聊天室" at bounding box center [457, 122] width 38 height 17
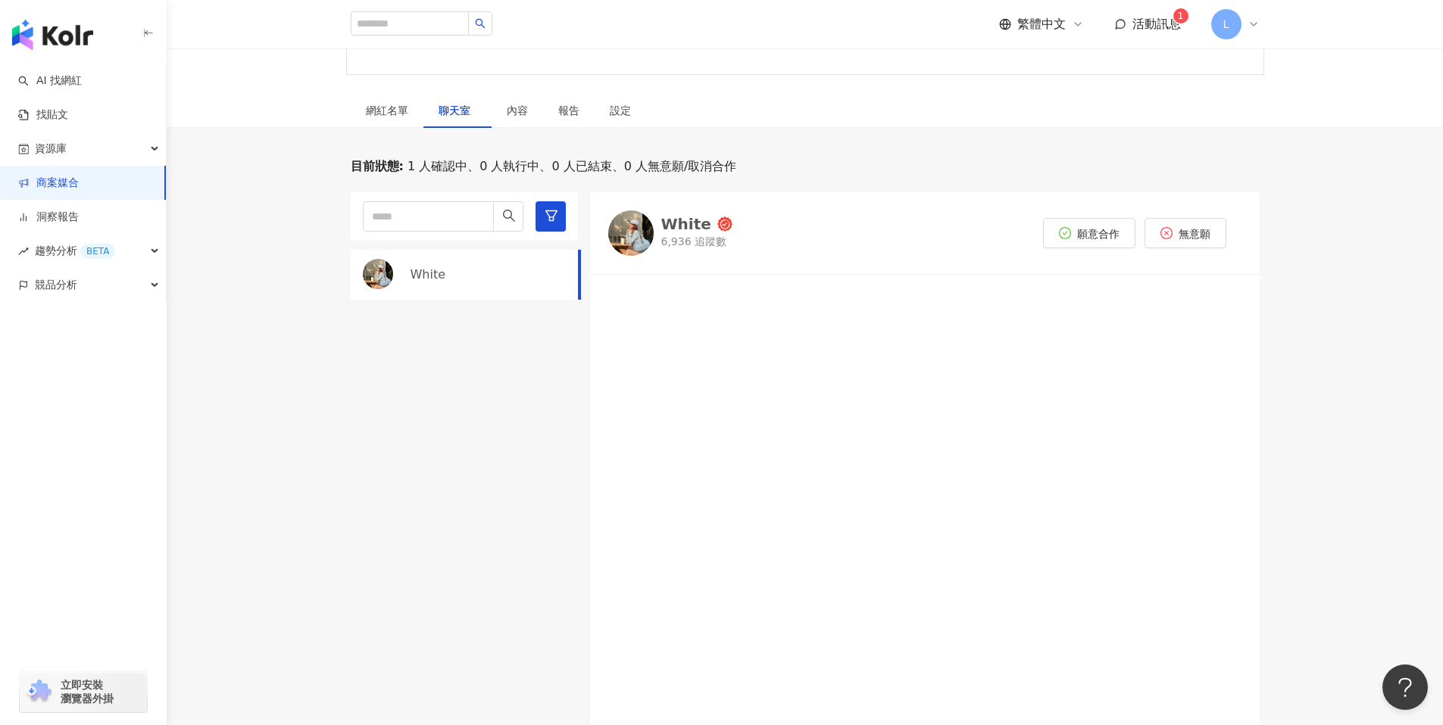
click at [636, 226] on img at bounding box center [630, 233] width 45 height 45
click at [68, 108] on link "找貼文" at bounding box center [43, 115] width 50 height 15
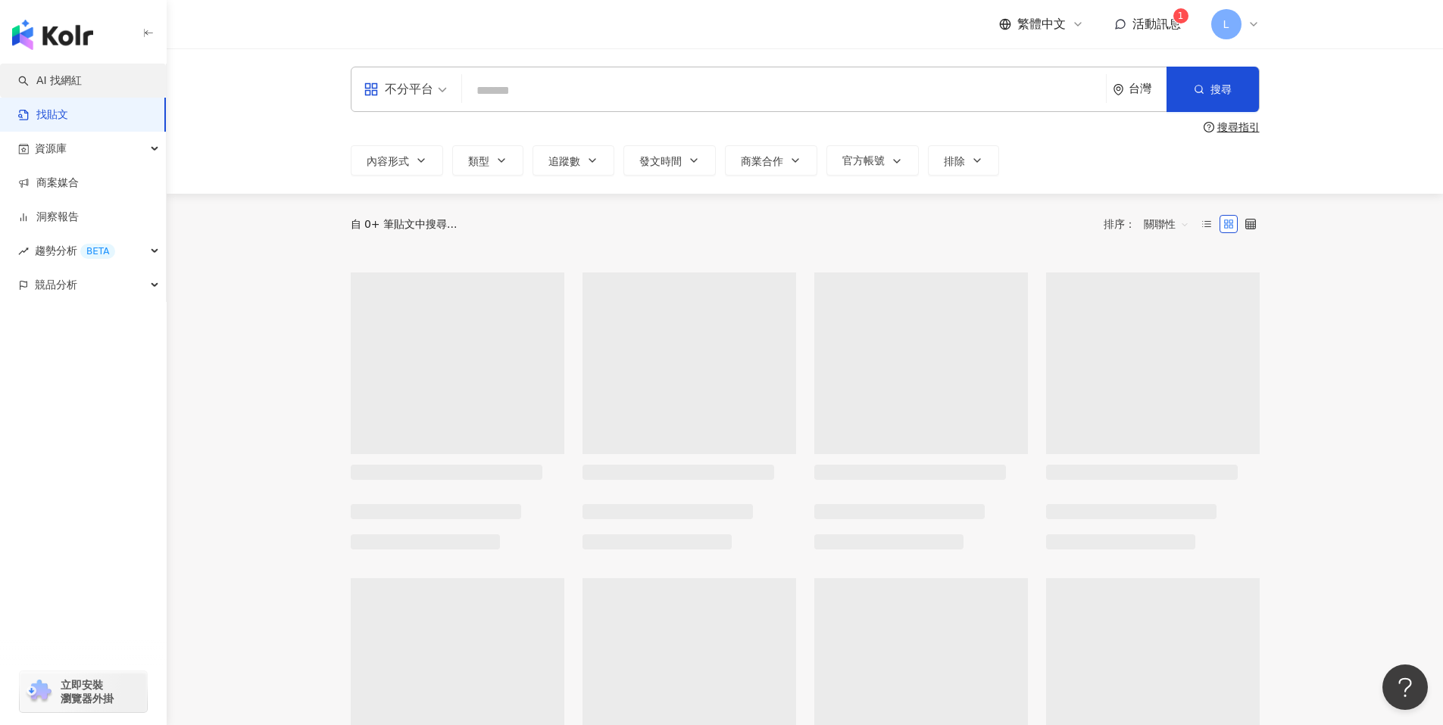
click at [78, 85] on link "AI 找網紅" at bounding box center [50, 80] width 64 height 15
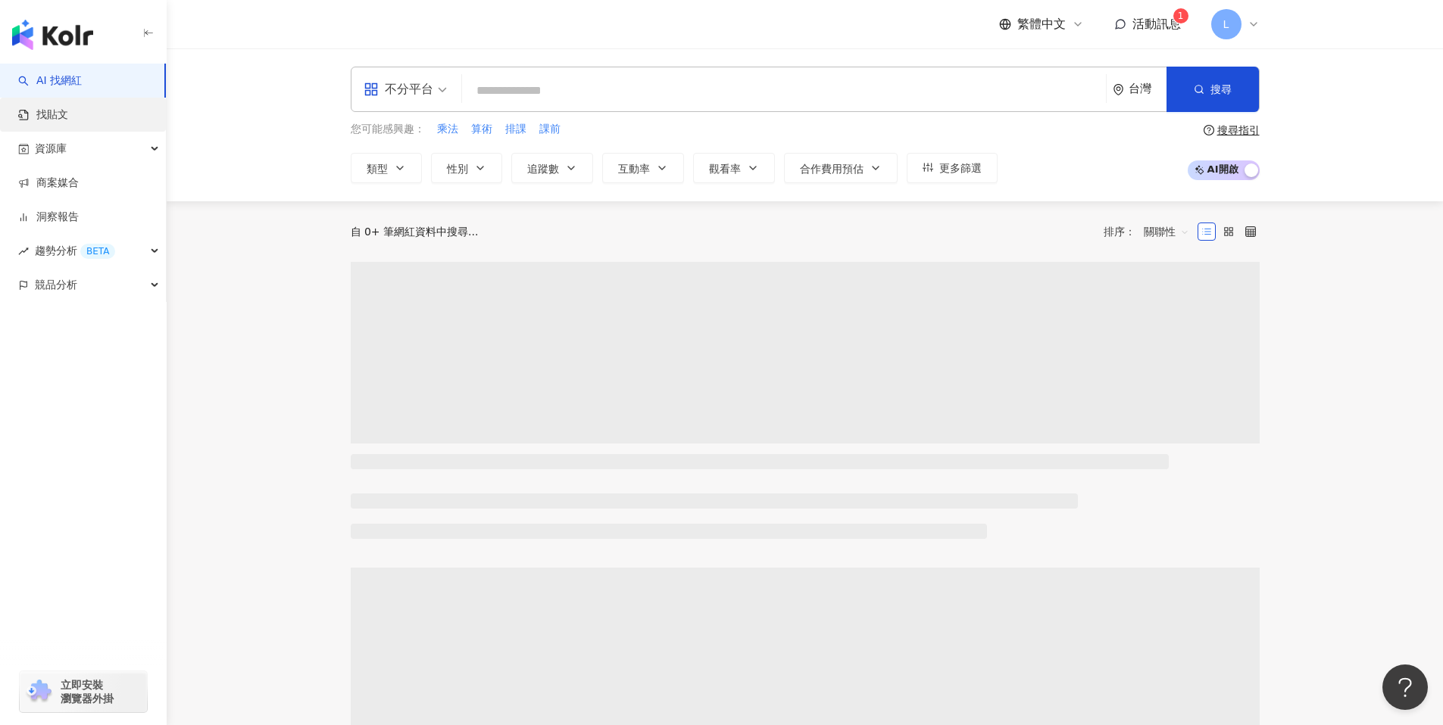
click at [514, 86] on input "search" at bounding box center [784, 90] width 632 height 29
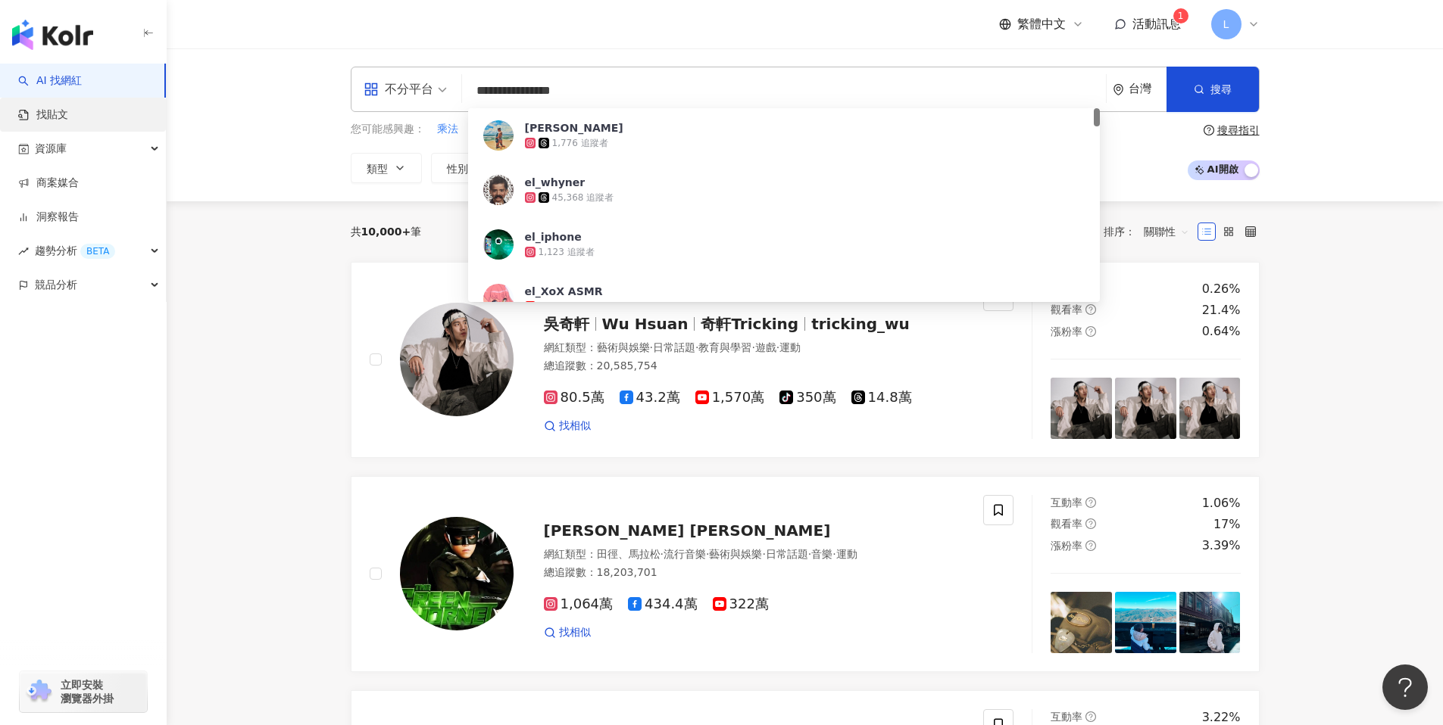
type input "**********"
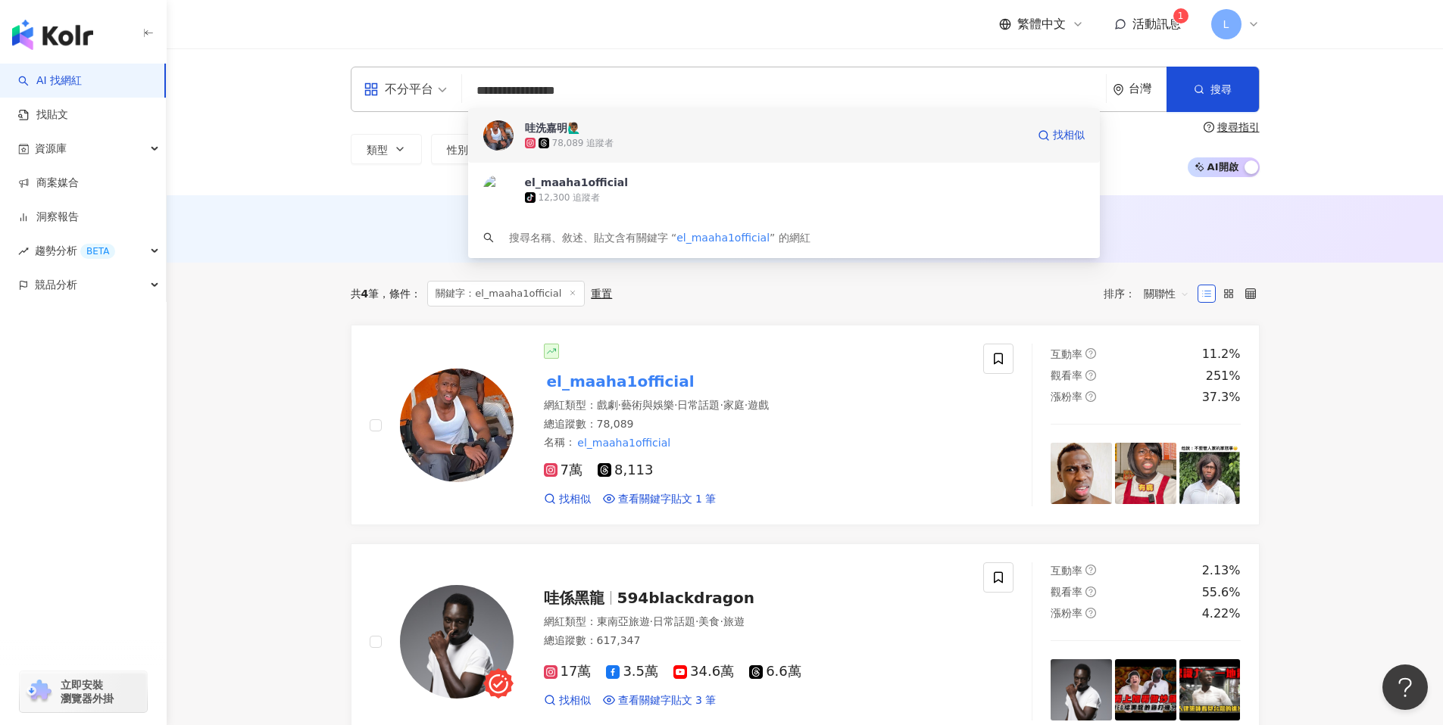
click at [655, 124] on span "哇洗嘉明🙋🏾‍♂️" at bounding box center [775, 127] width 501 height 15
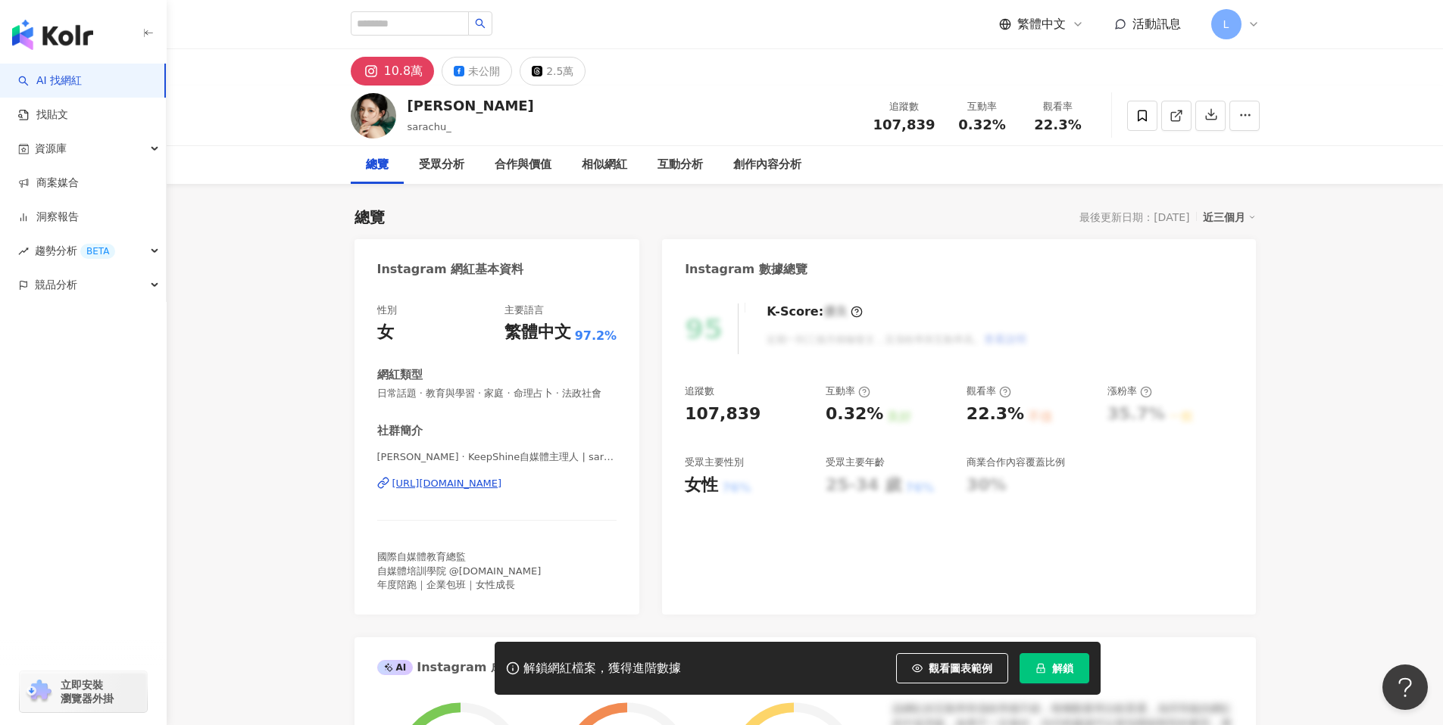
click at [486, 485] on div "https://www.instagram.com/sarachu_/" at bounding box center [447, 484] width 110 height 14
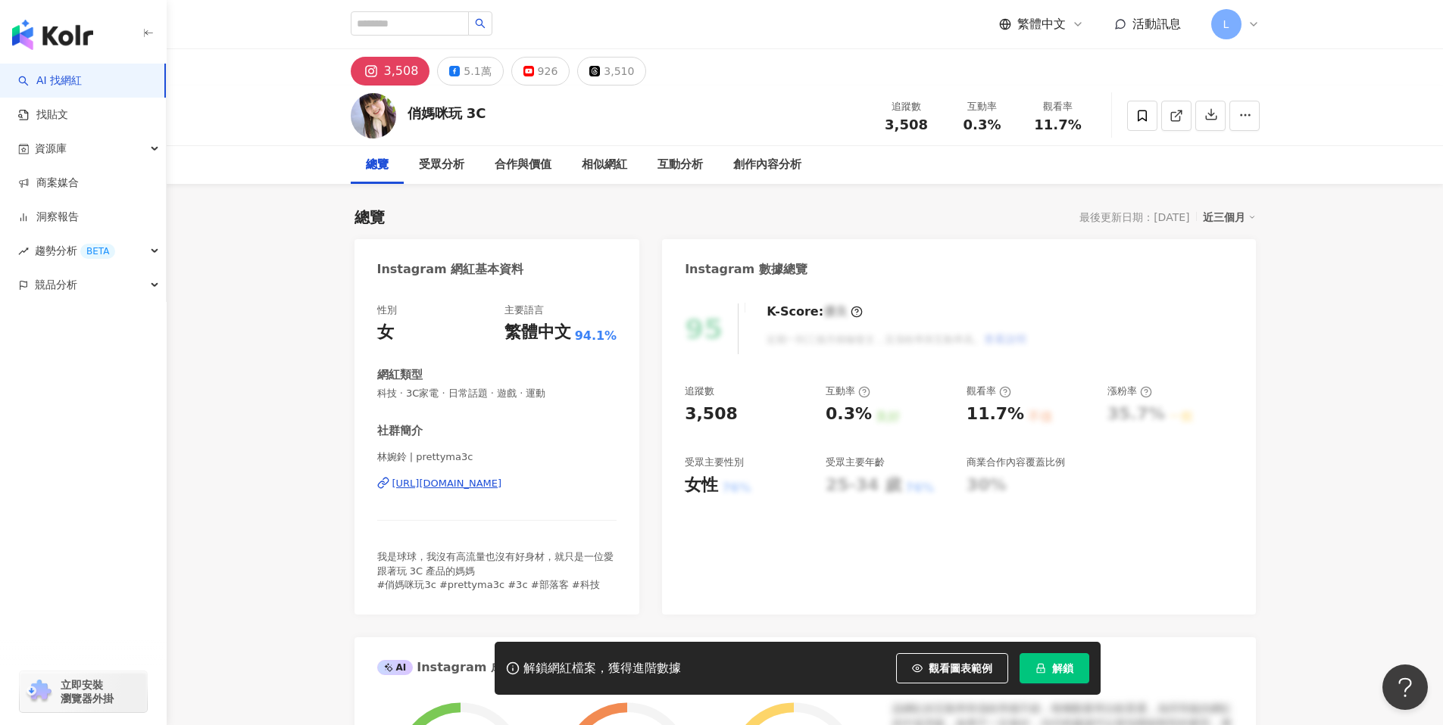
click at [473, 477] on div "https://www.instagram.com/prettyma3c/" at bounding box center [447, 484] width 110 height 14
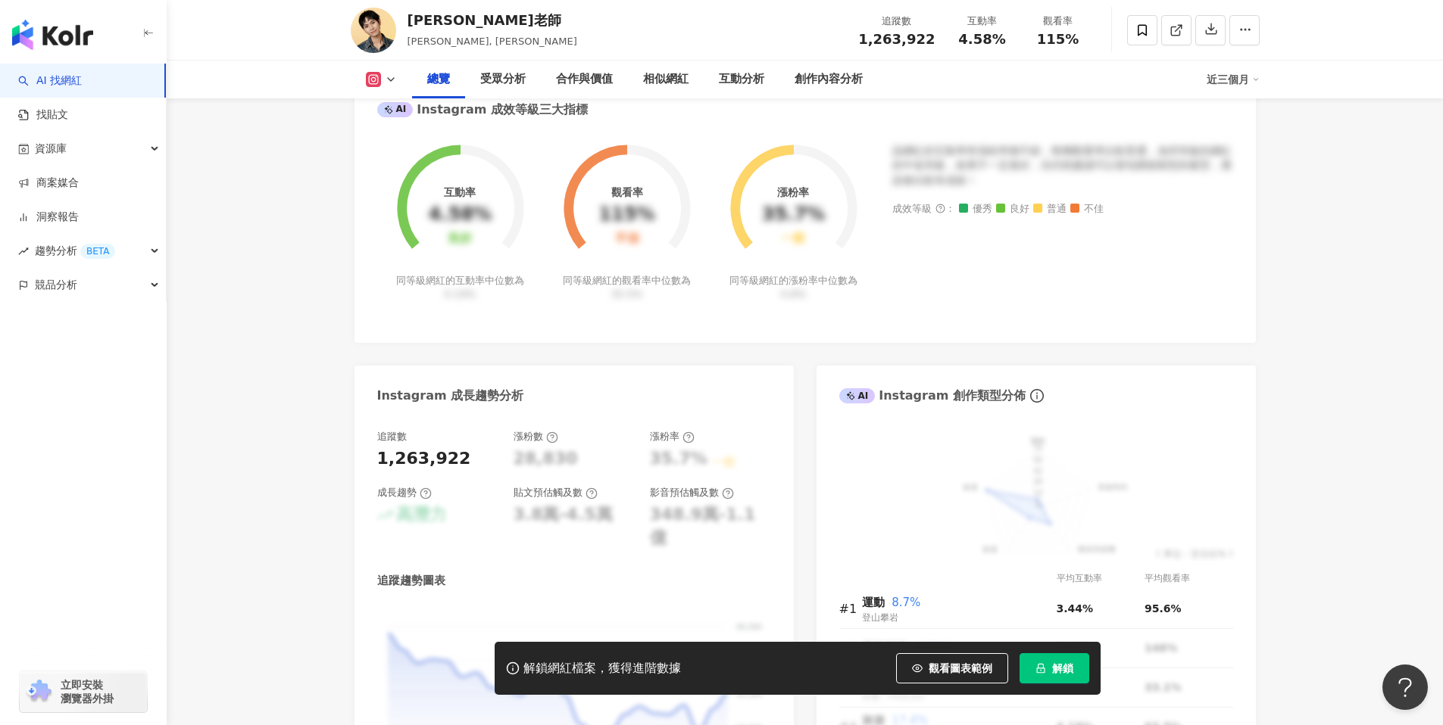
scroll to position [875, 0]
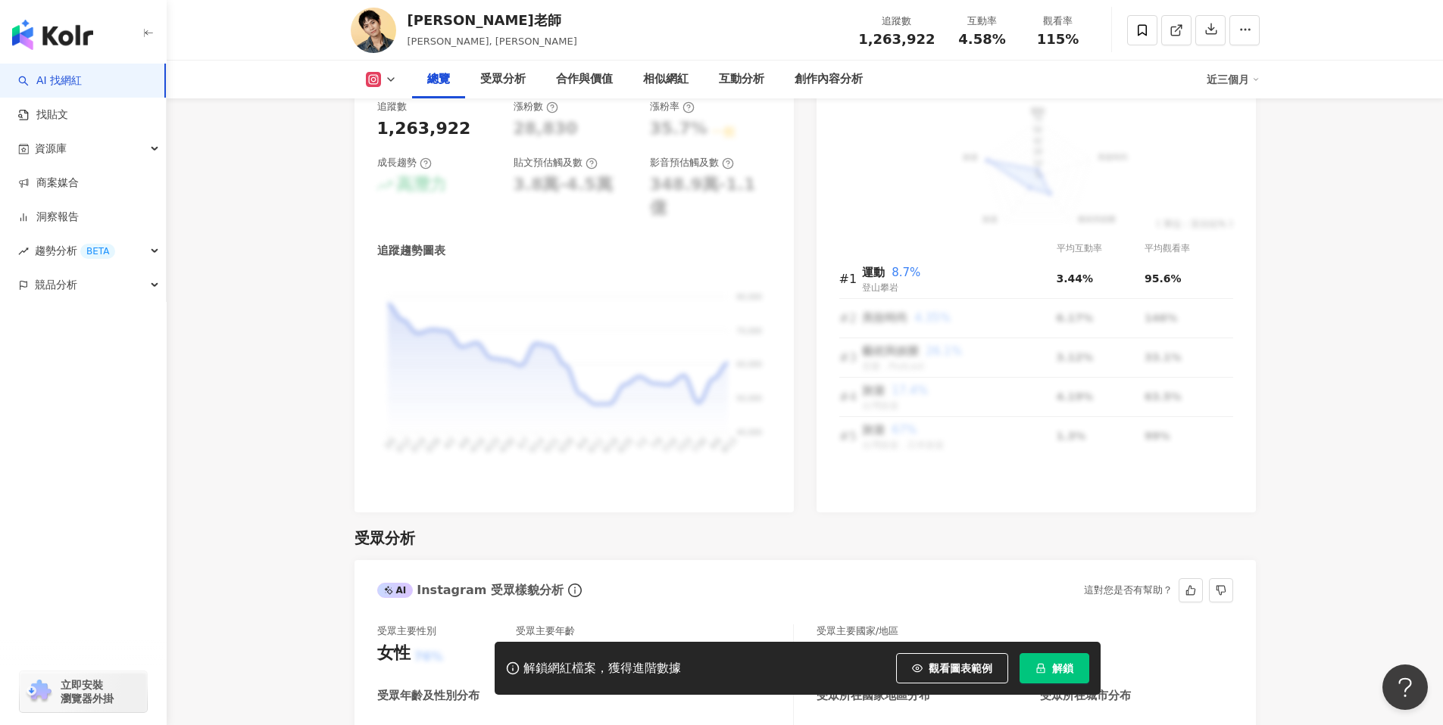
click at [1072, 670] on span "解鎖" at bounding box center [1062, 669] width 21 height 12
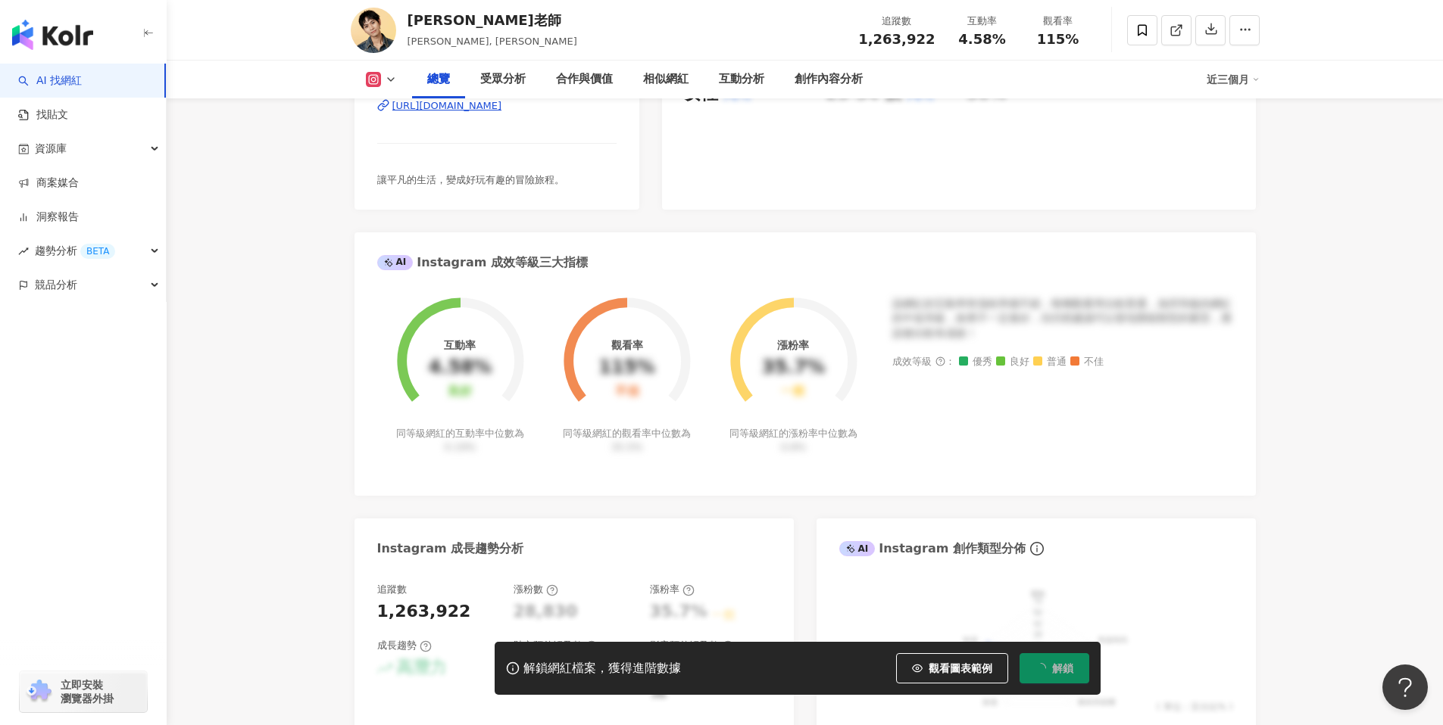
scroll to position [0, 0]
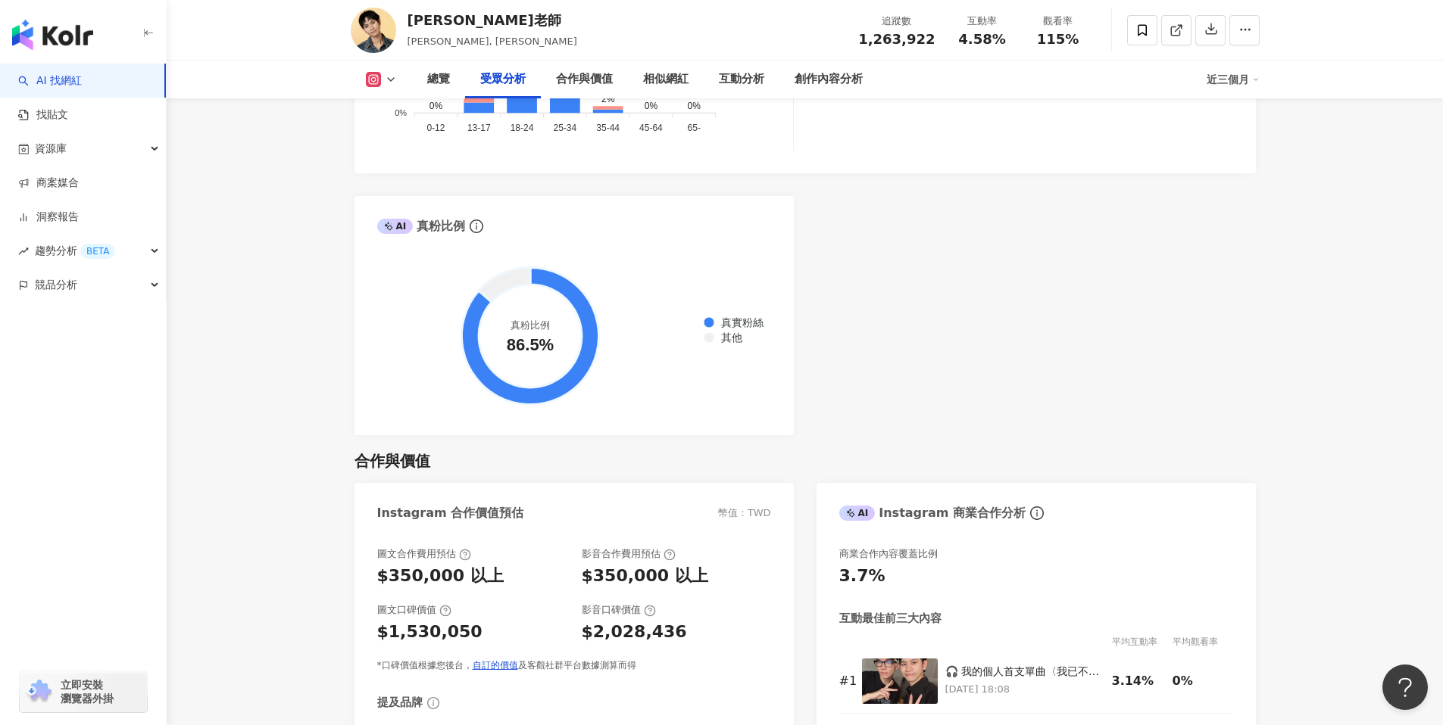
scroll to position [1964, 0]
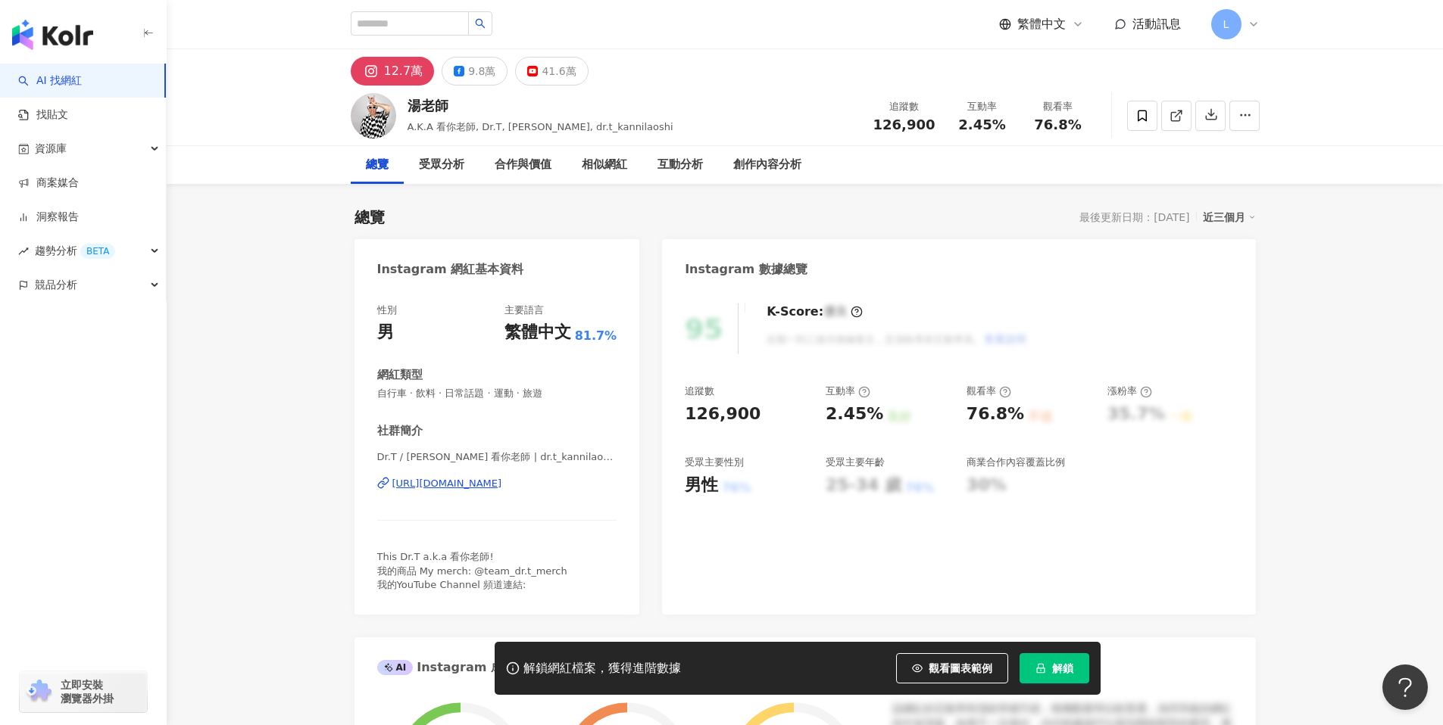
click at [469, 480] on div "https://www.instagram.com/dr.t_kannilaoshi/" at bounding box center [447, 484] width 110 height 14
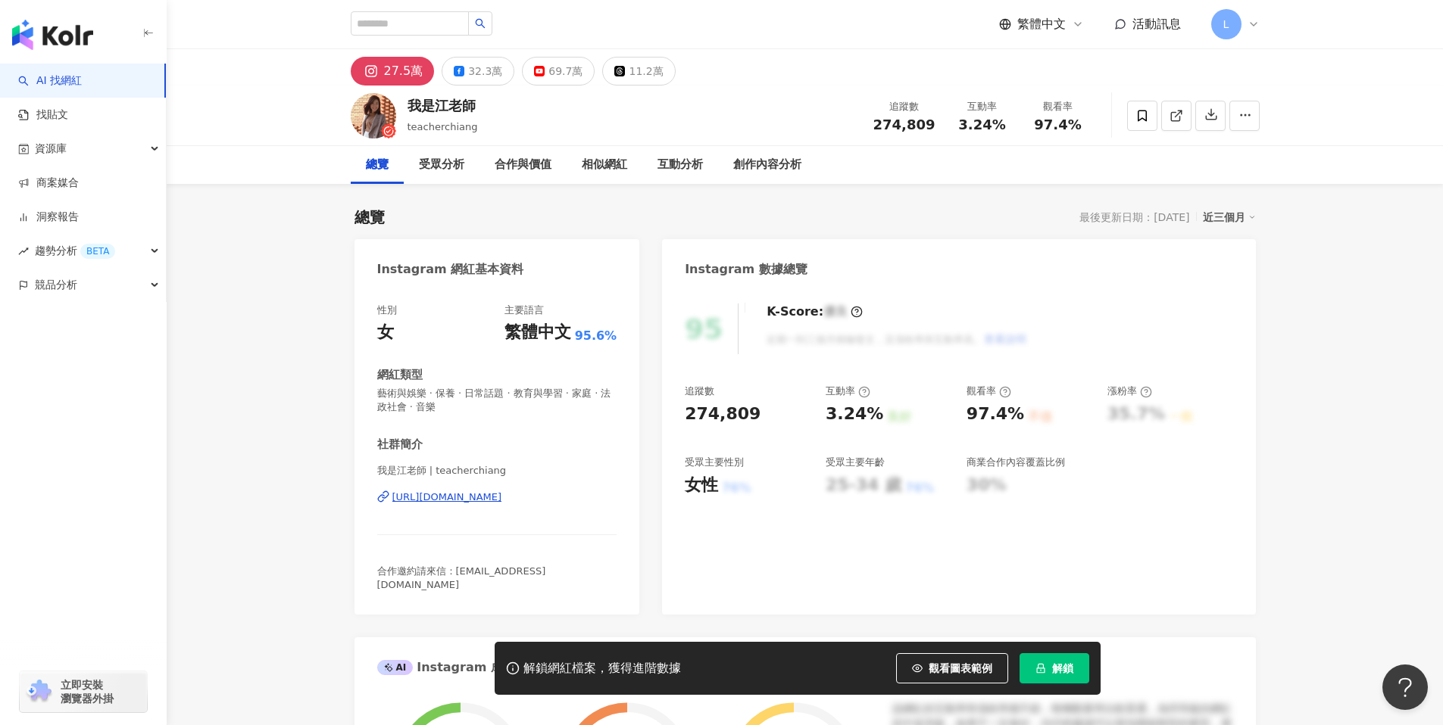
click at [502, 501] on div "[URL][DOMAIN_NAME]" at bounding box center [447, 498] width 110 height 14
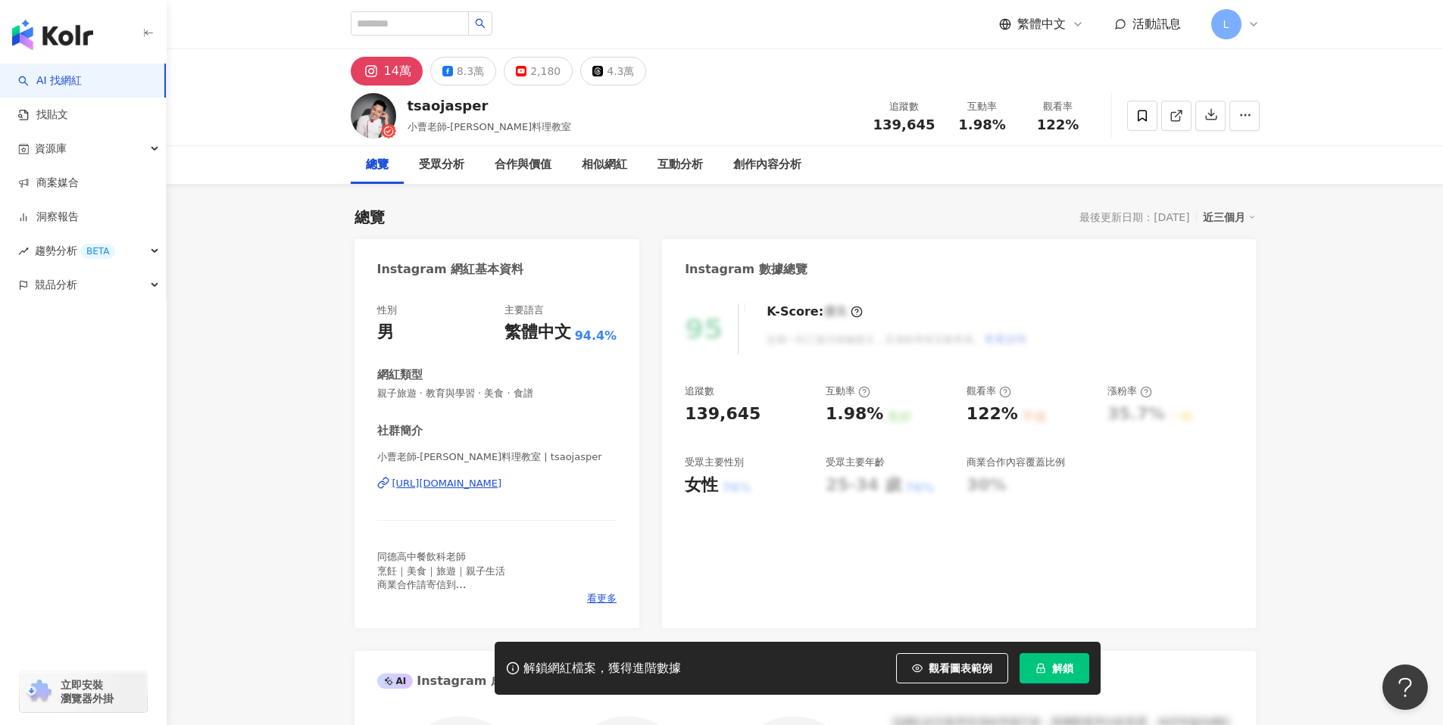
click at [490, 482] on div "[URL][DOMAIN_NAME]" at bounding box center [447, 484] width 110 height 14
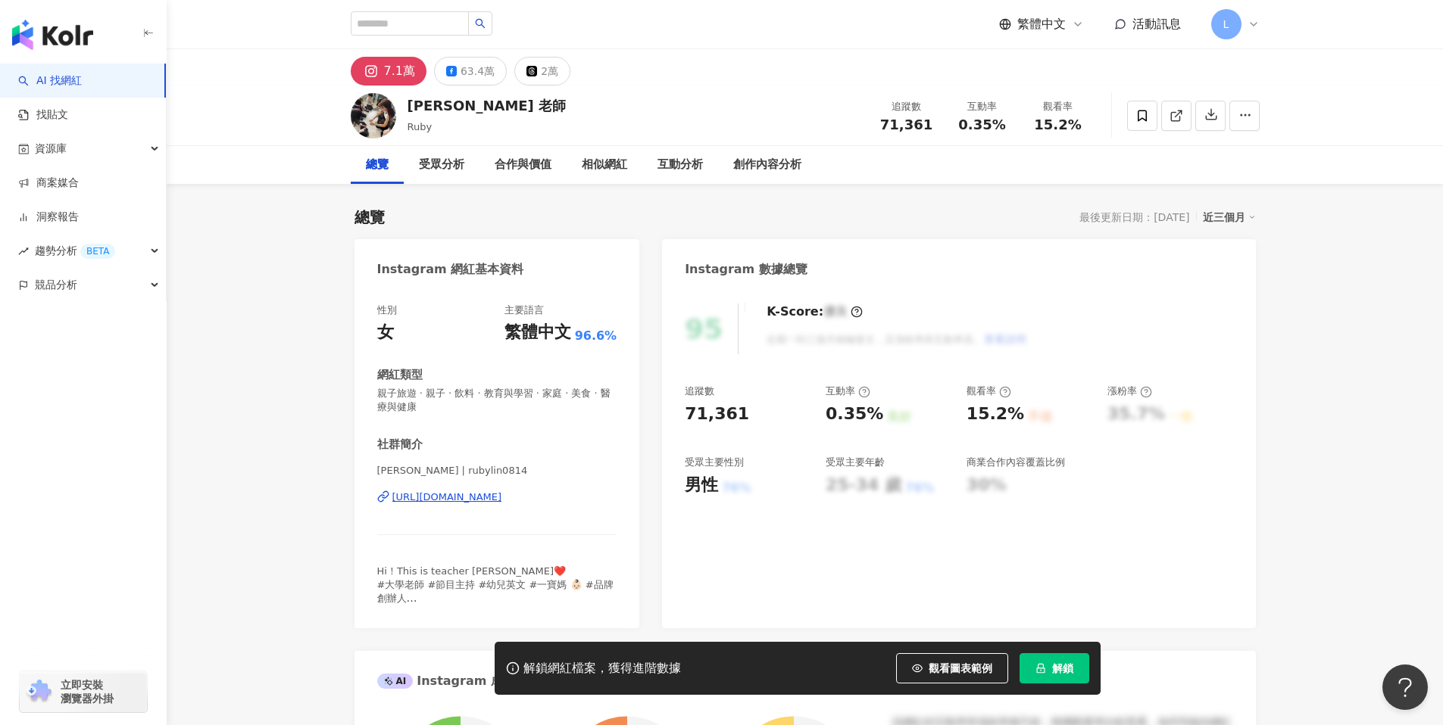
click at [502, 497] on div "https://www.instagram.com/rubylin0814/" at bounding box center [447, 498] width 110 height 14
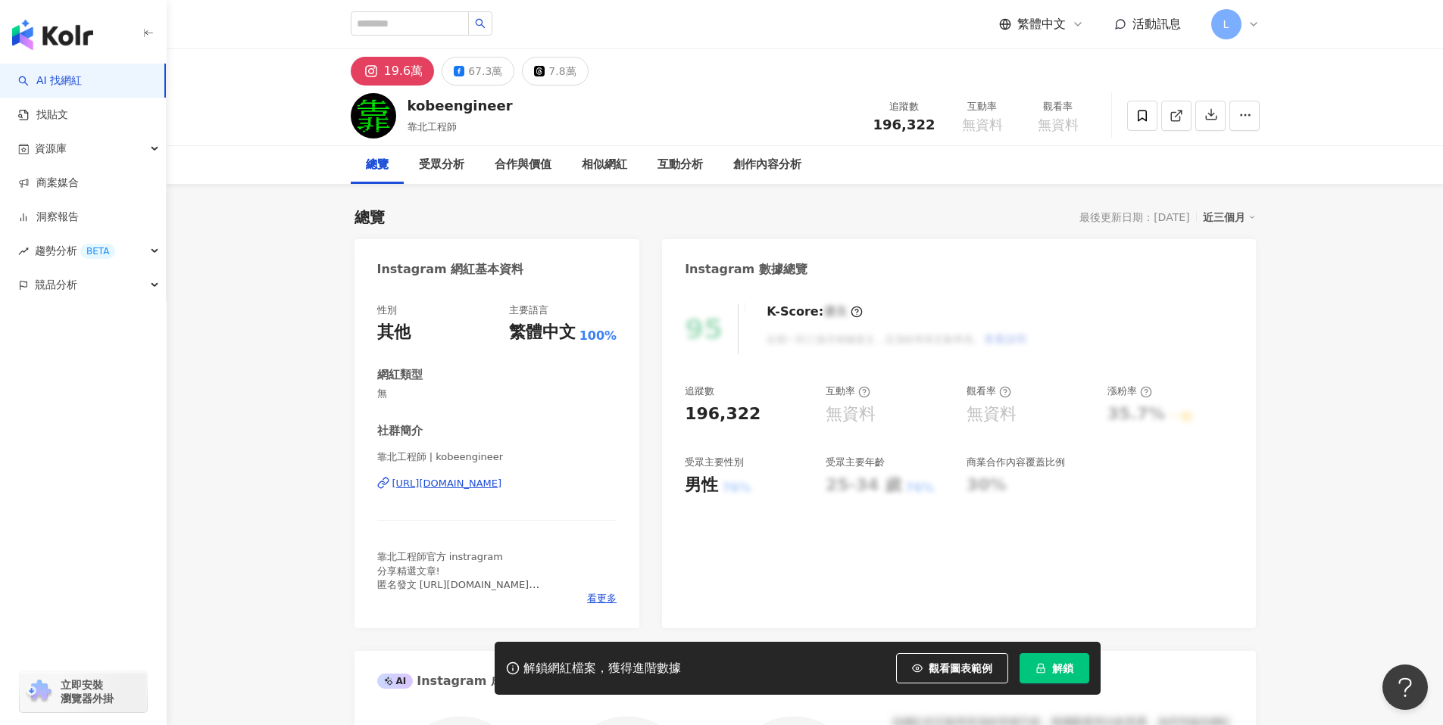
click at [502, 485] on div "[URL][DOMAIN_NAME]" at bounding box center [447, 484] width 110 height 14
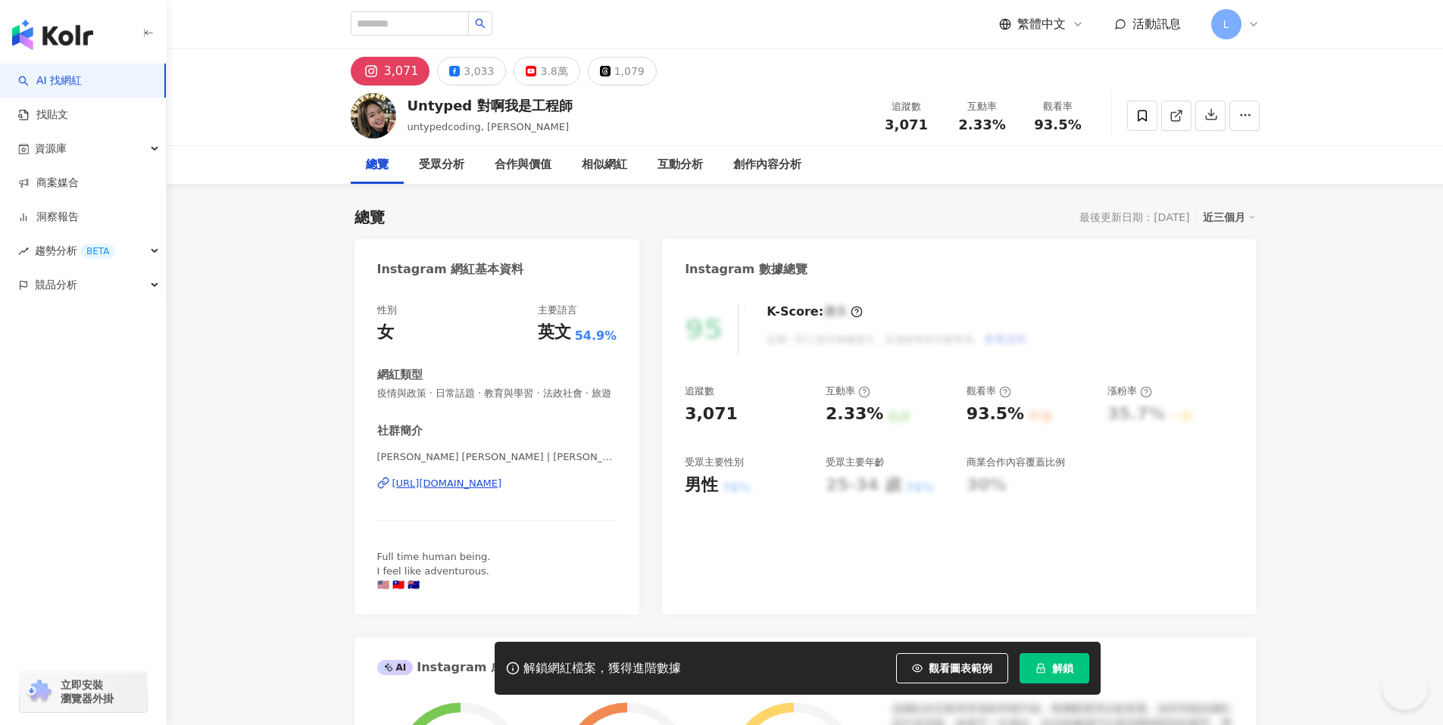
click at [502, 483] on div "[URL][DOMAIN_NAME]" at bounding box center [447, 484] width 110 height 14
click at [554, 80] on div "3.8萬" at bounding box center [553, 71] width 27 height 21
click at [549, 78] on div "3.8萬" at bounding box center [553, 71] width 27 height 21
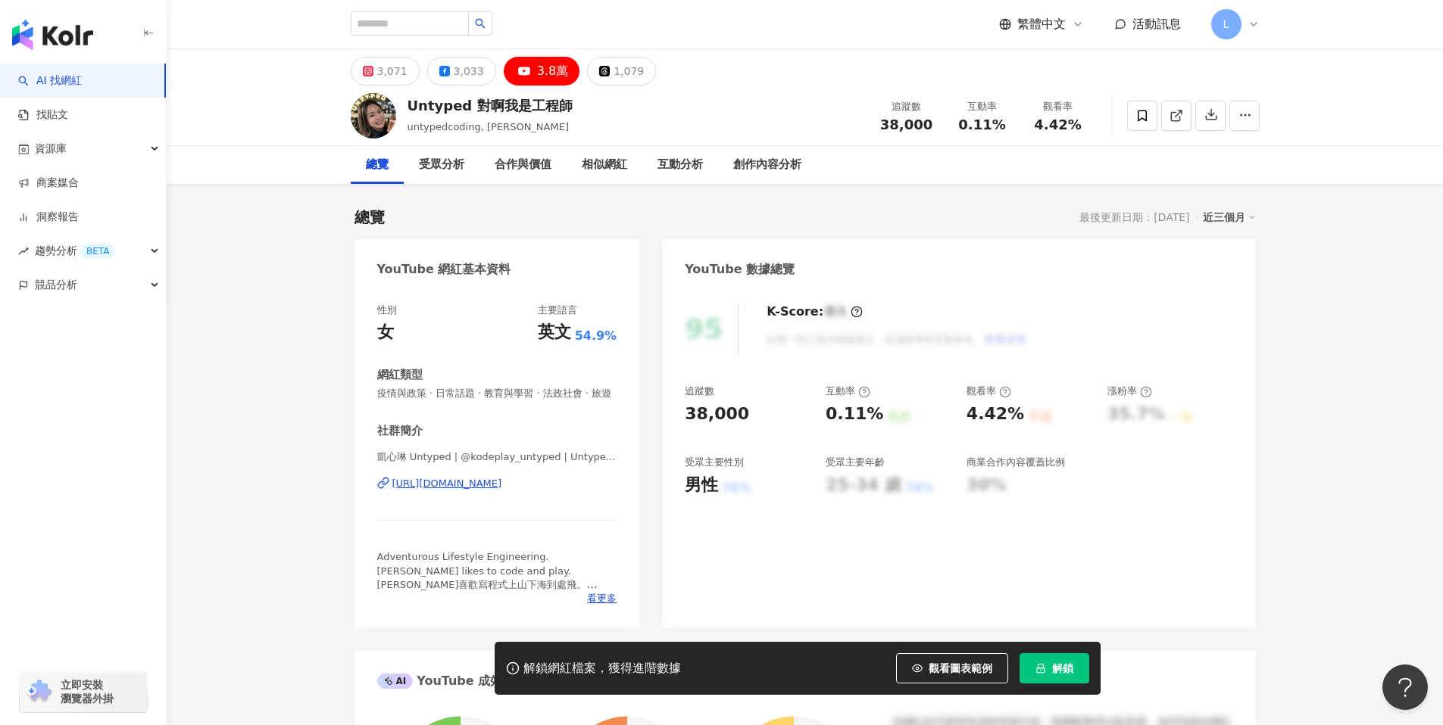
click at [479, 483] on div "https://www.youtube.com/channel/UC7GawUG3AC47M5gJZsvyflg" at bounding box center [447, 484] width 110 height 14
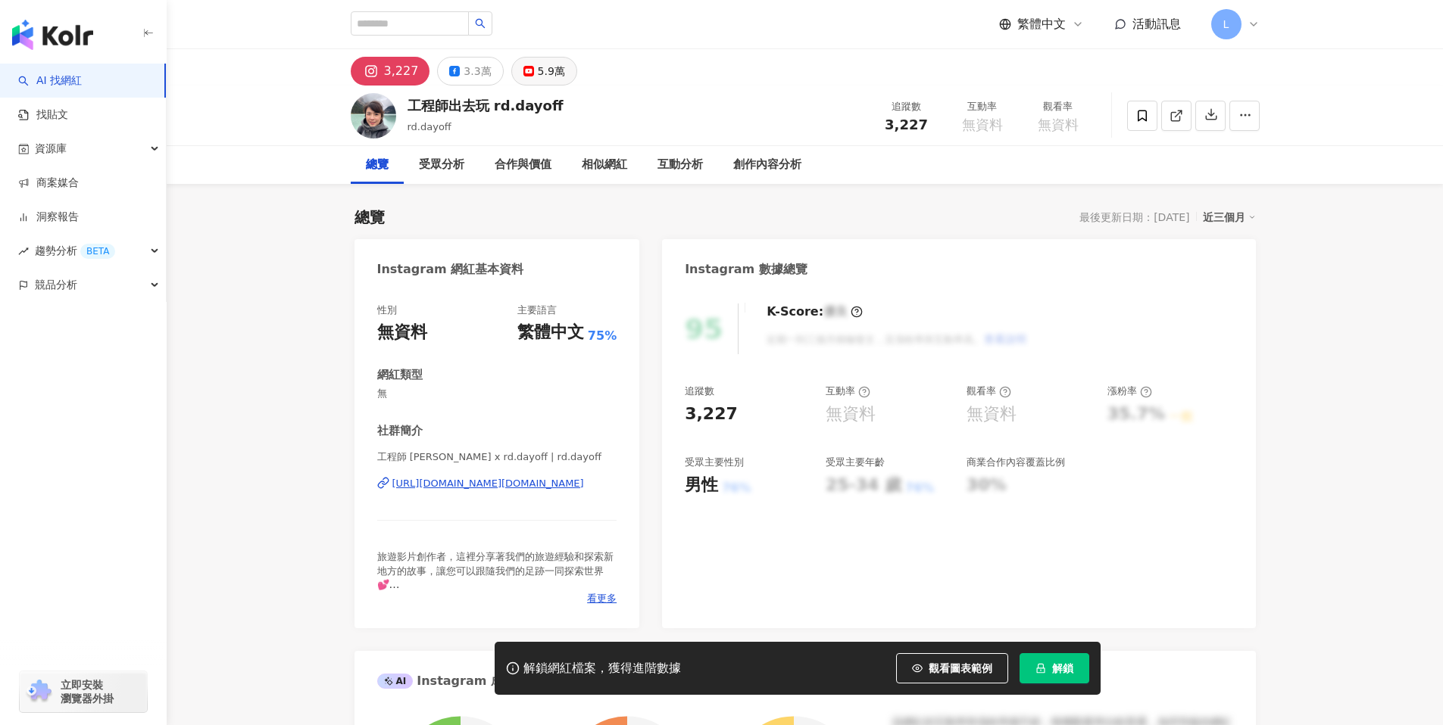
click icon
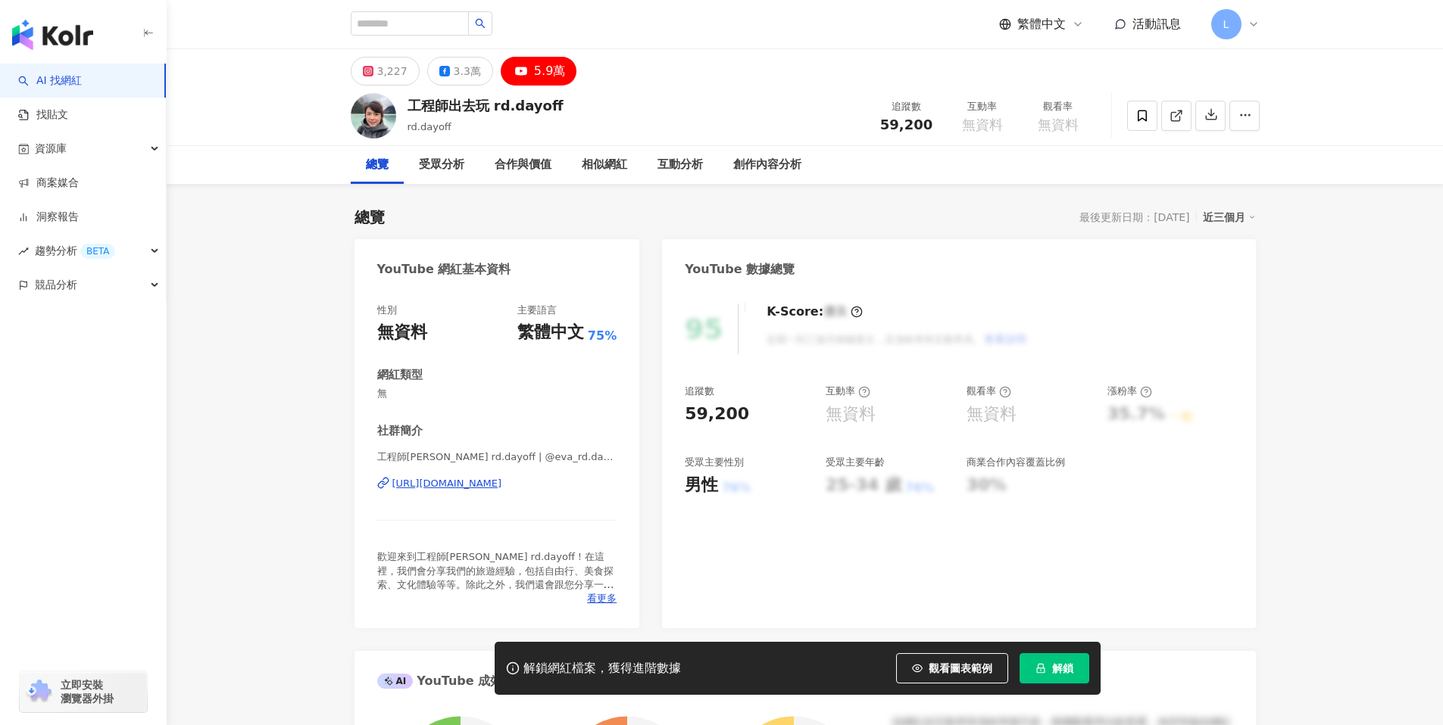
click div "https://www.youtube.com/channel/UCocj2bqf29DmvxhIsuH5yEw"
click div "3.3萬"
click div "https://www.youtube.com/channel/UCocj2bqf29DmvxhIsuH5yEw"
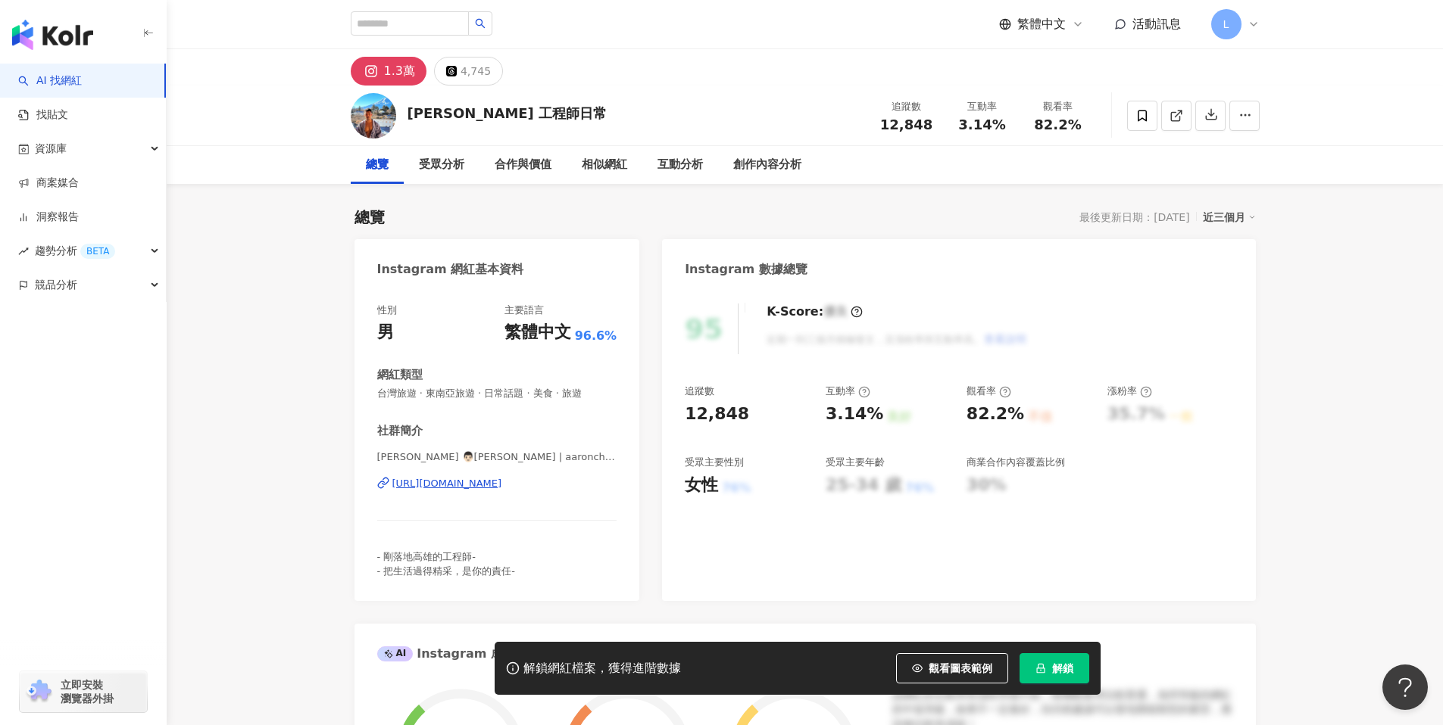
click at [495, 484] on div "[URL][DOMAIN_NAME]" at bounding box center [447, 484] width 110 height 14
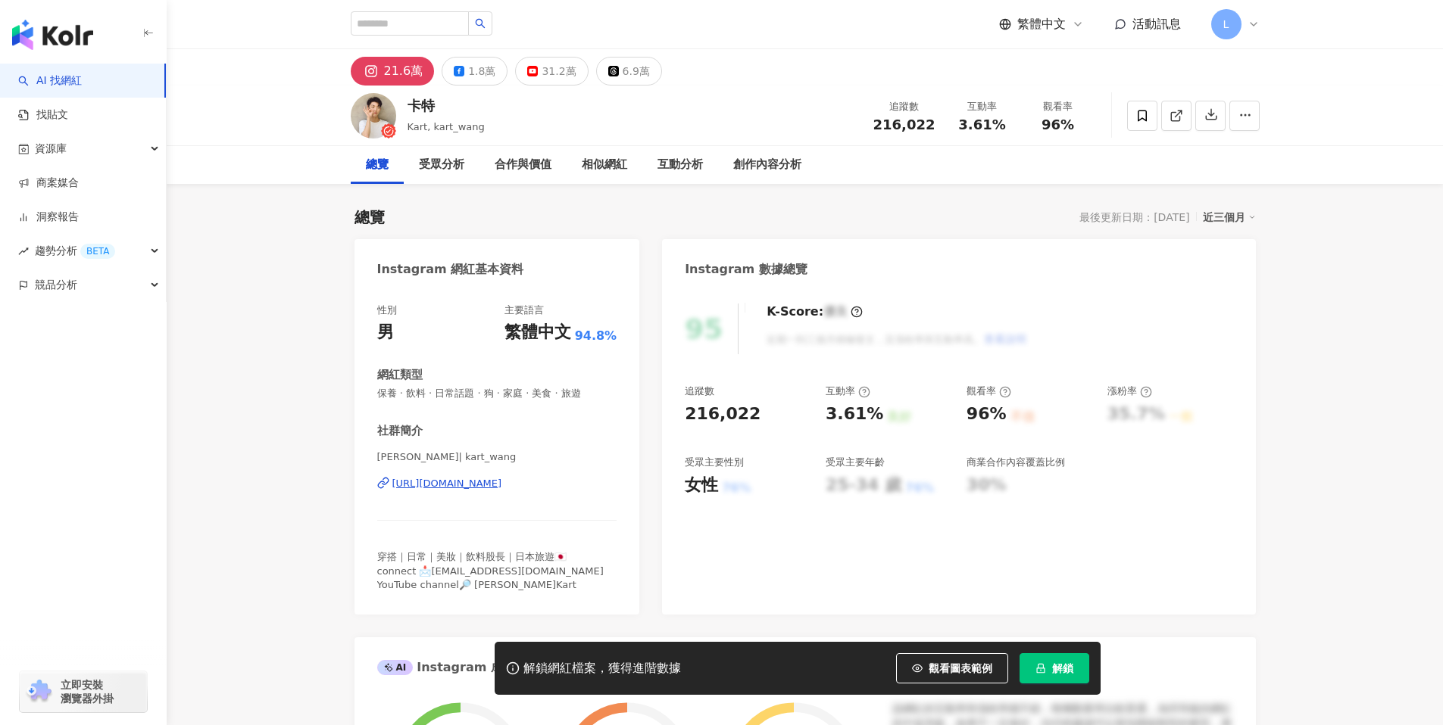
click at [501, 483] on div "https://www.instagram.com/kart_wang/" at bounding box center [447, 484] width 110 height 14
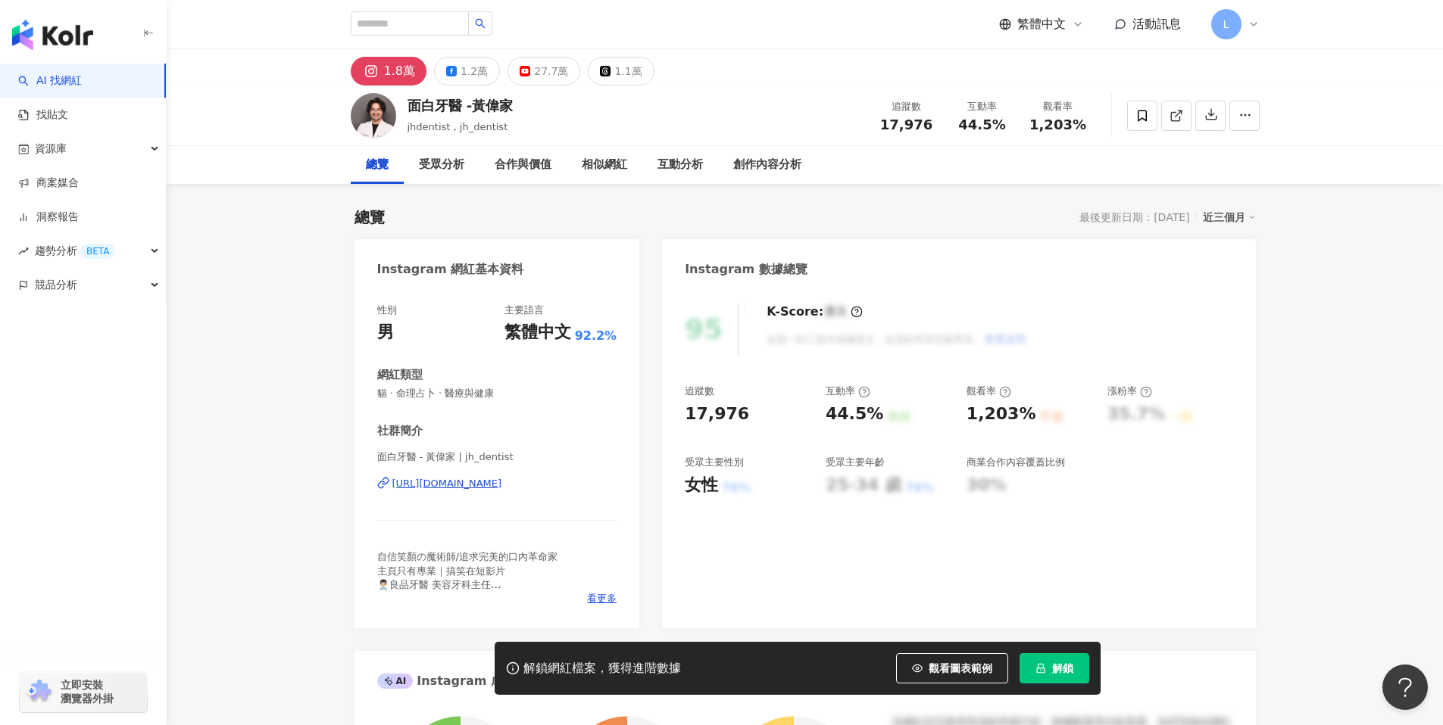
click at [501, 483] on div "https://www.instagram.com/jh_dentist/" at bounding box center [447, 484] width 110 height 14
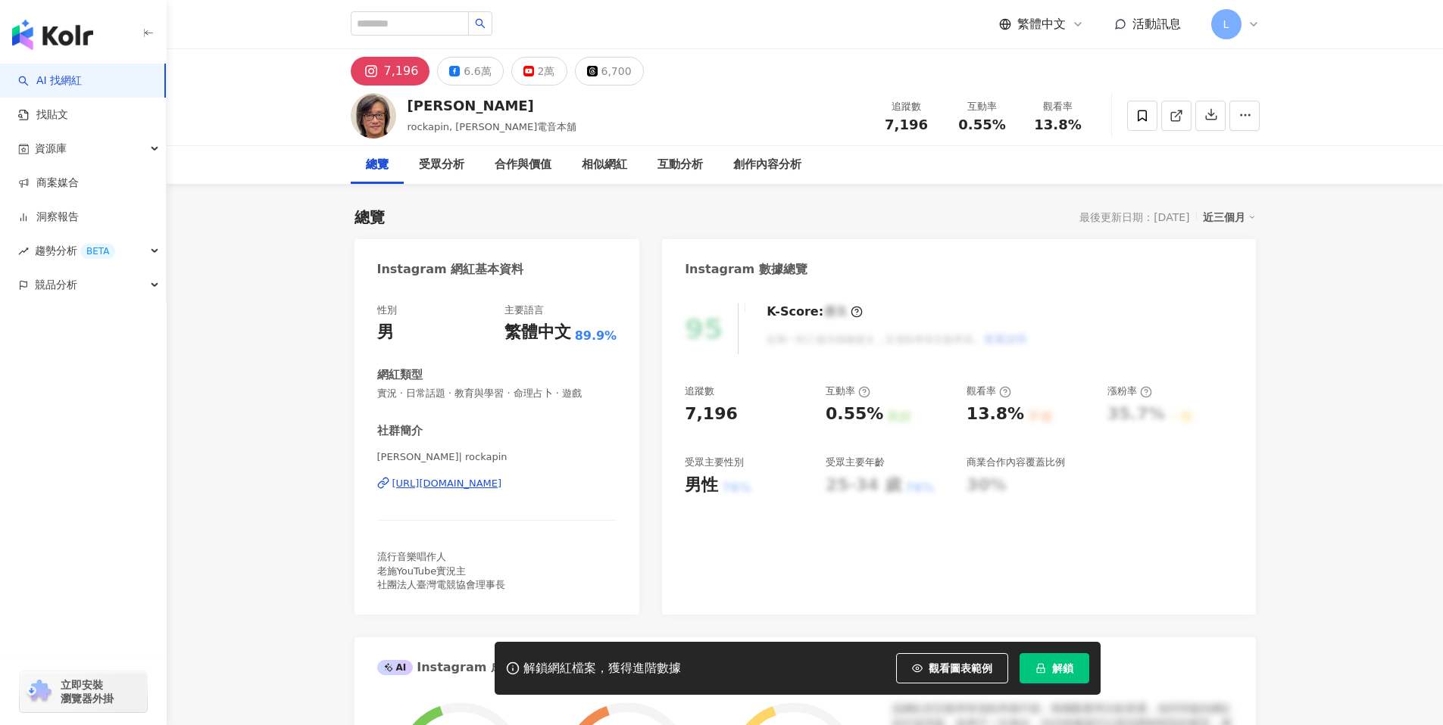
click at [488, 486] on div "[URL][DOMAIN_NAME]" at bounding box center [447, 484] width 110 height 14
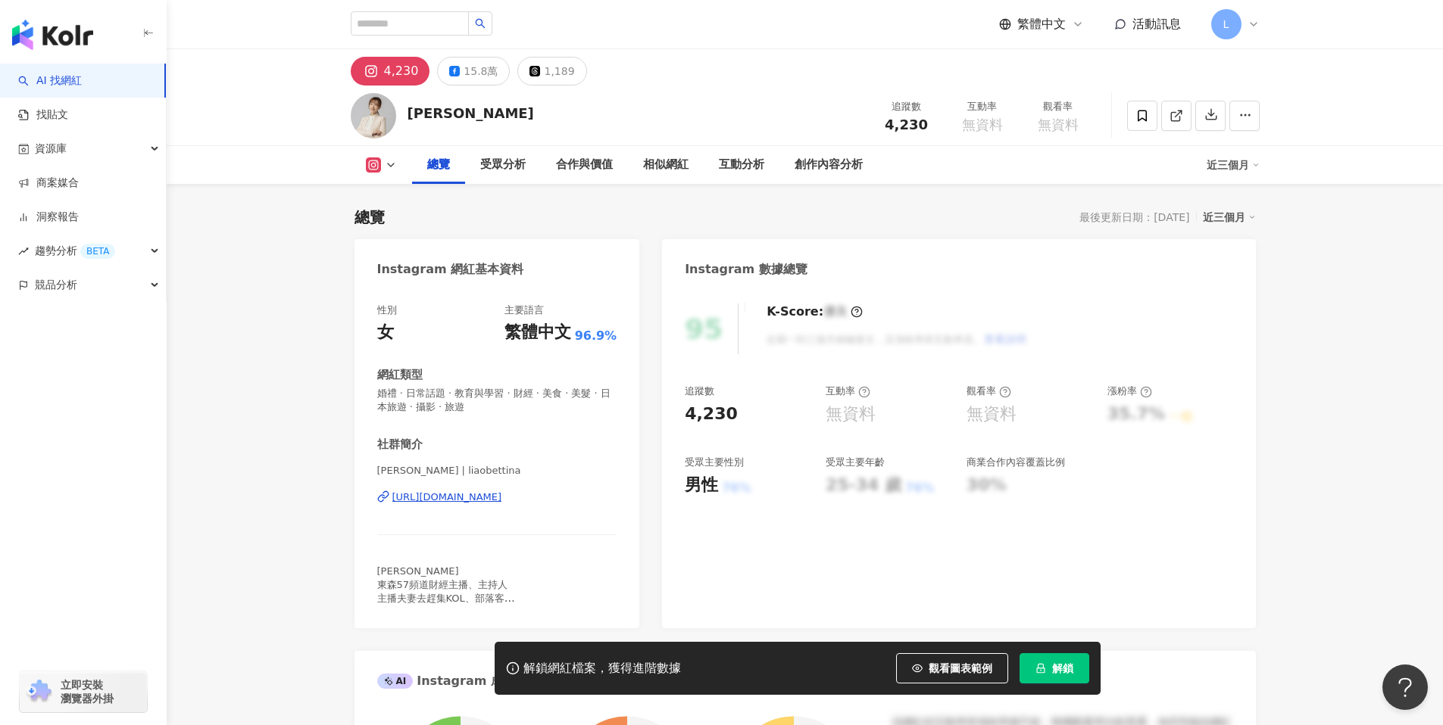
click at [502, 502] on div "https://www.instagram.com/liaobettina/" at bounding box center [447, 498] width 110 height 14
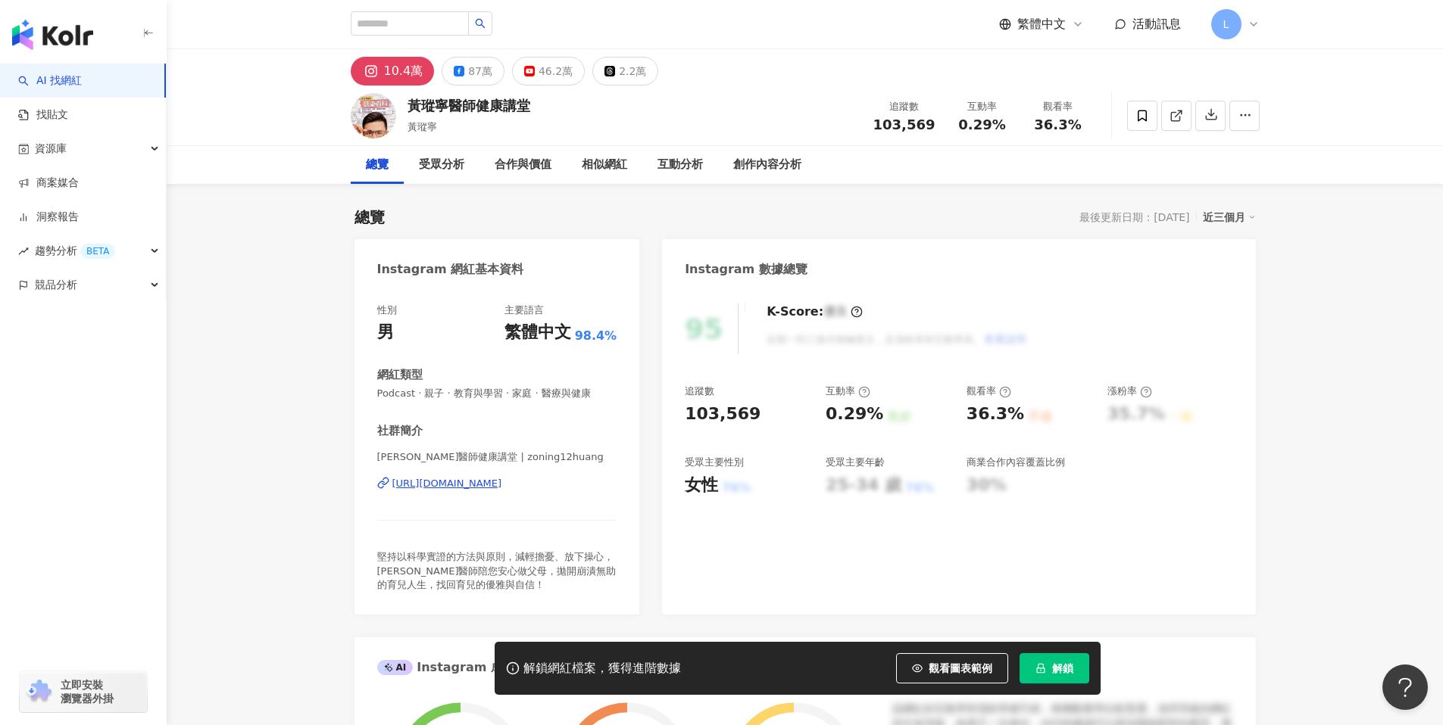
click at [498, 485] on div "https://www.instagram.com/zoning12huang/" at bounding box center [447, 484] width 110 height 14
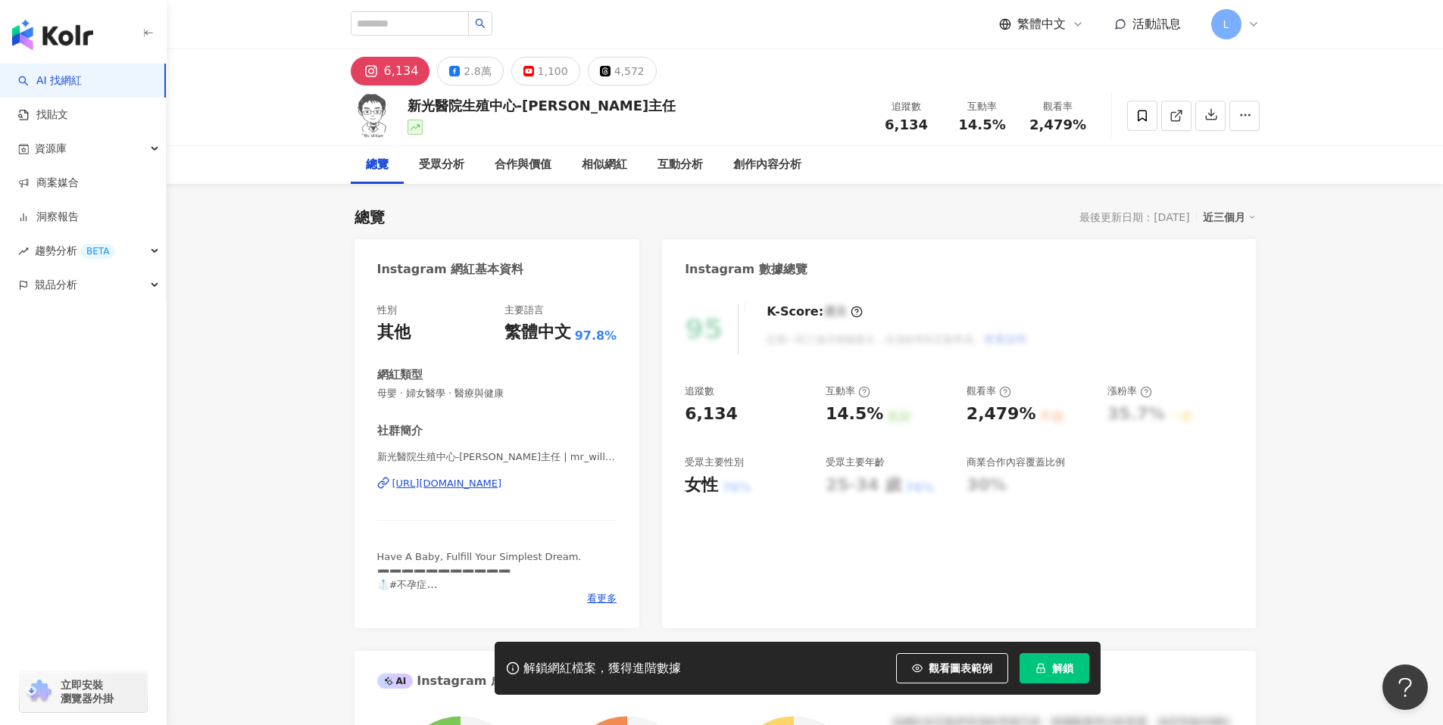
click at [538, 67] on div "1,100" at bounding box center [553, 71] width 30 height 21
click at [548, 76] on div "1,100" at bounding box center [553, 71] width 30 height 21
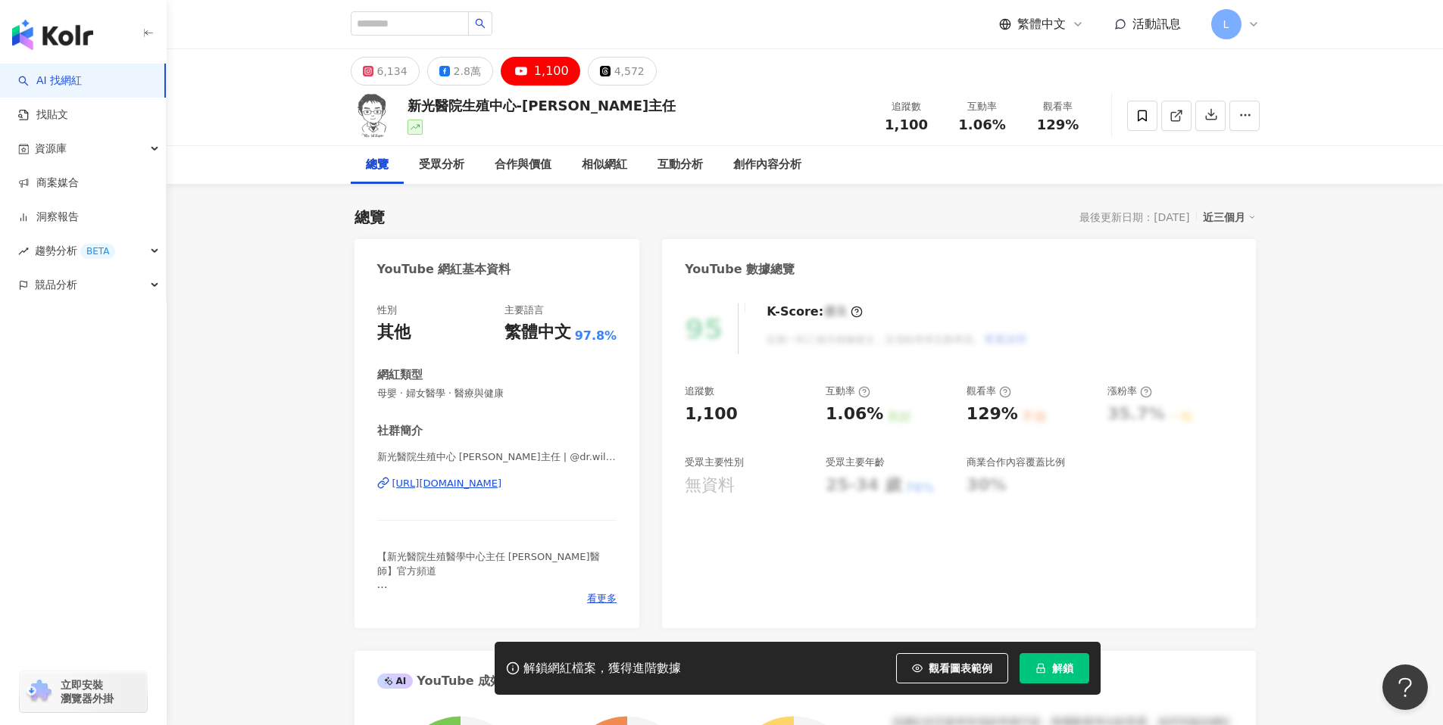
click at [480, 484] on div "https://www.youtube.com/channel/UCoDb3BeOnzZdB8XwipTO28w" at bounding box center [447, 484] width 110 height 14
click at [467, 72] on div "2.8萬" at bounding box center [467, 71] width 27 height 21
click at [457, 76] on div "2.8萬" at bounding box center [467, 71] width 27 height 21
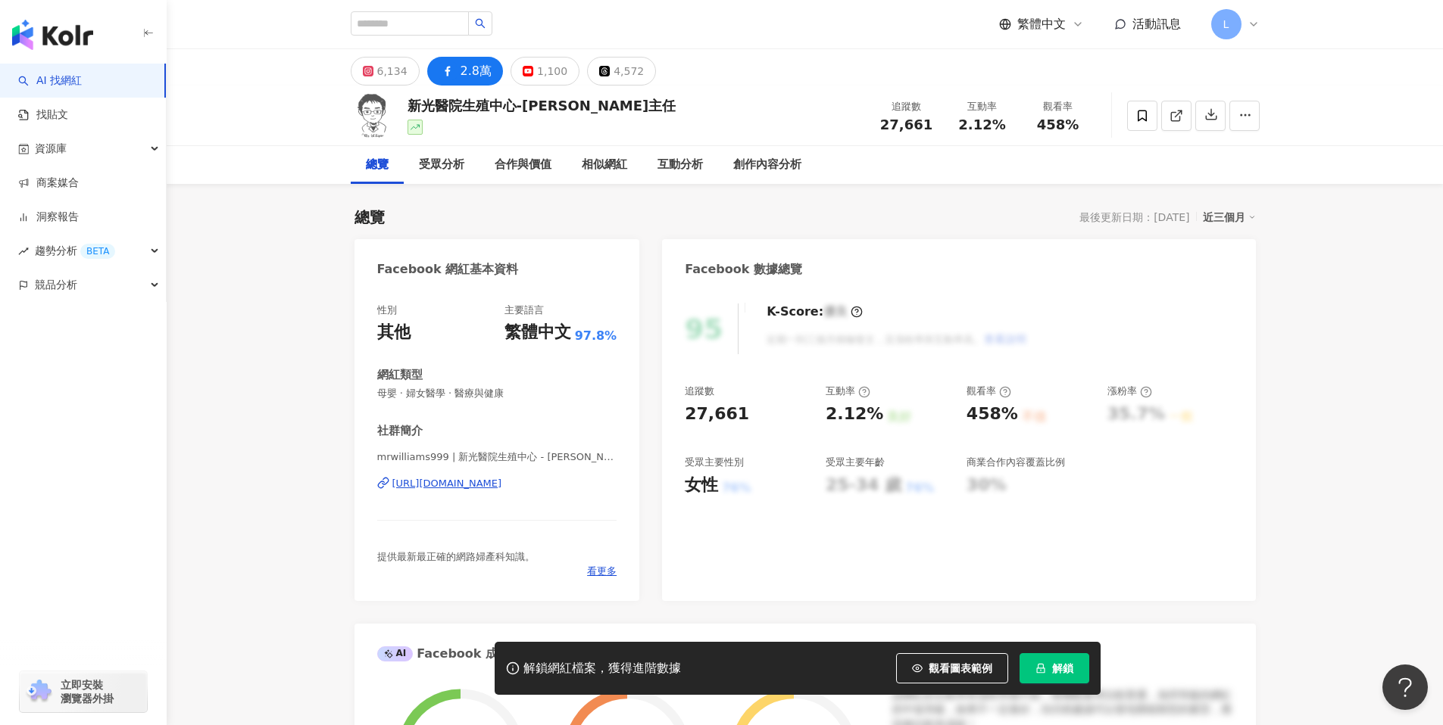
click at [502, 483] on div "https://www.facebook.com/228302891088428" at bounding box center [447, 484] width 110 height 14
click at [537, 67] on div "1,100" at bounding box center [552, 71] width 30 height 21
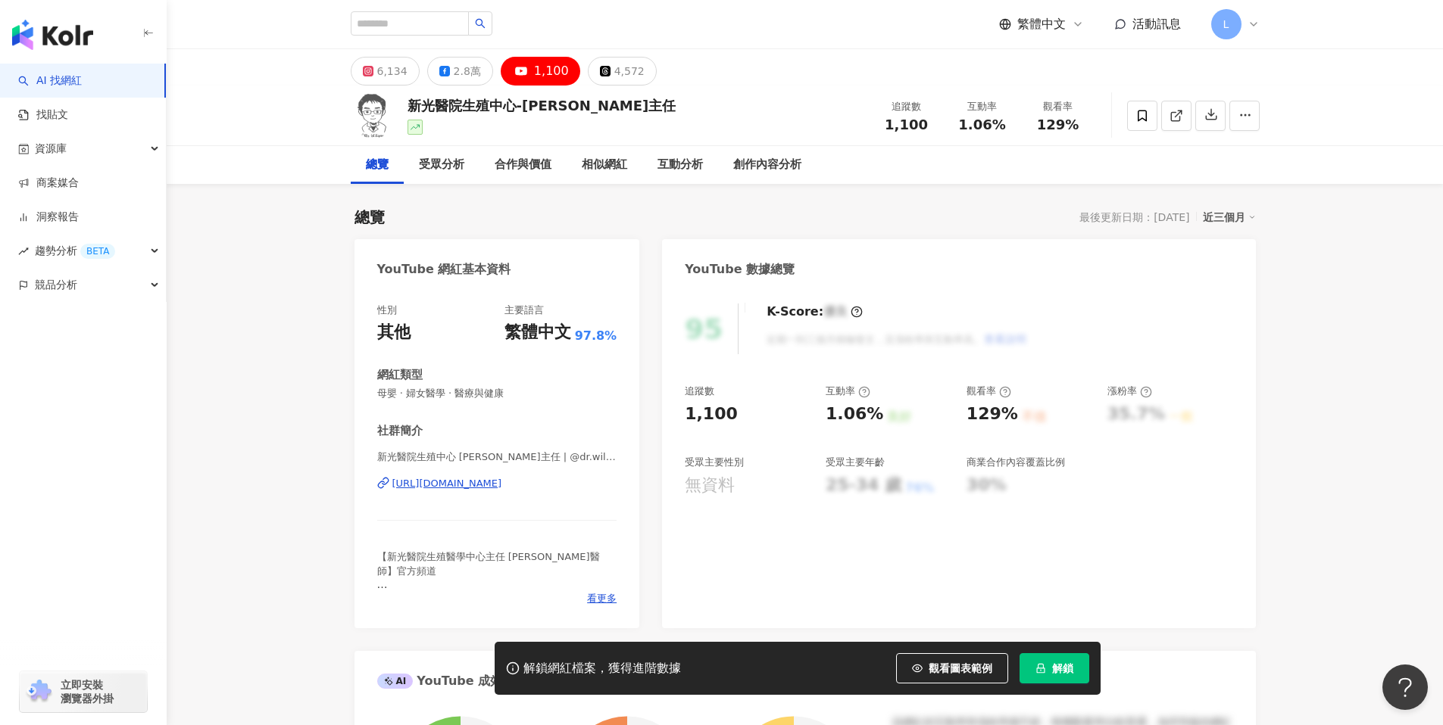
click at [473, 487] on div "https://www.youtube.com/channel/UCoDb3BeOnzZdB8XwipTO28w" at bounding box center [447, 484] width 110 height 14
click at [502, 482] on div "https://www.youtube.com/channel/UCoDb3BeOnzZdB8XwipTO28w" at bounding box center [447, 484] width 110 height 14
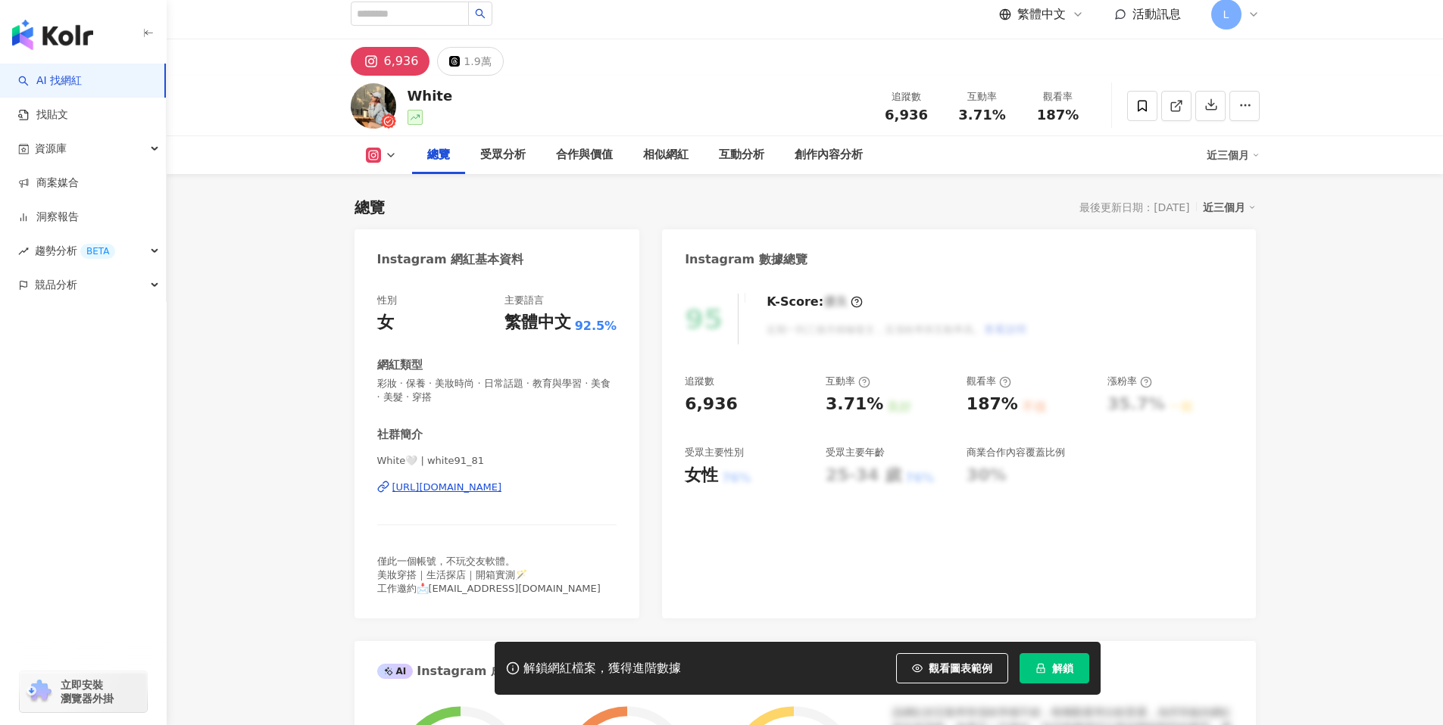
scroll to position [91, 0]
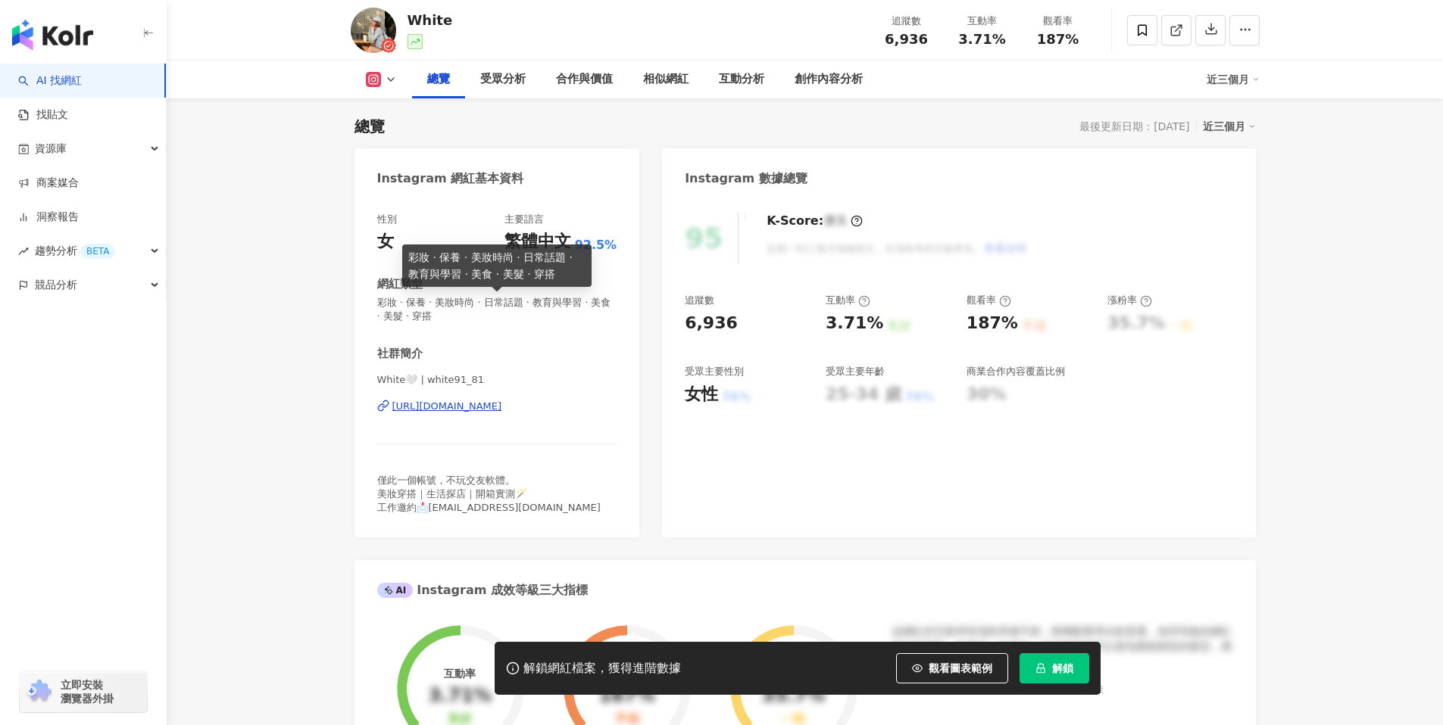
click at [502, 405] on div "https://www.instagram.com/white91_81/" at bounding box center [447, 407] width 110 height 14
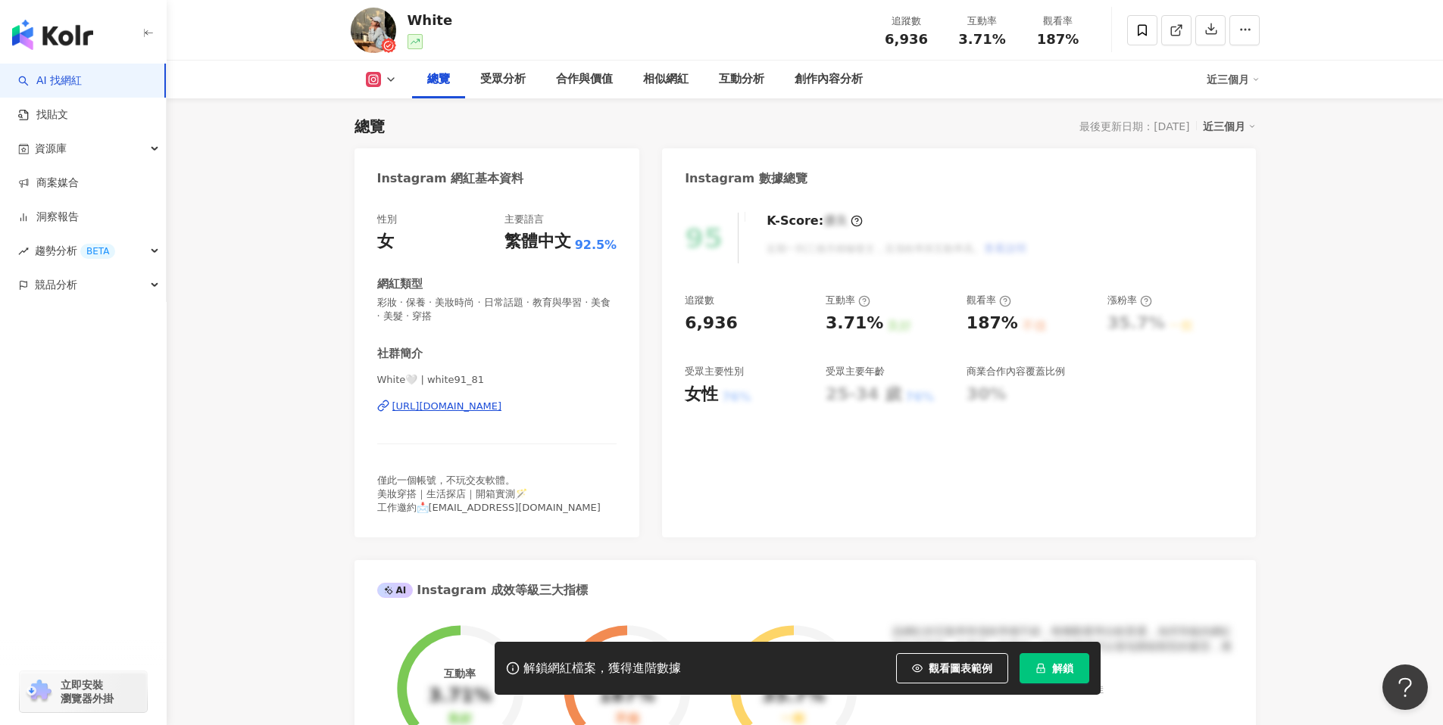
scroll to position [0, 0]
click at [725, 602] on div "AI Instagram 成效等級三大指標" at bounding box center [804, 584] width 901 height 49
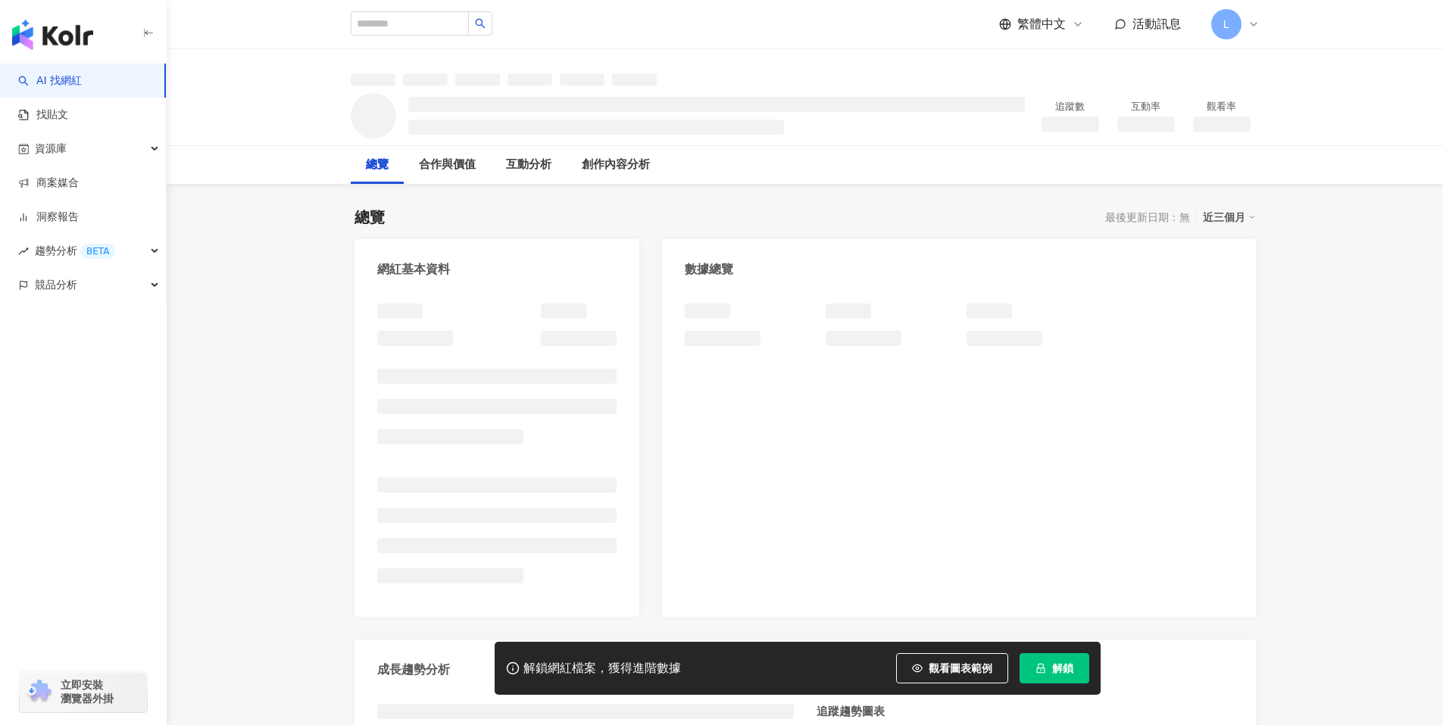
click at [1072, 661] on button "解鎖" at bounding box center [1054, 669] width 70 height 30
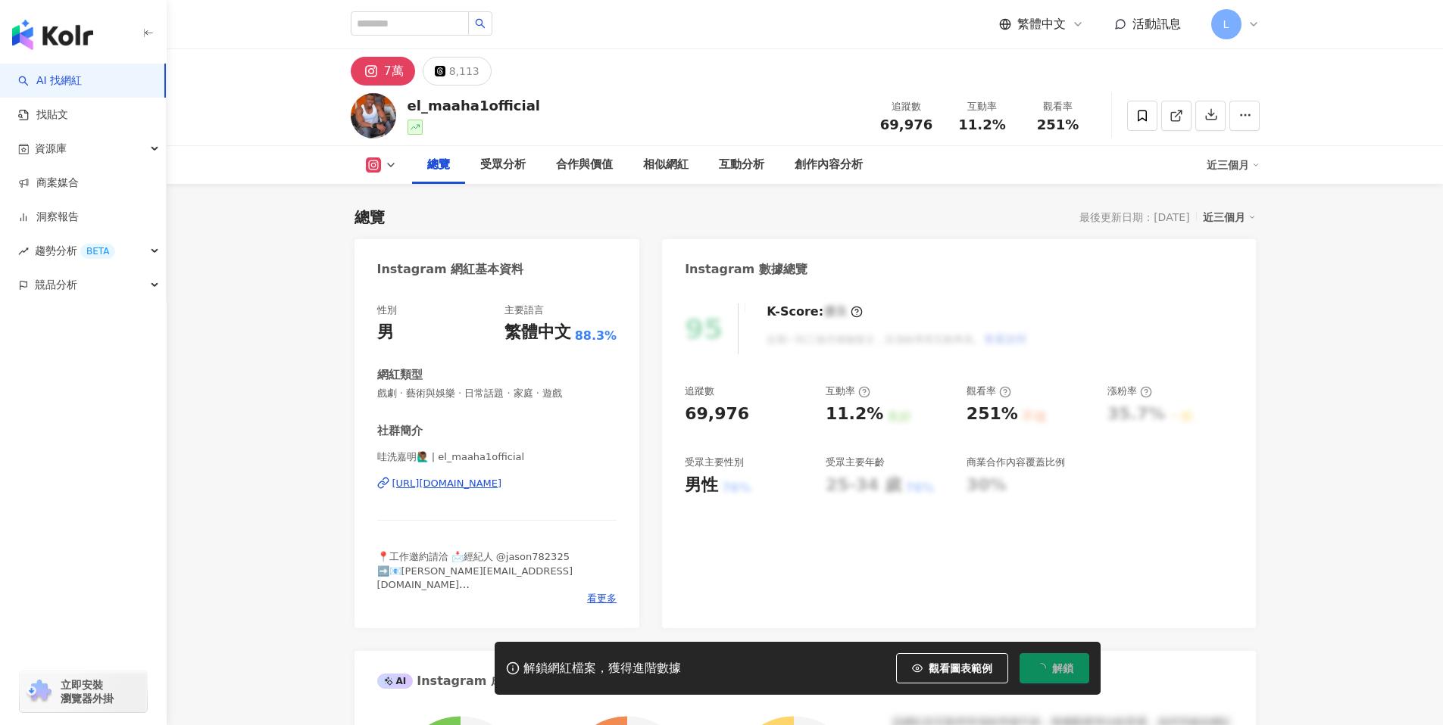
click at [1065, 669] on span "解鎖" at bounding box center [1062, 669] width 21 height 12
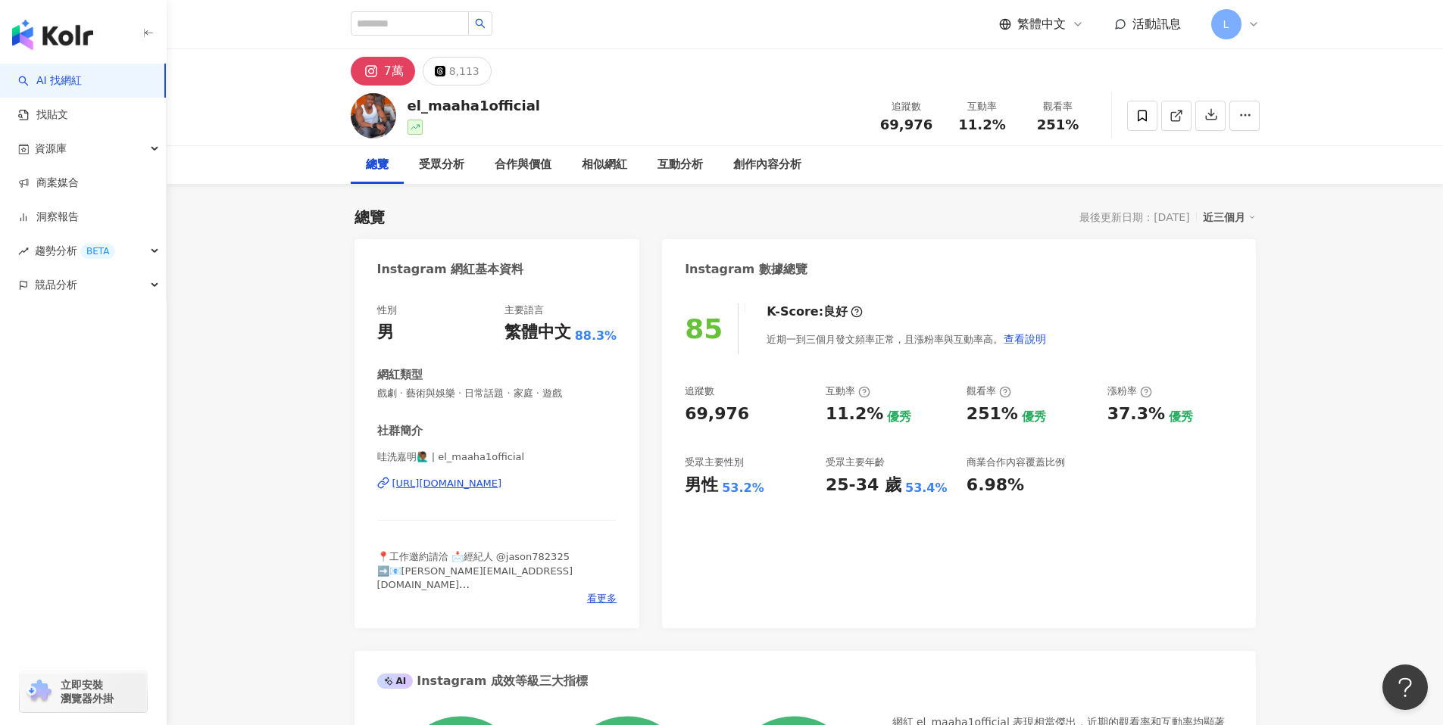
click at [493, 484] on div "https://www.instagram.com/el_maaha1official/" at bounding box center [447, 484] width 110 height 14
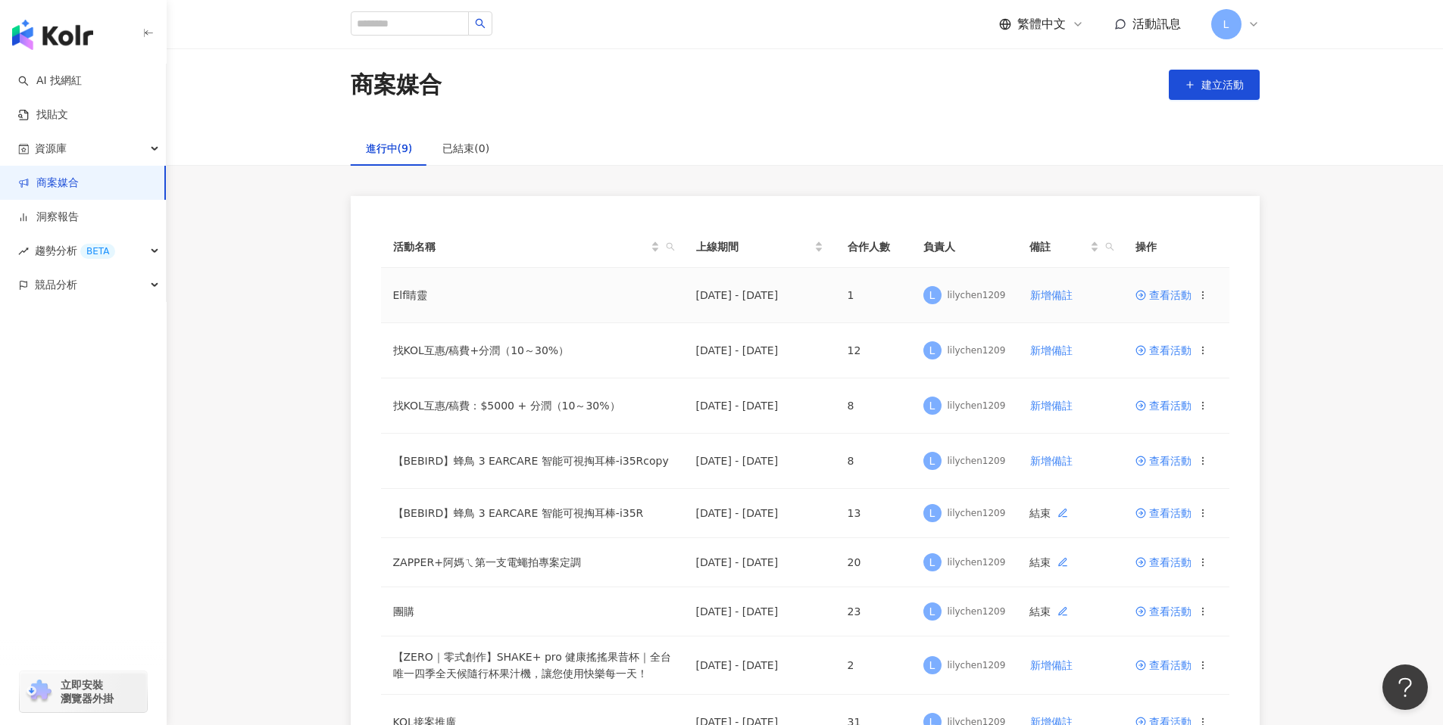
click at [1168, 297] on span "查看活動" at bounding box center [1163, 295] width 56 height 11
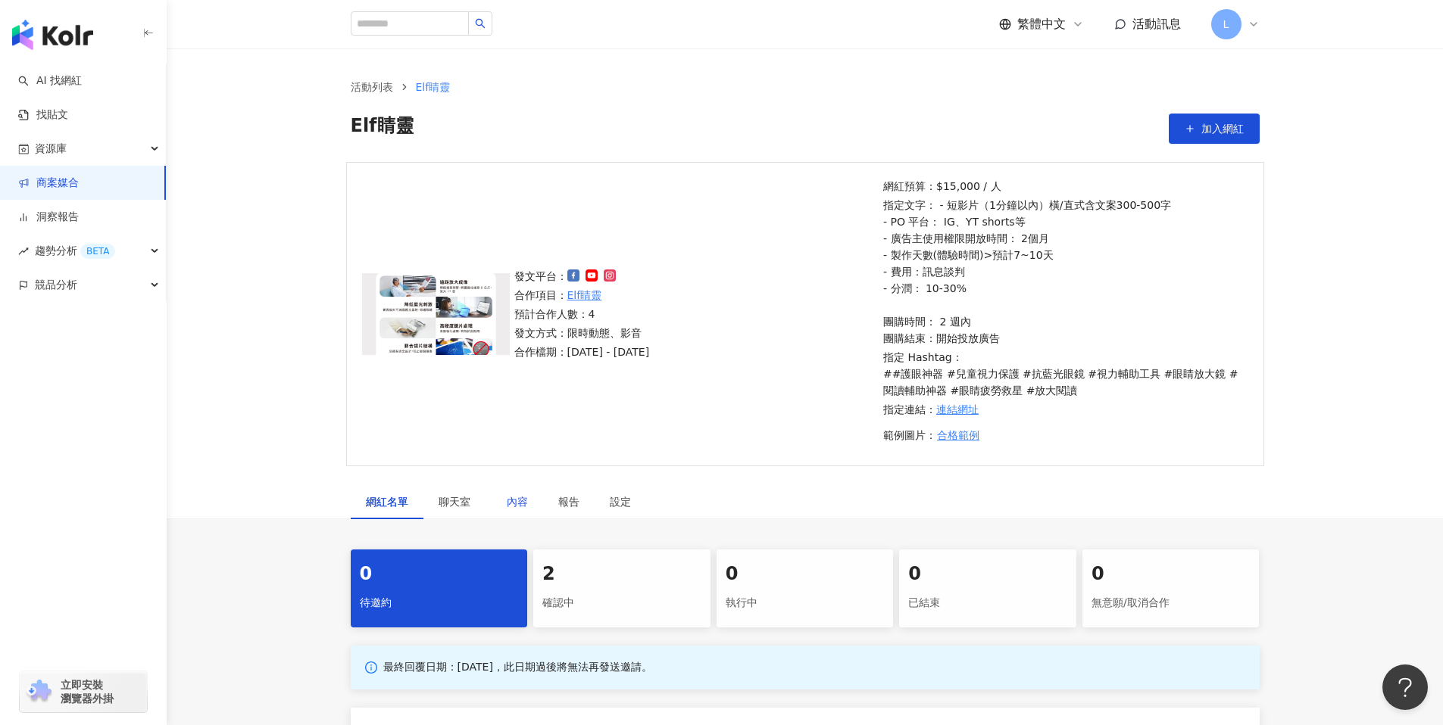
click at [514, 494] on div "內容" at bounding box center [517, 502] width 21 height 17
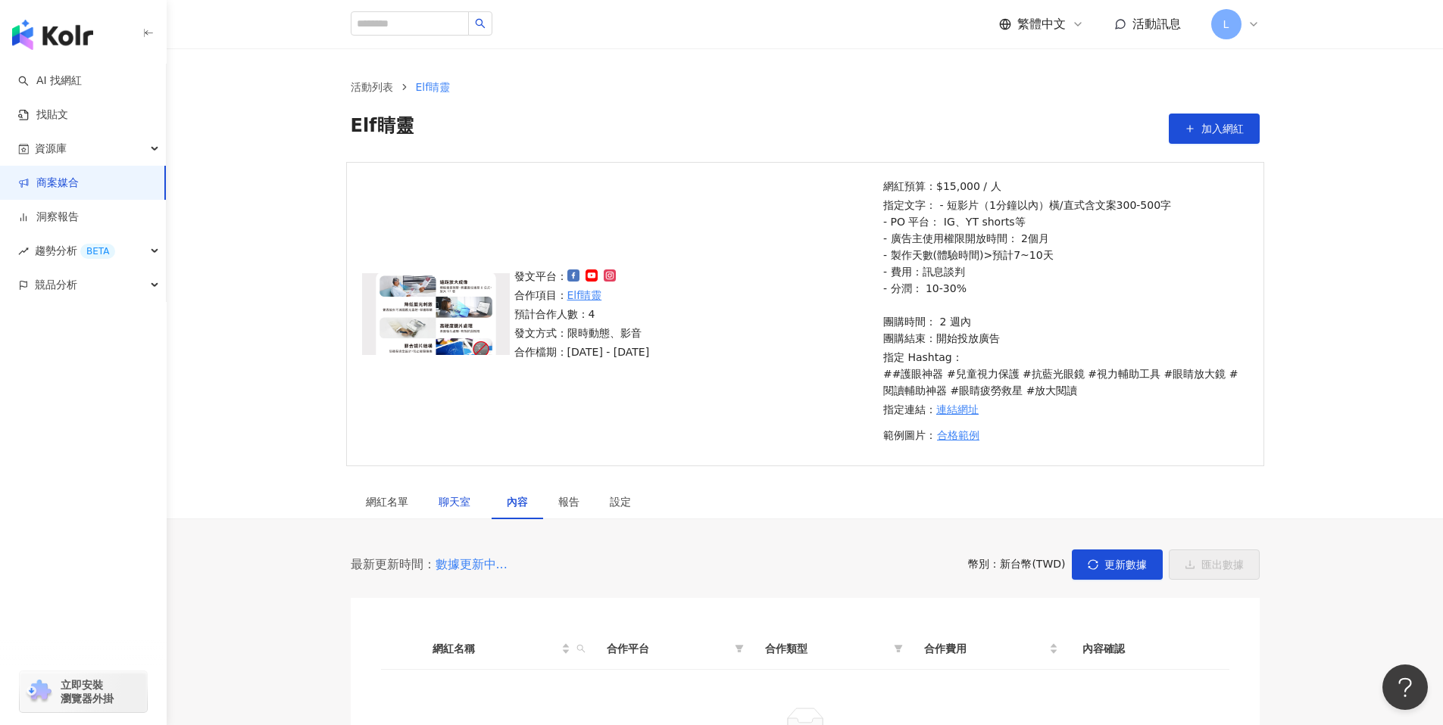
click at [448, 506] on span "聊天室" at bounding box center [457, 502] width 38 height 11
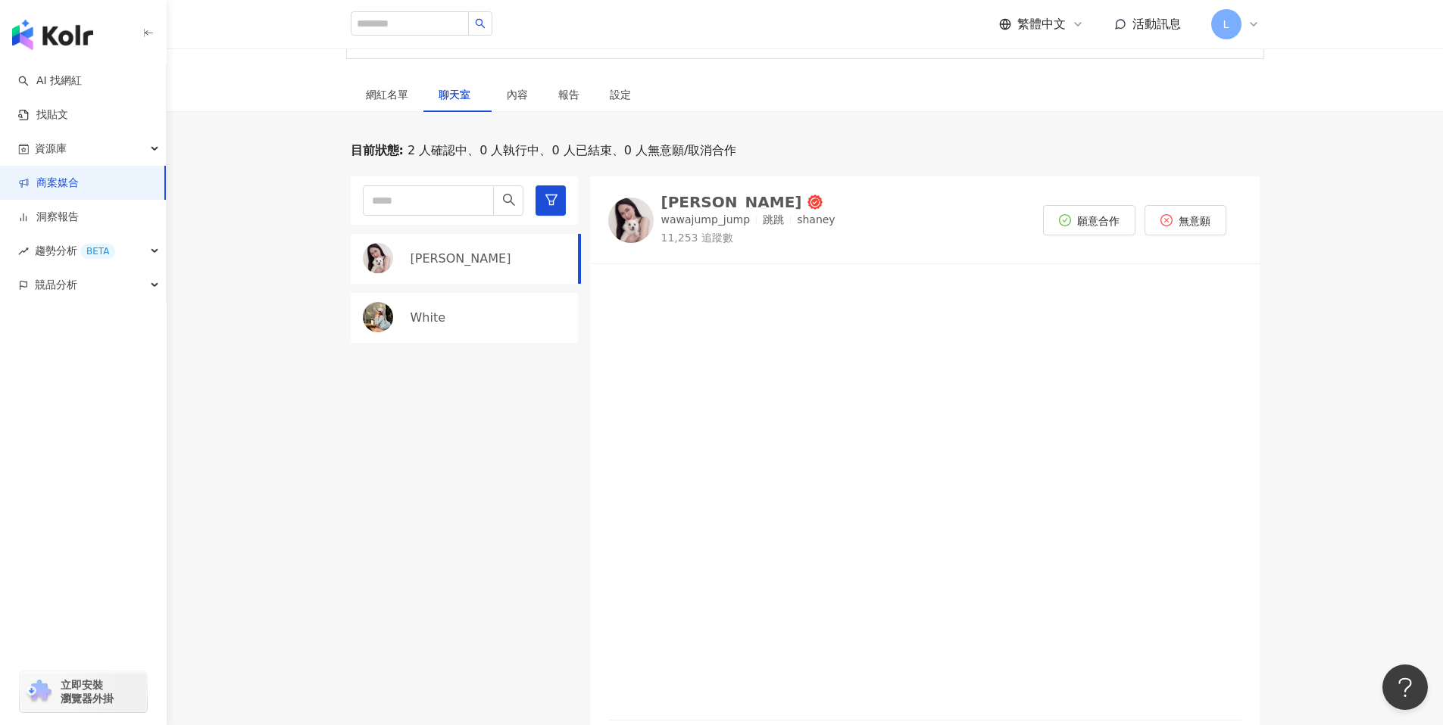
scroll to position [407, 0]
click at [628, 218] on img at bounding box center [630, 220] width 45 height 45
click at [1094, 214] on span "願意合作" at bounding box center [1098, 219] width 42 height 12
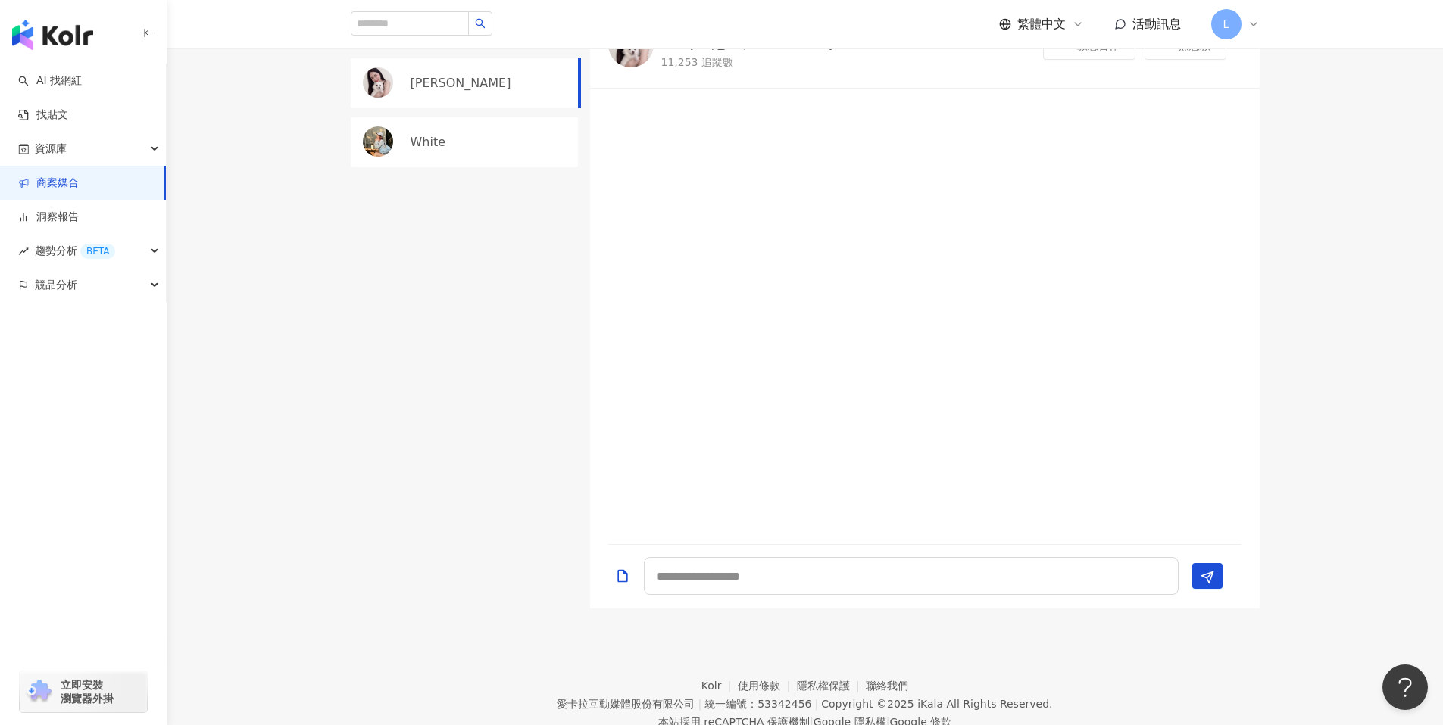
scroll to position [592, 0]
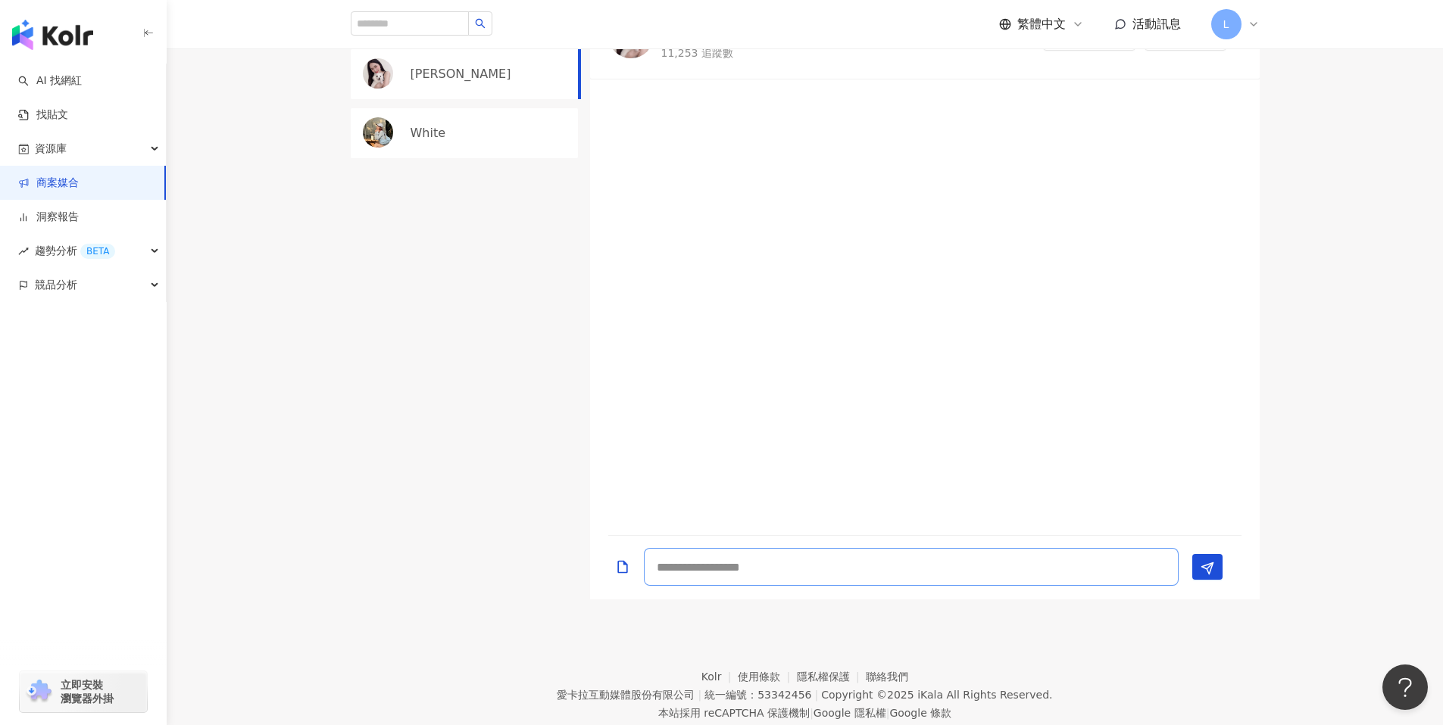
click at [791, 569] on textarea at bounding box center [911, 567] width 535 height 38
click at [700, 575] on textarea at bounding box center [911, 567] width 535 height 38
type textarea "**********"
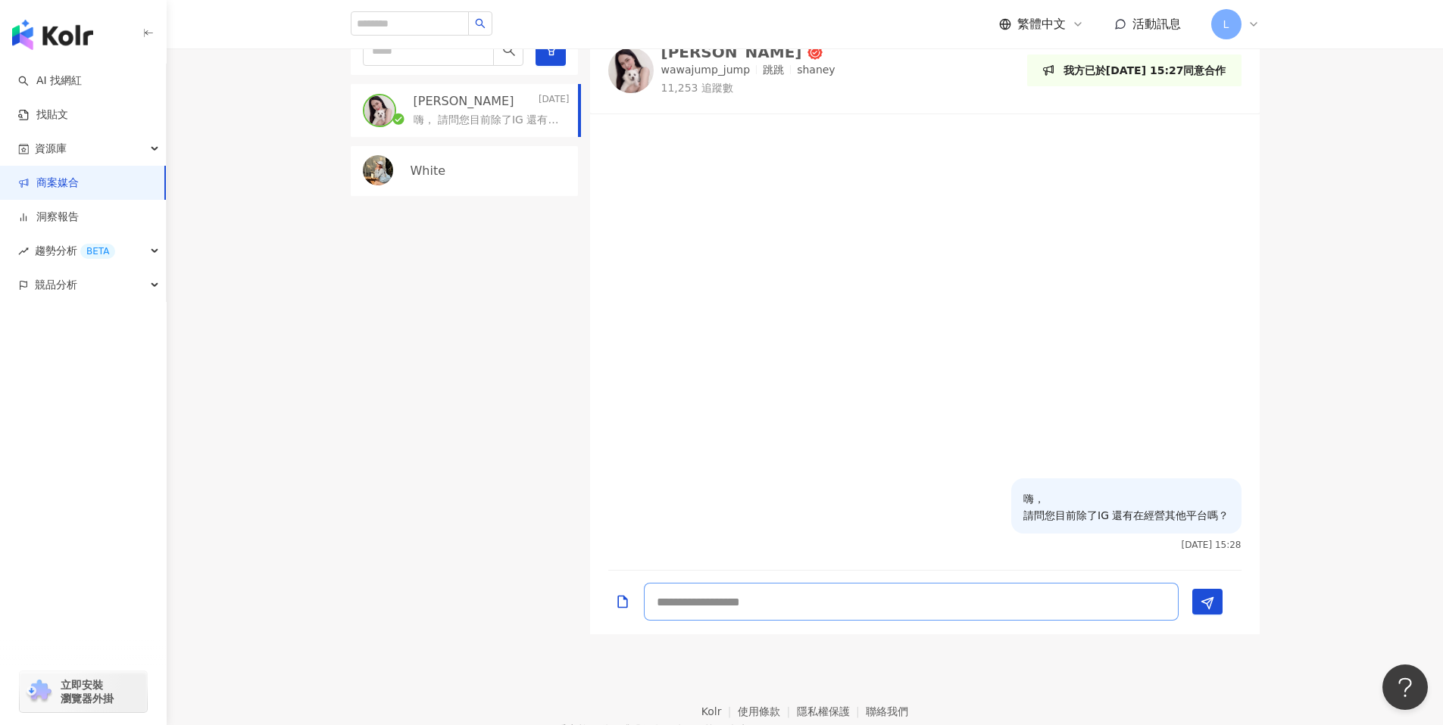
scroll to position [552, 0]
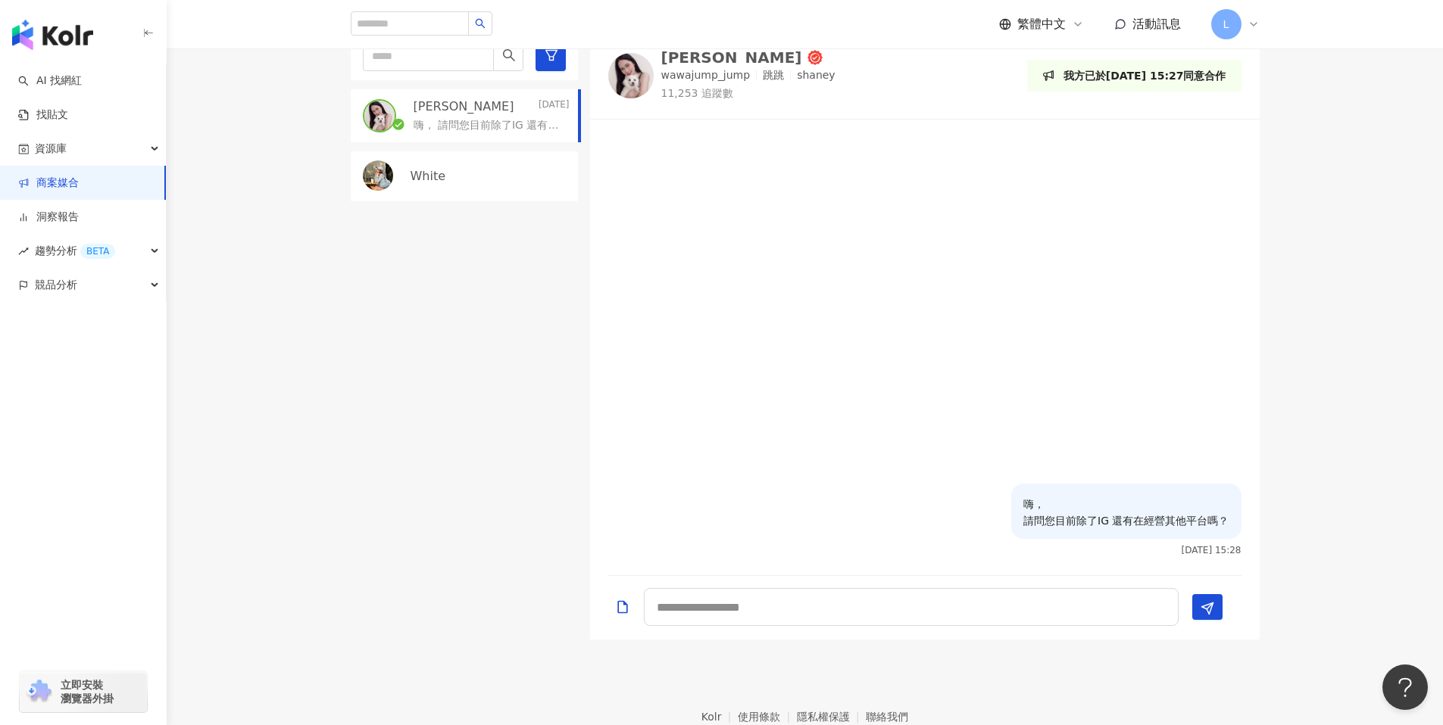
click at [472, 182] on div "White" at bounding box center [489, 176] width 159 height 17
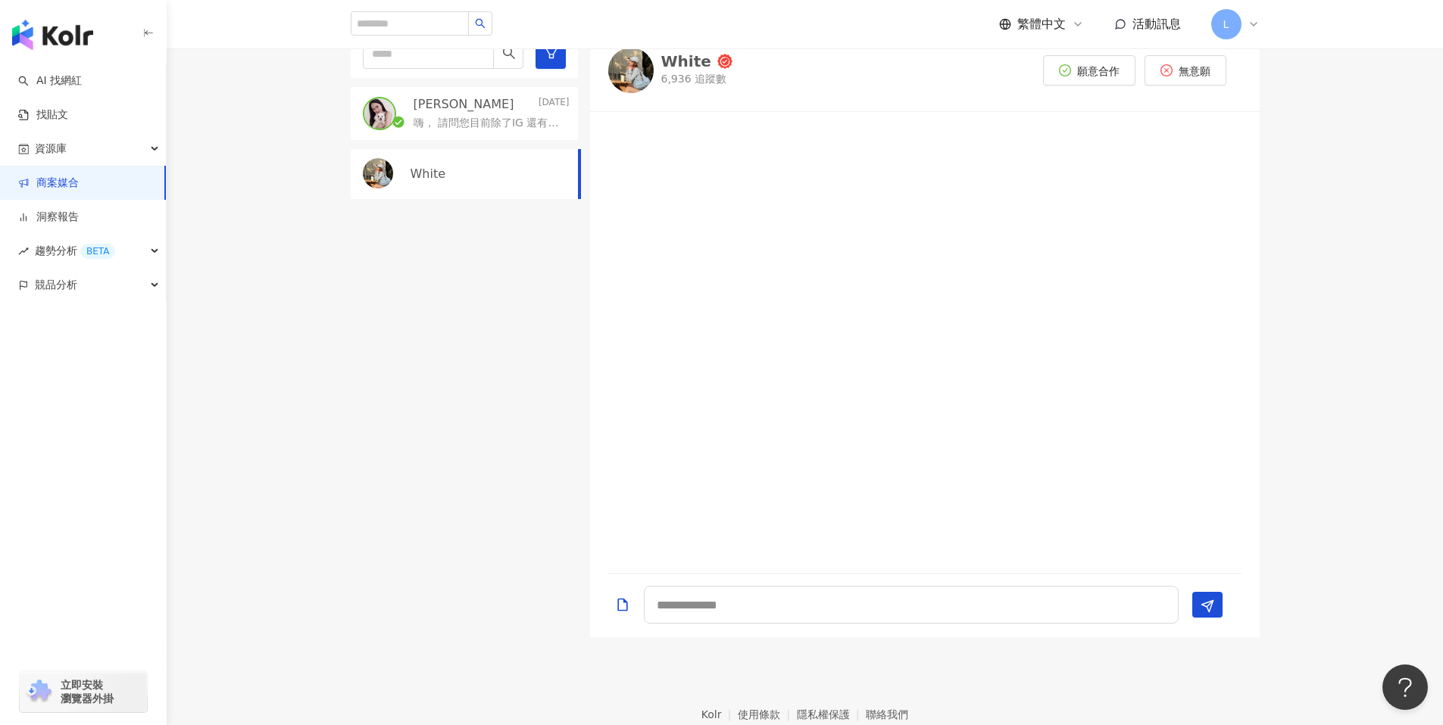
scroll to position [555, 0]
click at [841, 257] on div at bounding box center [924, 341] width 669 height 443
click at [78, 189] on link "商案媒合" at bounding box center [48, 183] width 61 height 15
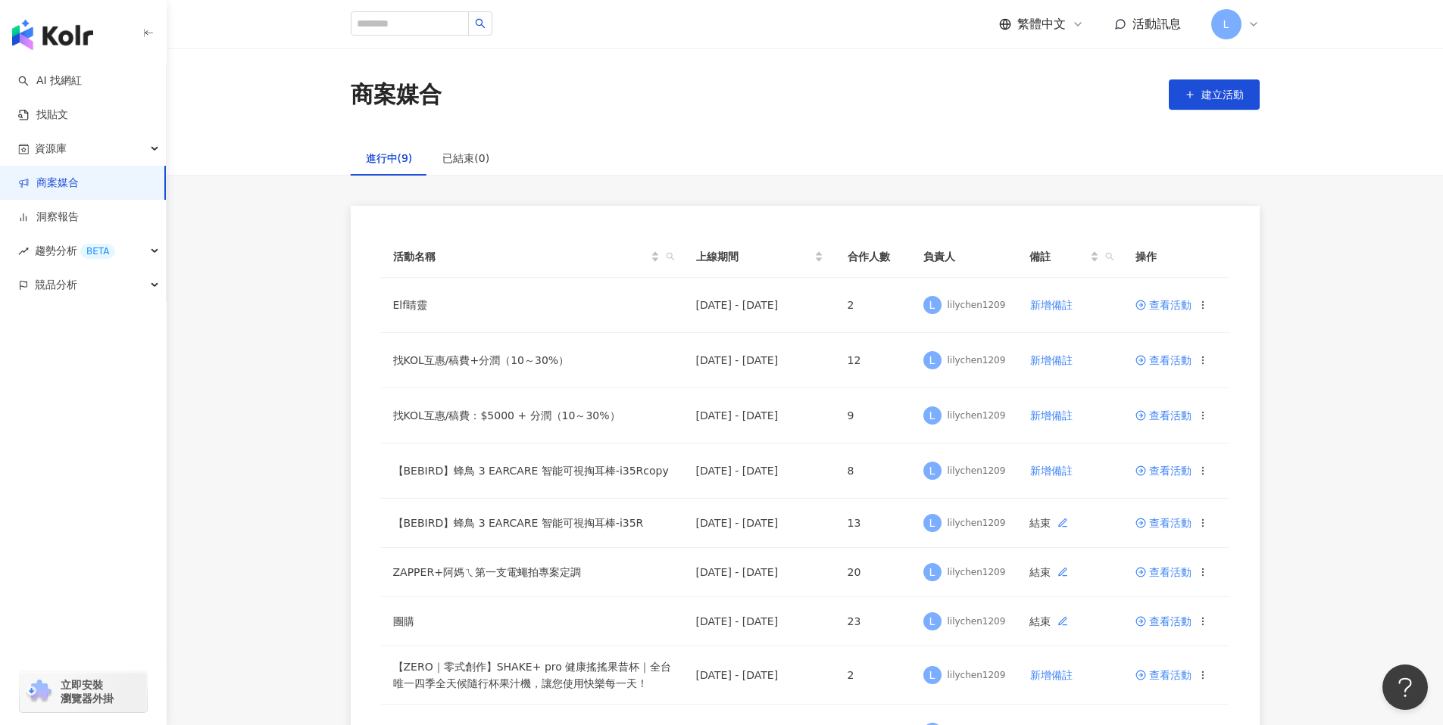
click at [1296, 377] on div "活動名稱 上線期間 合作人數 負責人 備註 操作 Elf睛靈 2025/8/13 - 2025/8/20 2 L lilychen1209 新增備註 查看活動…" at bounding box center [805, 516] width 1276 height 621
click at [60, 177] on link "商案媒合" at bounding box center [48, 183] width 61 height 15
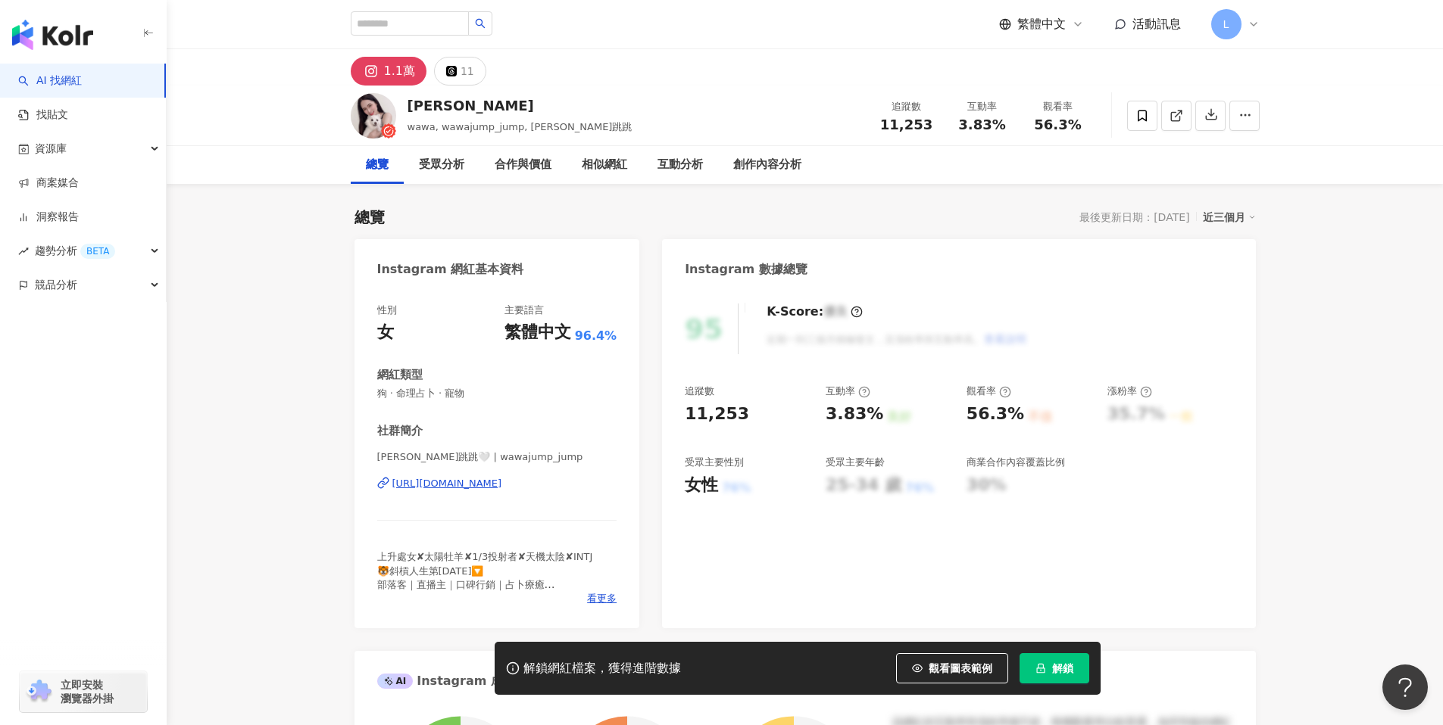
click at [478, 483] on div "[URL][DOMAIN_NAME]" at bounding box center [447, 484] width 110 height 14
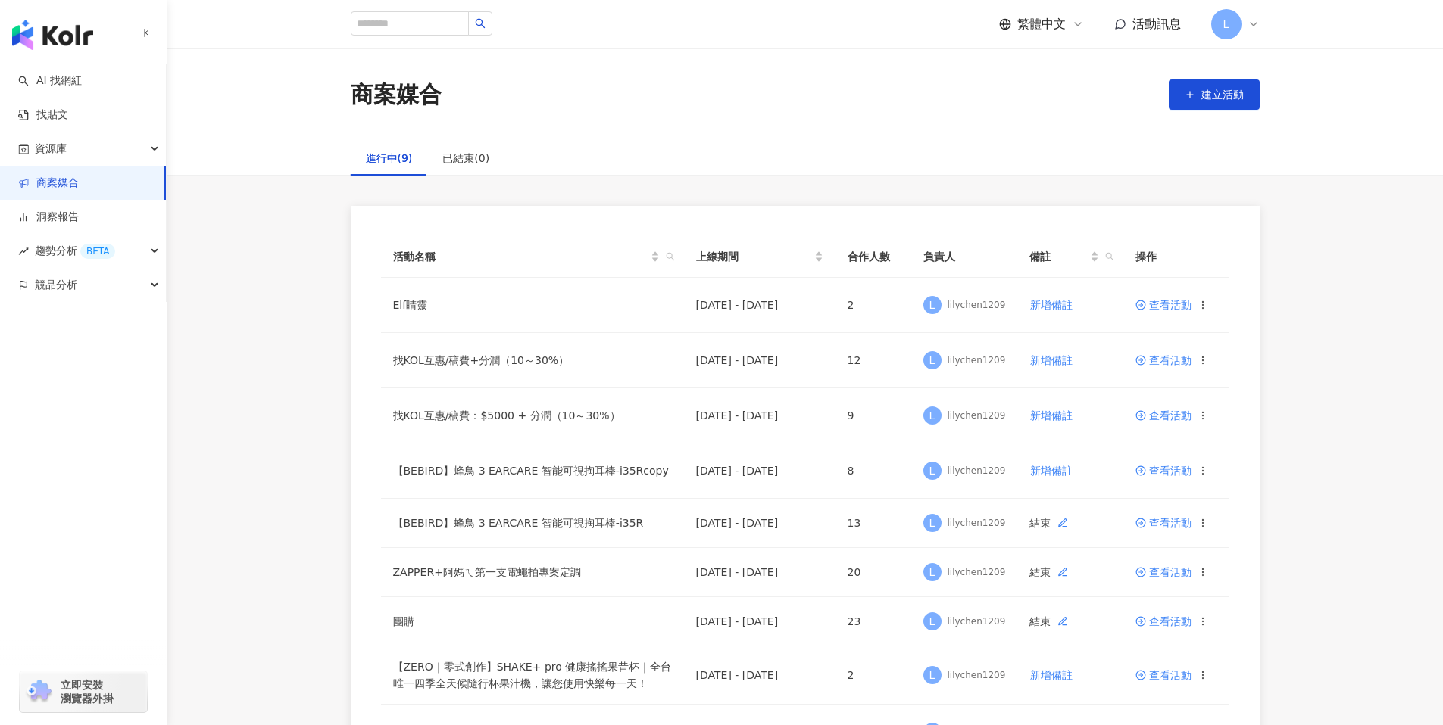
click at [1442, 367] on html "AI 找網紅 找貼文 資源庫 商案媒合 洞察報告 趨勢分析 BETA 競品分析 立即安裝 瀏覽器外掛 繁體中文 活動訊息 L 商案媒合 建立活動 進行中(9)…" at bounding box center [721, 362] width 1443 height 725
